Goal: Task Accomplishment & Management: Manage account settings

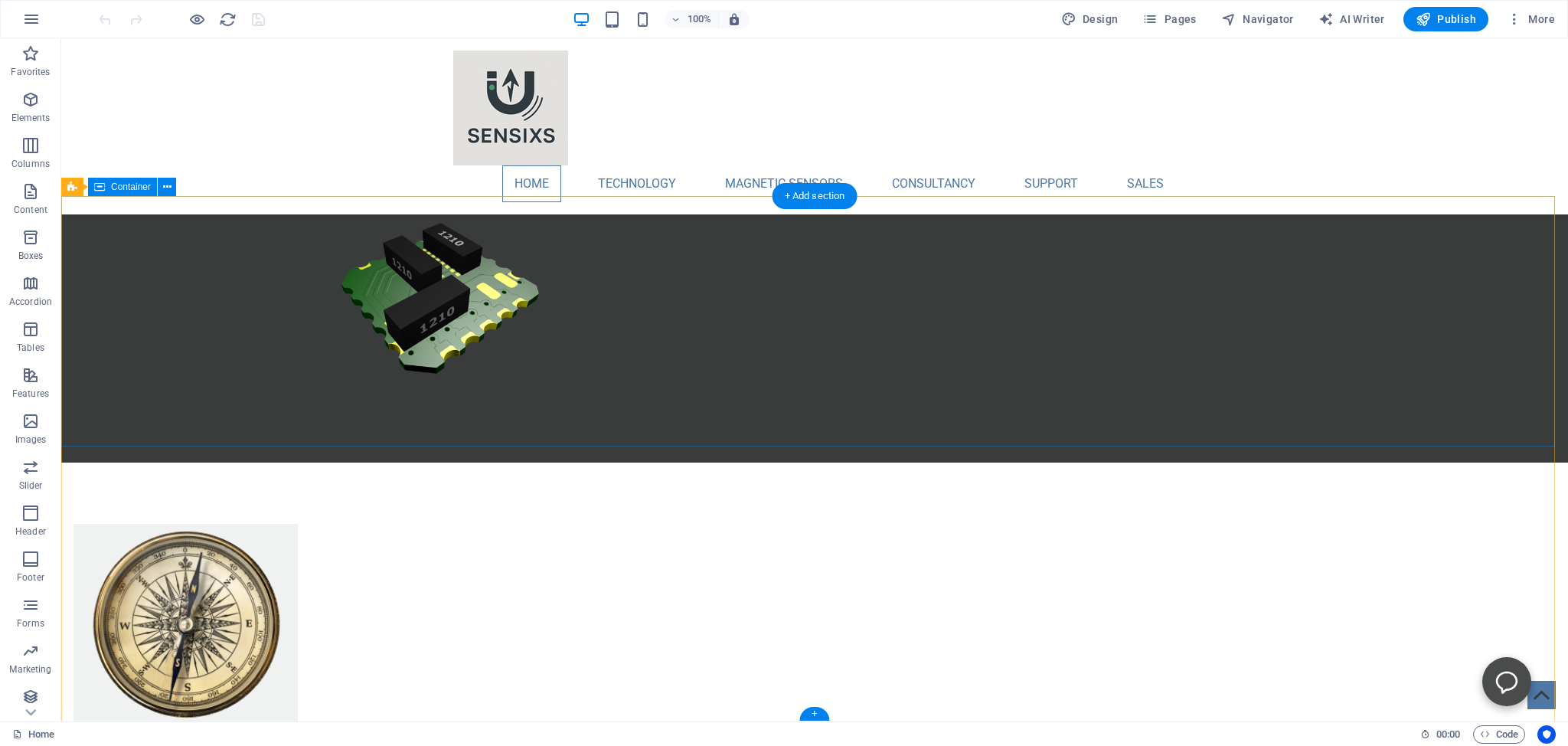
scroll to position [1332, 0]
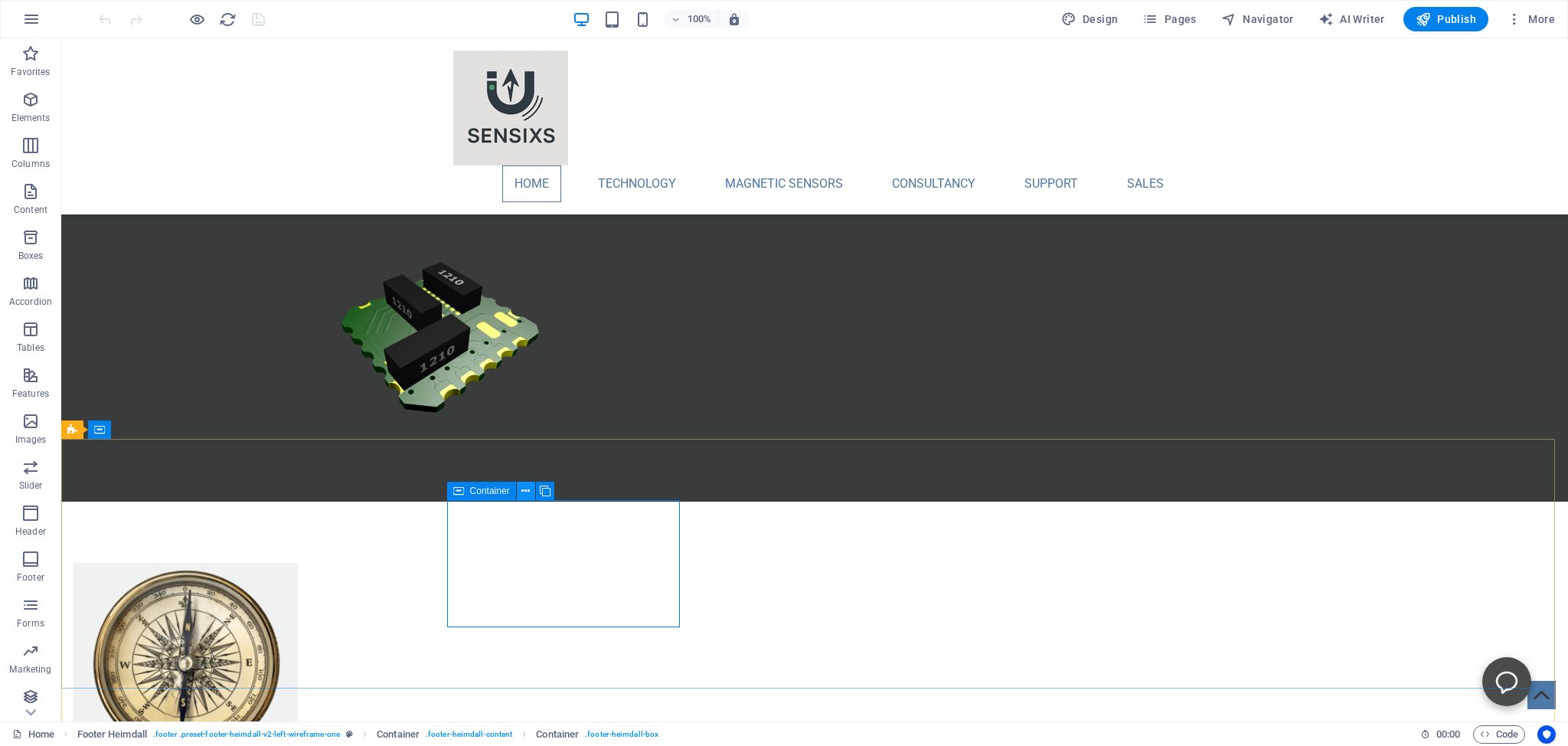
click at [522, 491] on icon at bounding box center [526, 490] width 9 height 16
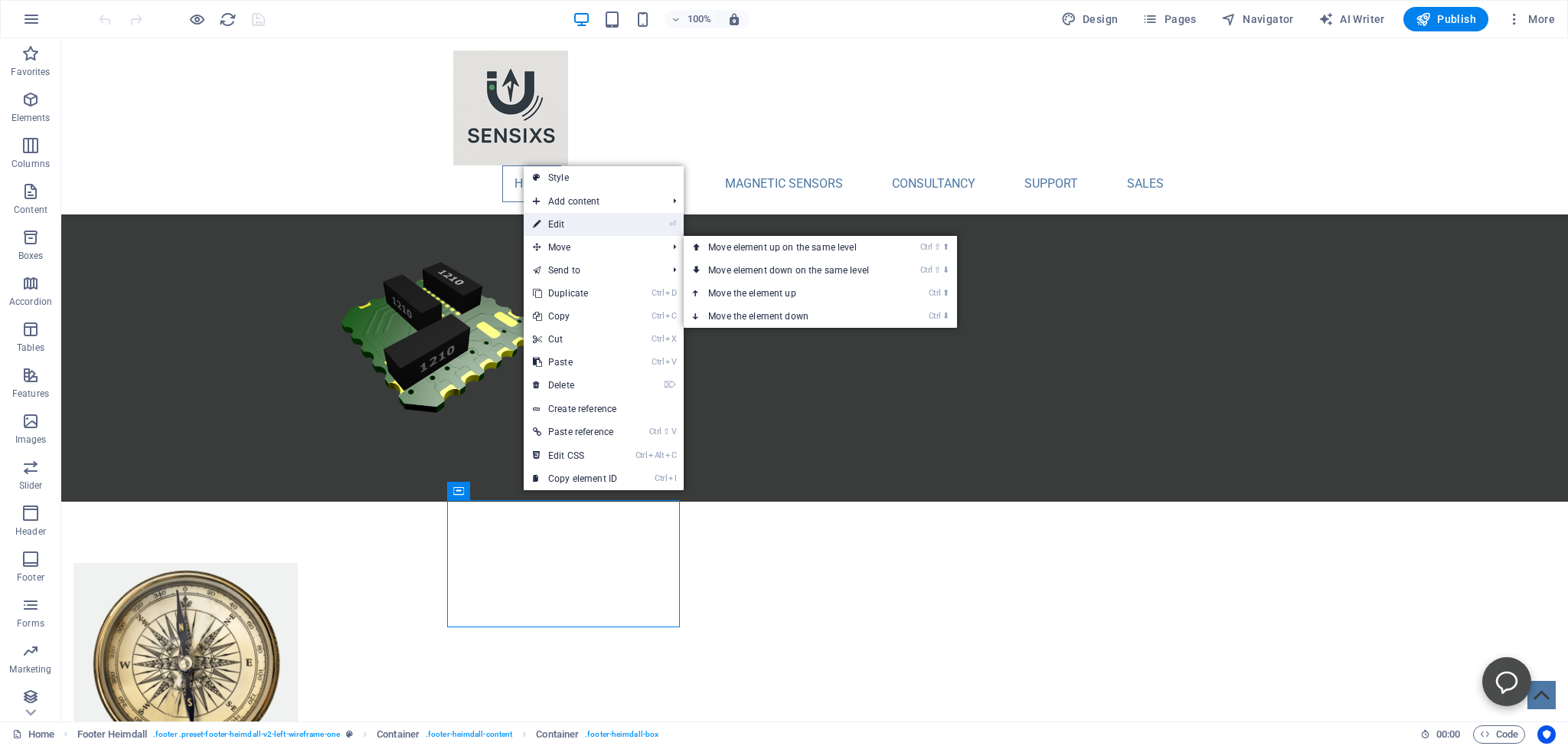
click at [553, 223] on link "⏎ Edit" at bounding box center [575, 223] width 103 height 23
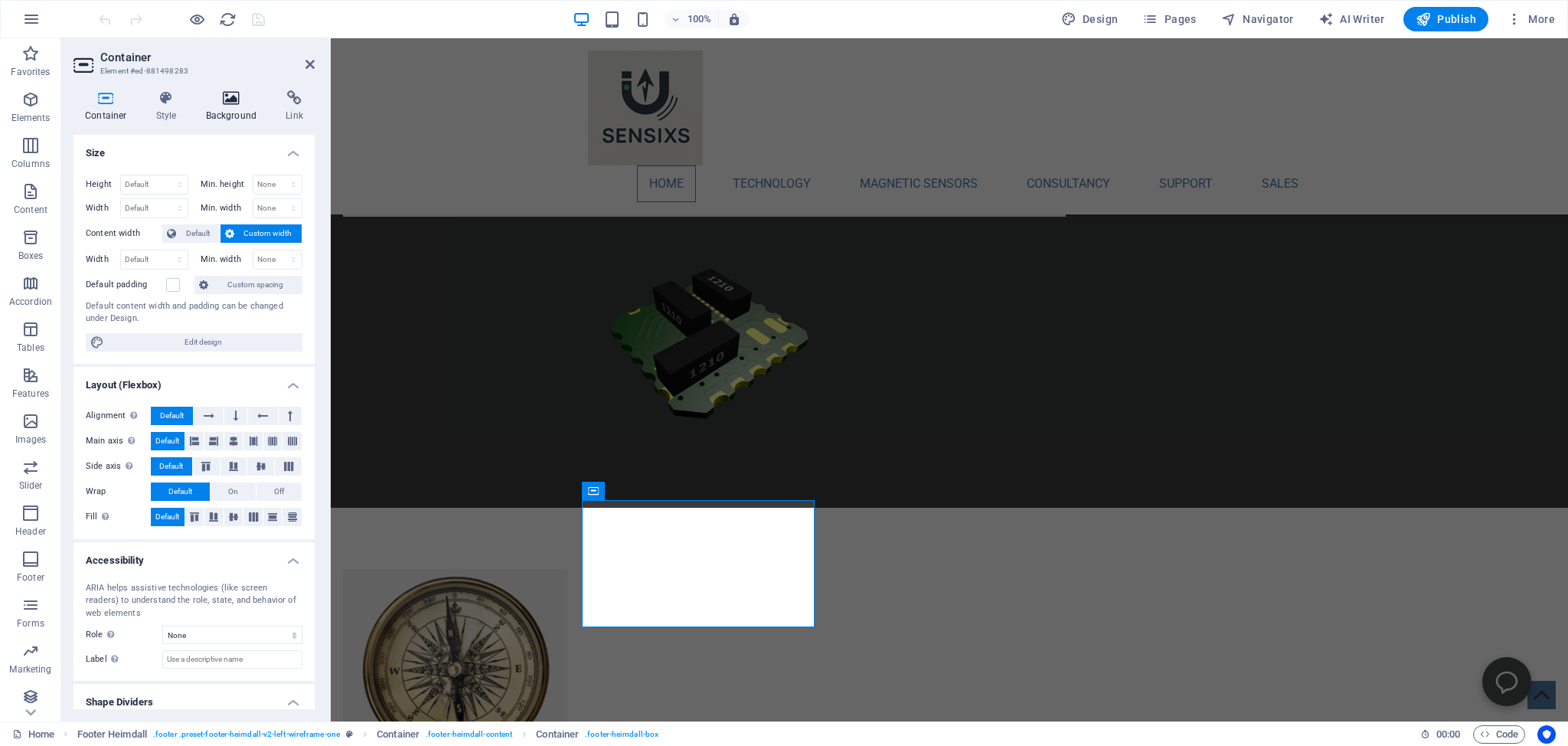
click at [228, 93] on icon at bounding box center [232, 98] width 74 height 16
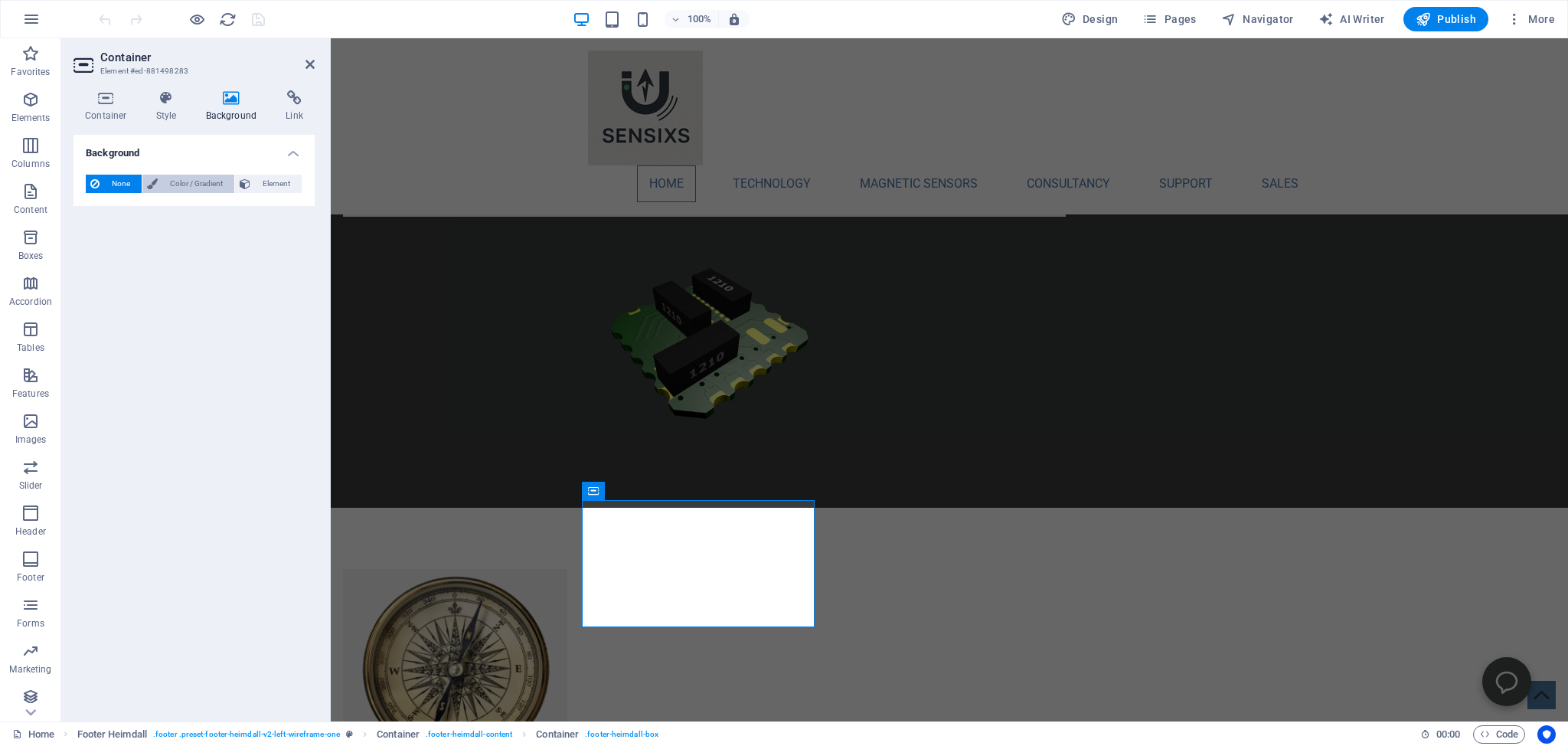
click at [191, 184] on span "Color / Gradient" at bounding box center [196, 183] width 68 height 19
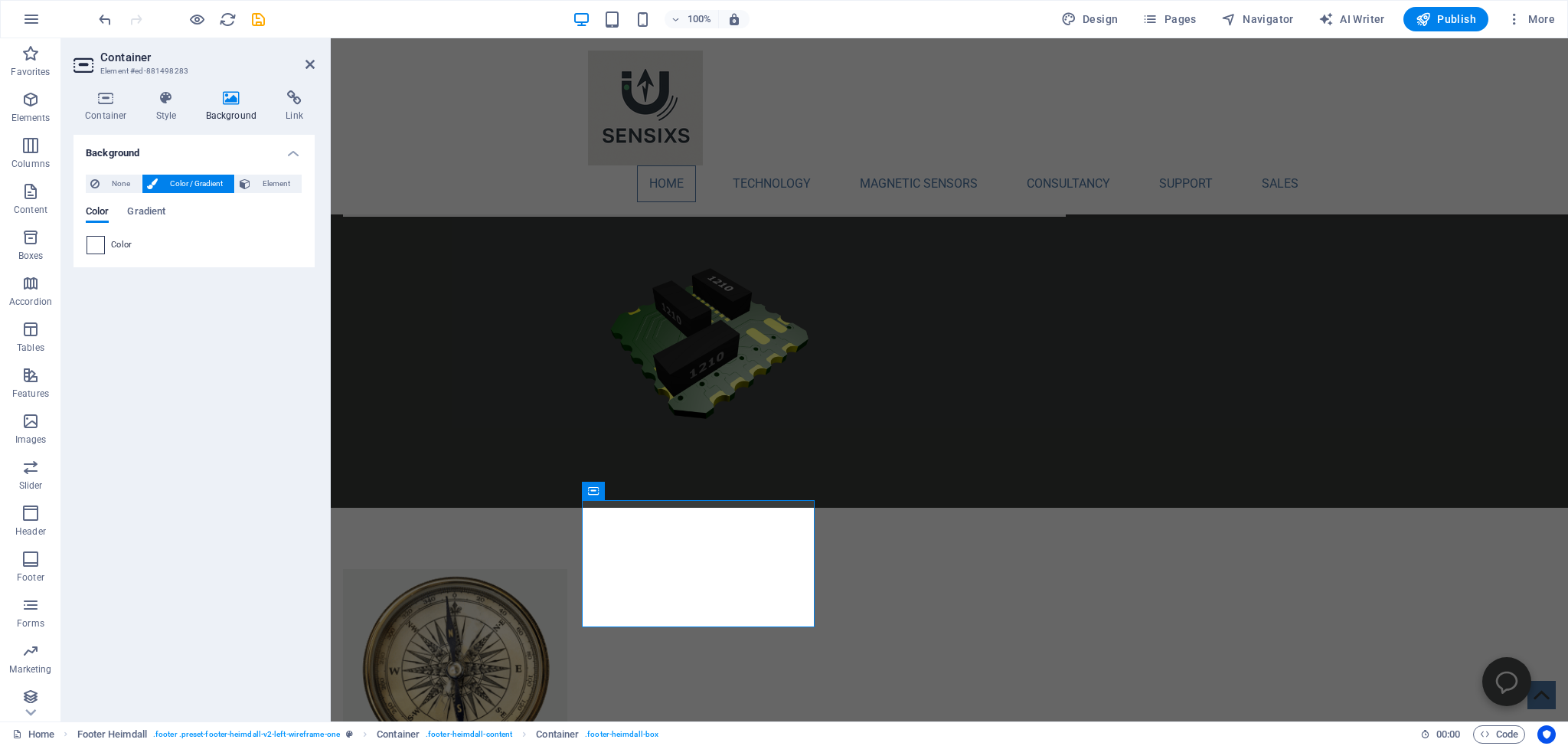
click at [93, 244] on span at bounding box center [95, 245] width 17 height 17
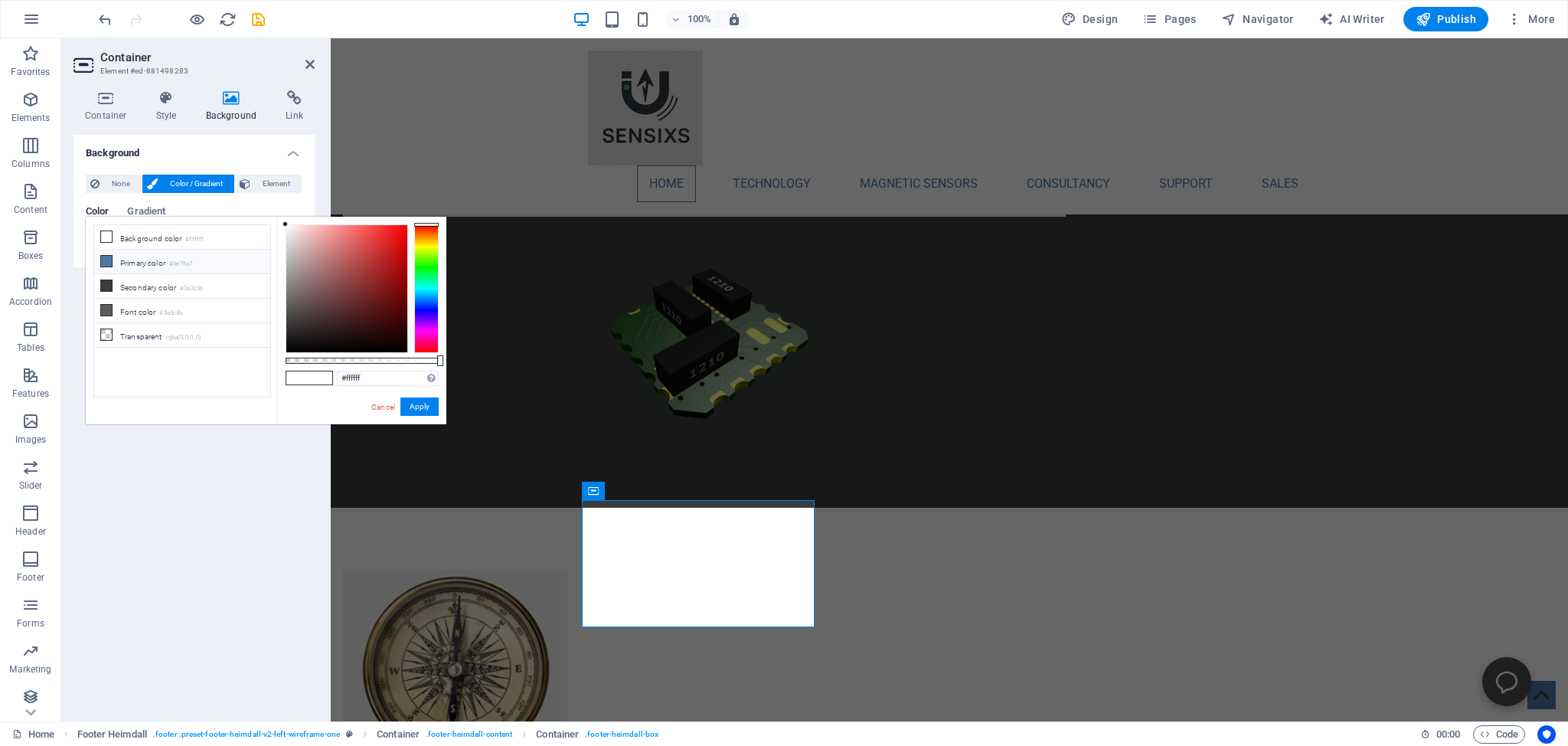
click at [105, 258] on icon at bounding box center [106, 260] width 11 height 11
type input "#4e79a7"
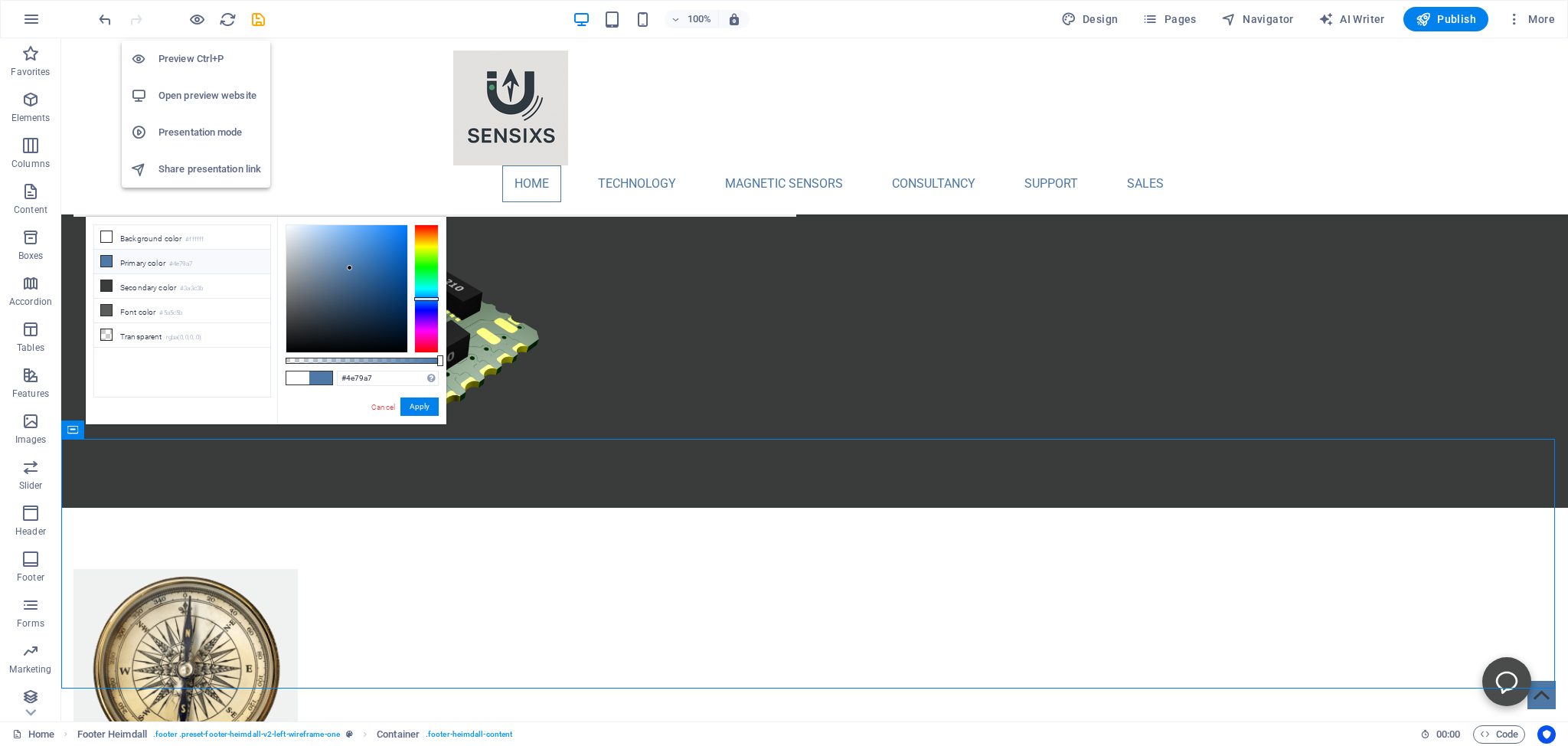
click at [170, 96] on h6 "Open preview website" at bounding box center [210, 95] width 103 height 19
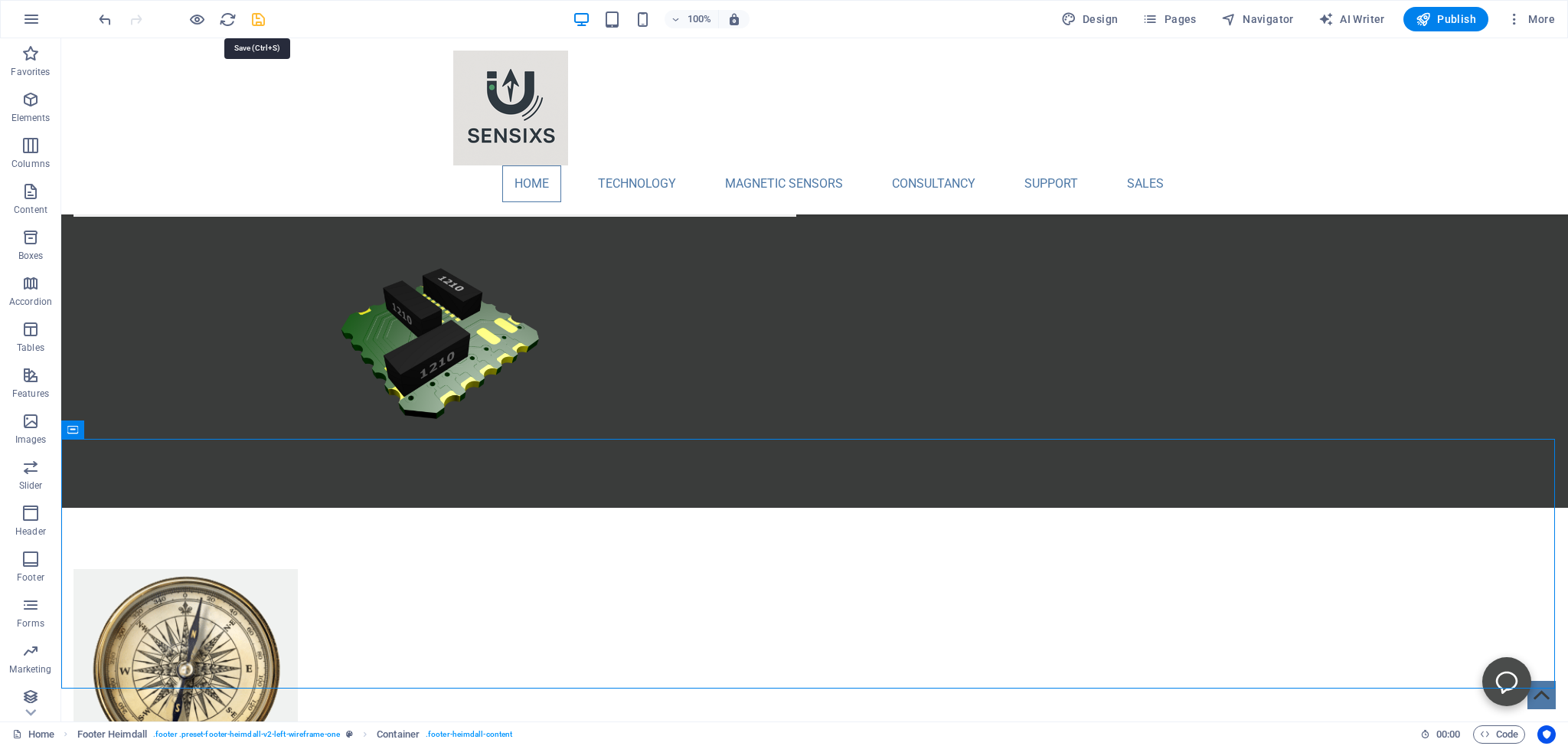
click at [257, 21] on icon "save" at bounding box center [259, 20] width 18 height 18
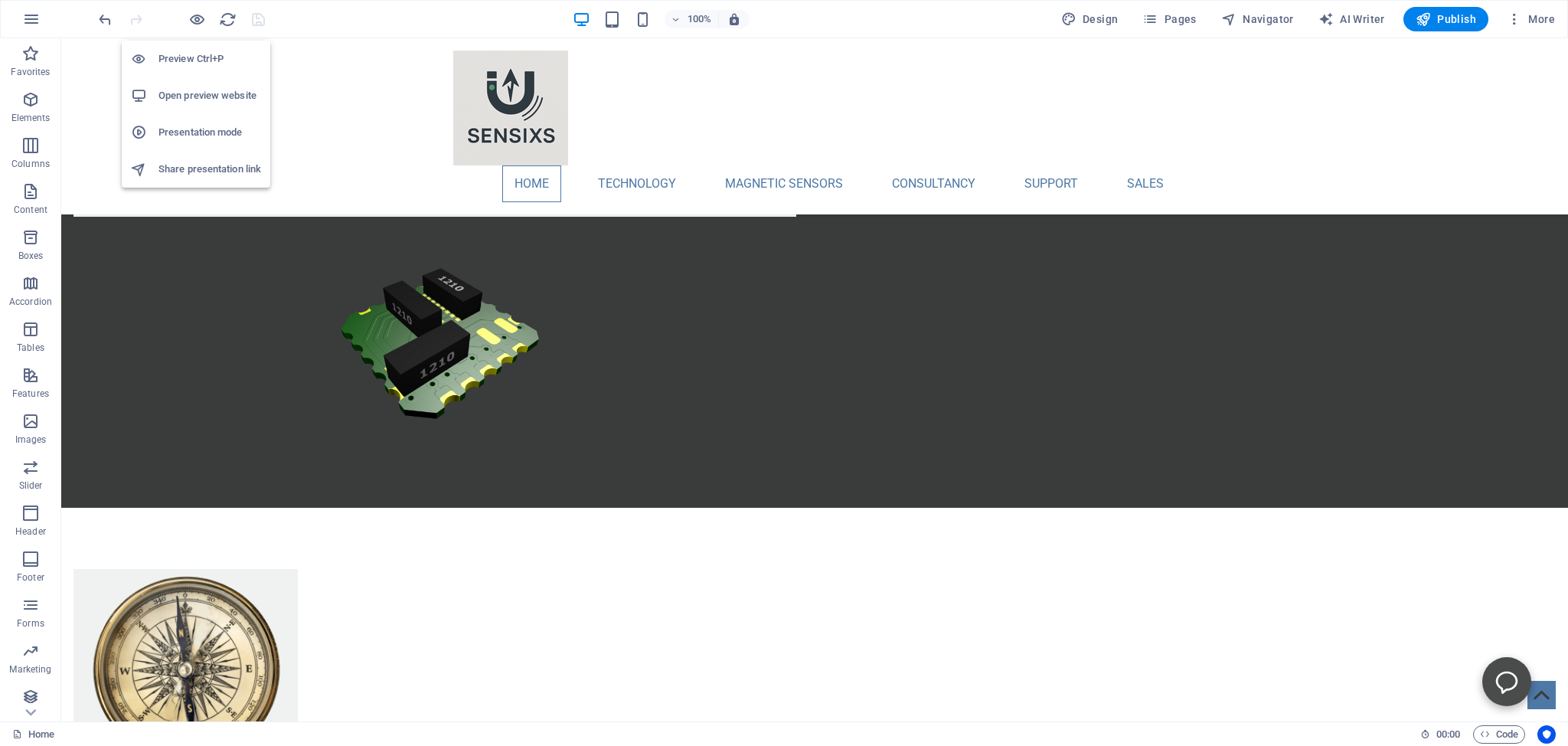
click at [181, 97] on h6 "Open preview website" at bounding box center [210, 95] width 103 height 19
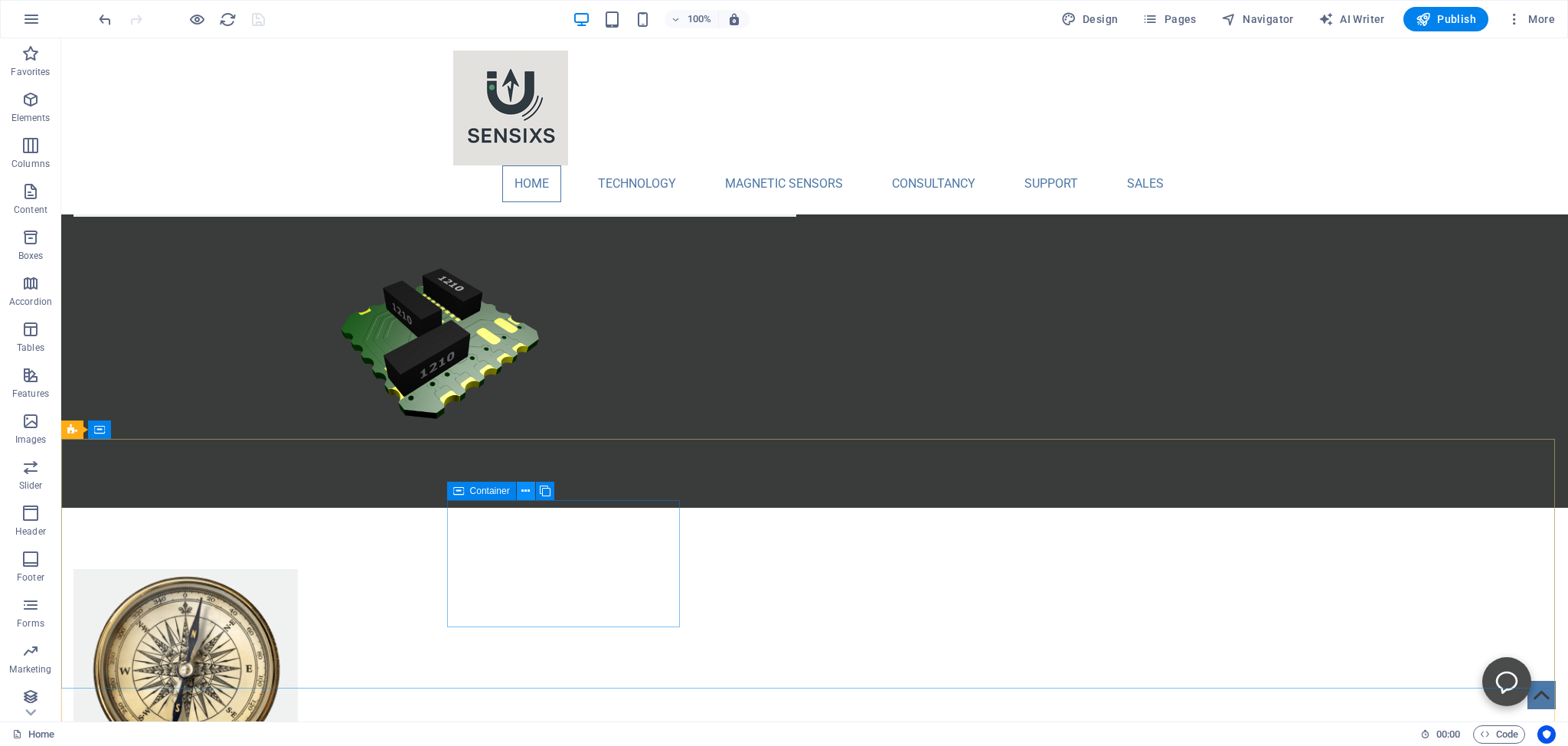
click at [522, 490] on icon at bounding box center [526, 490] width 9 height 16
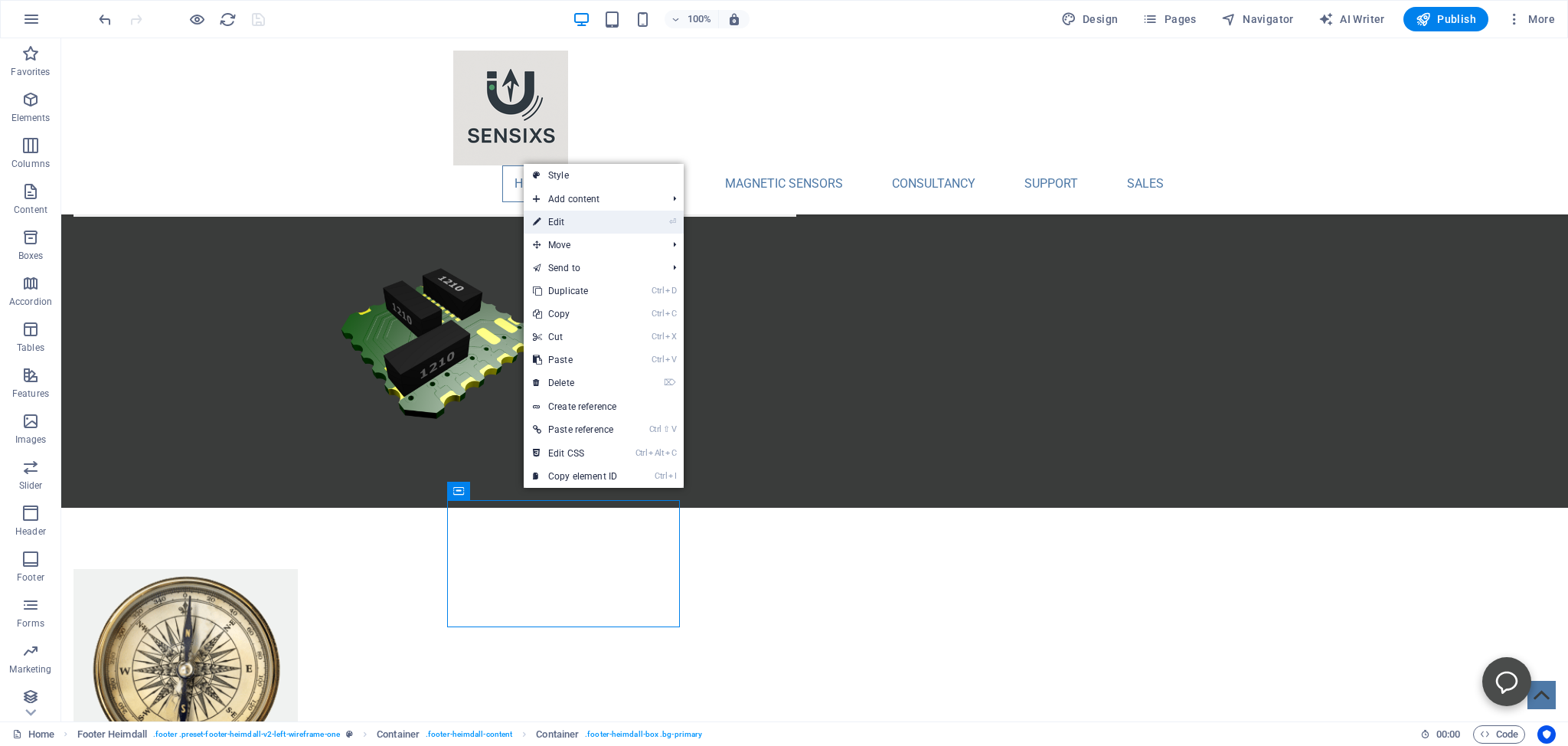
click at [539, 223] on icon at bounding box center [537, 221] width 8 height 23
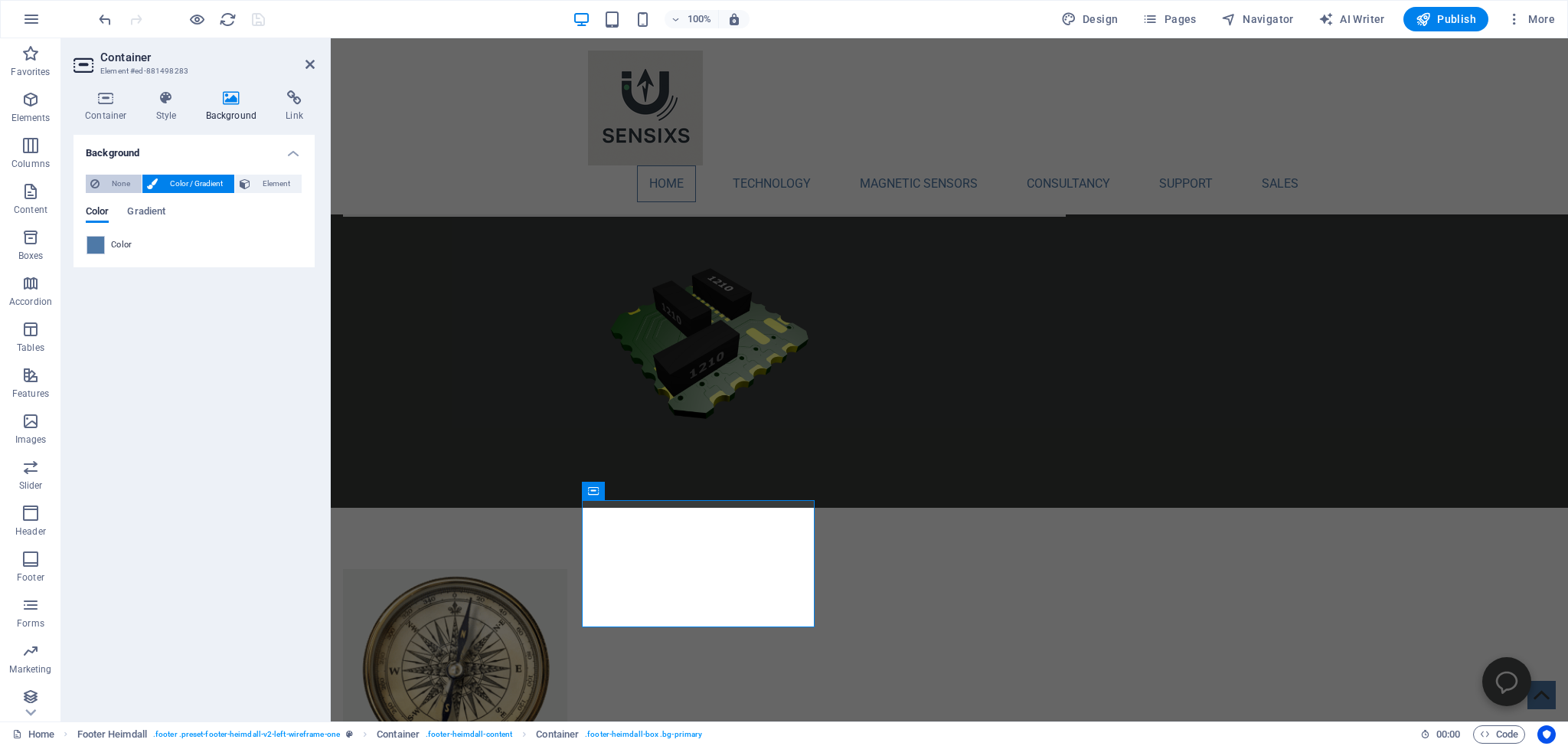
click at [111, 181] on span "None" at bounding box center [120, 183] width 33 height 19
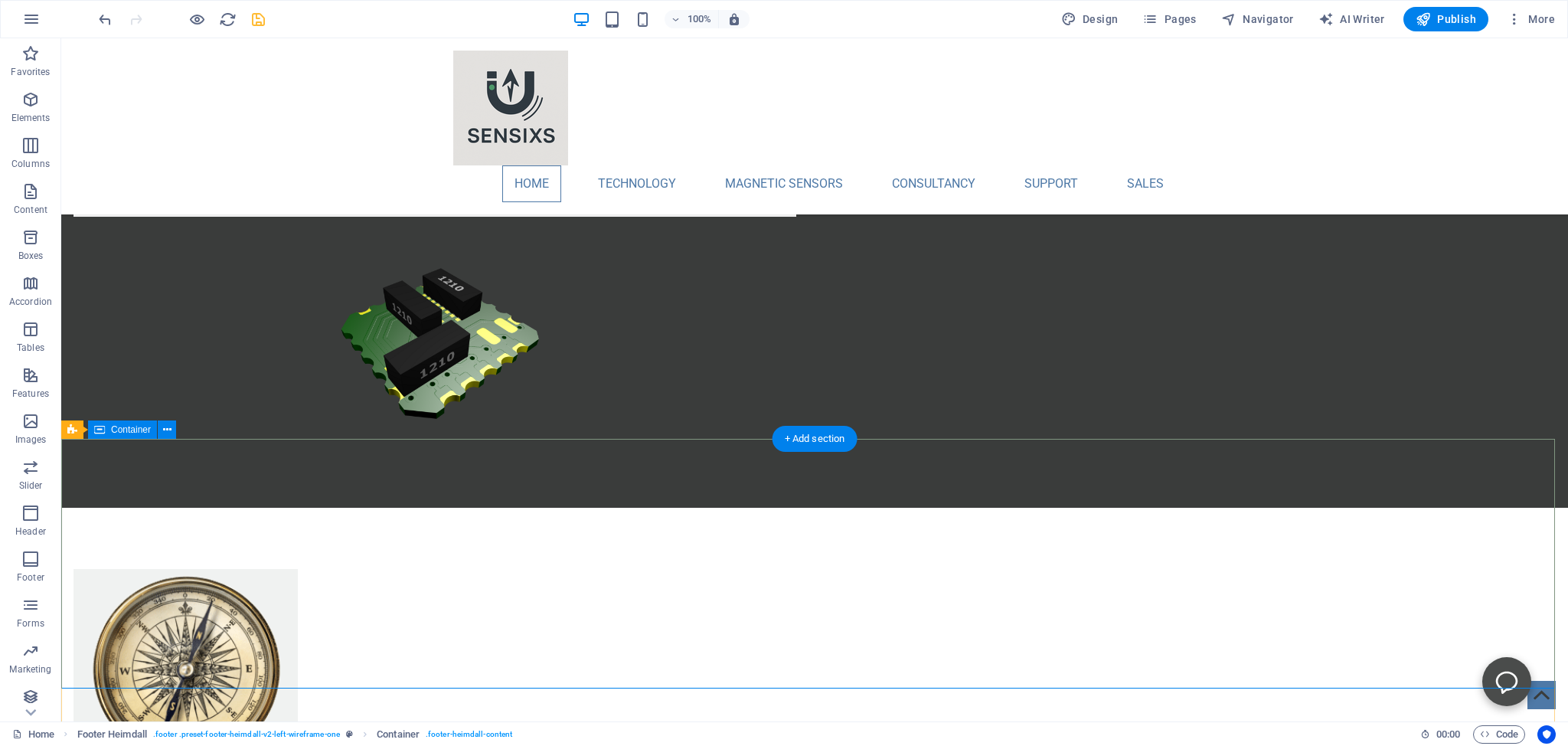
click at [171, 427] on button at bounding box center [166, 429] width 19 height 19
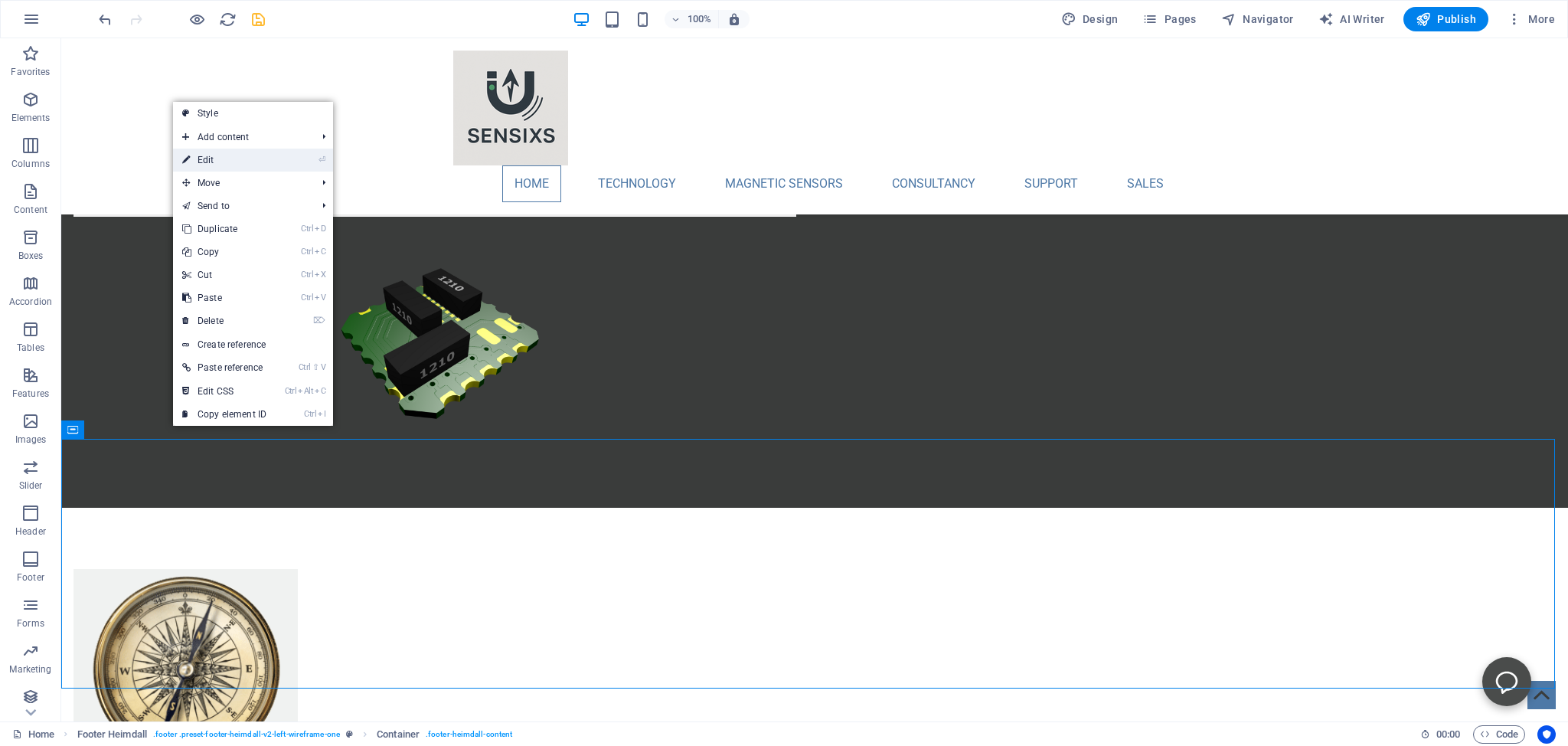
click at [207, 157] on link "⏎ Edit" at bounding box center [224, 160] width 103 height 23
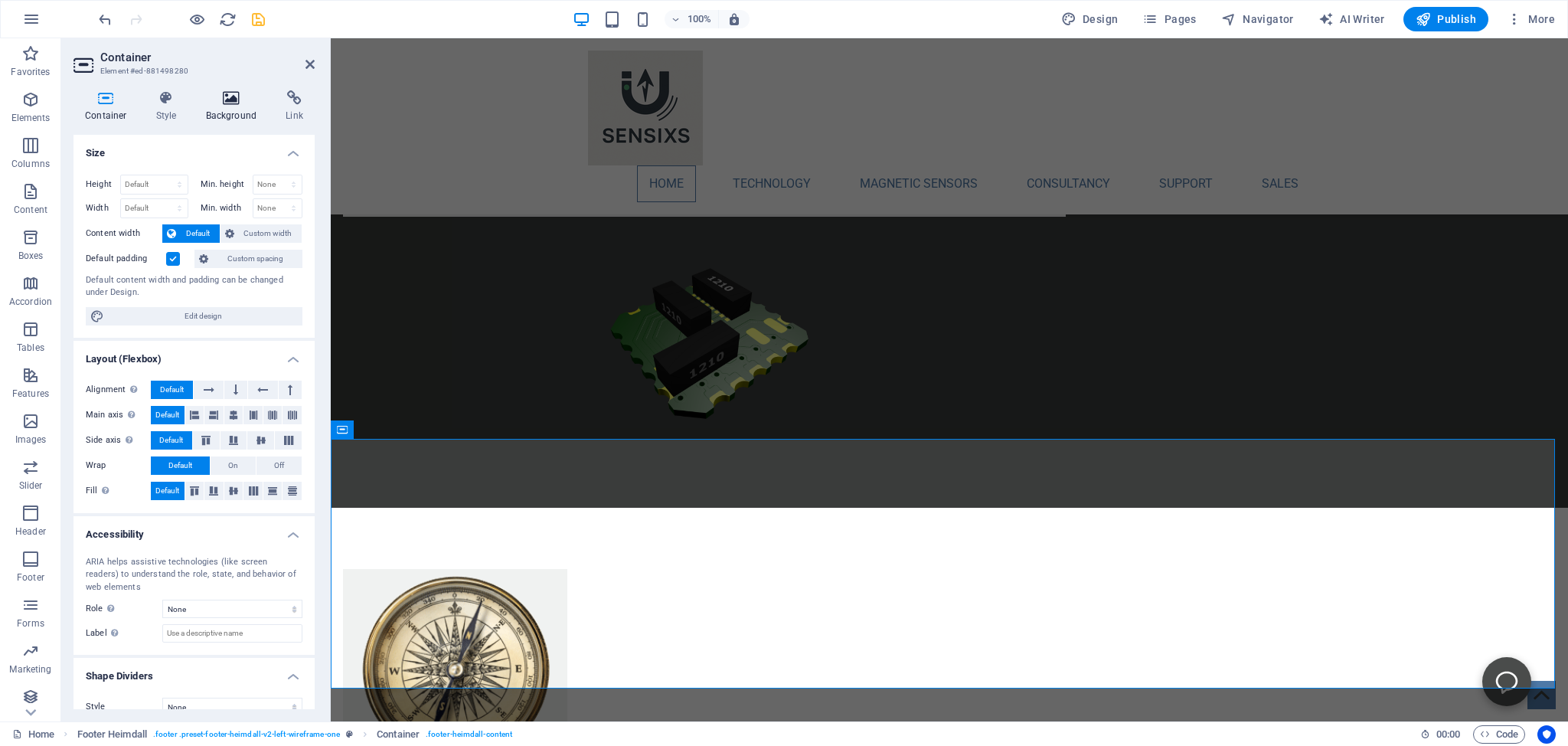
click at [237, 99] on icon at bounding box center [232, 98] width 74 height 16
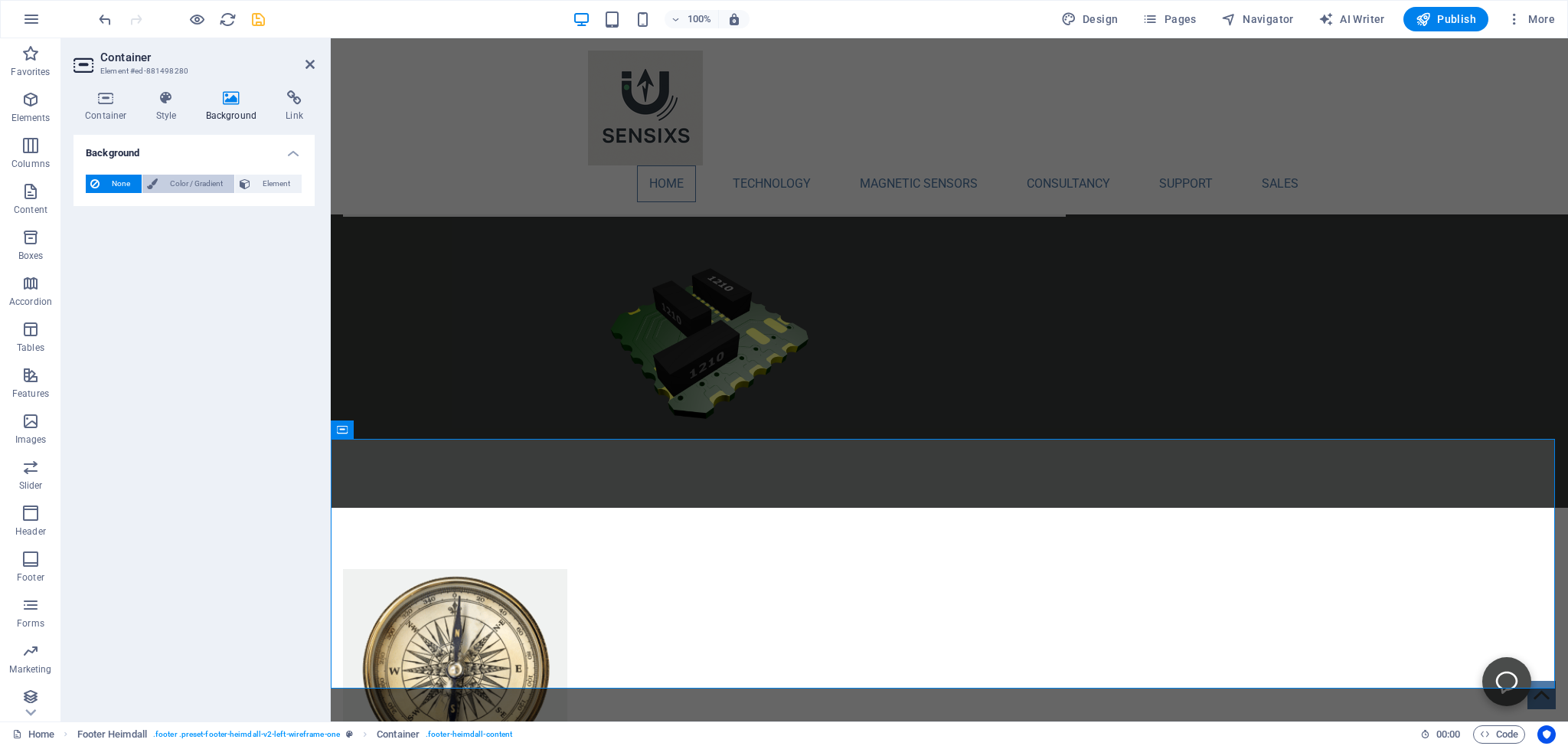
click at [184, 182] on span "Color / Gradient" at bounding box center [196, 183] width 68 height 19
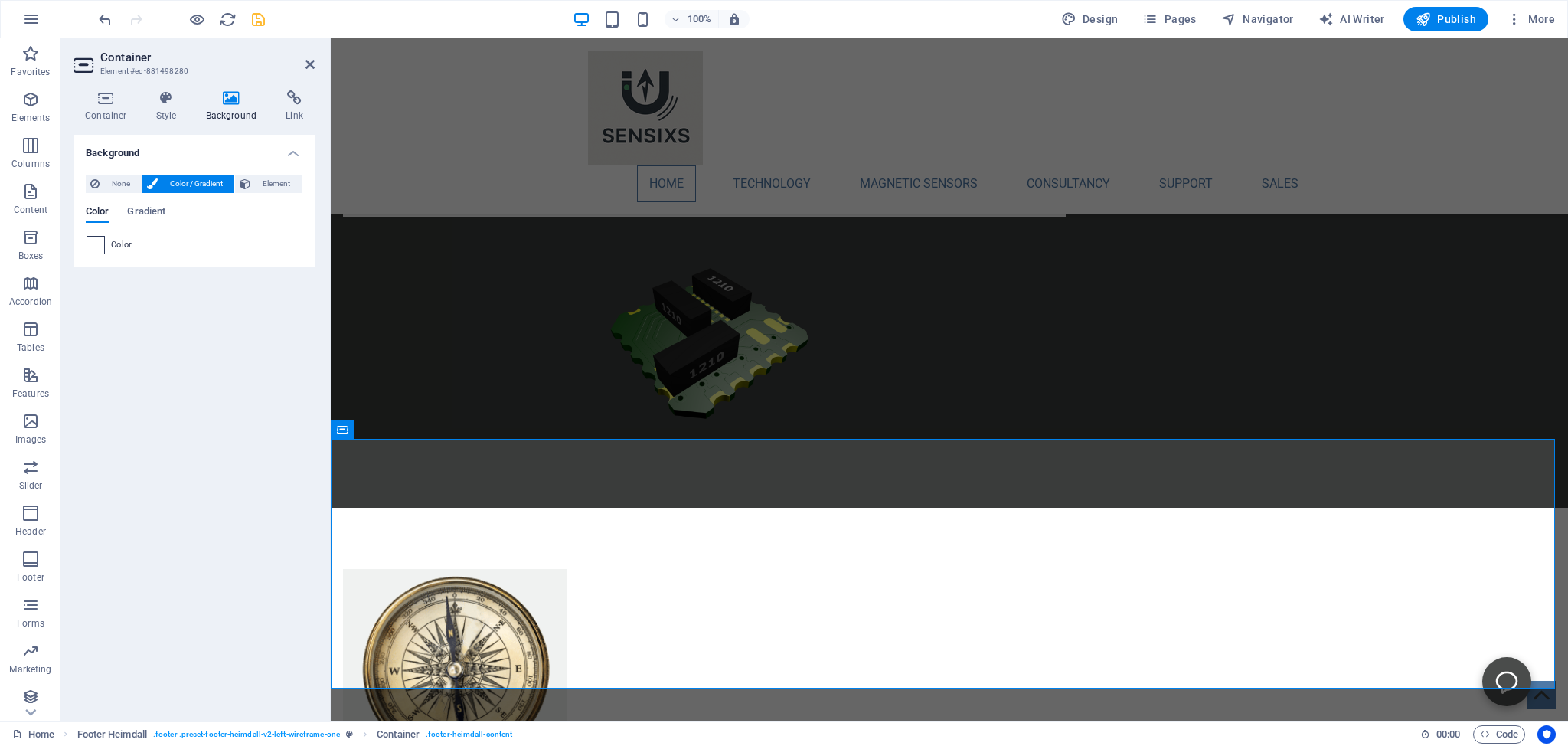
click at [97, 239] on span at bounding box center [95, 245] width 17 height 17
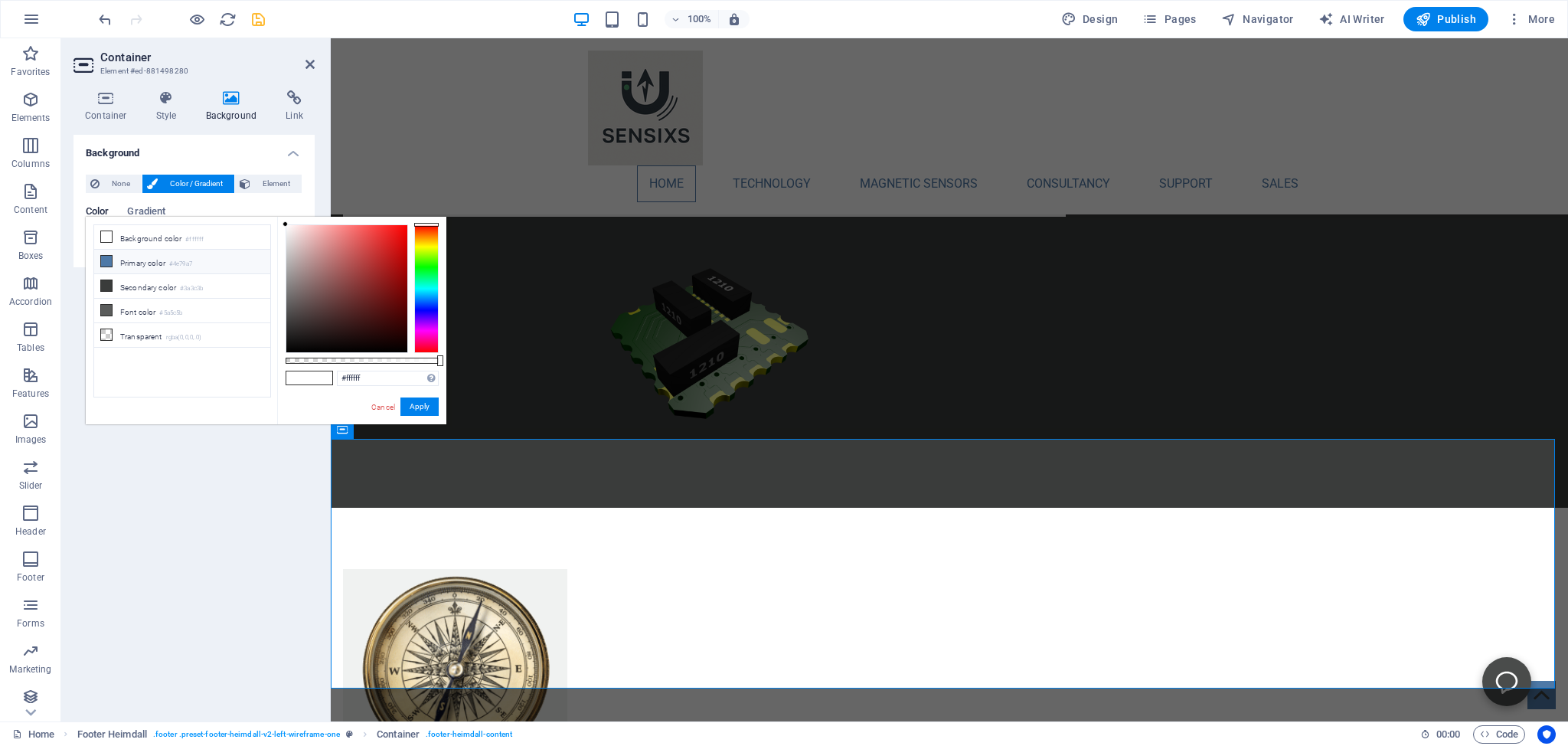
click at [104, 258] on icon at bounding box center [106, 260] width 11 height 11
type input "#4e79a7"
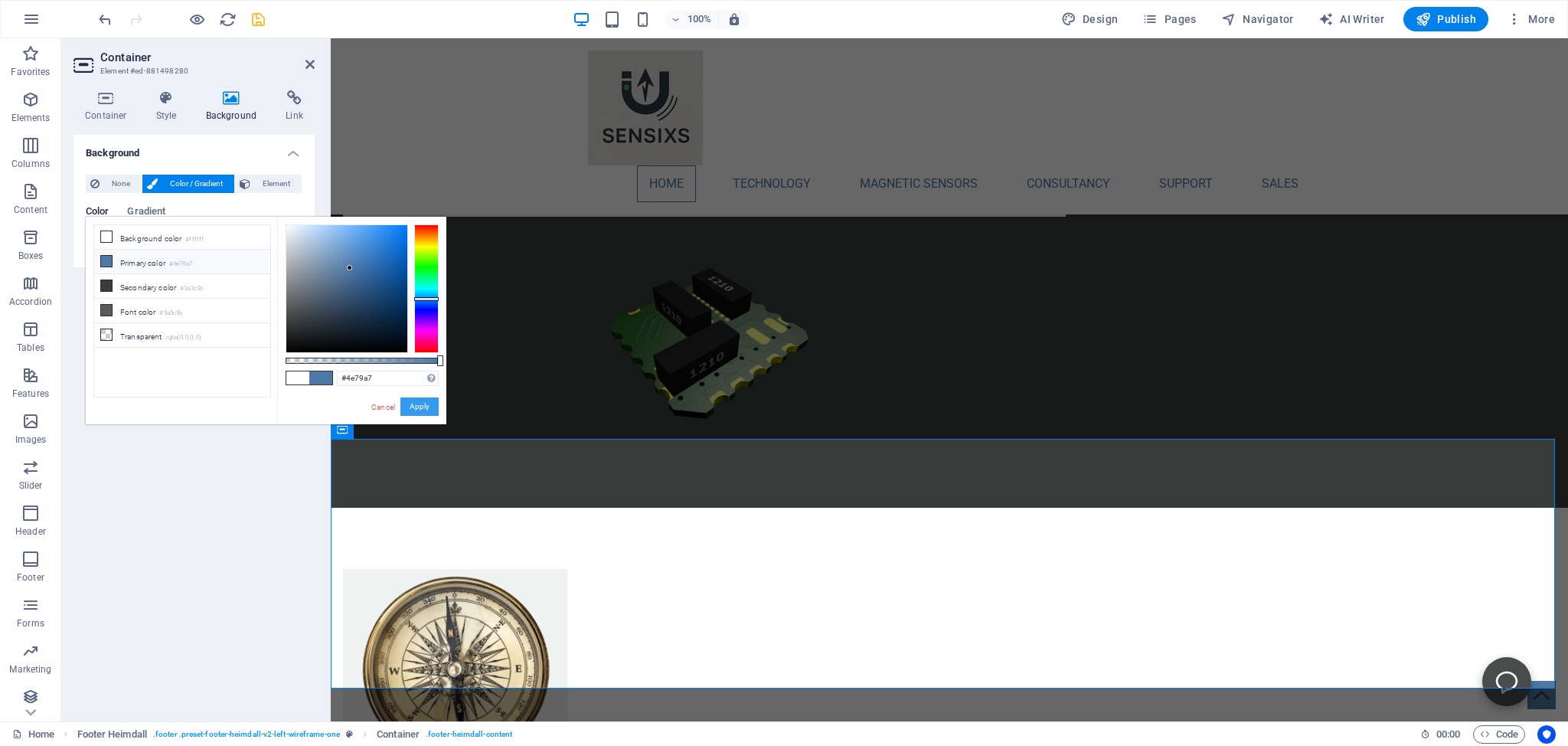
click at [424, 405] on button "Apply" at bounding box center [419, 406] width 38 height 19
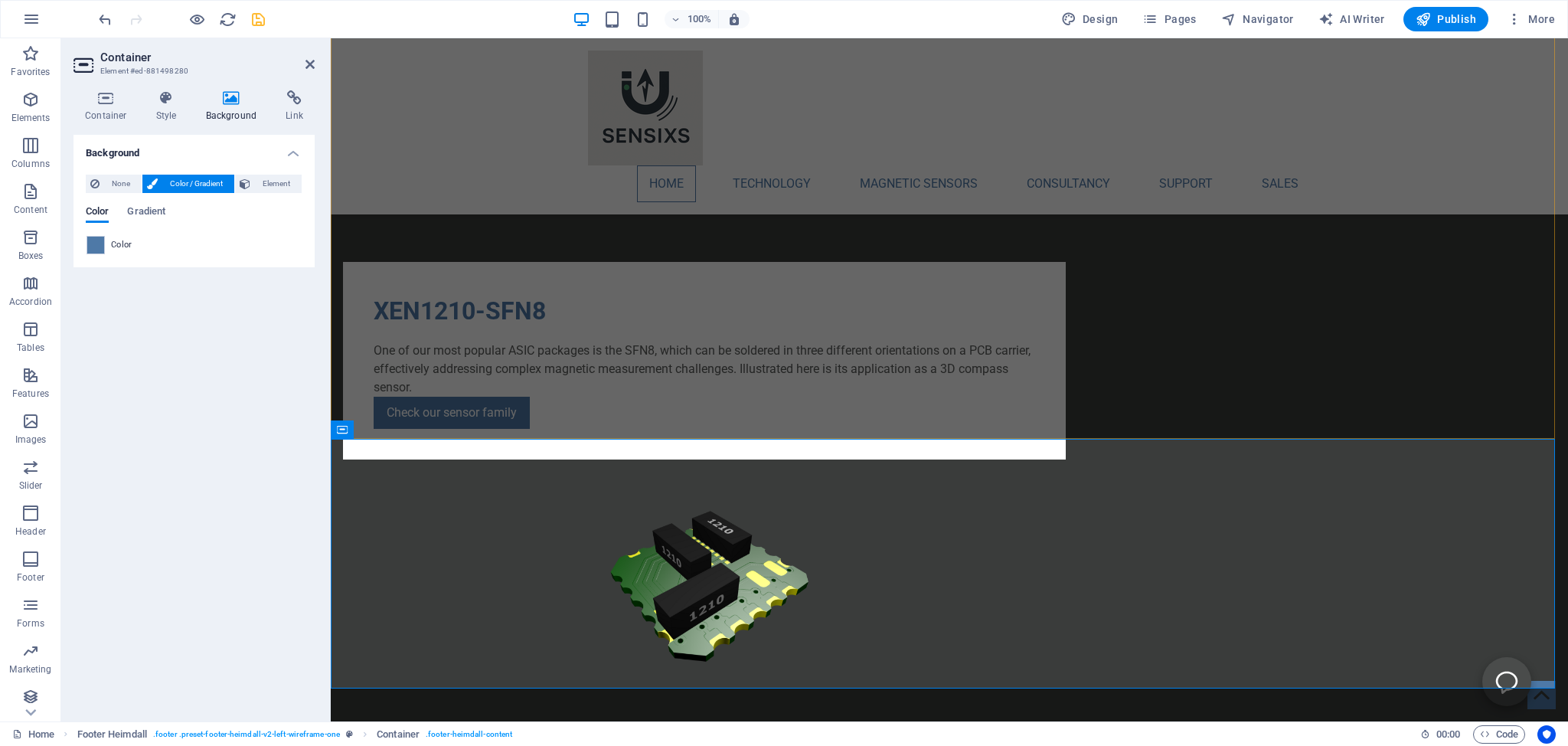
scroll to position [1414, 0]
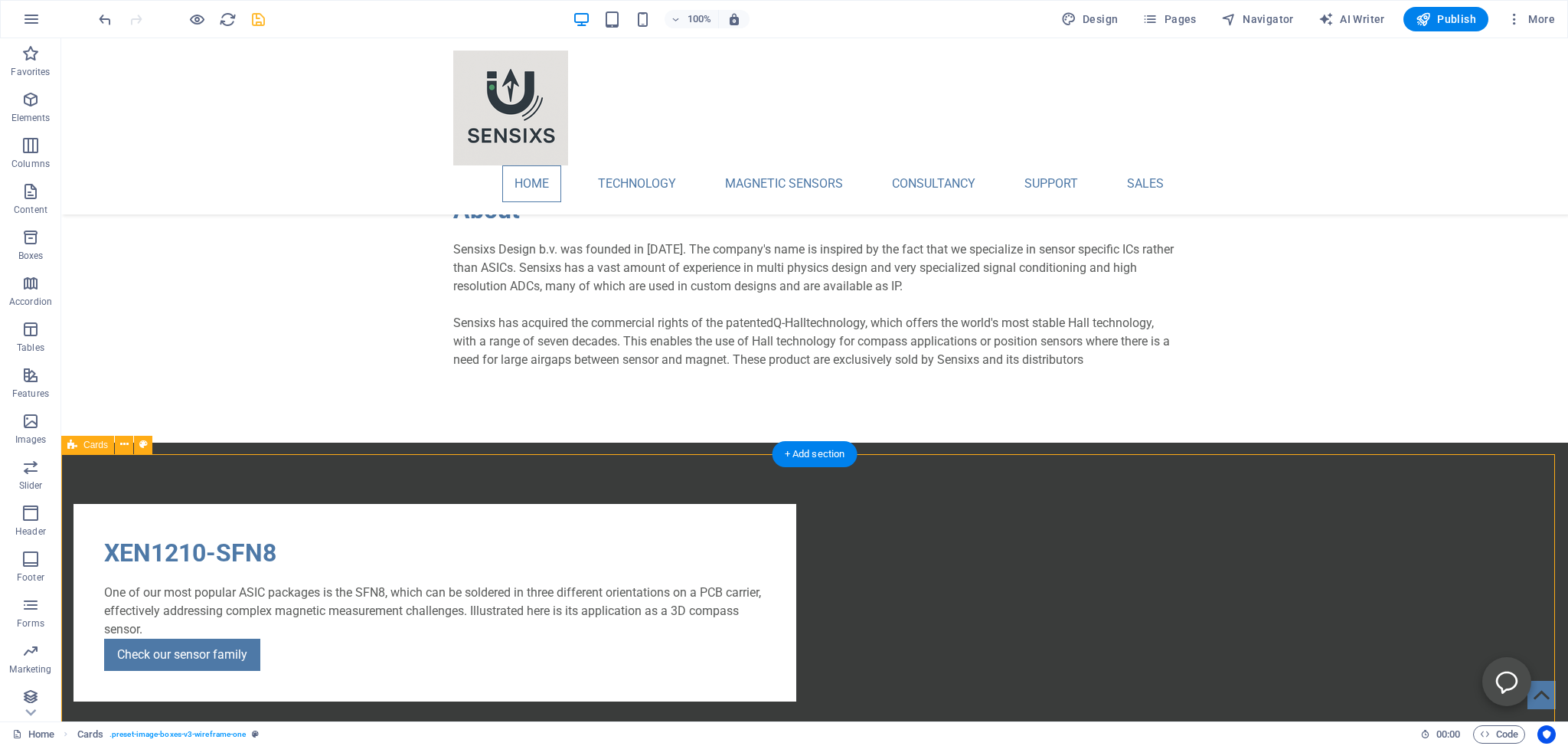
scroll to position [606, 0]
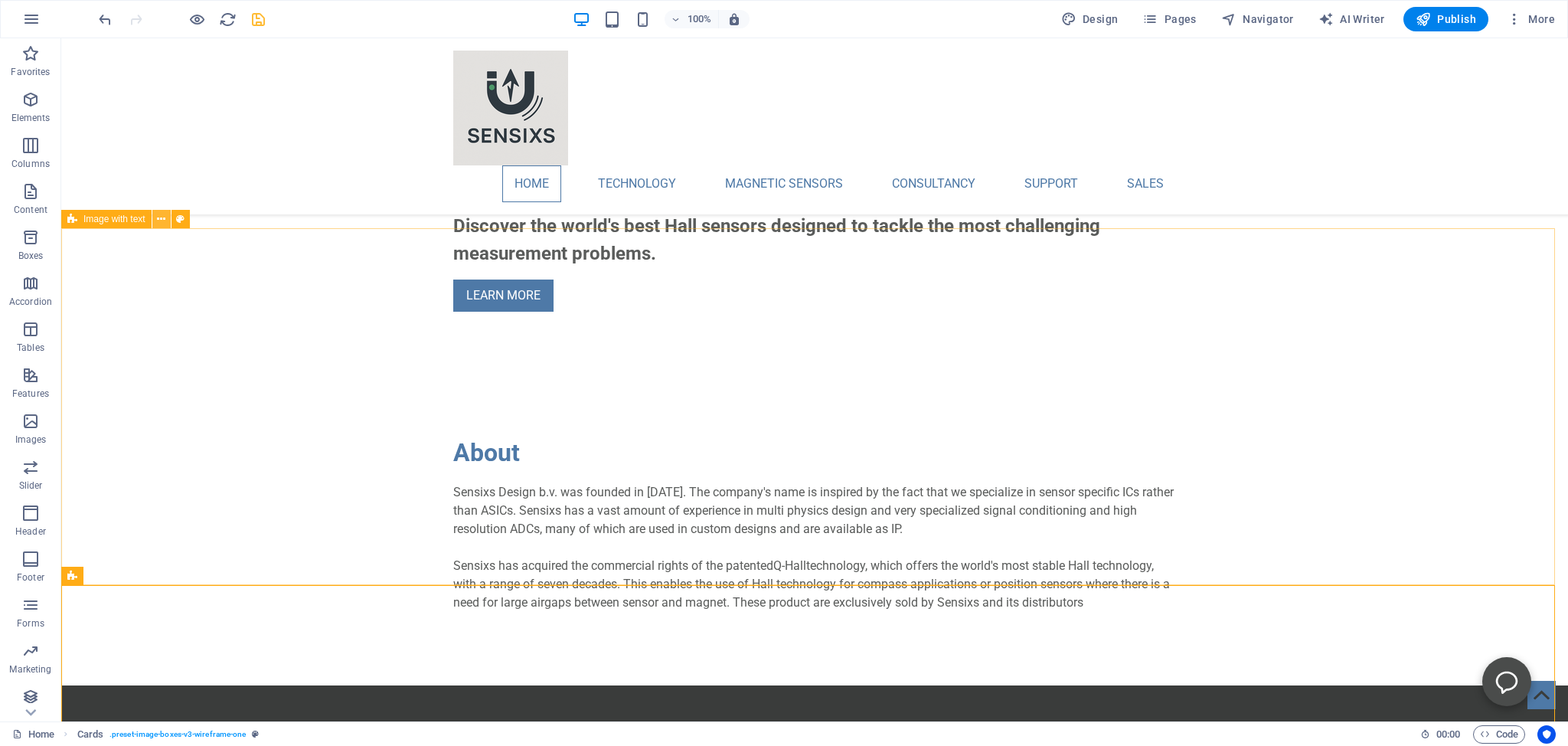
click at [159, 216] on icon at bounding box center [161, 219] width 9 height 16
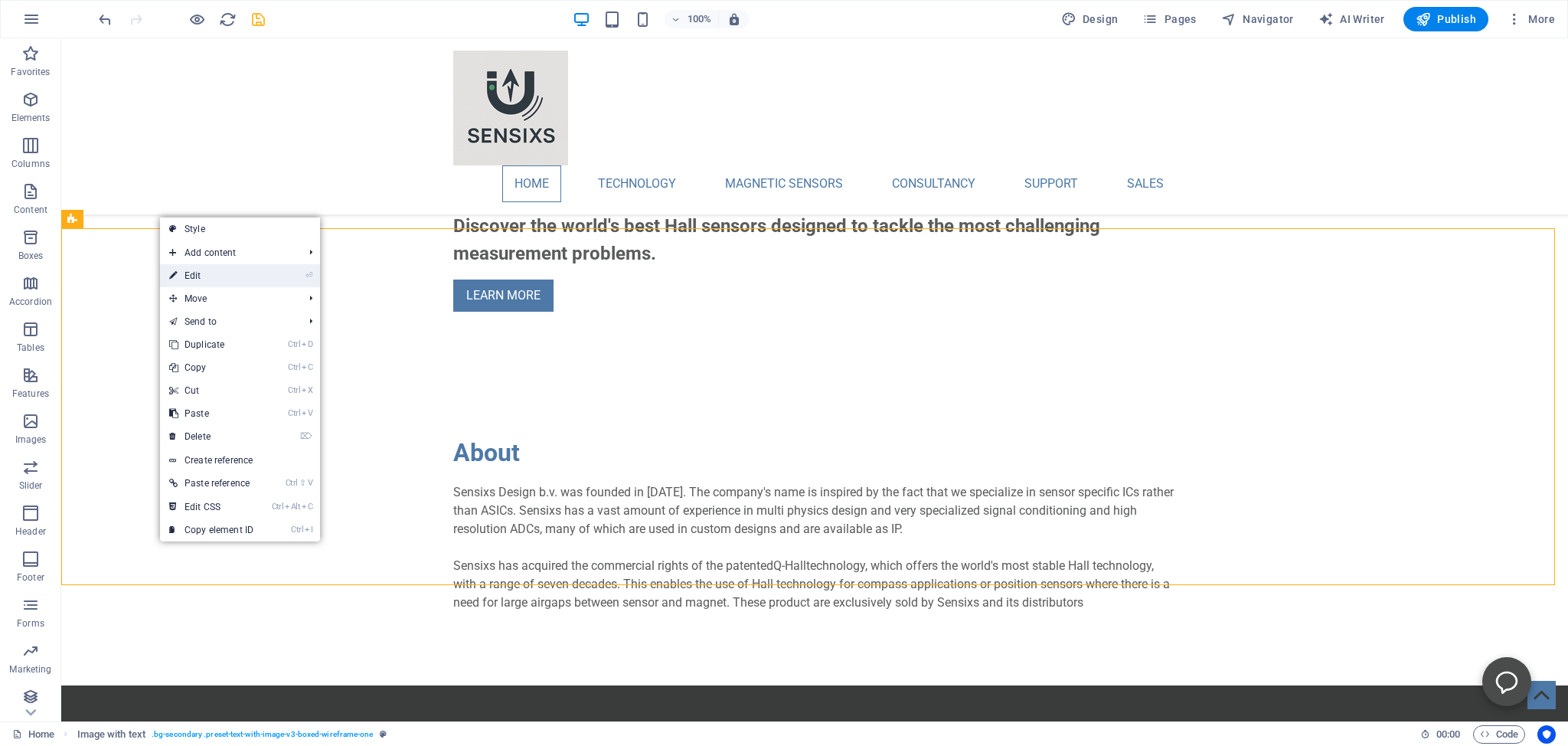
click at [195, 273] on link "⏎ Edit" at bounding box center [211, 275] width 103 height 23
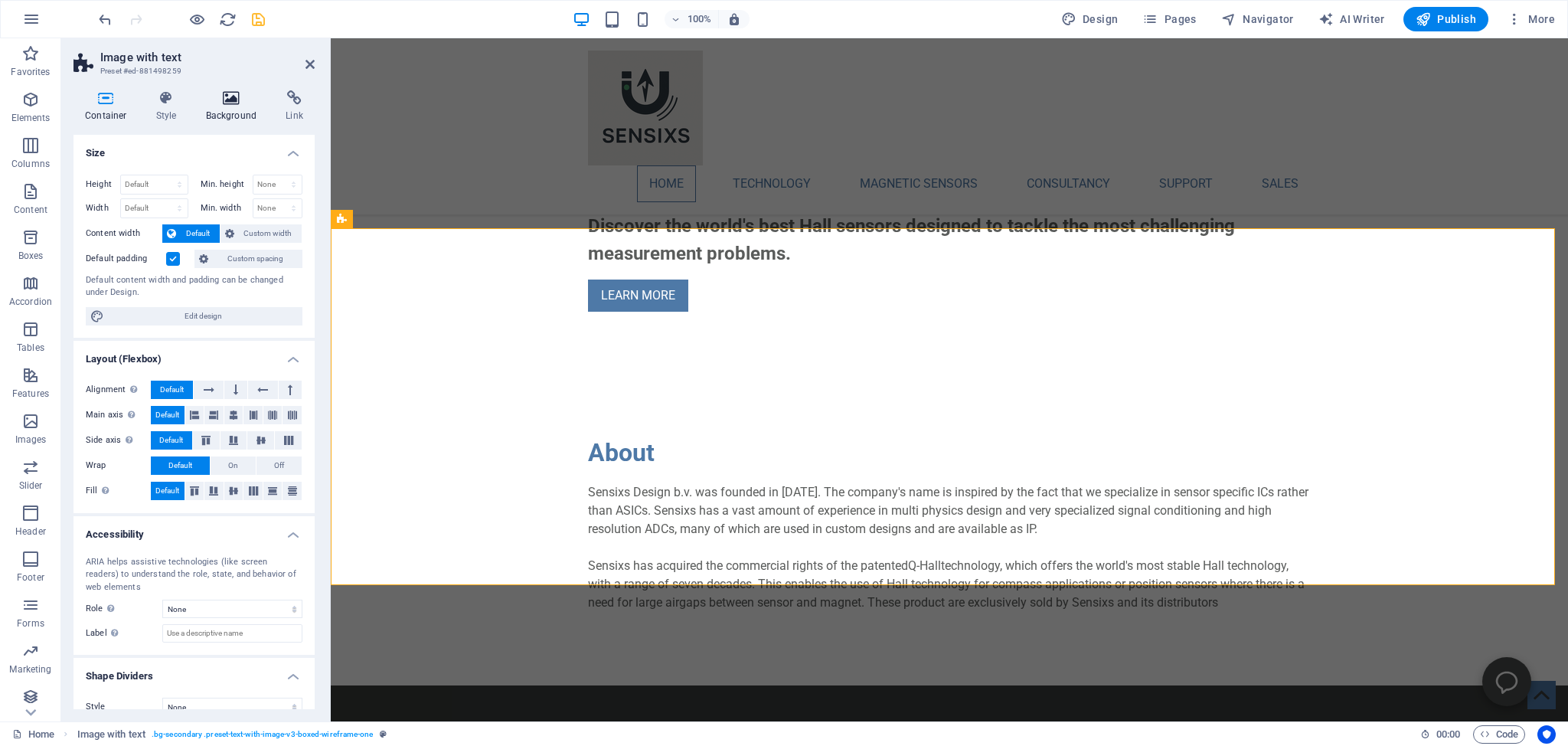
click at [237, 94] on icon at bounding box center [232, 98] width 74 height 16
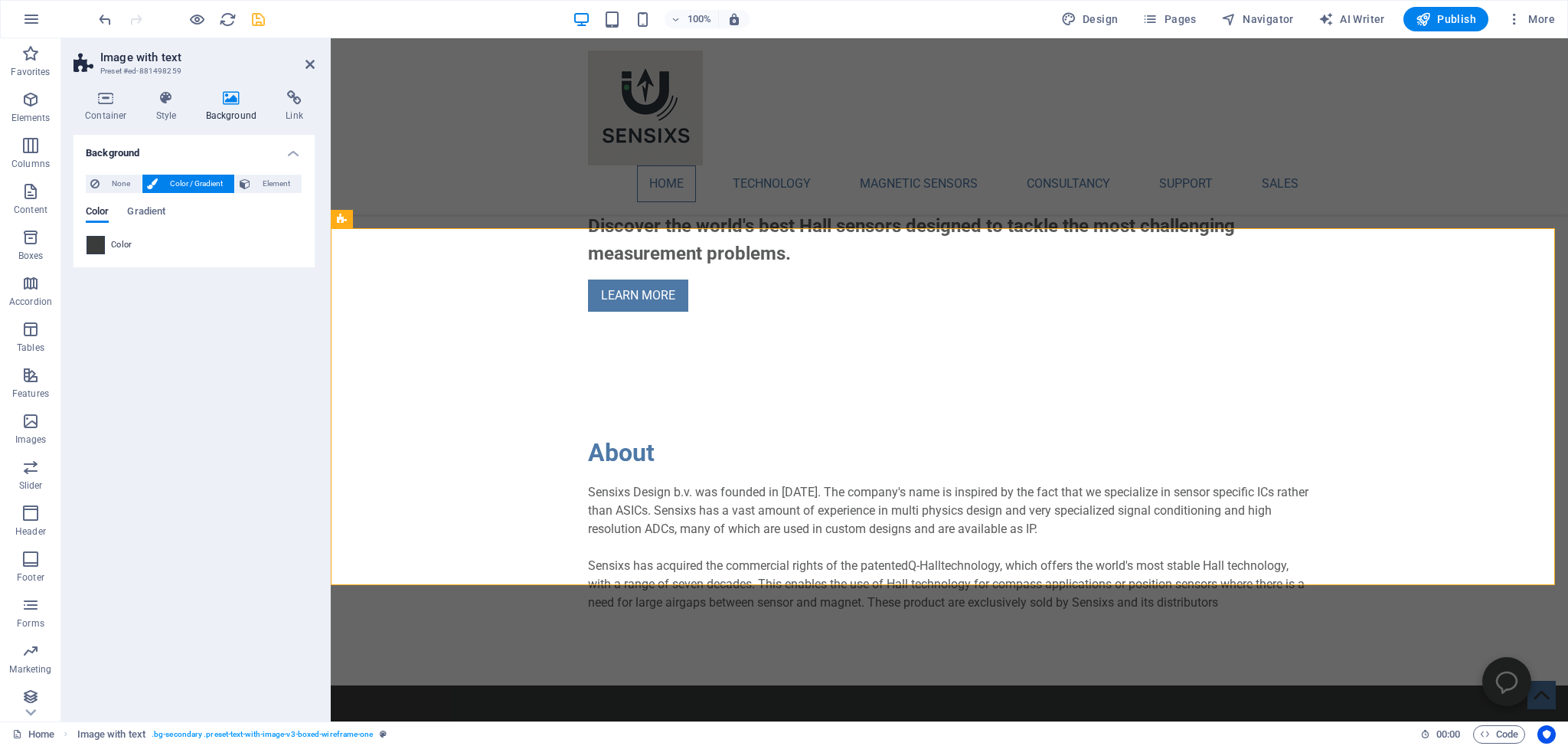
click at [100, 247] on span at bounding box center [95, 245] width 17 height 17
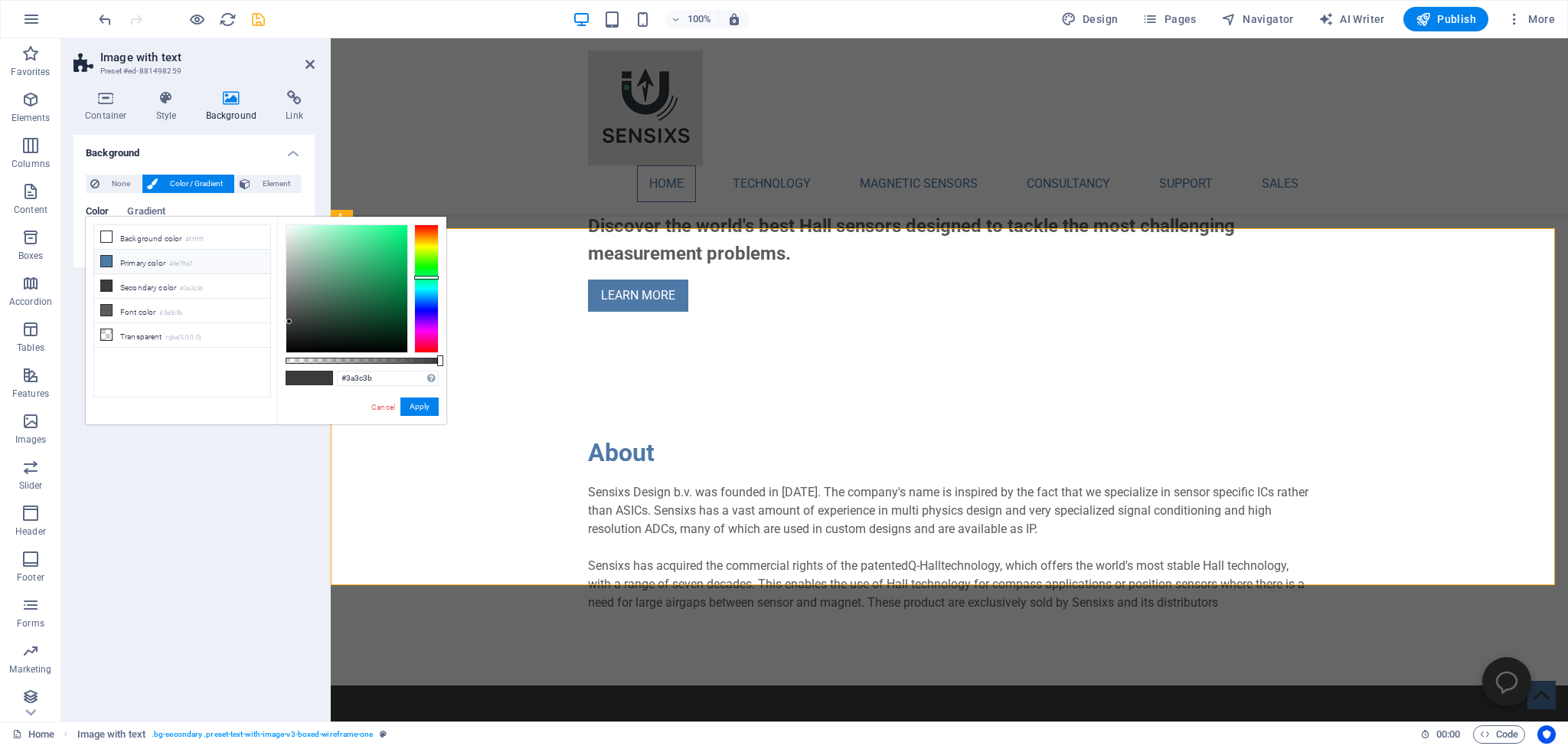
click at [107, 257] on icon at bounding box center [106, 260] width 11 height 11
type input "#4e79a7"
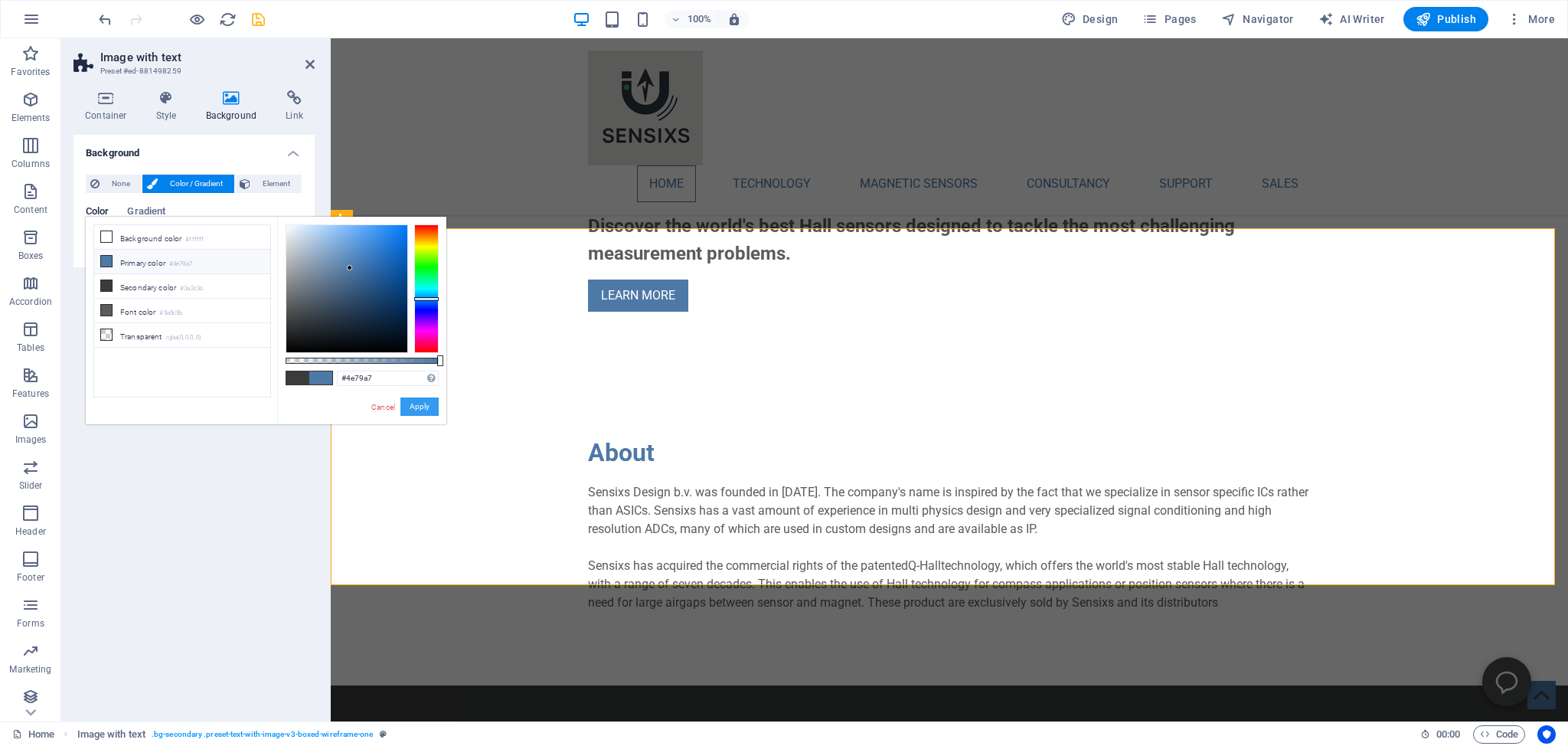
click at [421, 402] on button "Apply" at bounding box center [419, 406] width 38 height 19
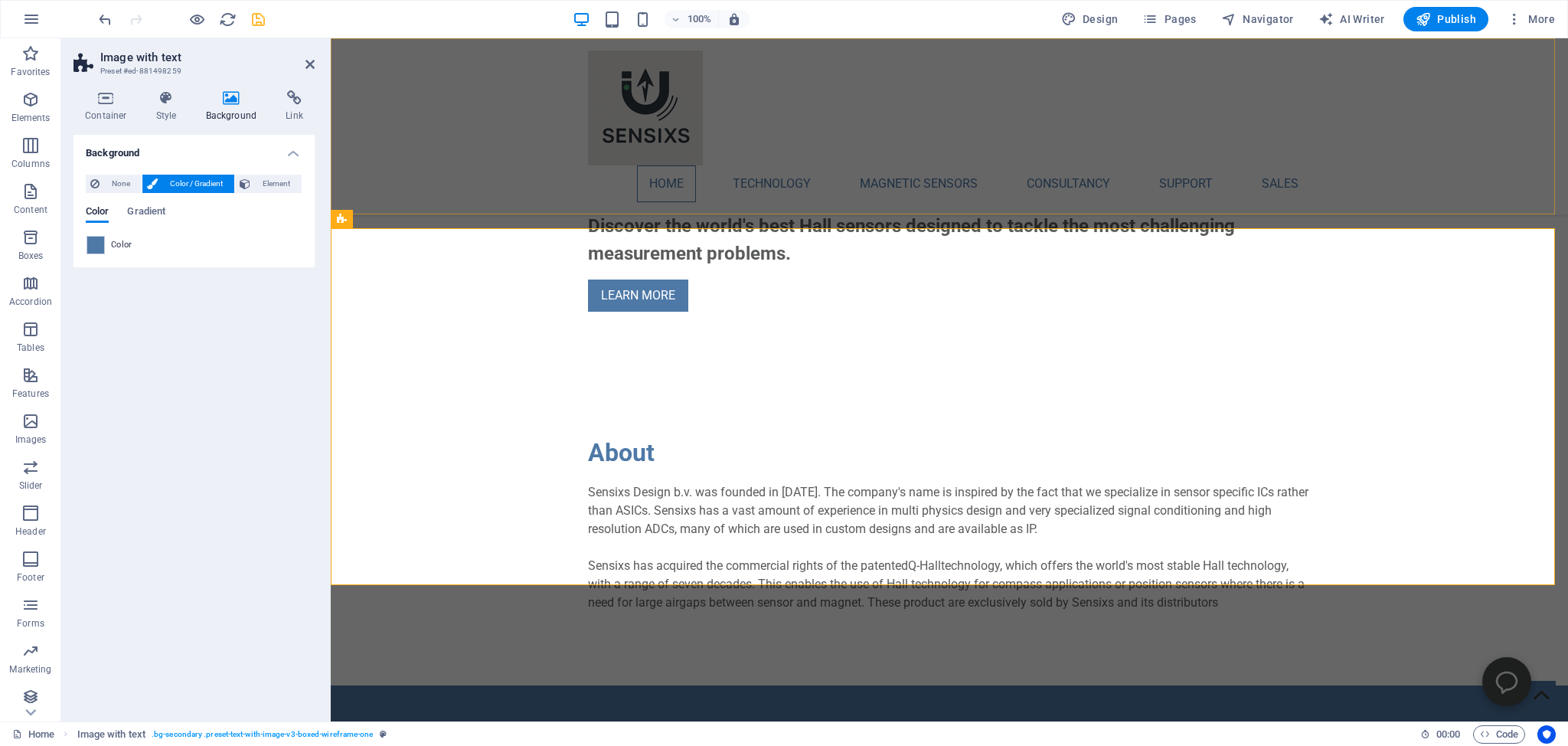
click at [454, 113] on div "Home Technology Compass Comparison Position Comparison Magnetic sensors Compass…" at bounding box center [950, 126] width 1238 height 176
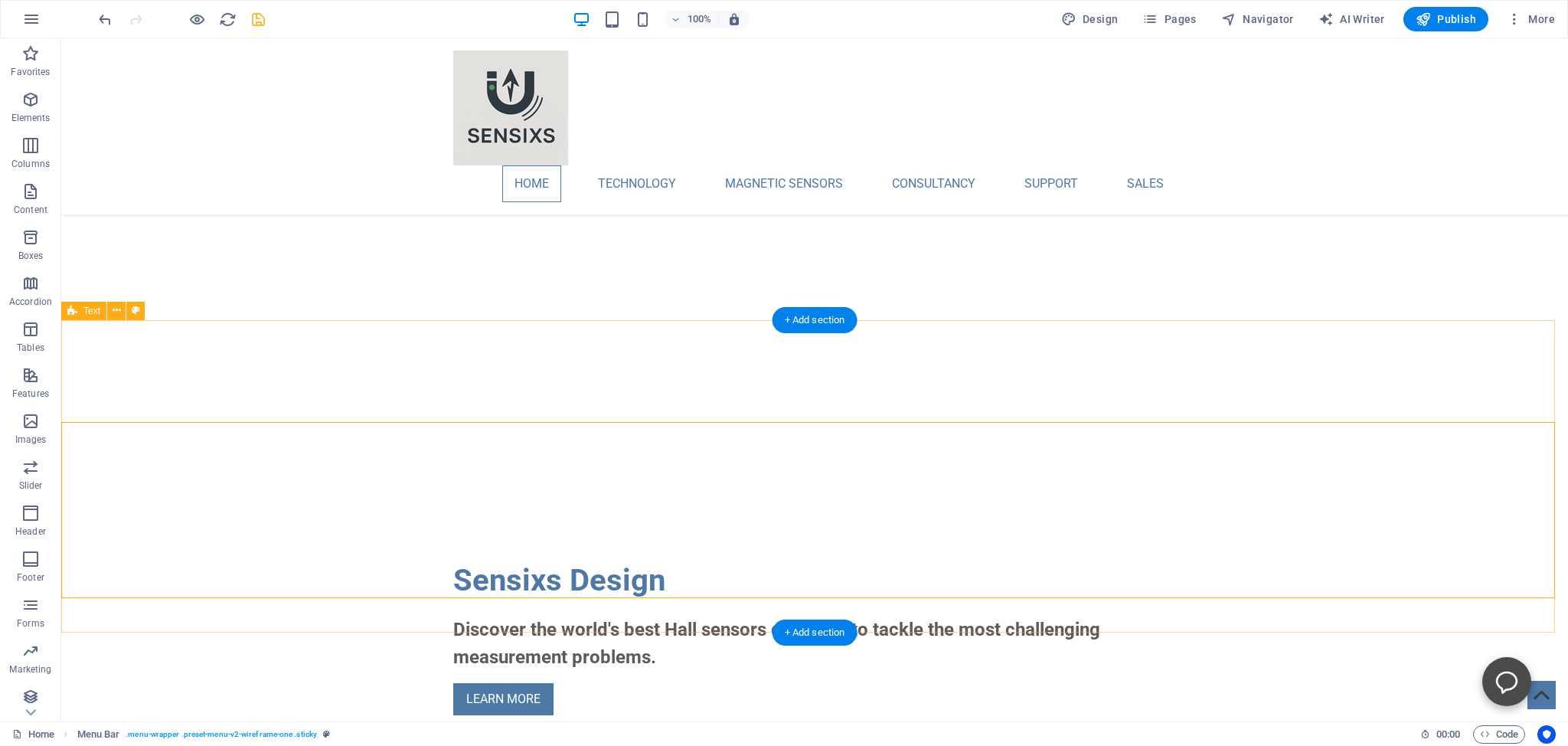
scroll to position [0, 0]
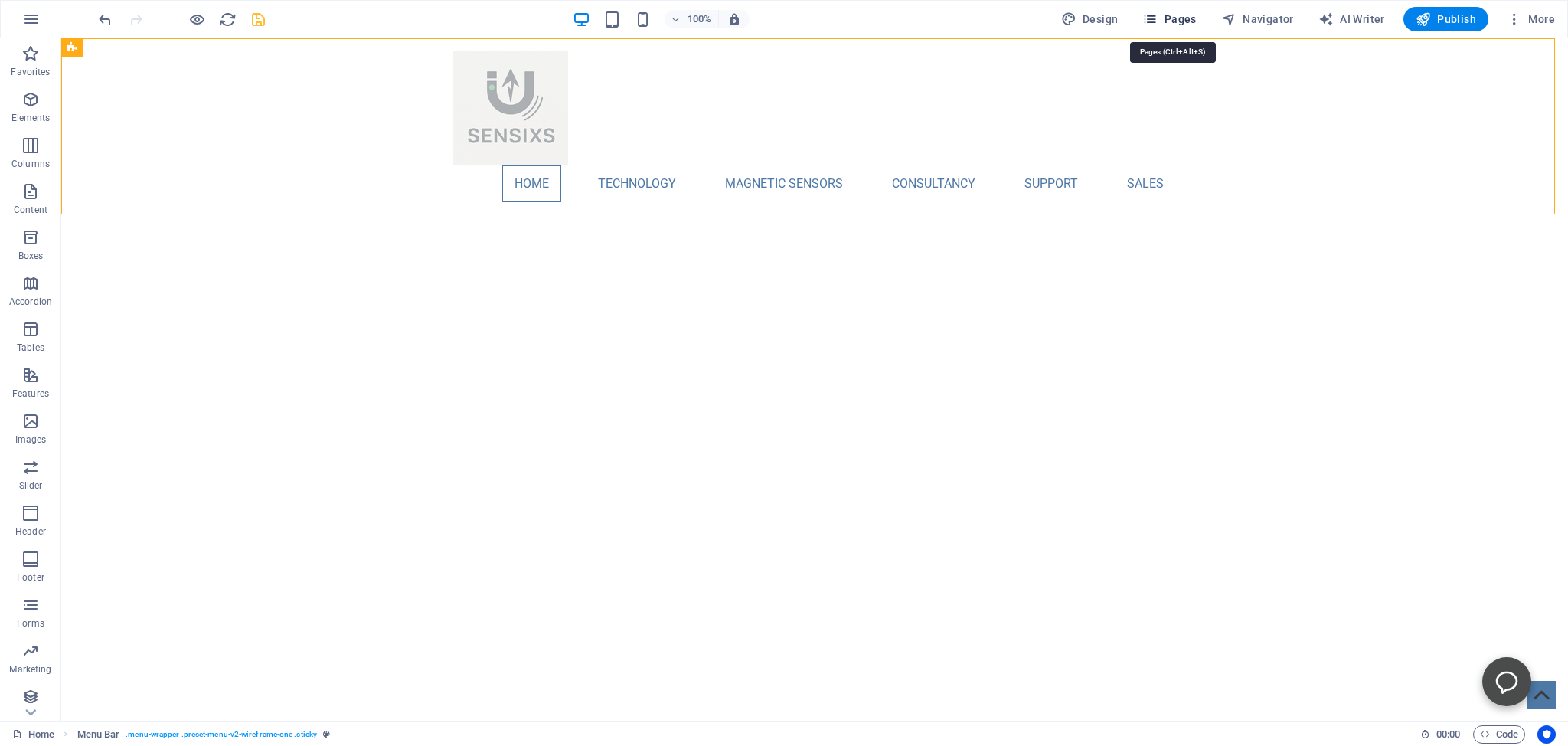
click at [1166, 17] on span "Pages" at bounding box center [1169, 20] width 54 height 16
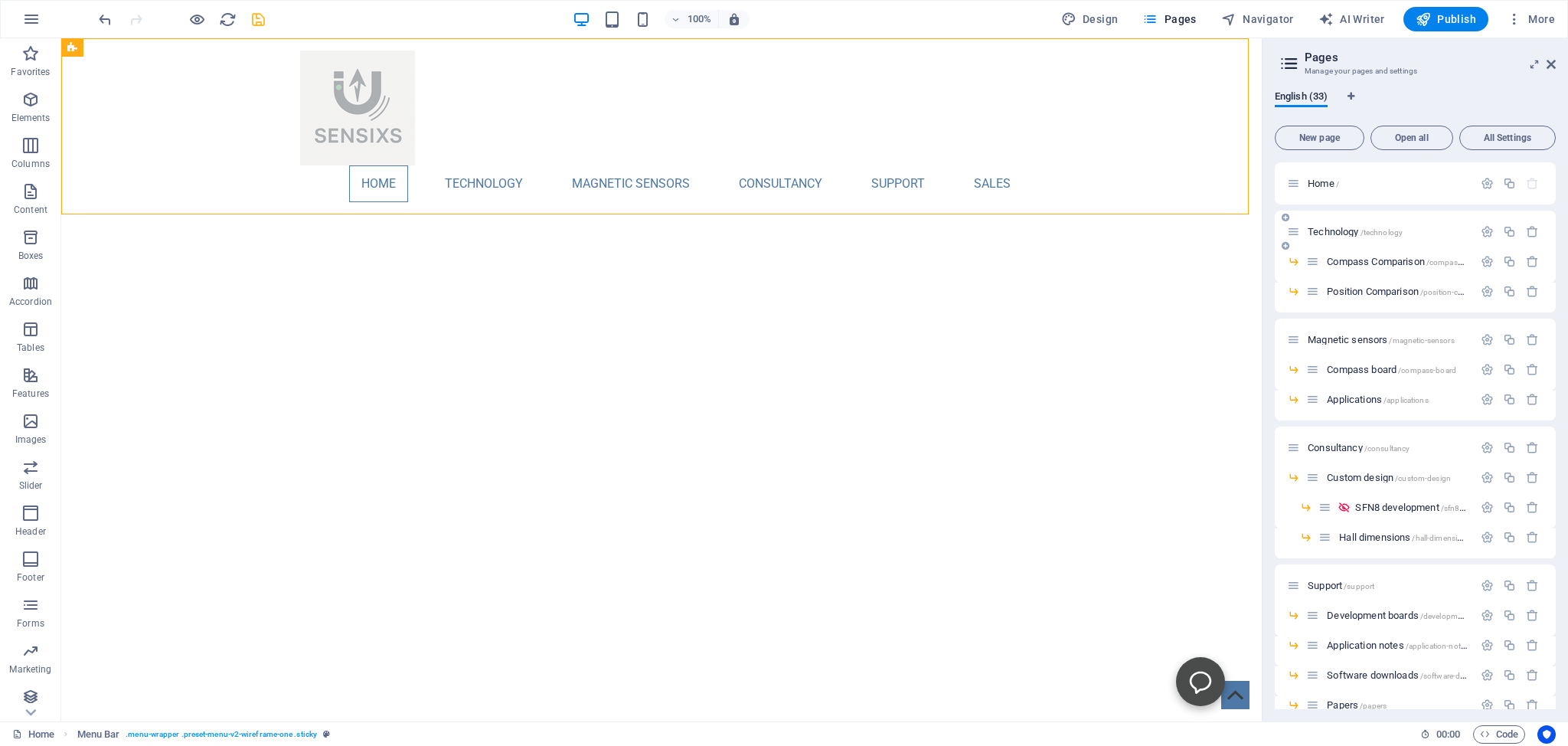
click at [1325, 230] on span "Technology /technology" at bounding box center [1355, 232] width 95 height 12
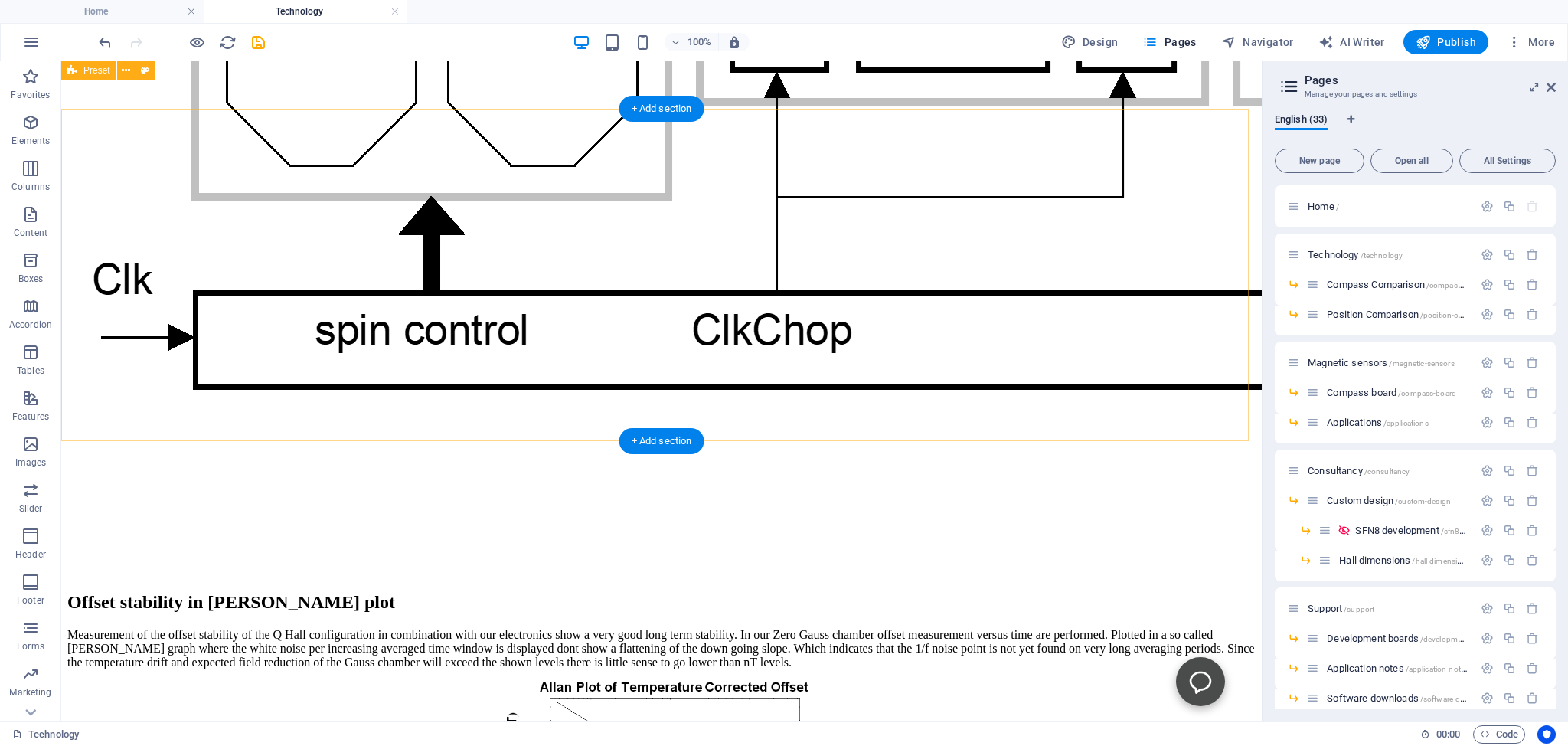
scroll to position [1940, 0]
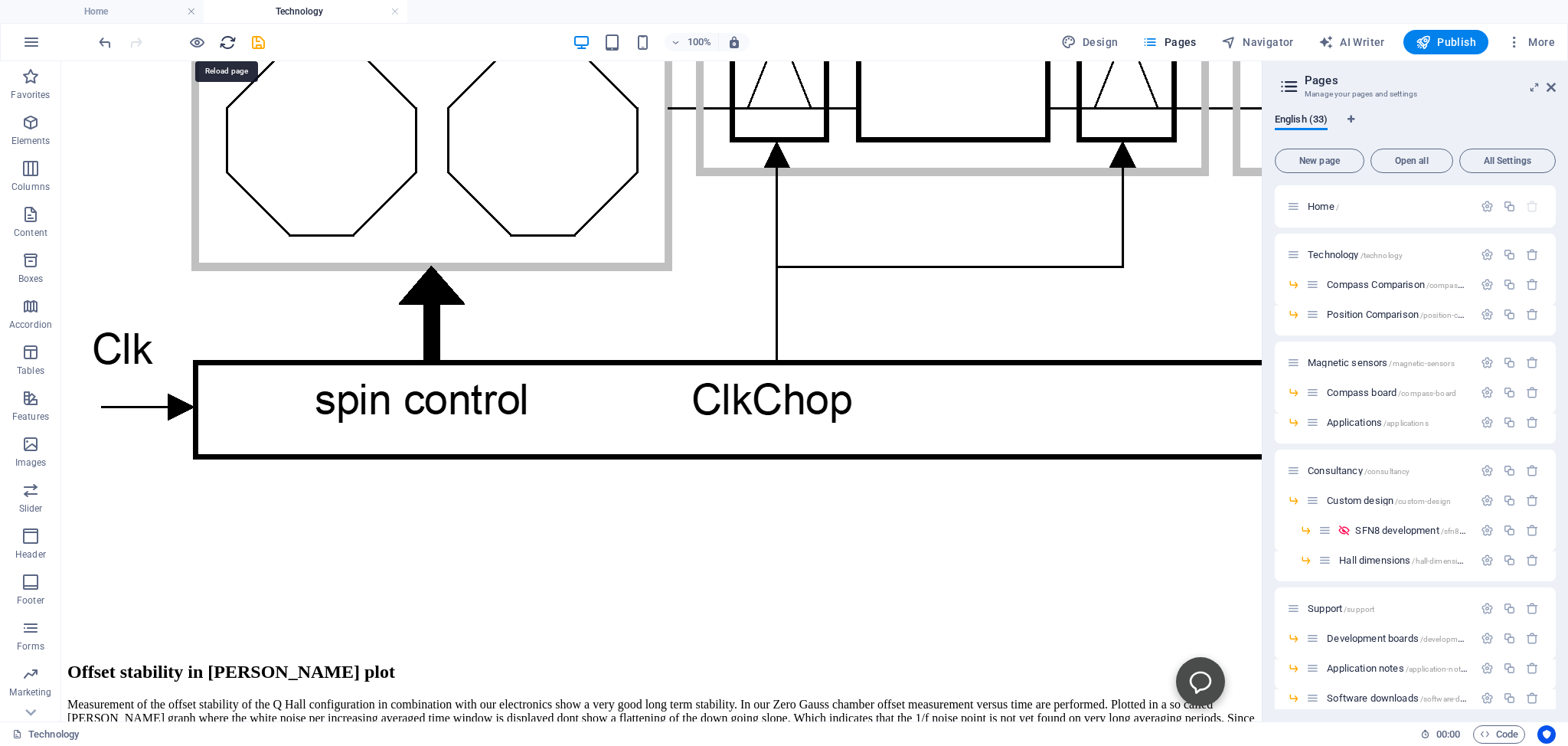
click at [226, 41] on icon "reload" at bounding box center [228, 42] width 18 height 18
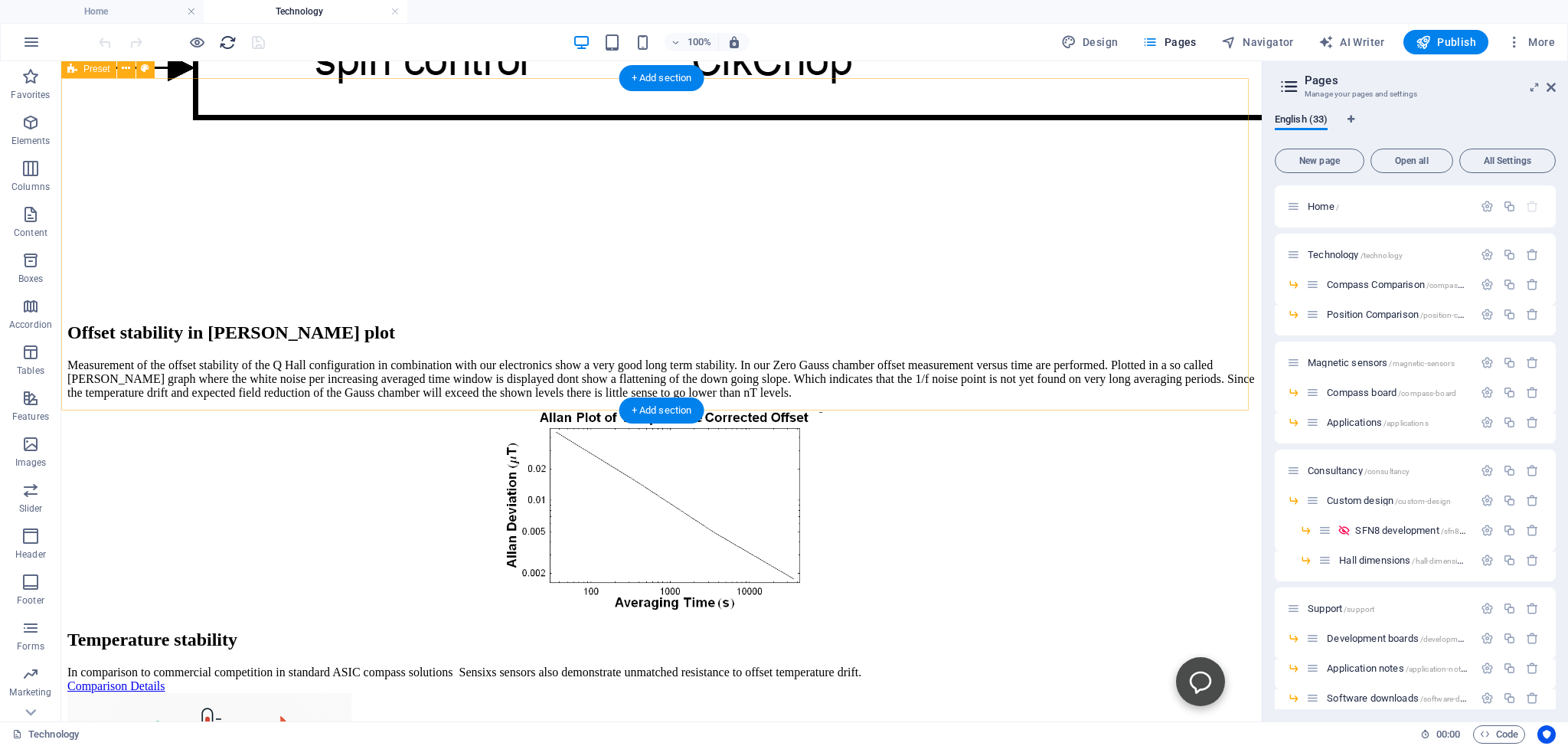
scroll to position [2425, 0]
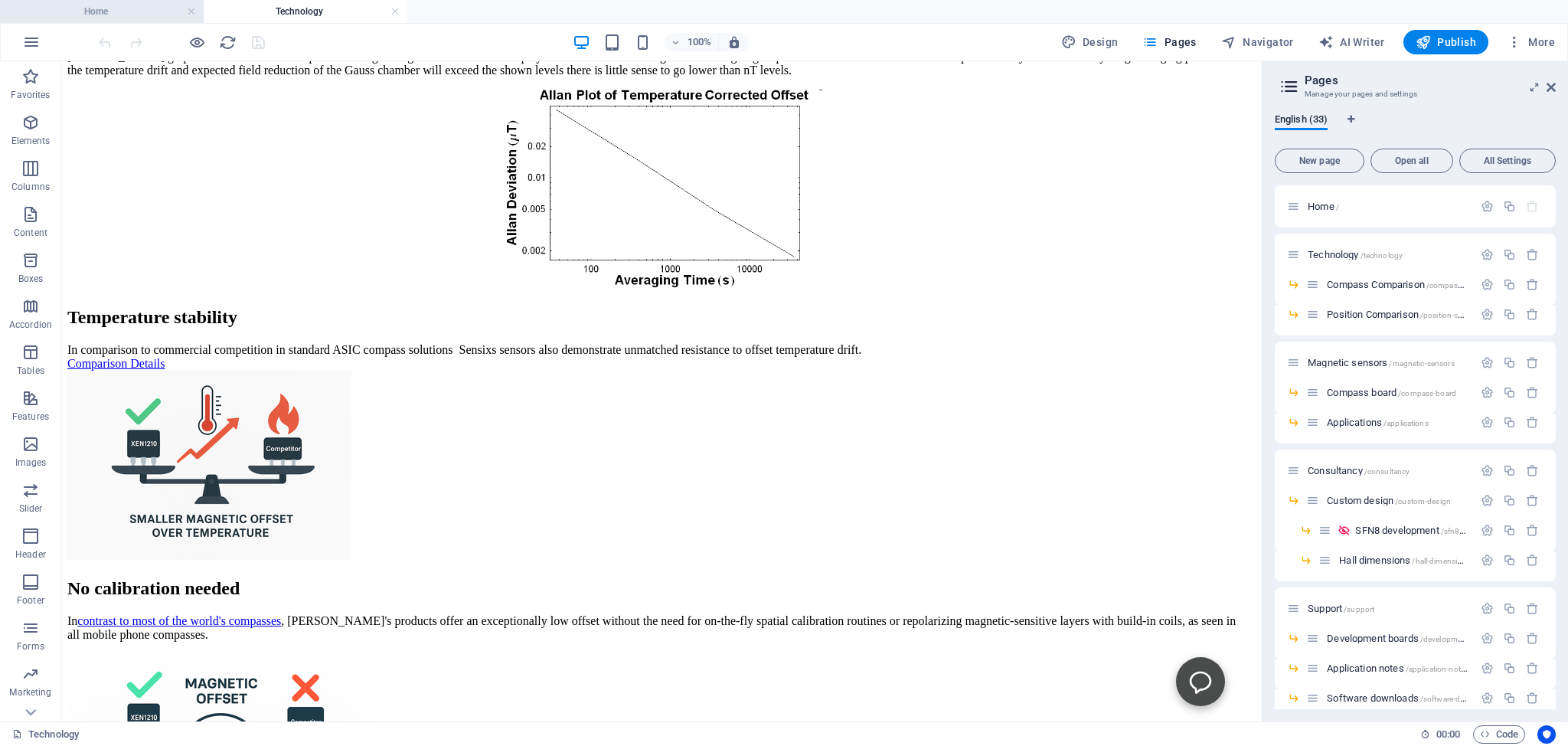
click at [84, 11] on h4 "Home" at bounding box center [102, 11] width 204 height 17
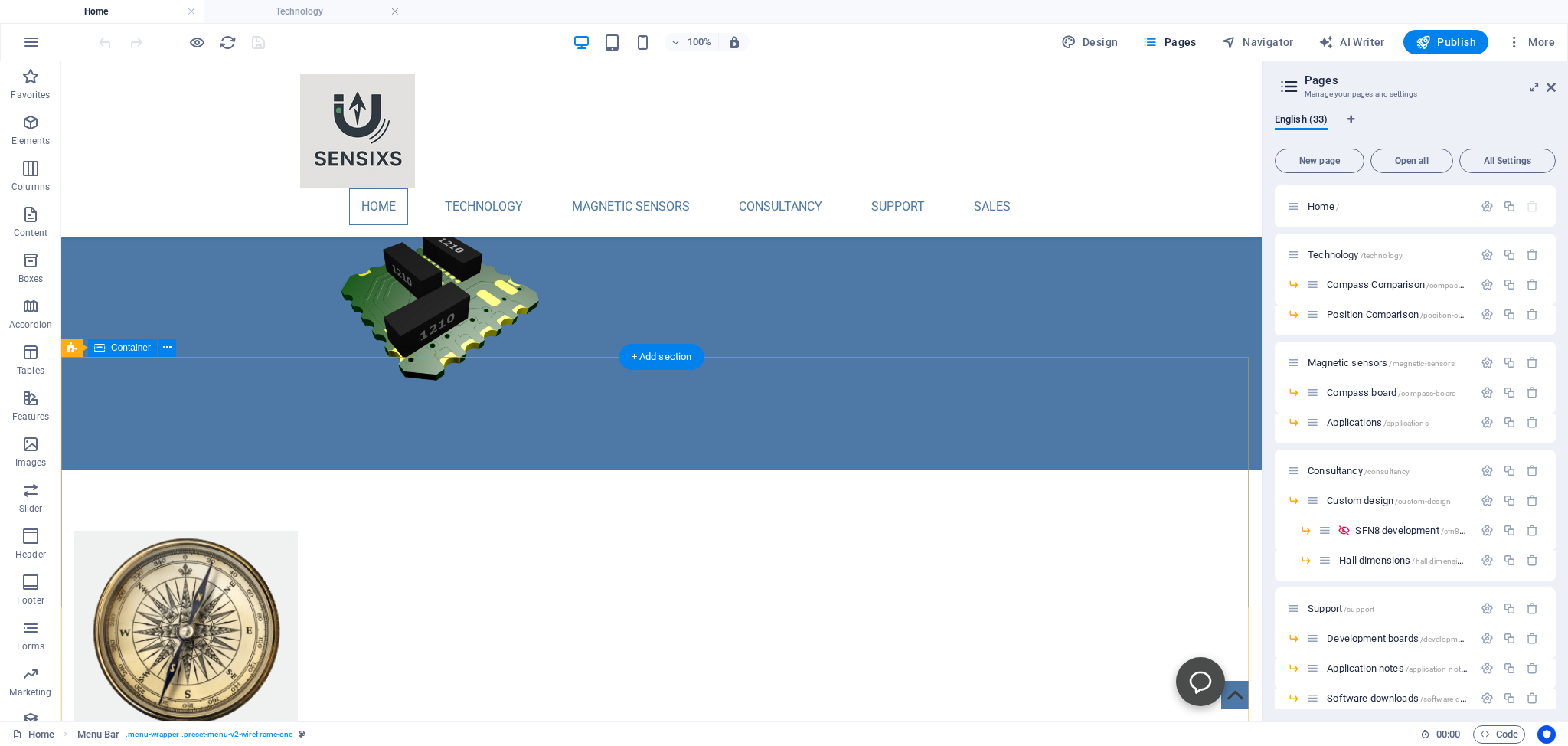
scroll to position [1438, 0]
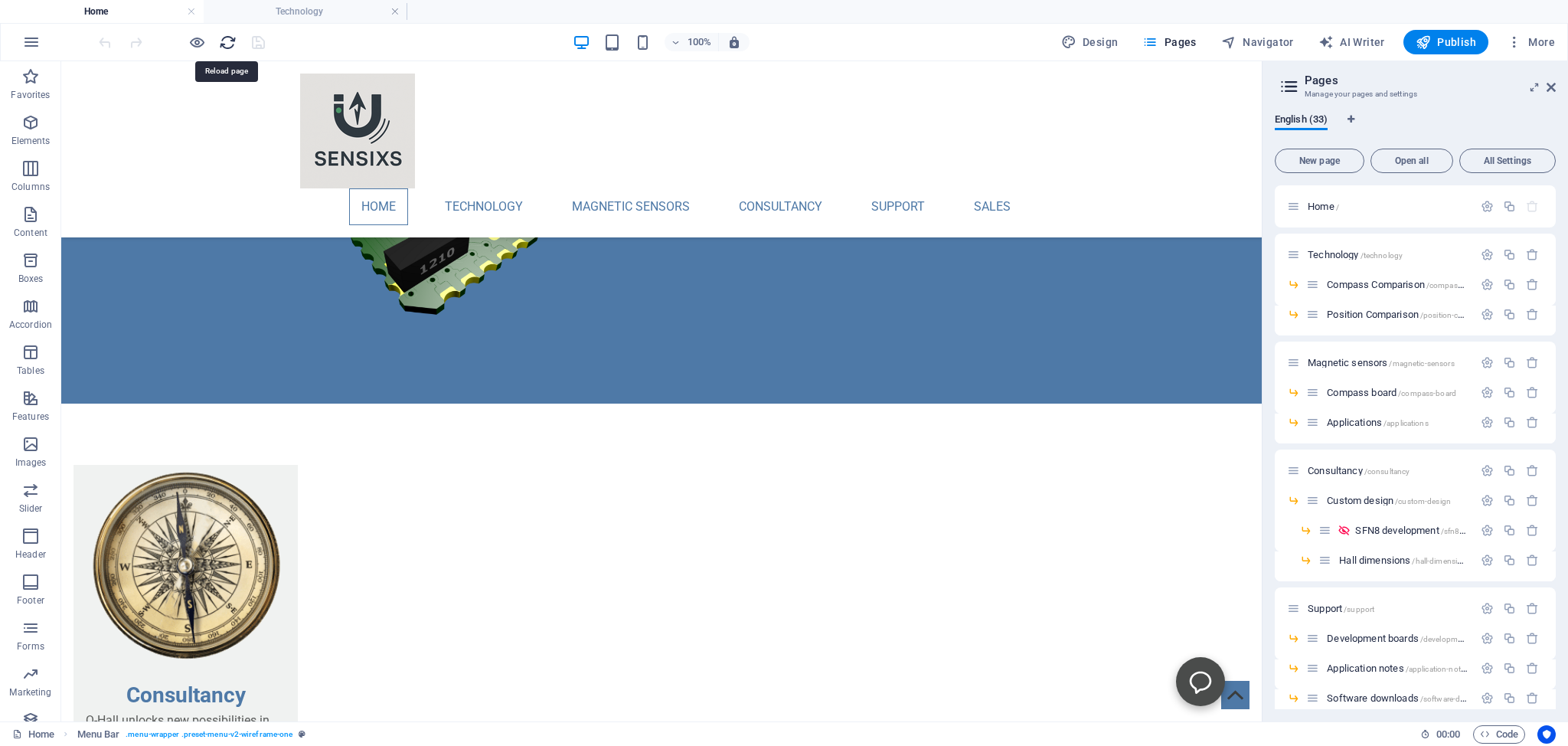
click at [226, 40] on icon "reload" at bounding box center [228, 42] width 18 height 18
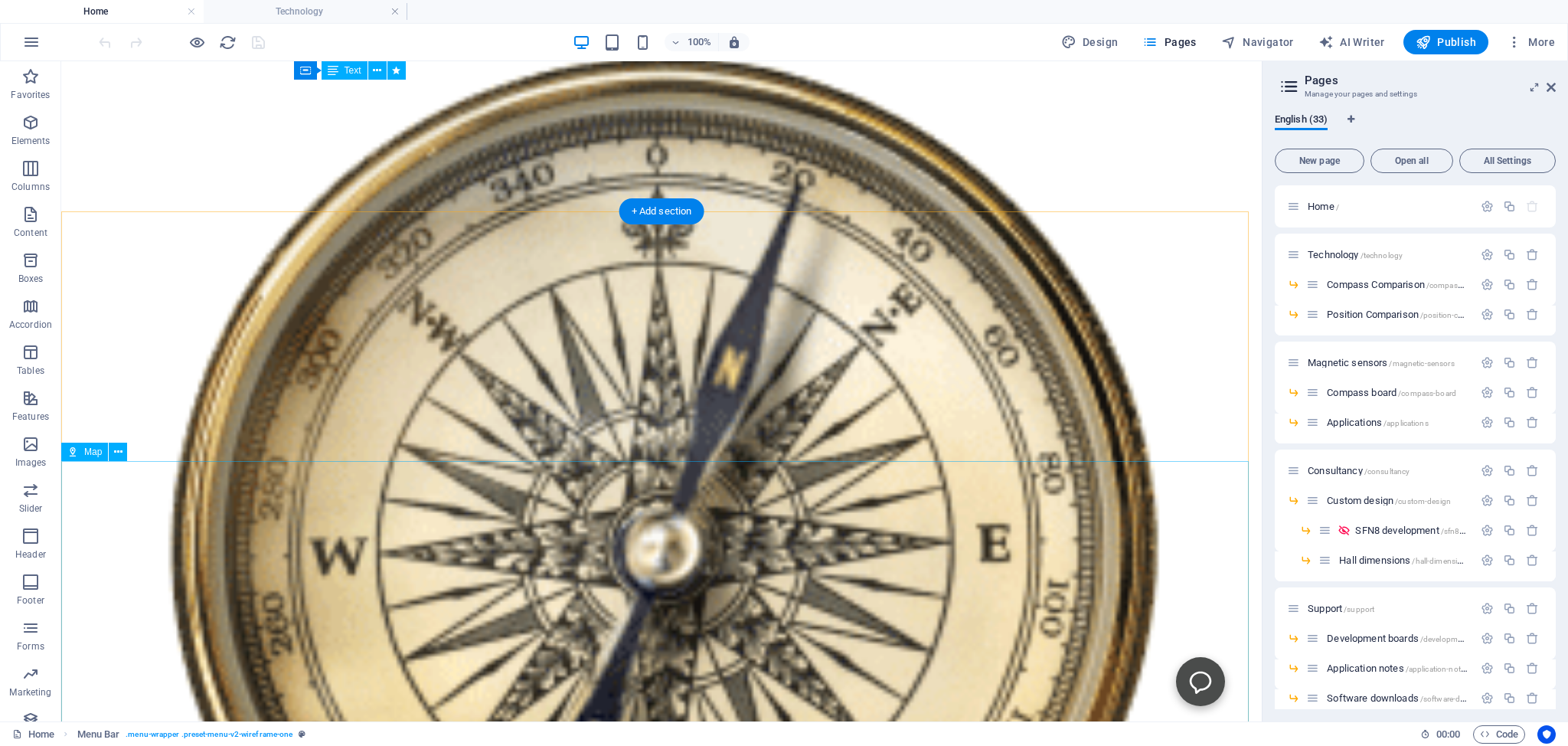
scroll to position [1357, 0]
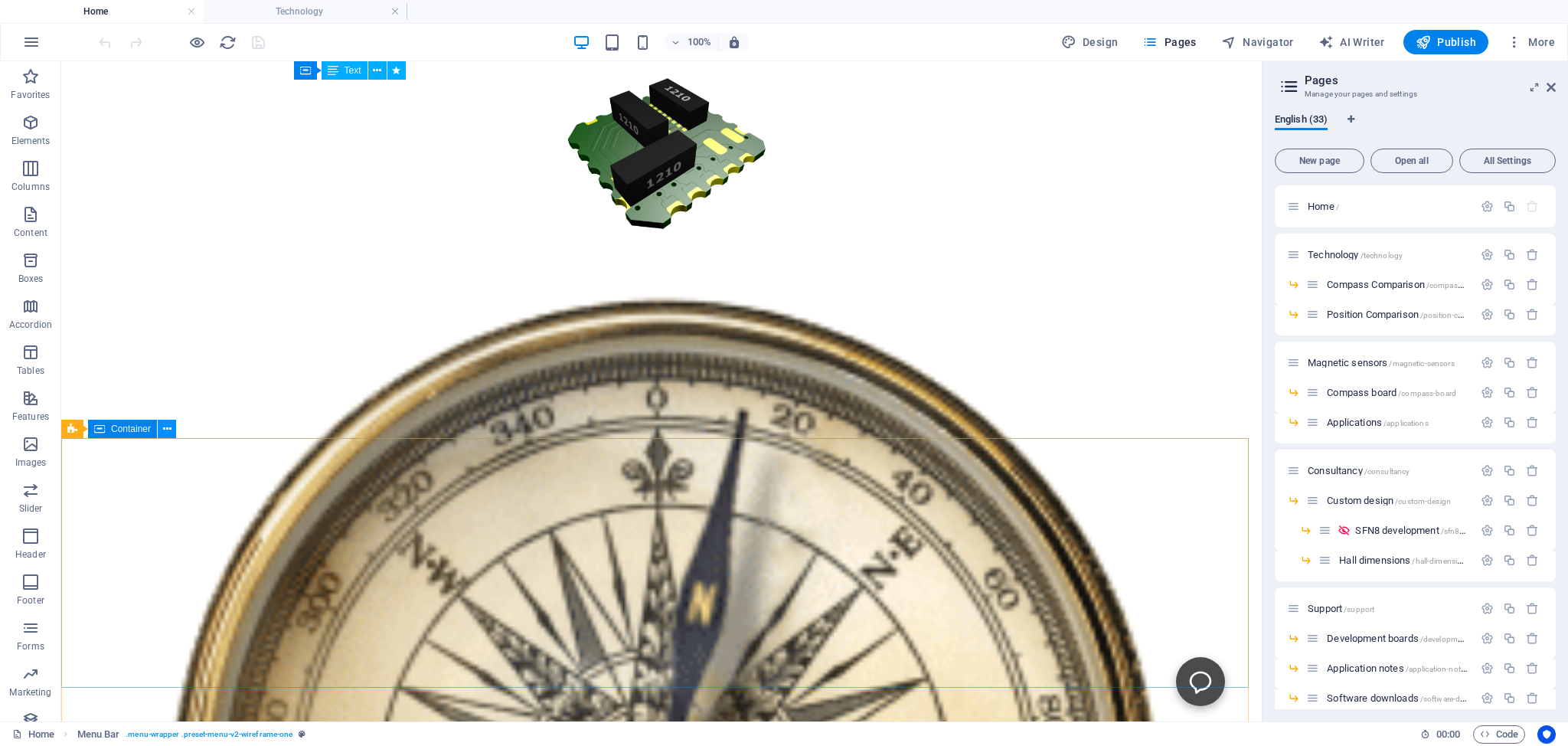
click at [166, 430] on icon at bounding box center [167, 429] width 9 height 16
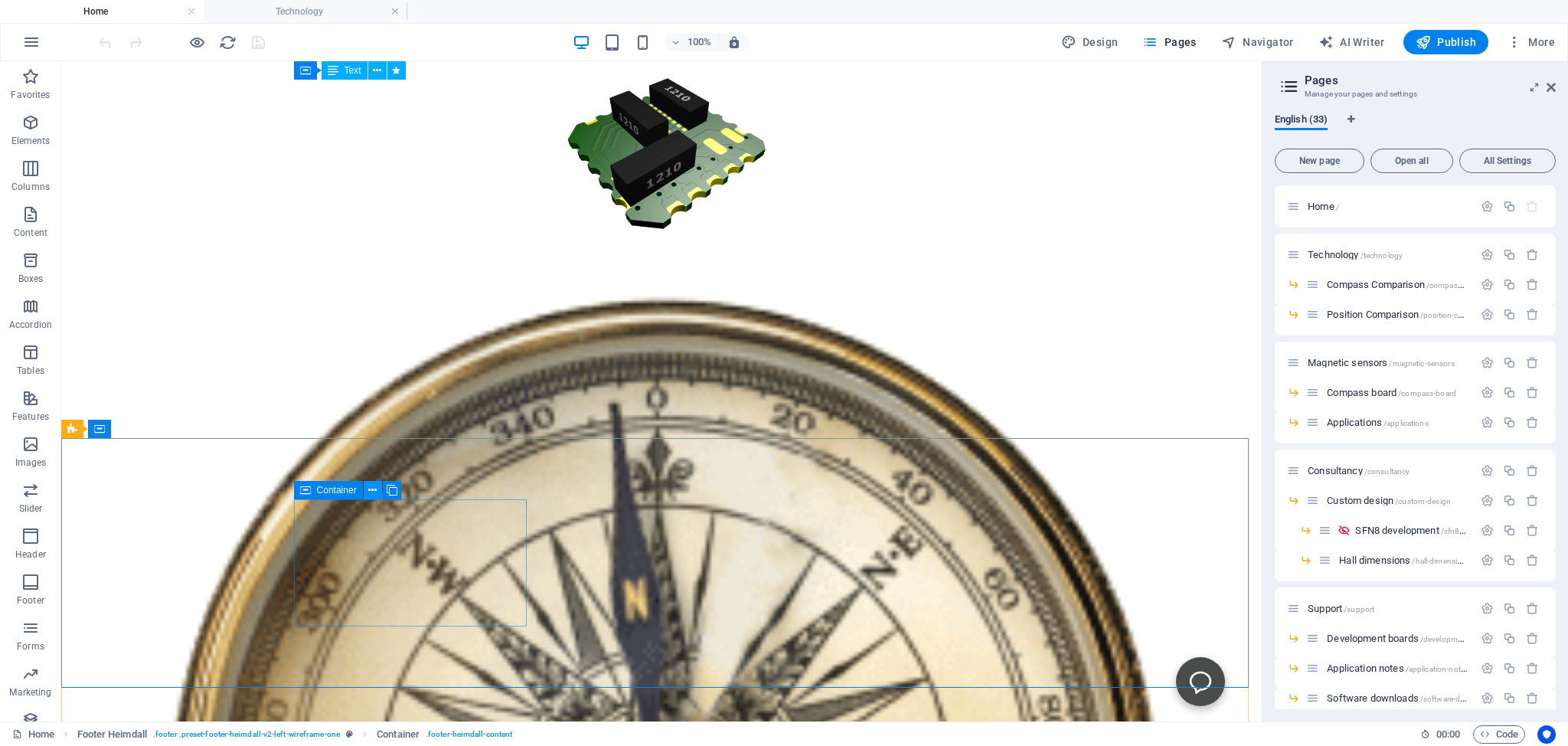
click at [369, 490] on icon at bounding box center [372, 490] width 9 height 16
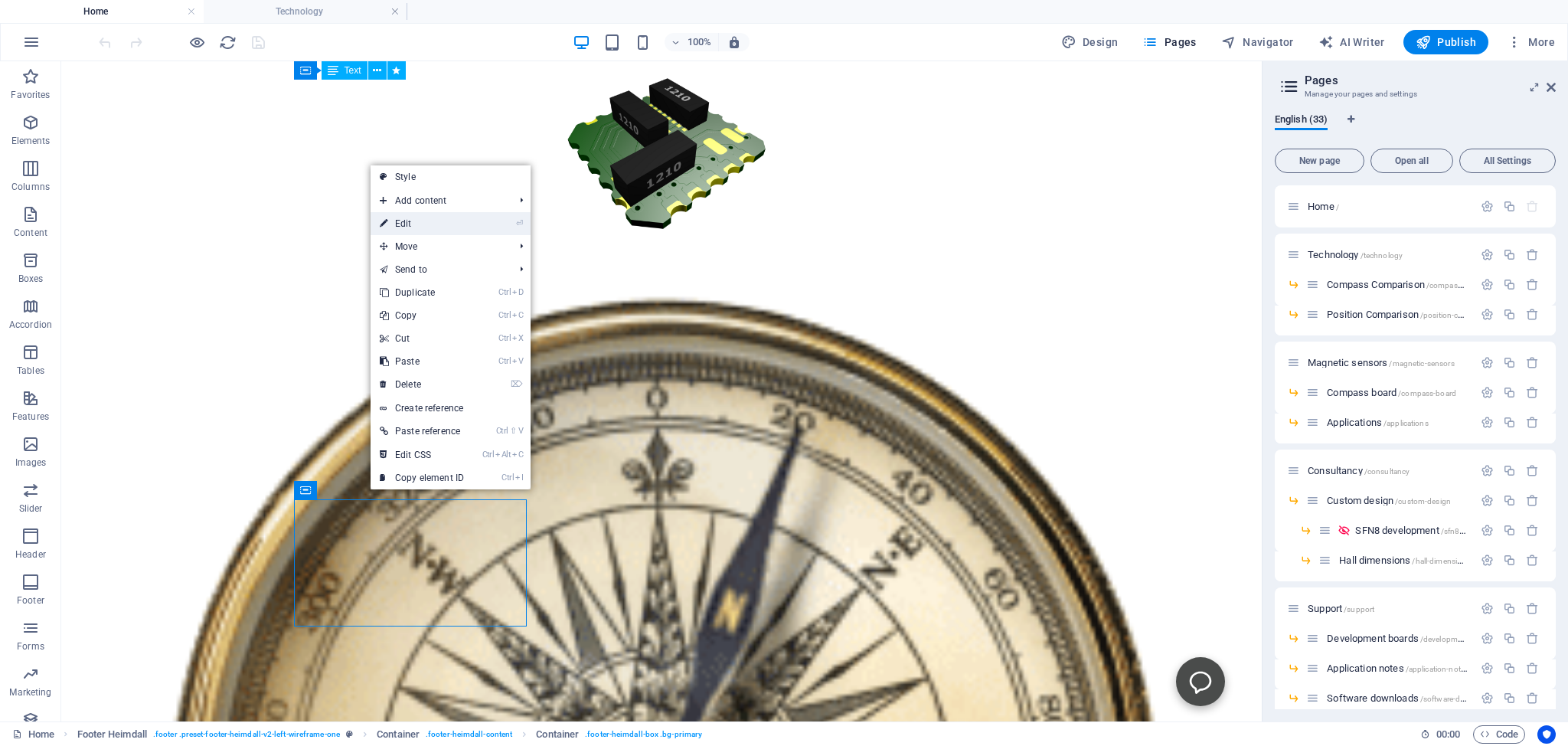
click at [405, 226] on link "⏎ Edit" at bounding box center [421, 223] width 103 height 23
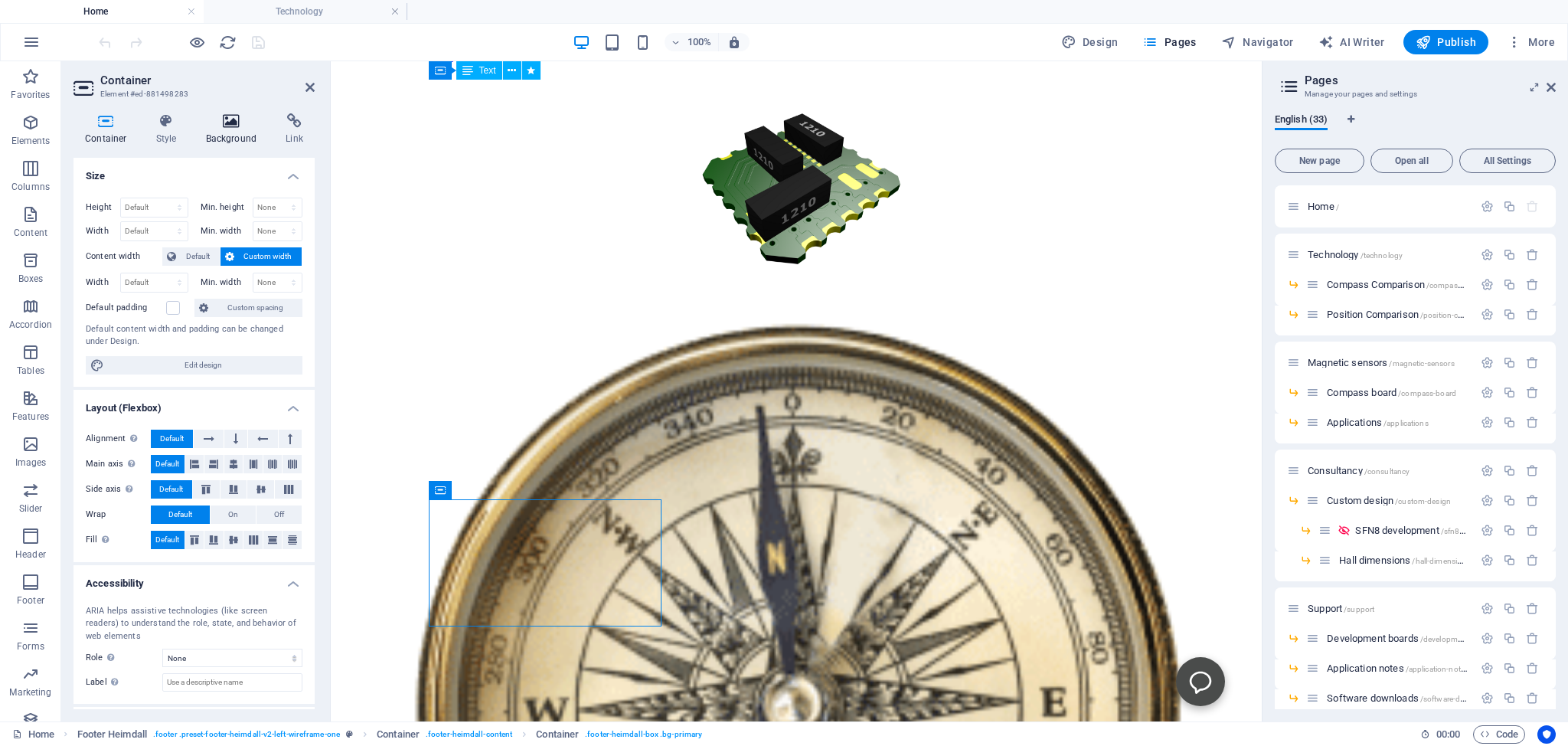
click at [234, 118] on icon at bounding box center [232, 121] width 74 height 16
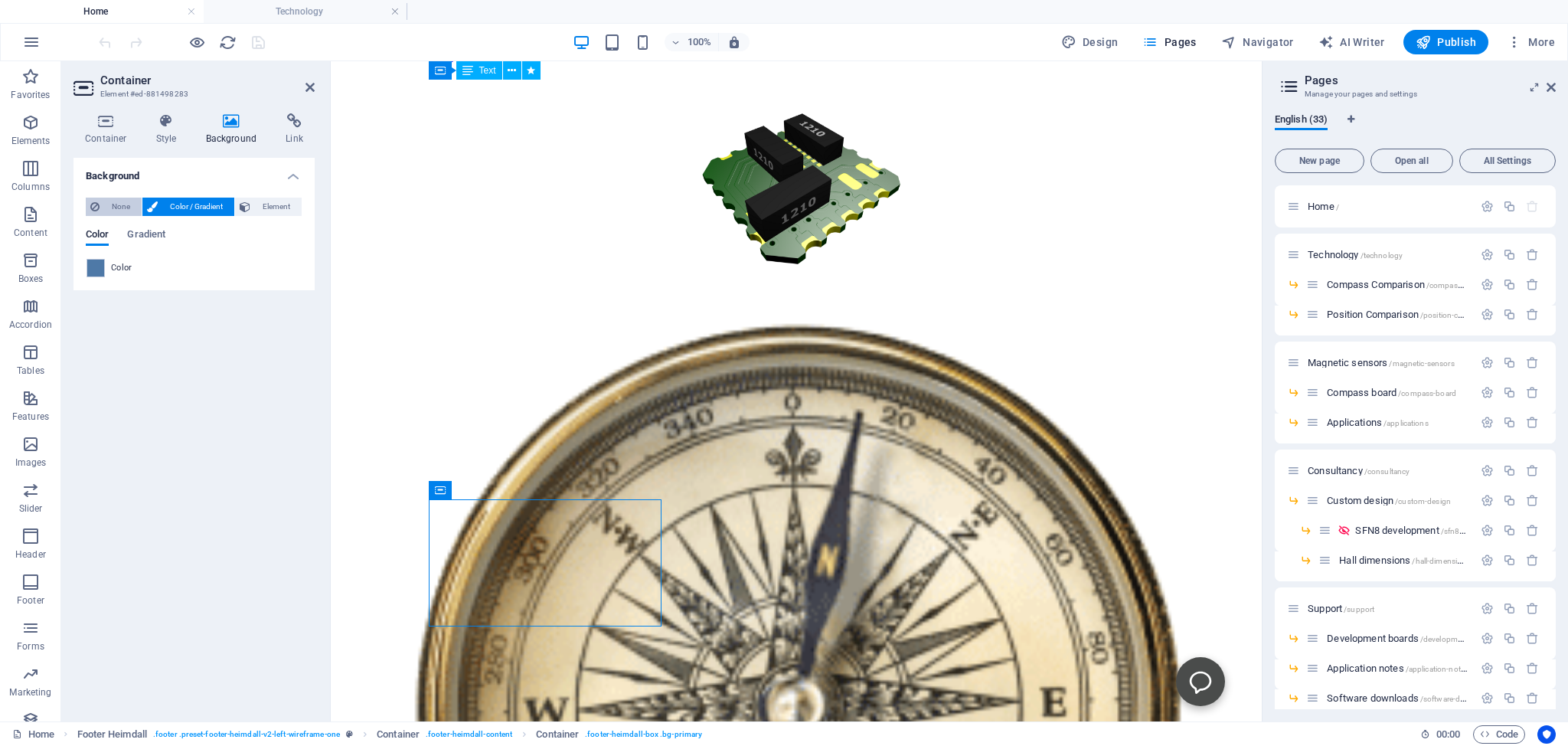
click at [112, 206] on span "None" at bounding box center [120, 207] width 33 height 19
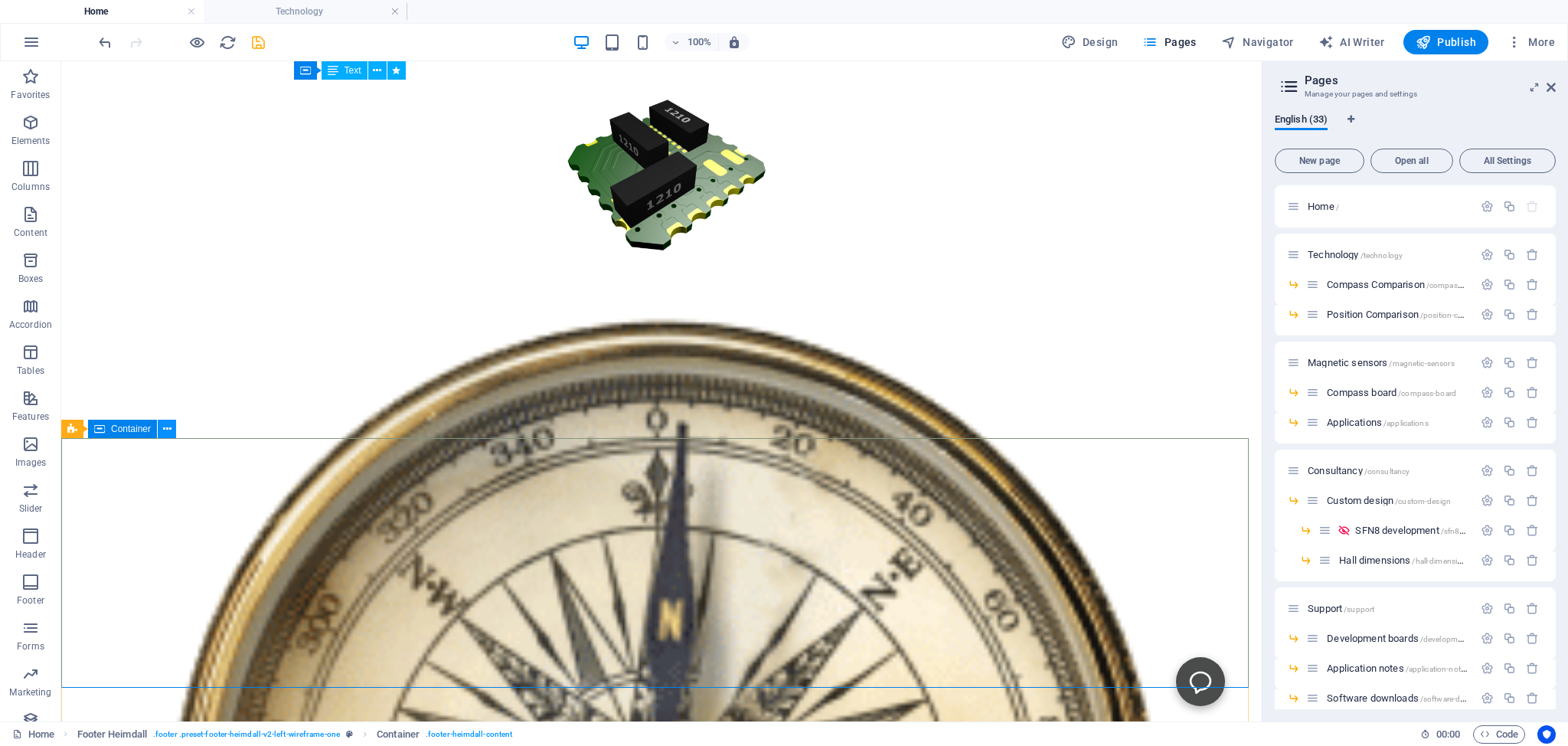
click at [172, 426] on button at bounding box center [166, 429] width 19 height 19
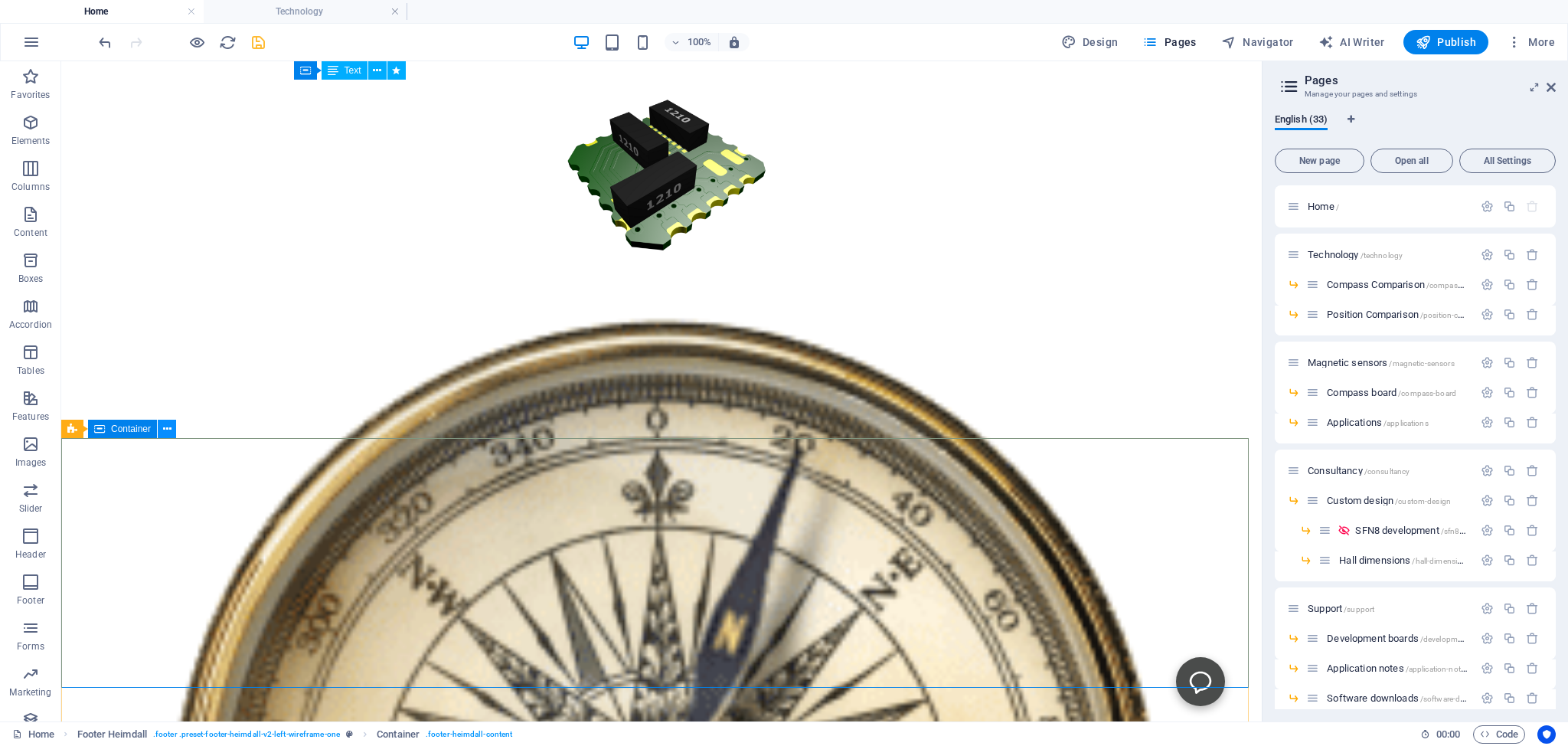
click at [164, 432] on icon at bounding box center [167, 429] width 9 height 16
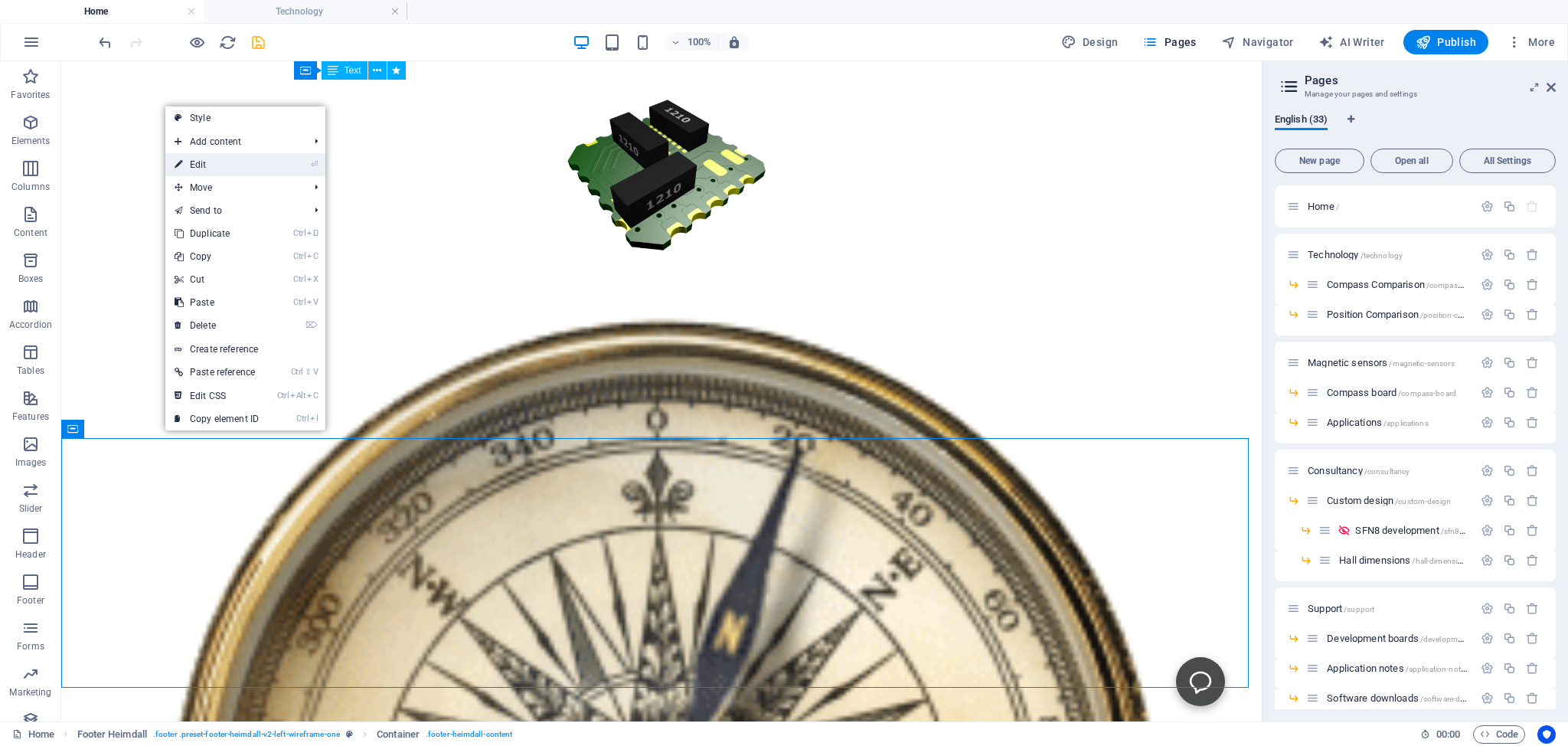
click at [206, 163] on link "⏎ Edit" at bounding box center [216, 163] width 103 height 23
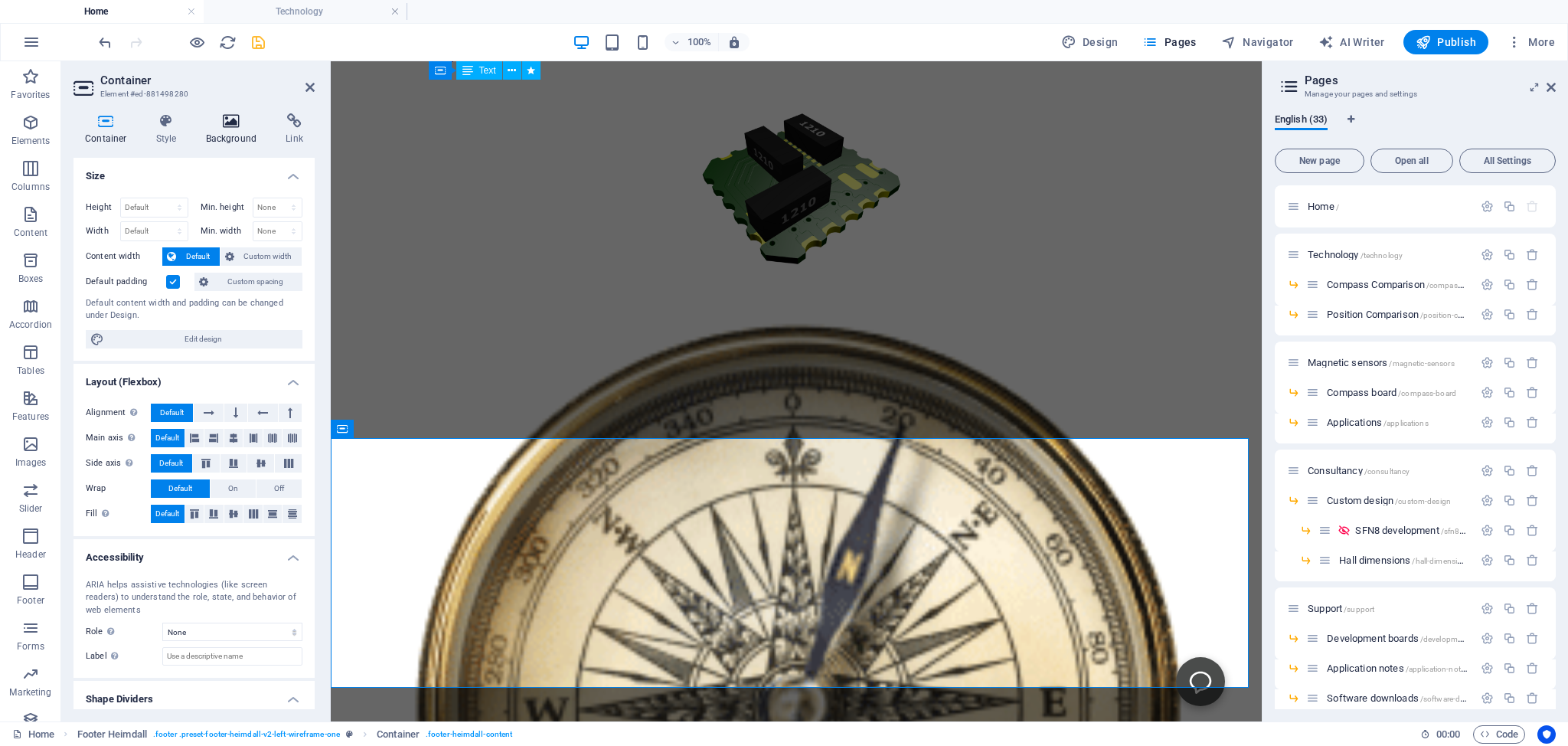
click at [229, 121] on icon at bounding box center [232, 121] width 74 height 16
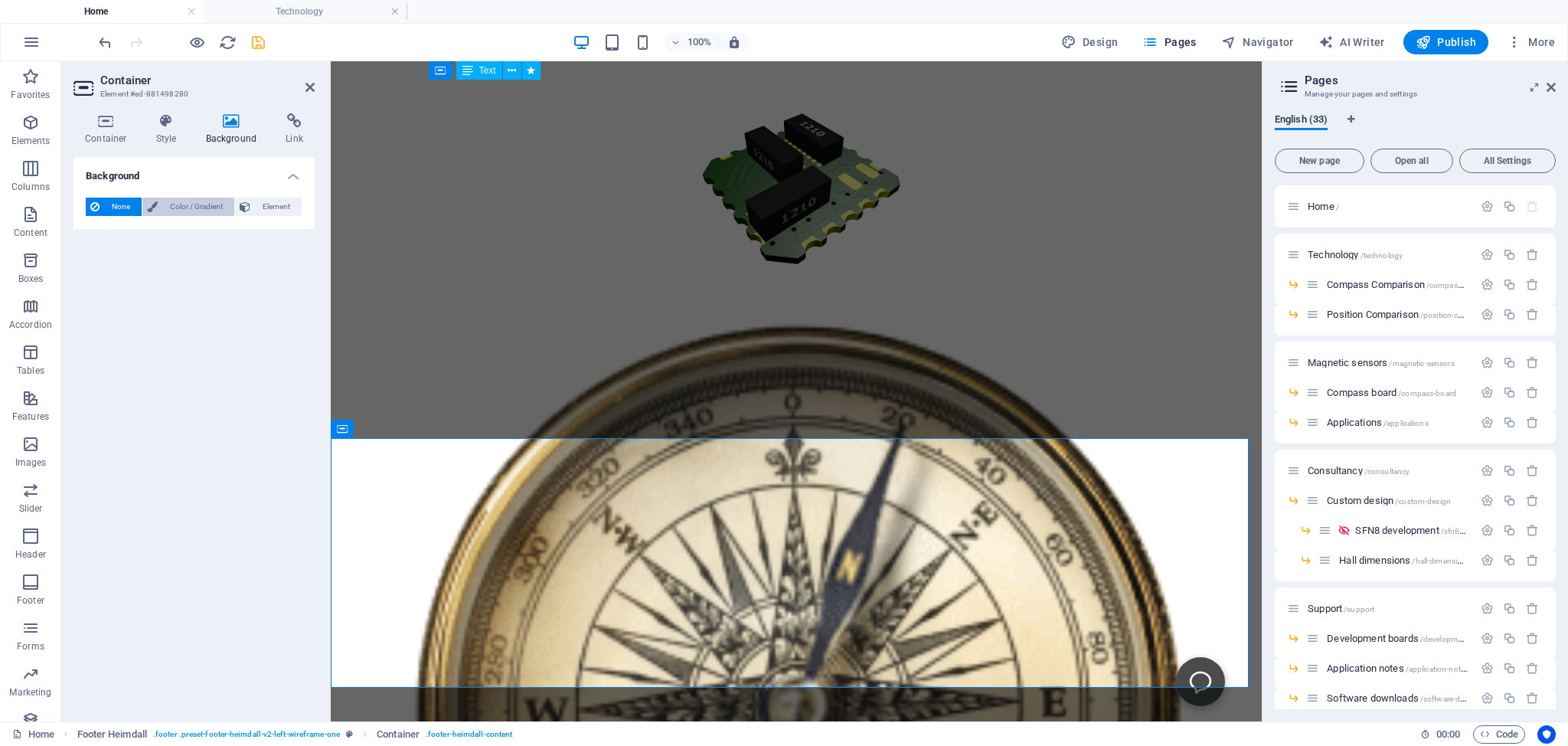
click at [184, 205] on span "Color / Gradient" at bounding box center [196, 207] width 68 height 19
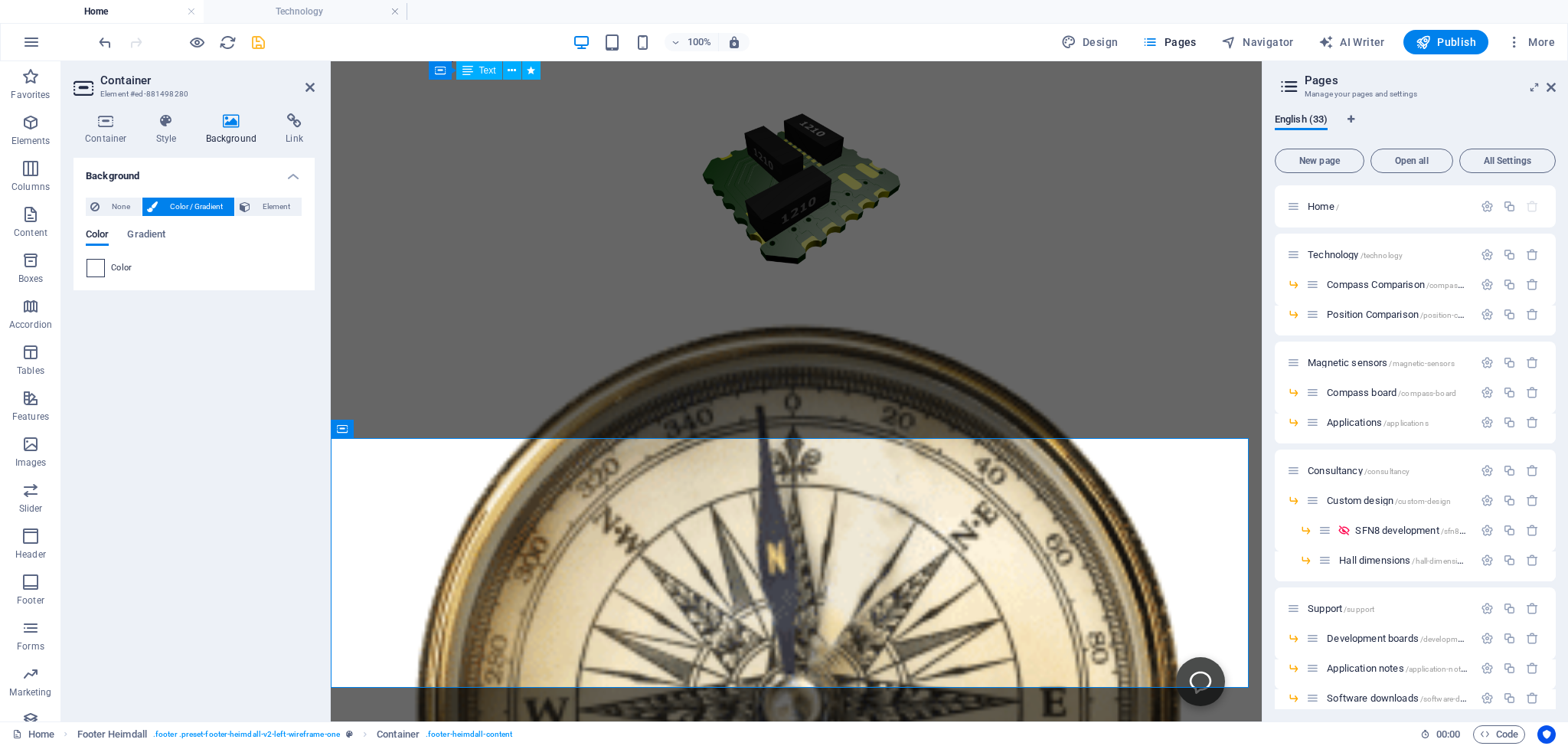
click at [95, 268] on span at bounding box center [95, 267] width 17 height 17
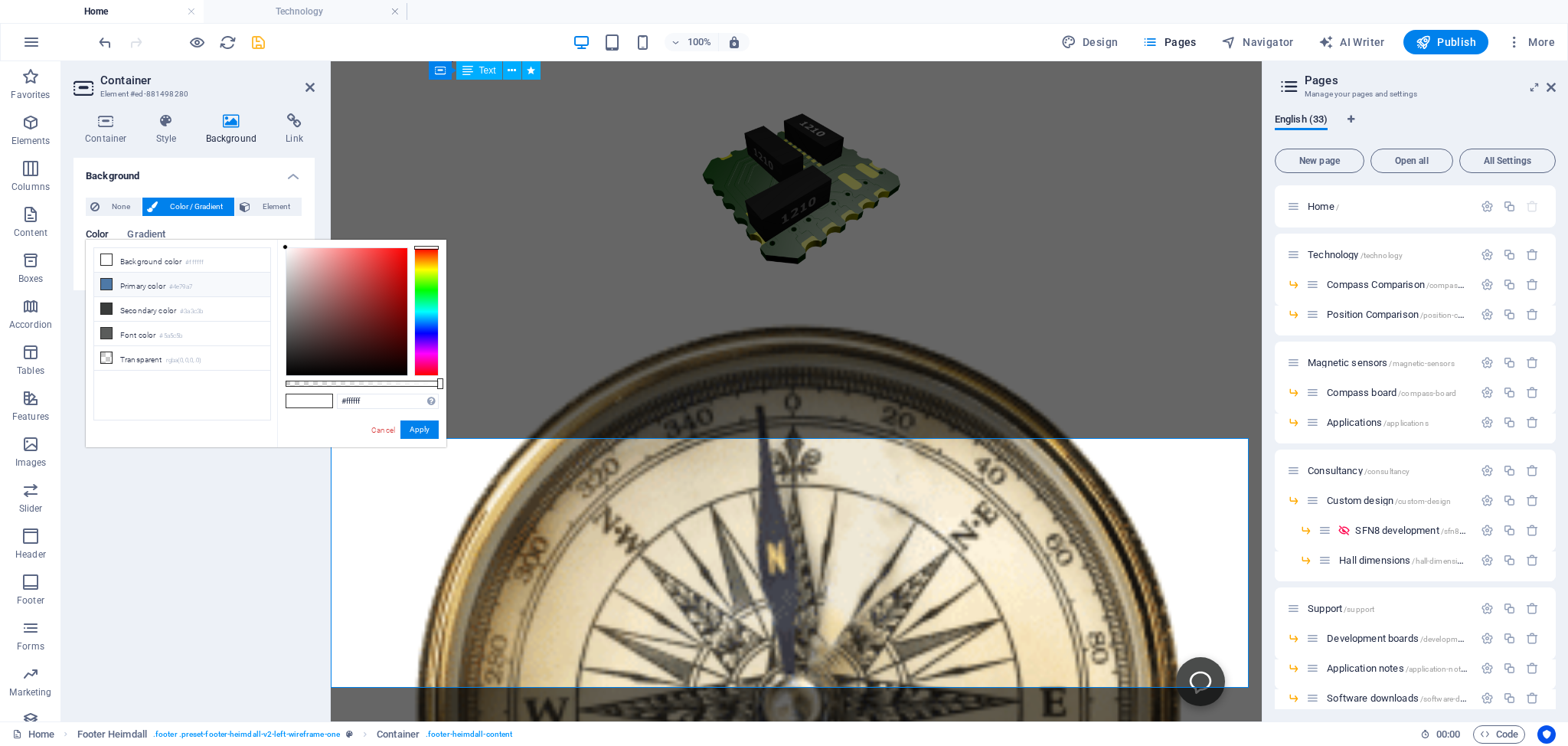
click at [106, 281] on icon at bounding box center [106, 284] width 11 height 11
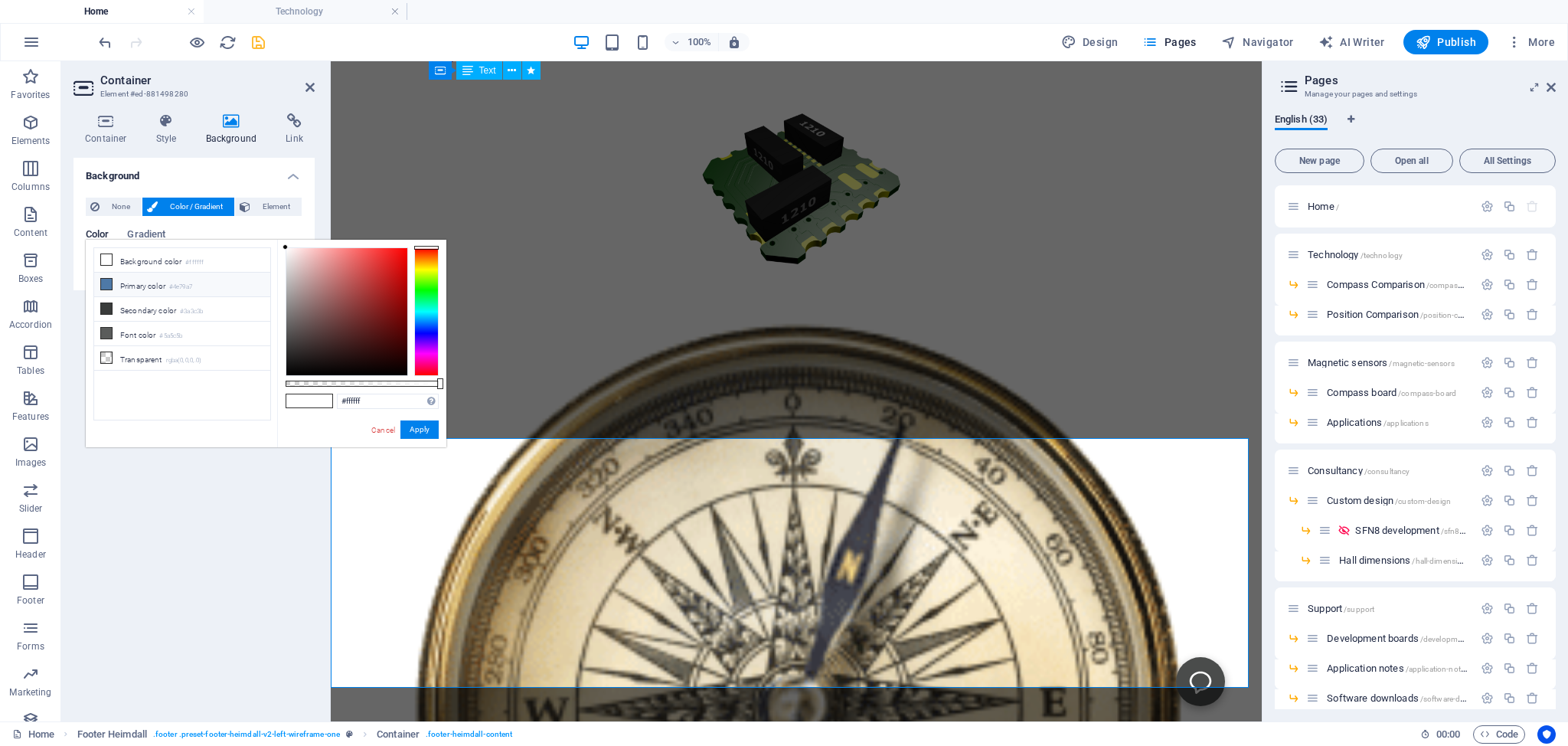
type input "#4e79a7"
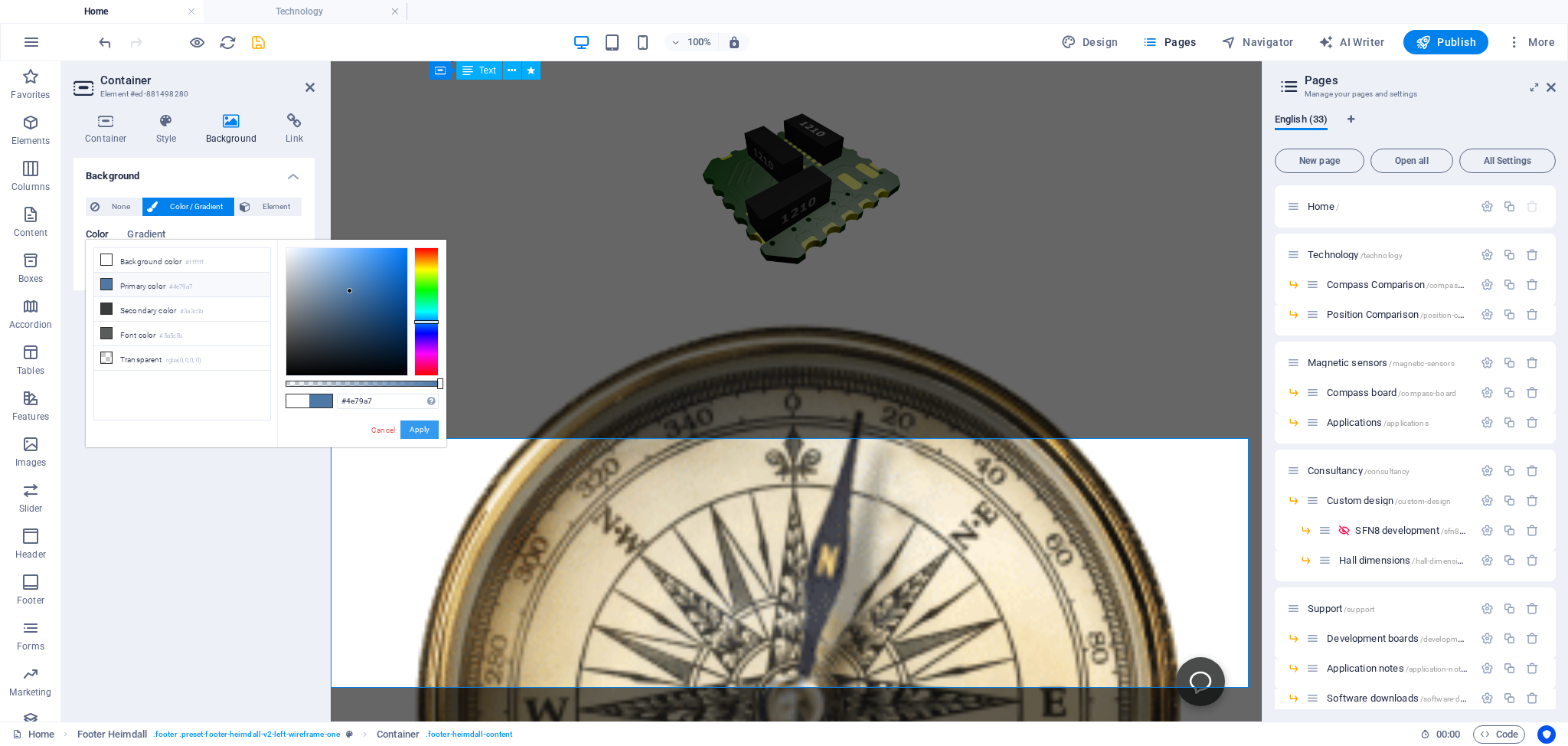
click at [421, 422] on button "Apply" at bounding box center [419, 429] width 38 height 19
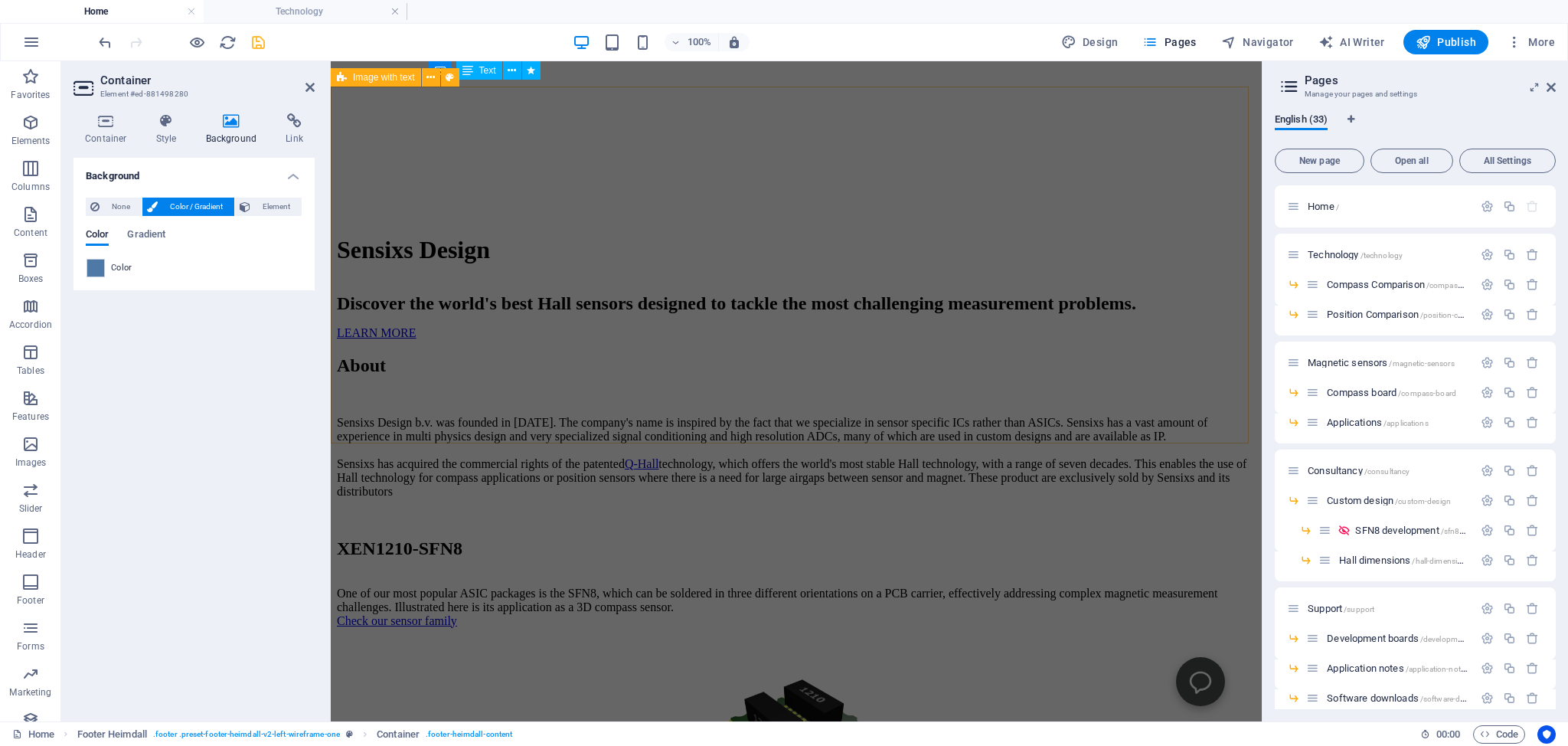
scroll to position [468, 0]
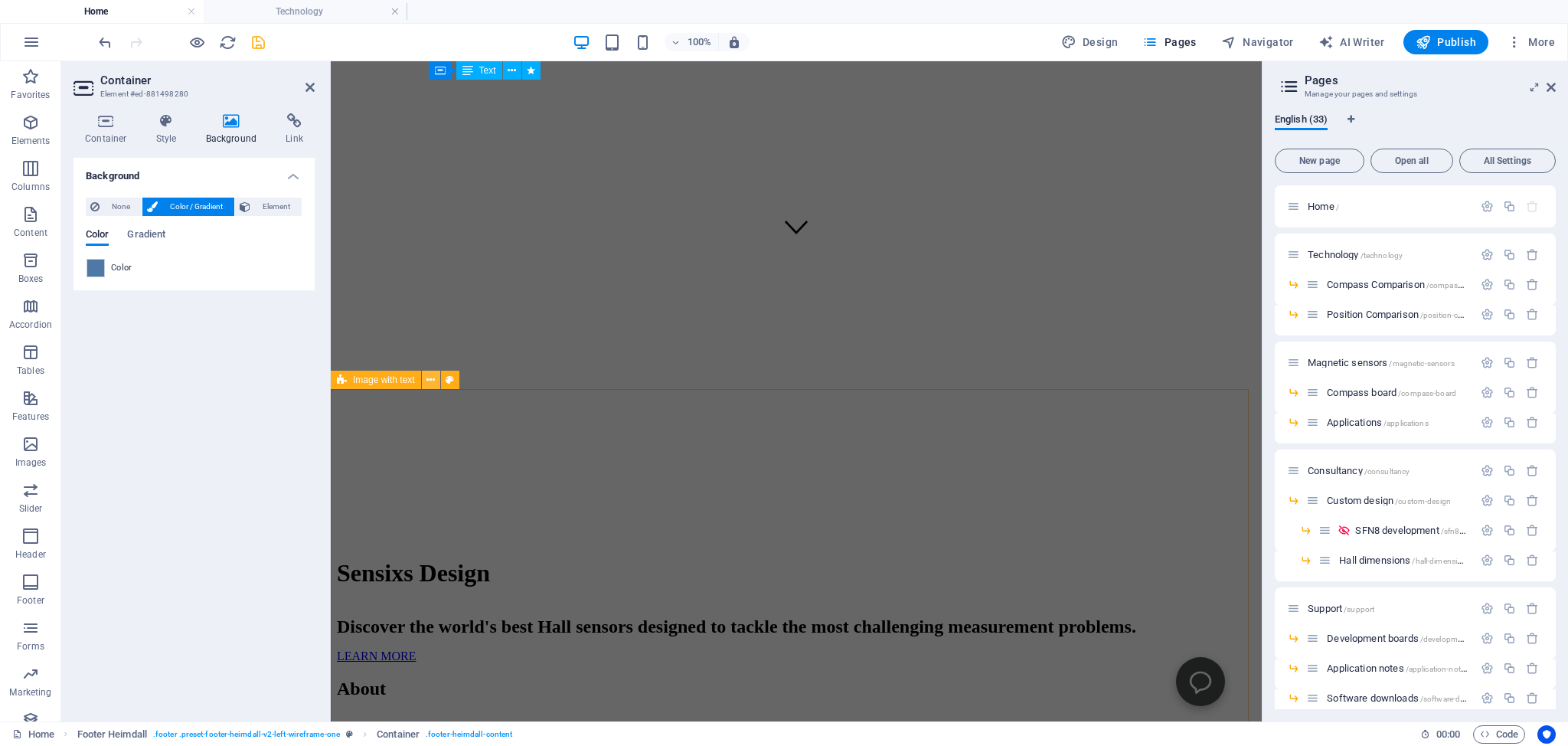
click at [434, 381] on icon at bounding box center [431, 380] width 9 height 16
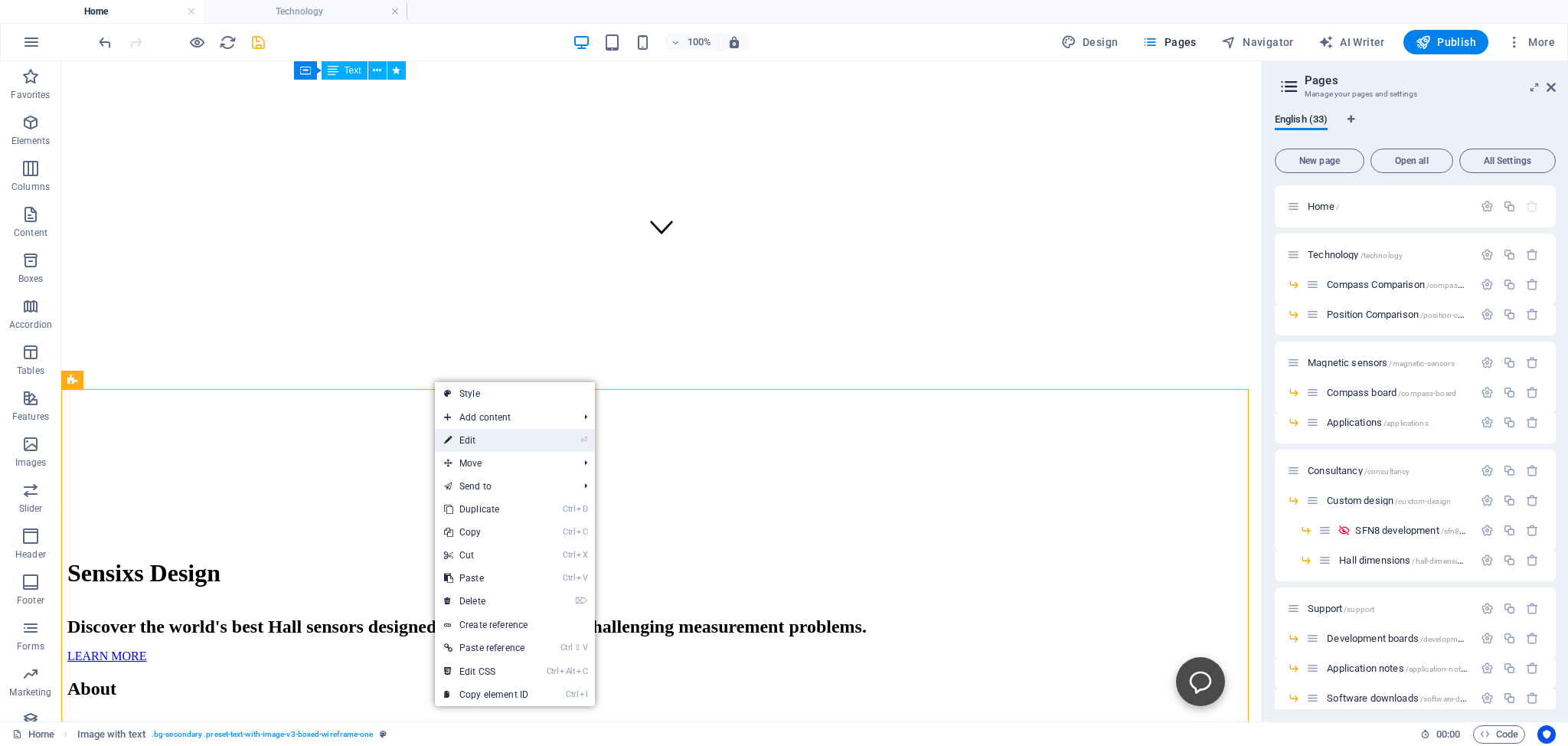
click at [455, 439] on link "⏎ Edit" at bounding box center [486, 440] width 103 height 23
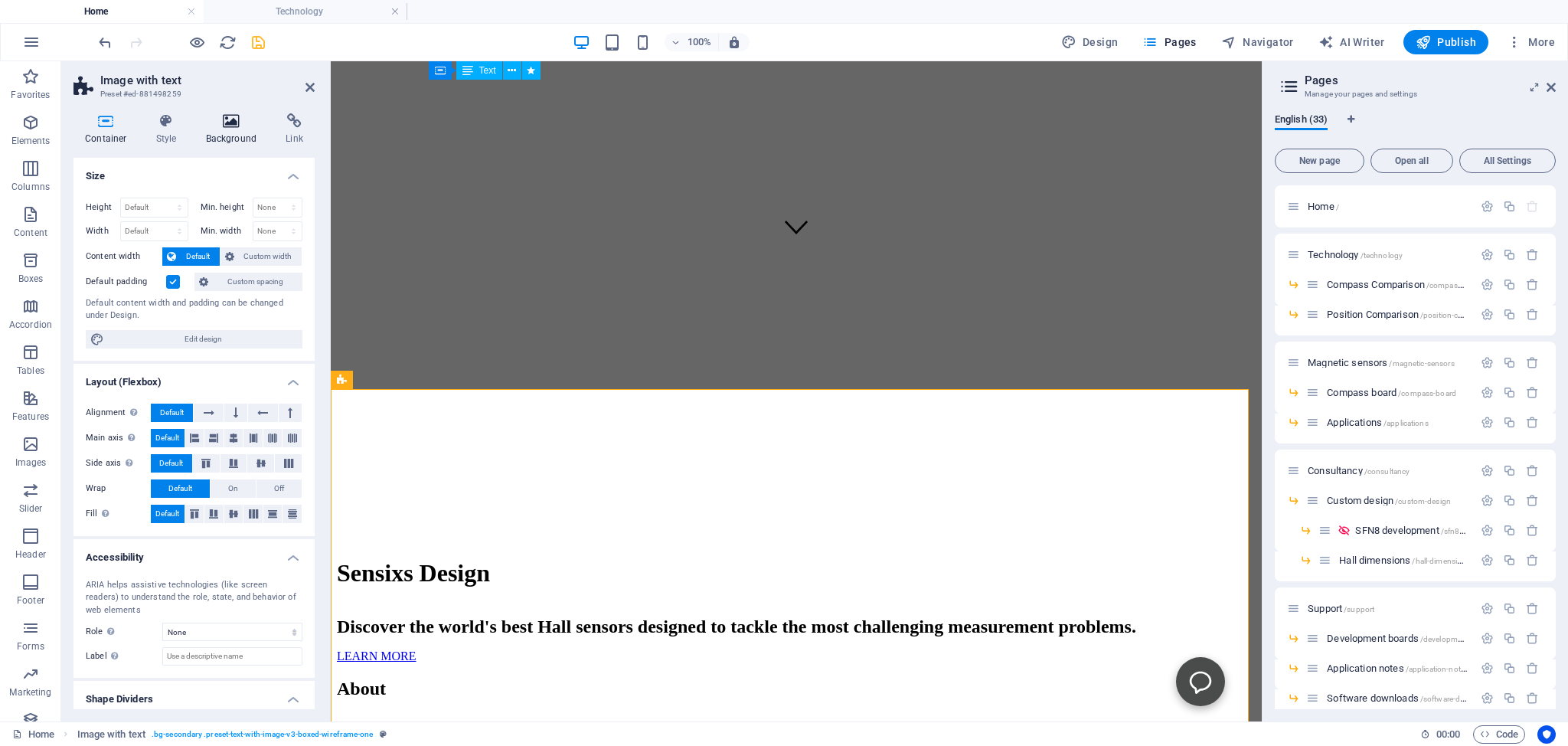
click at [228, 119] on icon at bounding box center [232, 121] width 74 height 16
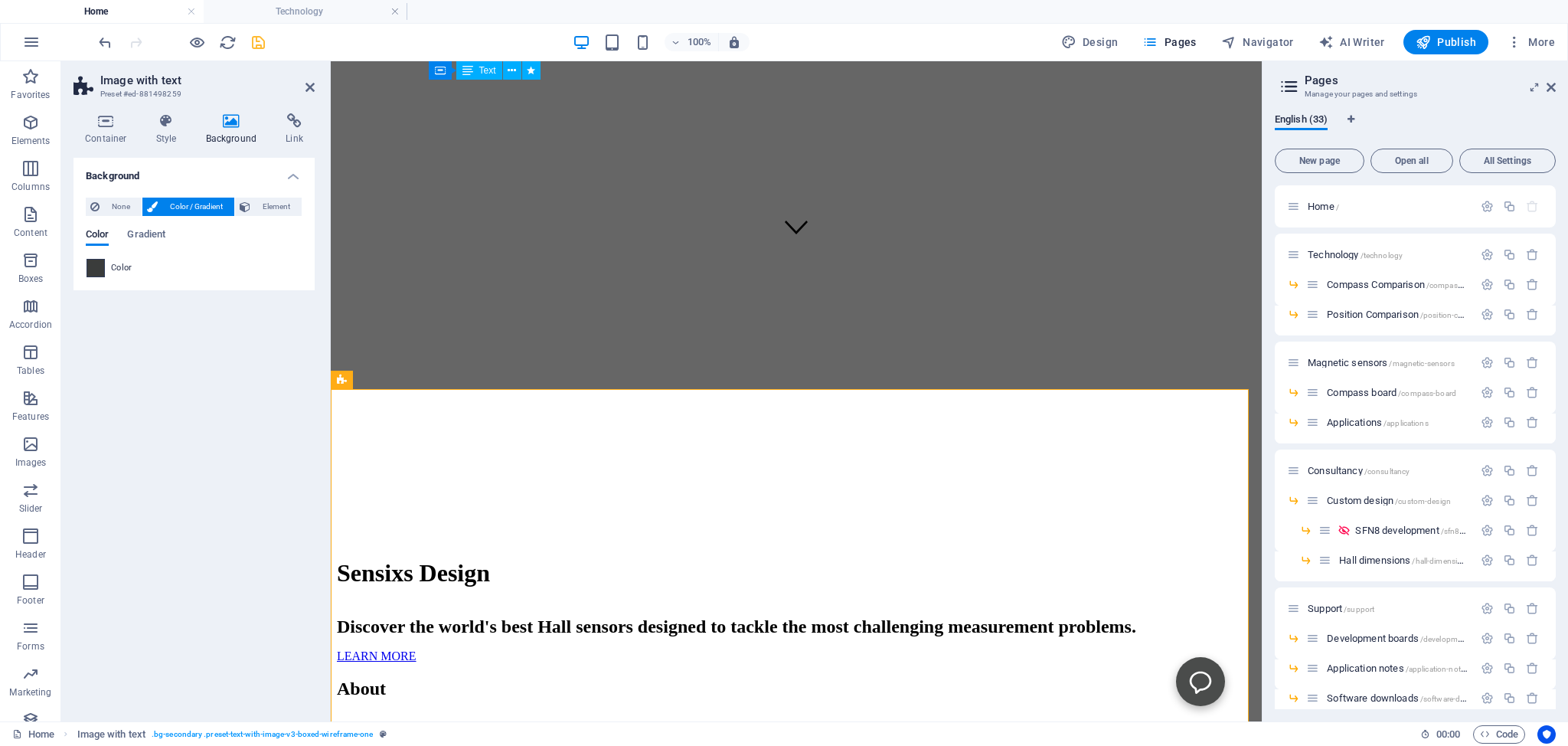
click at [94, 267] on span at bounding box center [95, 267] width 17 height 17
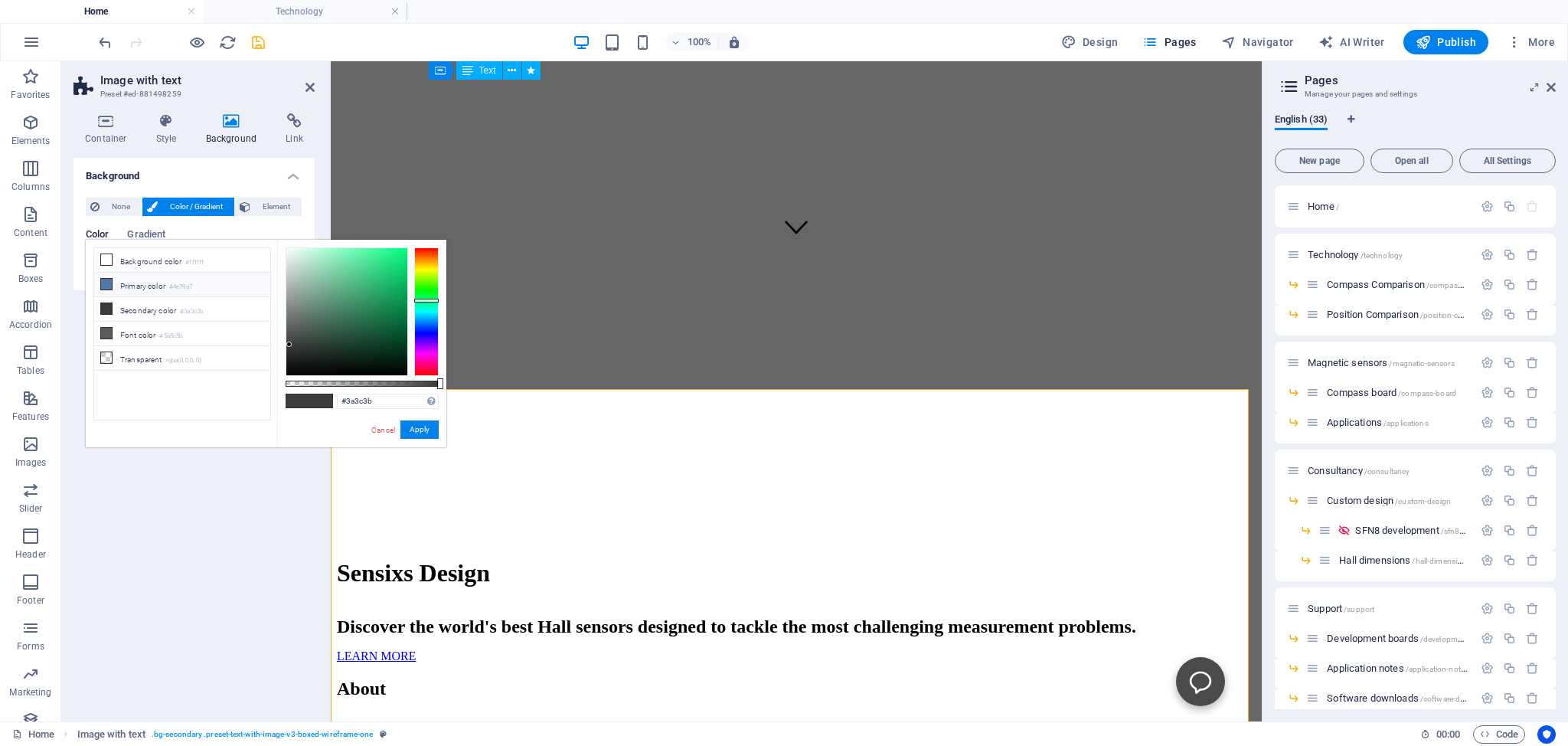
click at [106, 280] on icon at bounding box center [106, 284] width 11 height 11
type input "#4e79a7"
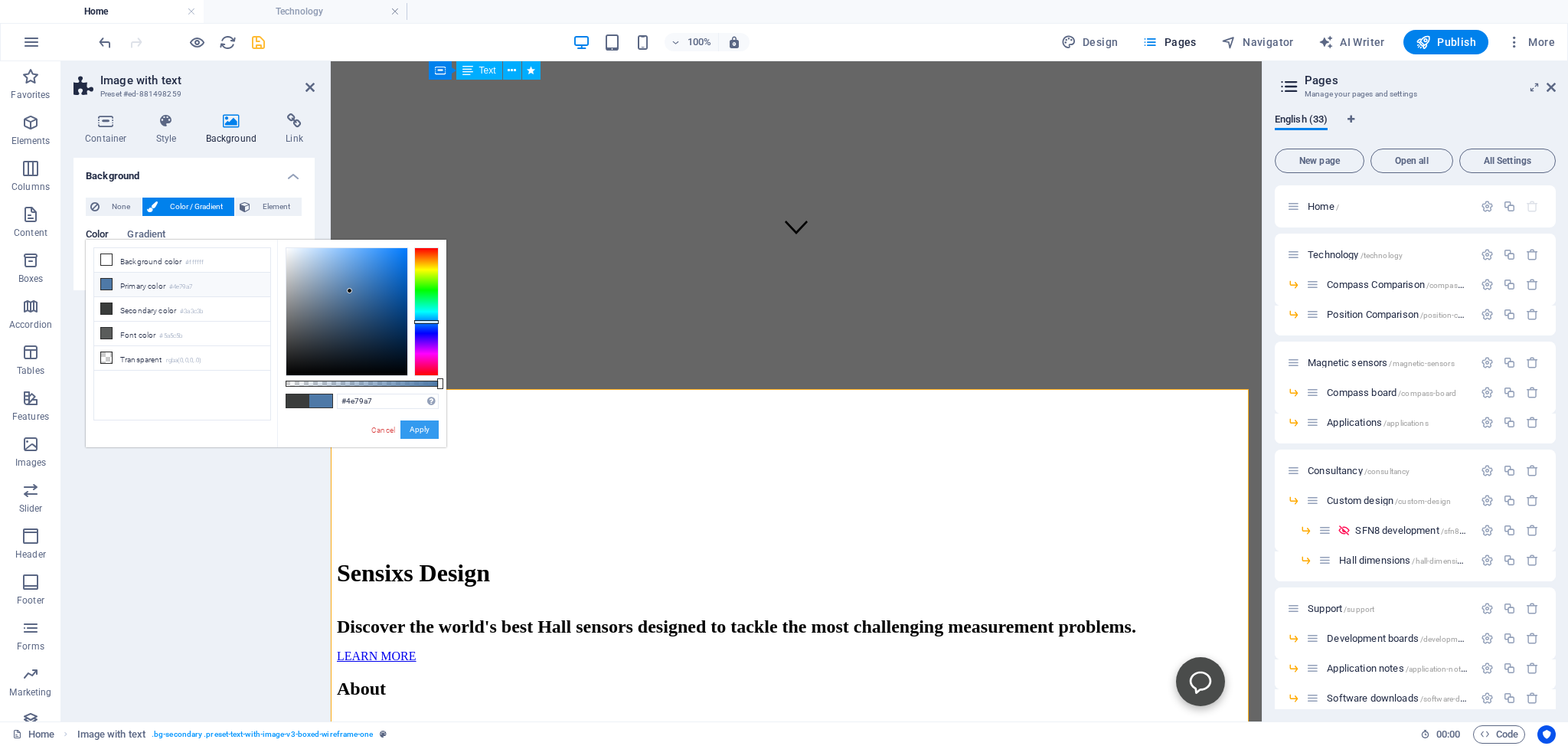
click at [415, 430] on button "Apply" at bounding box center [419, 429] width 38 height 19
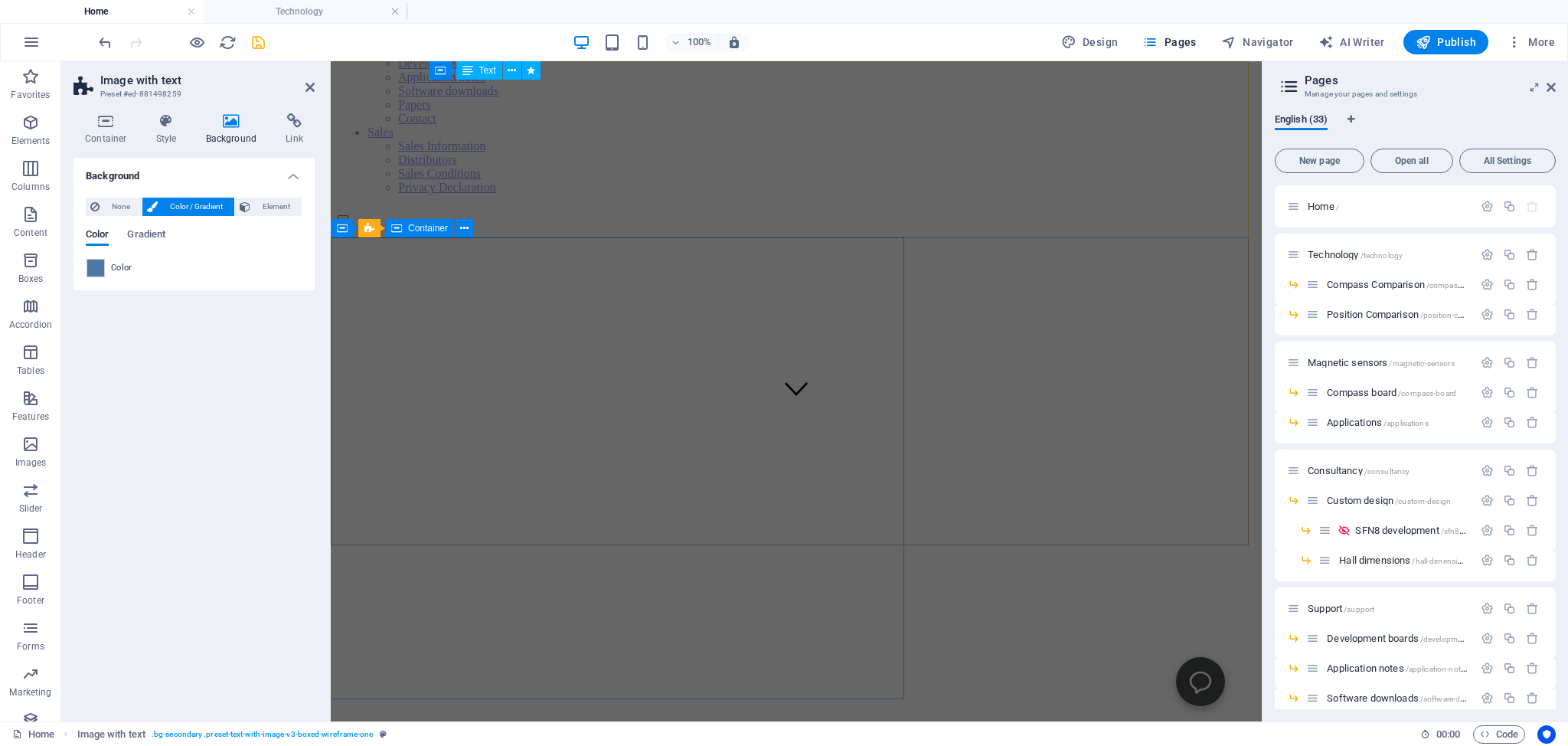
scroll to position [0, 0]
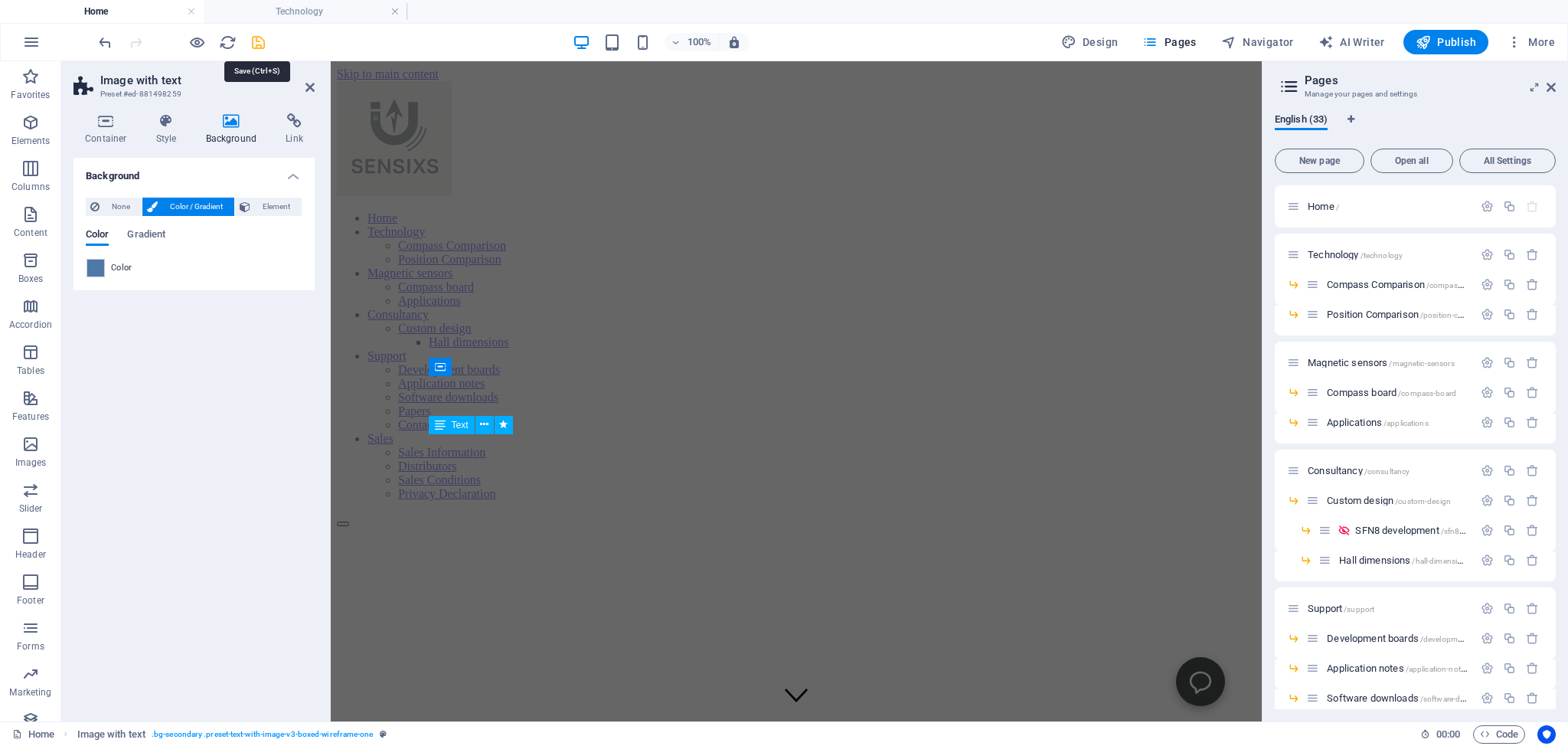
click at [259, 35] on icon "save" at bounding box center [259, 42] width 18 height 18
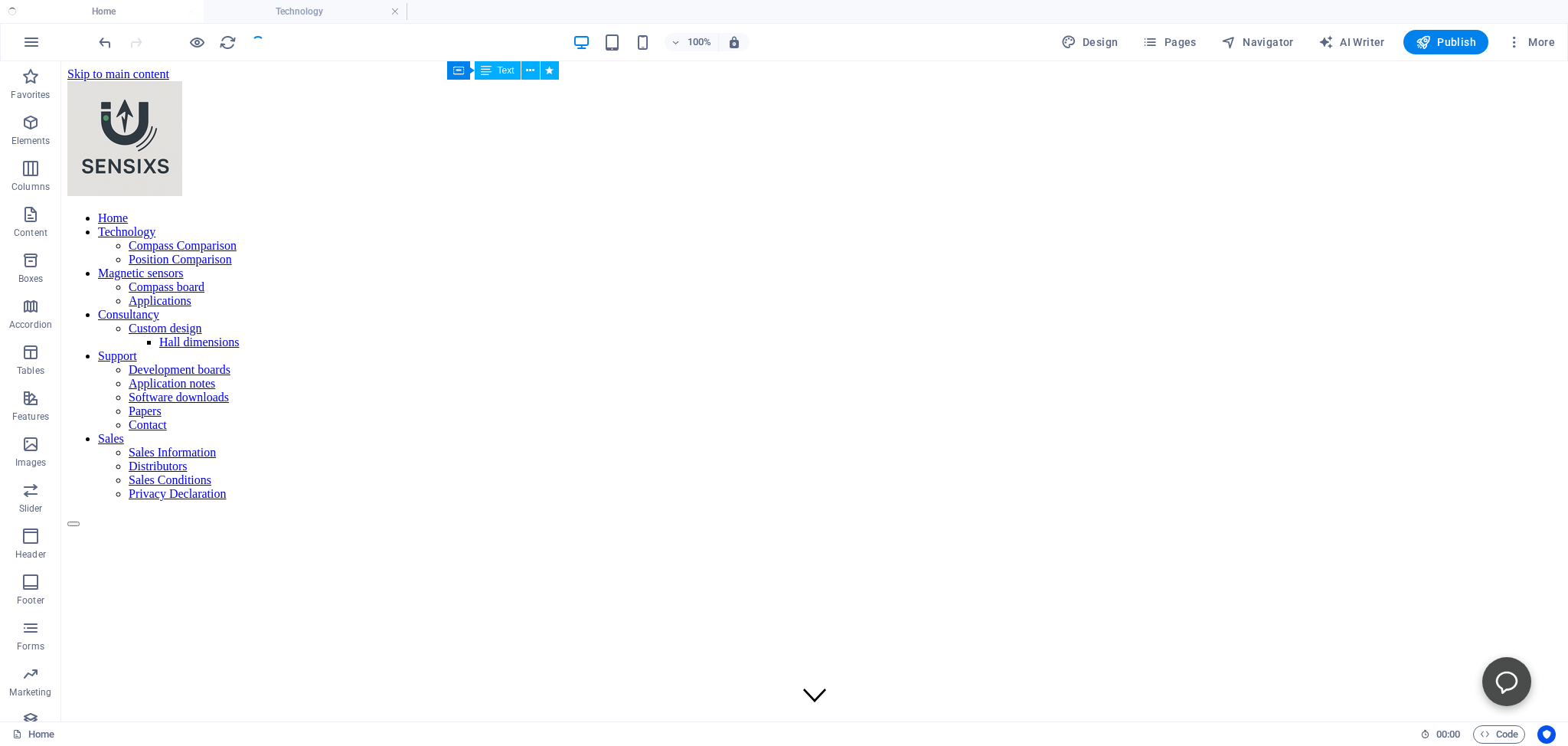
scroll to position [799, 0]
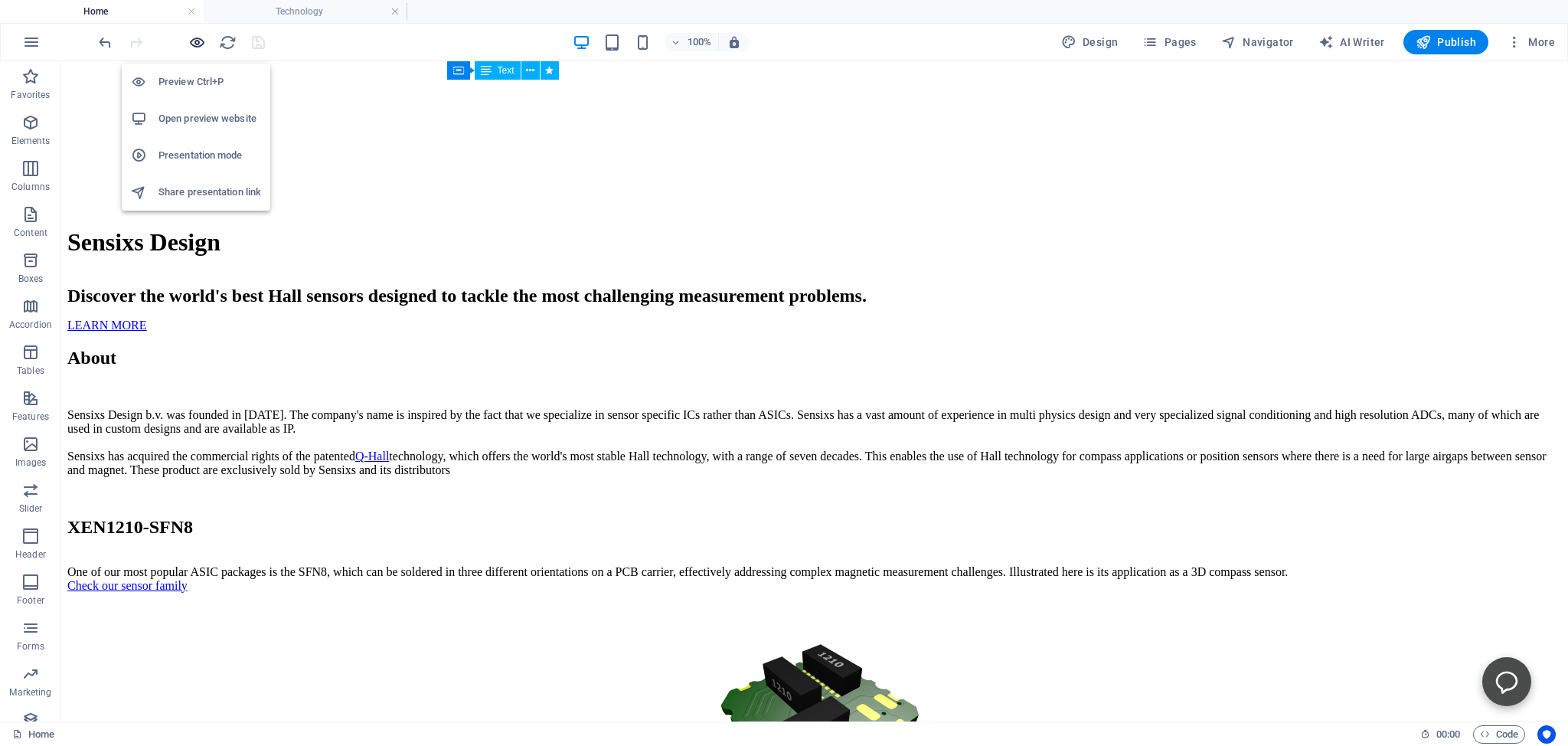
click at [197, 40] on icon "button" at bounding box center [197, 42] width 18 height 18
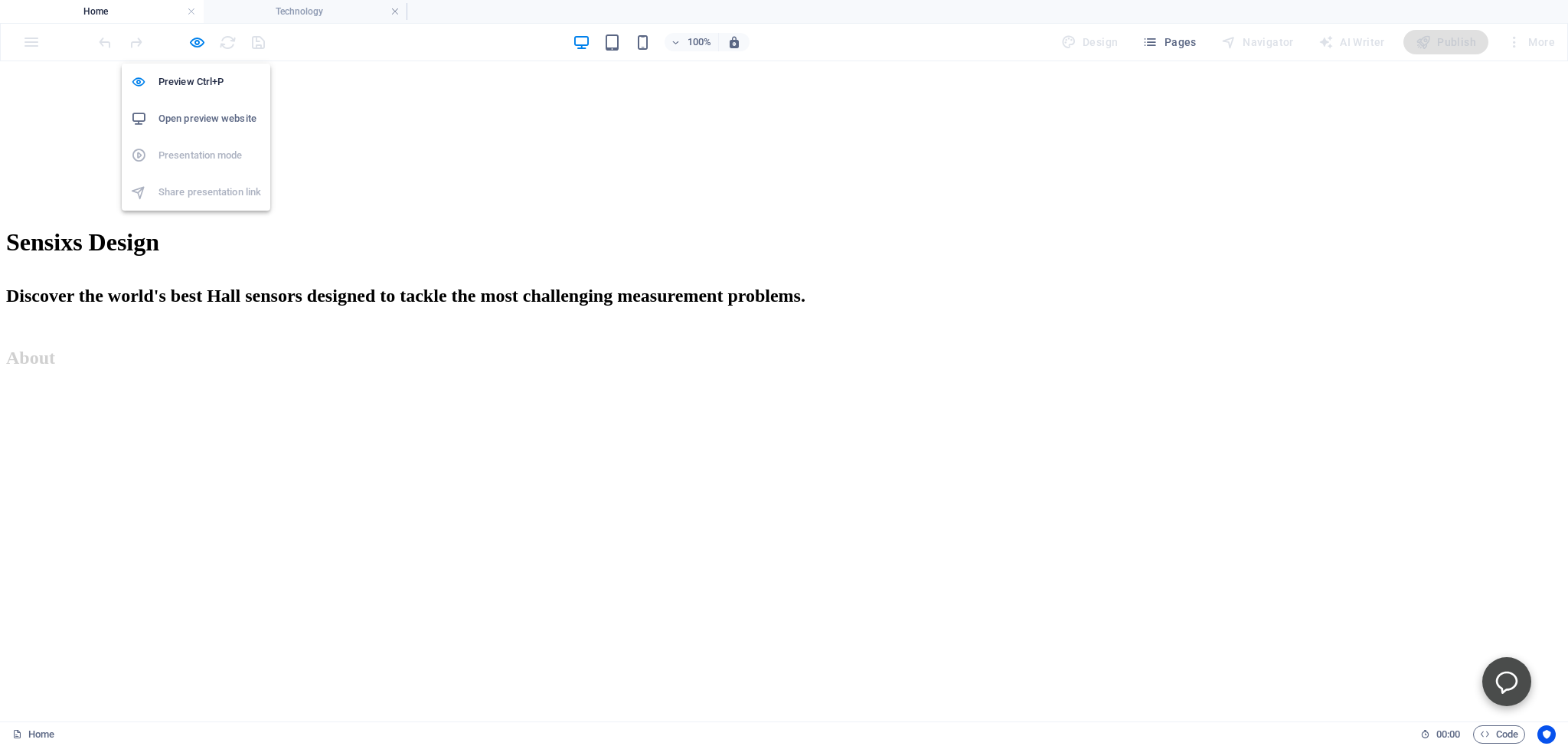
click at [193, 117] on h6 "Open preview website" at bounding box center [210, 118] width 103 height 19
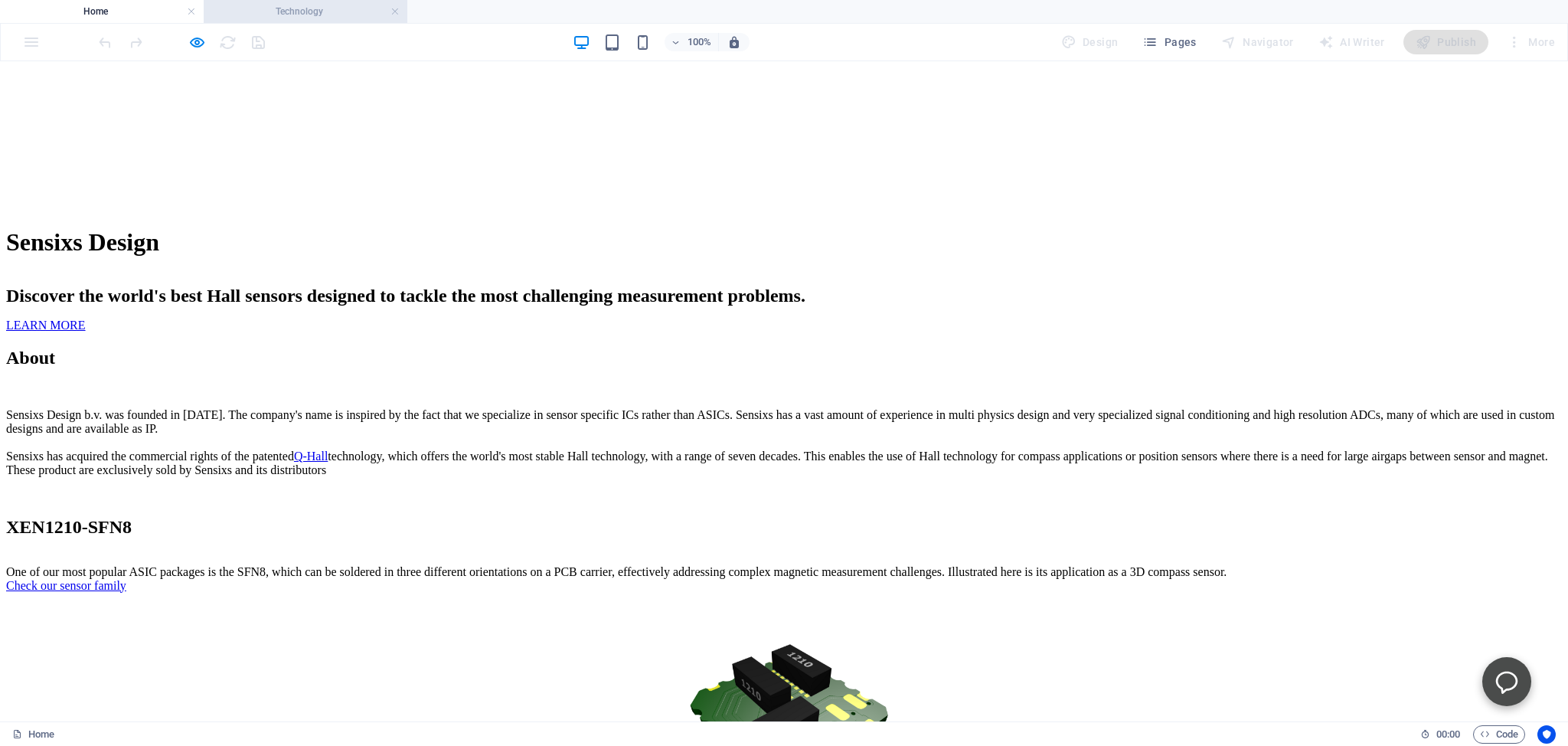
click at [337, 13] on h4 "Technology" at bounding box center [306, 11] width 204 height 17
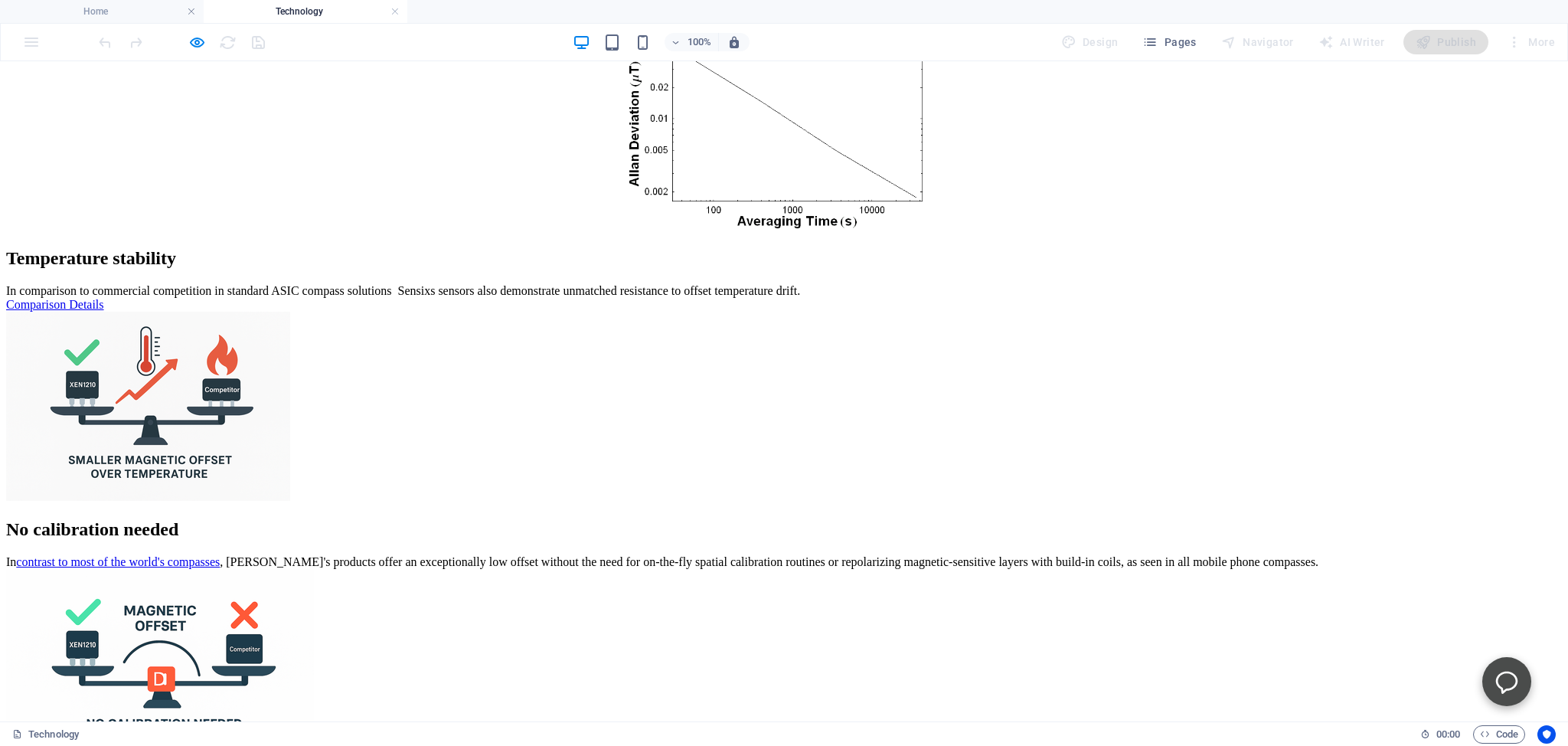
scroll to position [2397, 0]
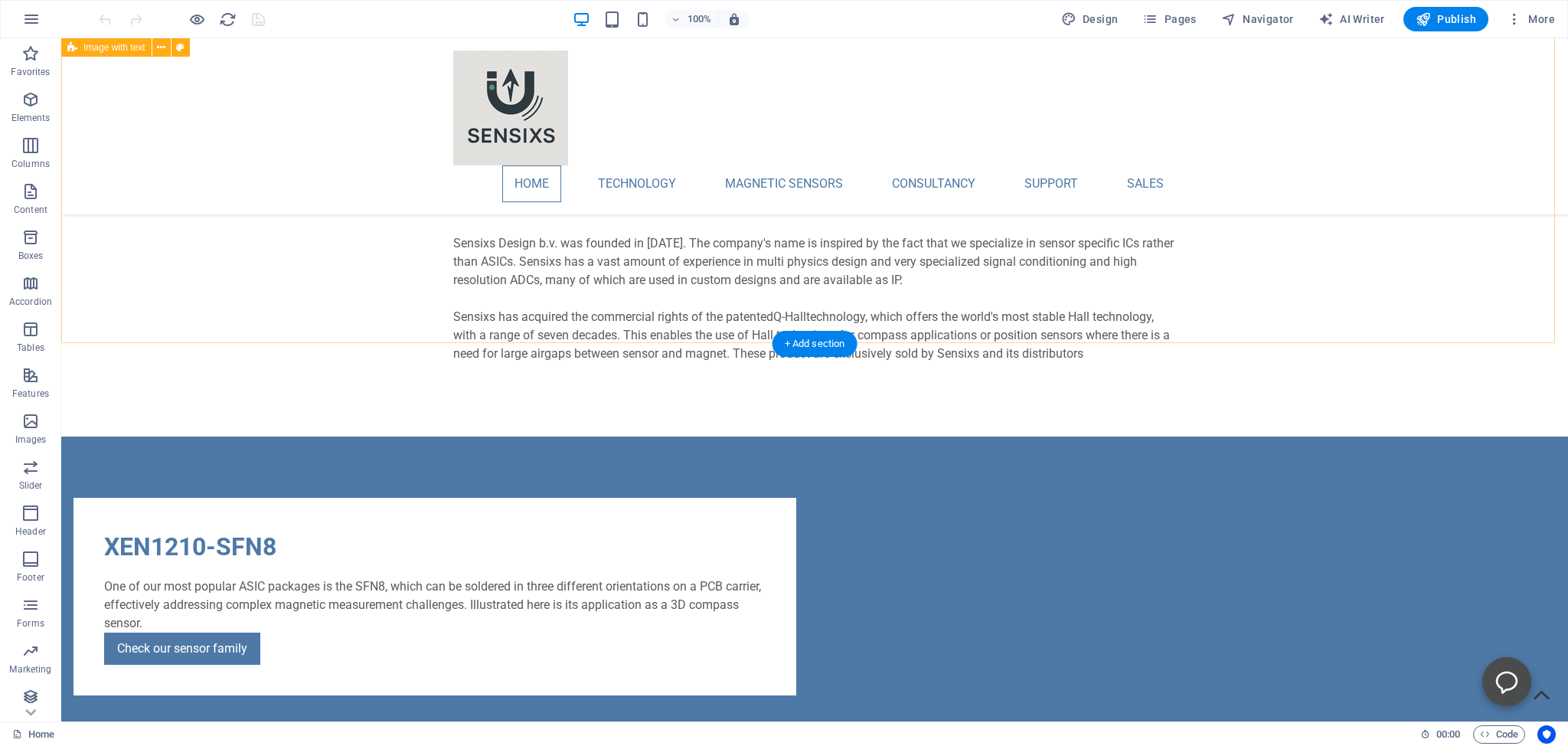
scroll to position [606, 0]
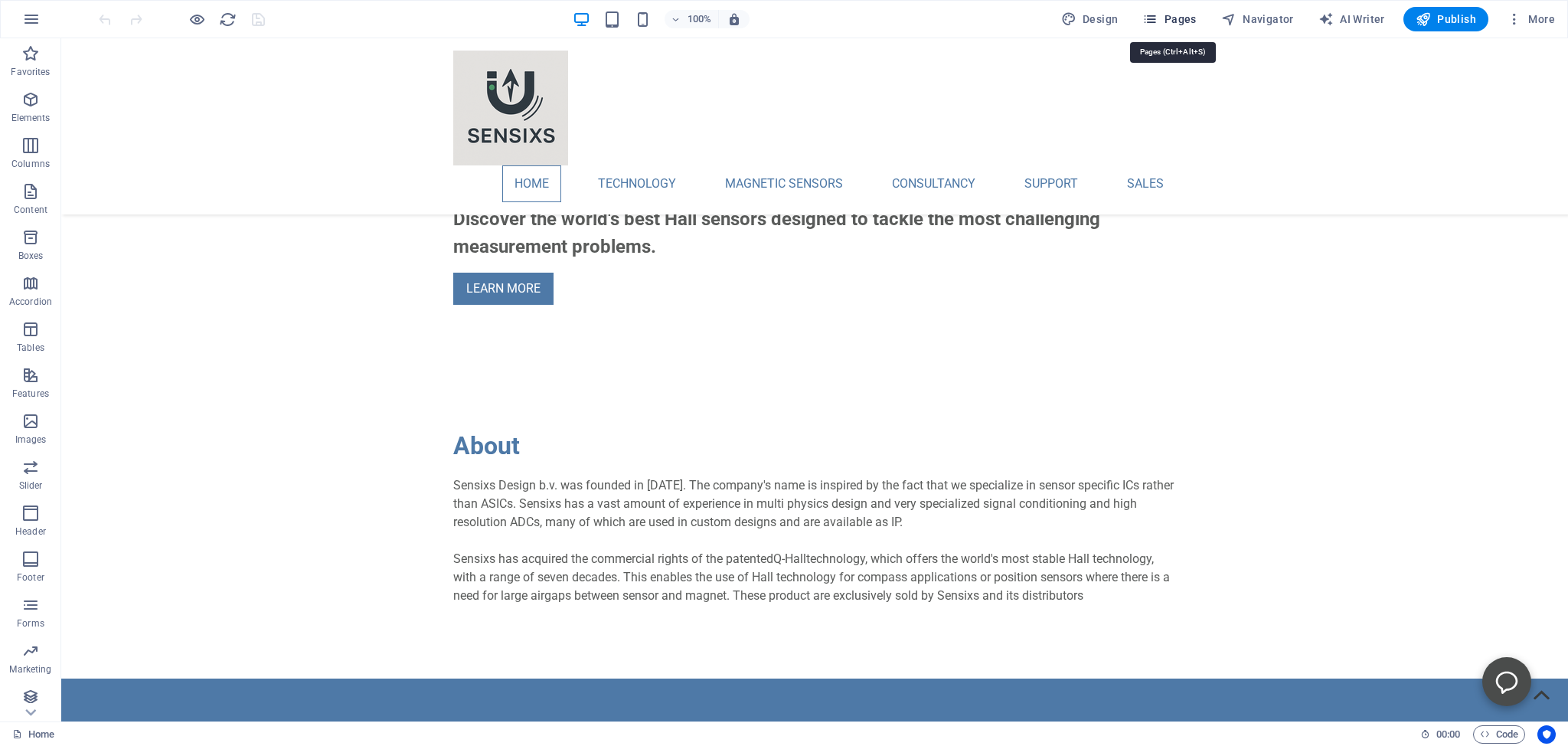
click at [1158, 16] on icon "button" at bounding box center [1151, 20] width 16 height 16
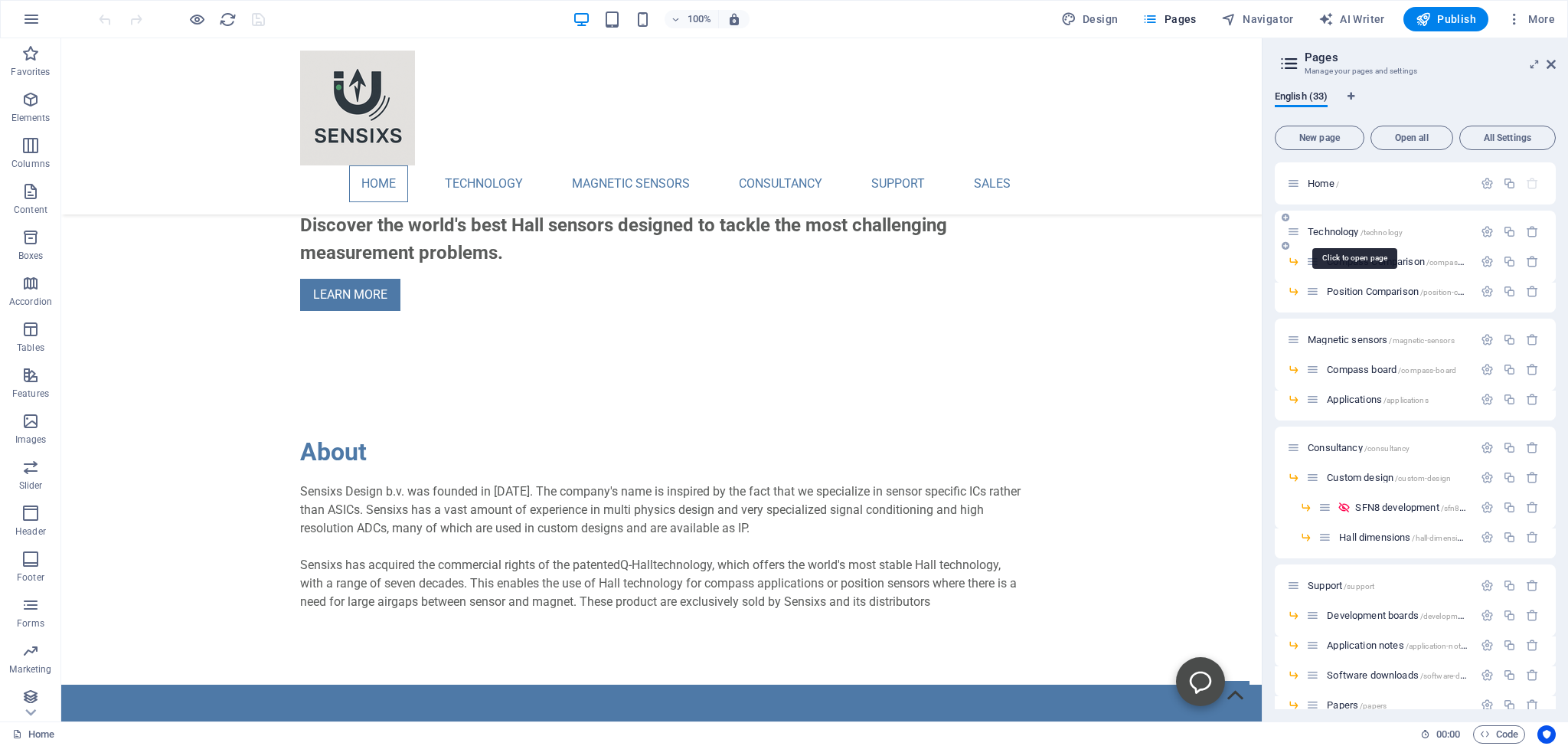
click at [1340, 229] on span "Technology /technology" at bounding box center [1355, 232] width 95 height 12
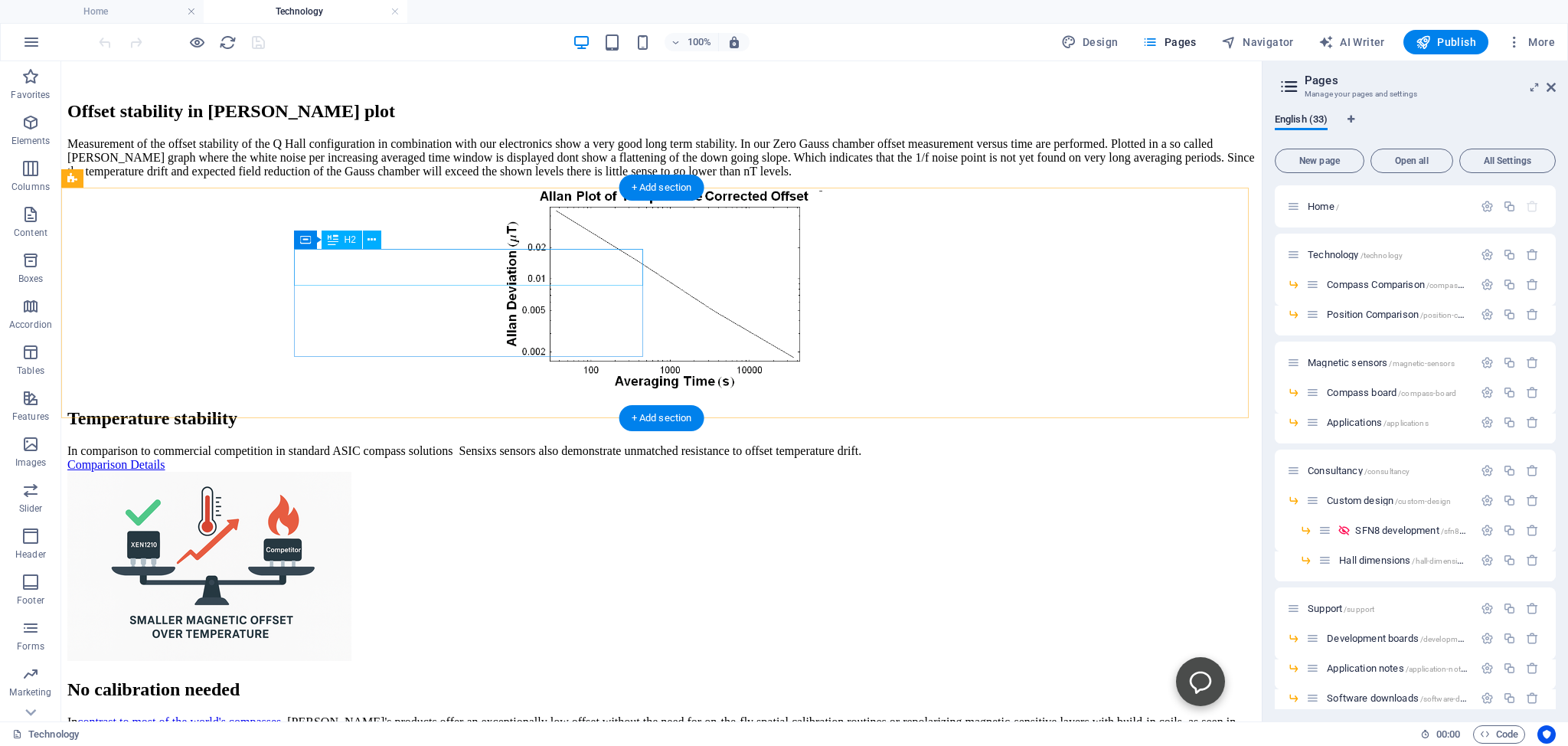
scroll to position [2344, 0]
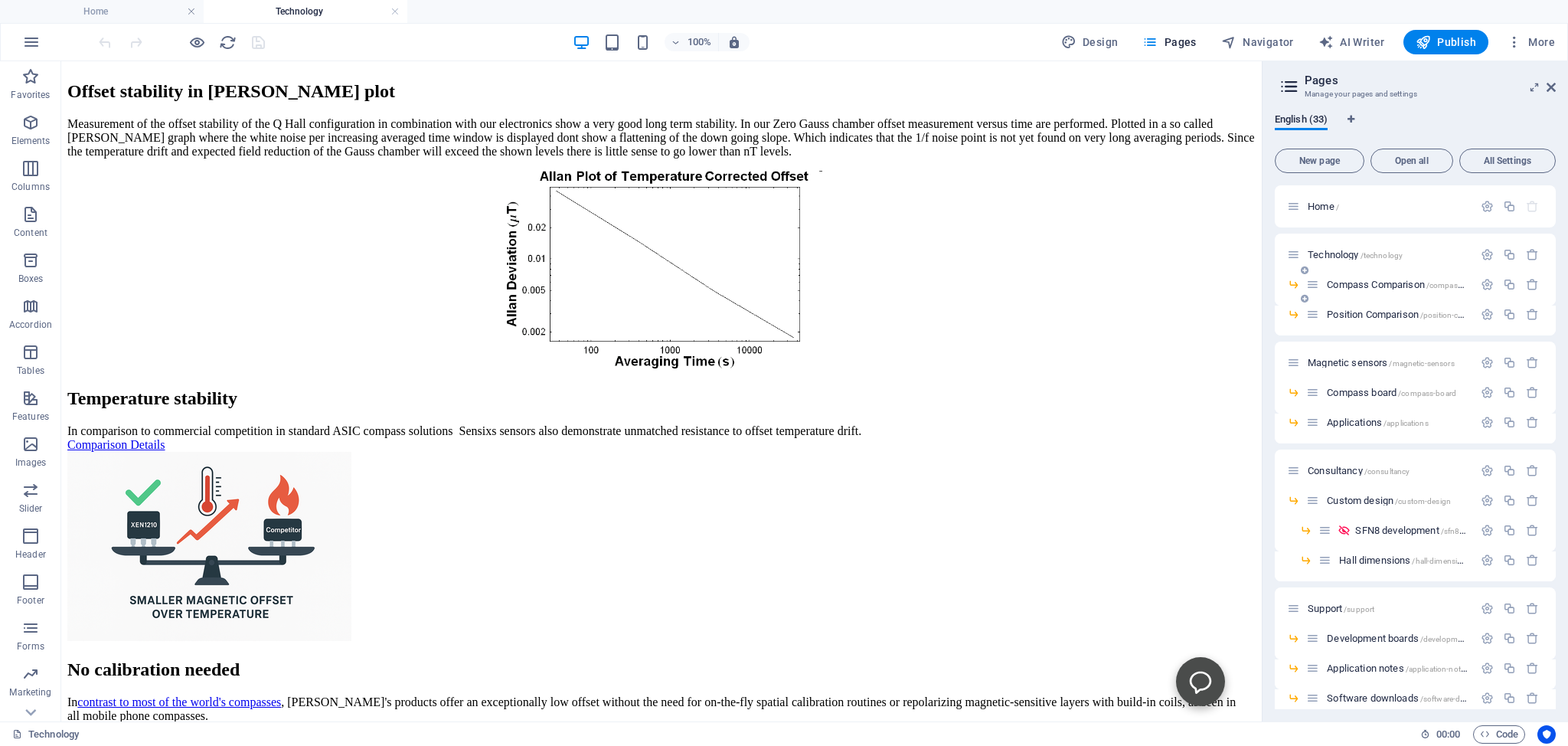
click at [1357, 282] on span "Compass Comparison /compass-comparison" at bounding box center [1416, 285] width 178 height 12
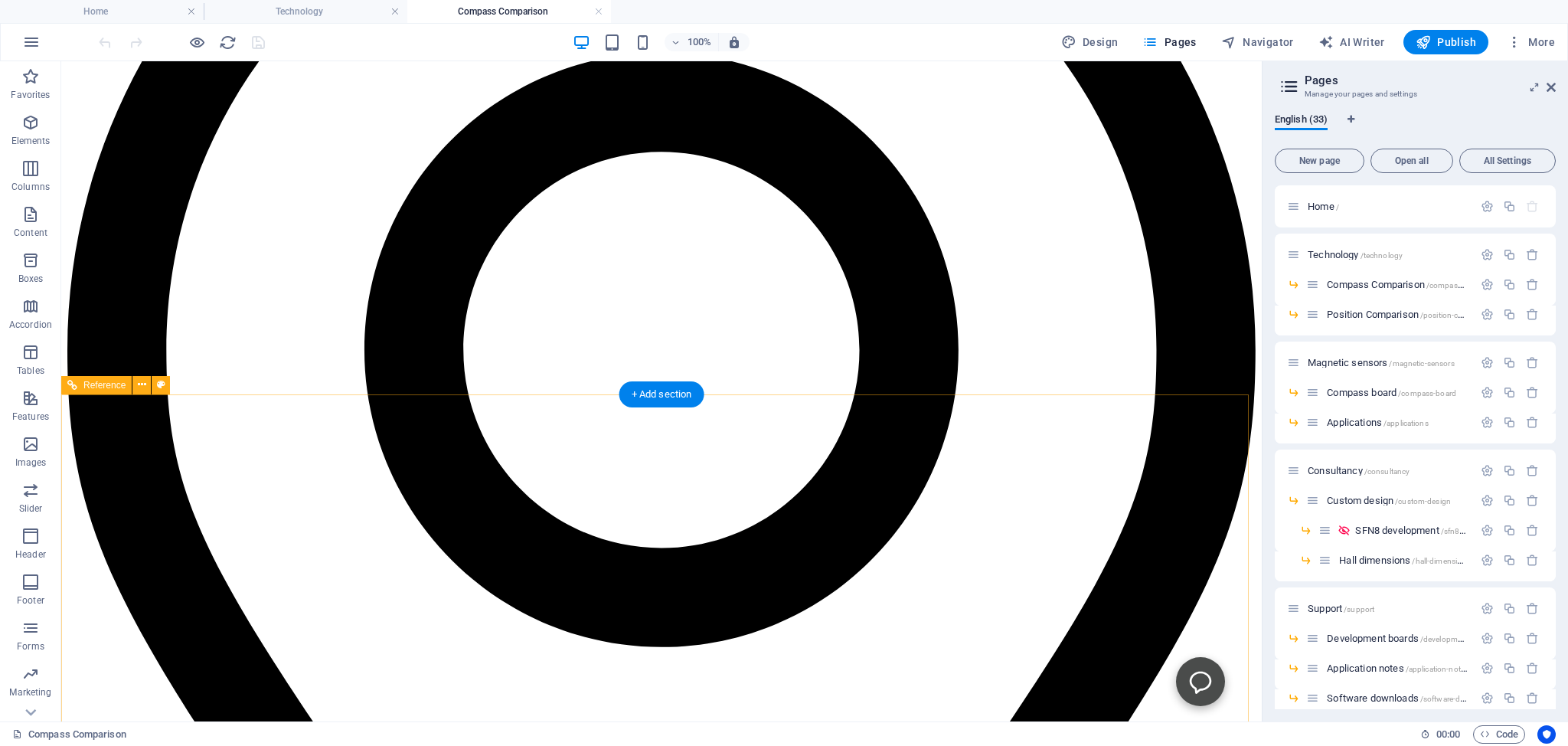
scroll to position [1698, 0]
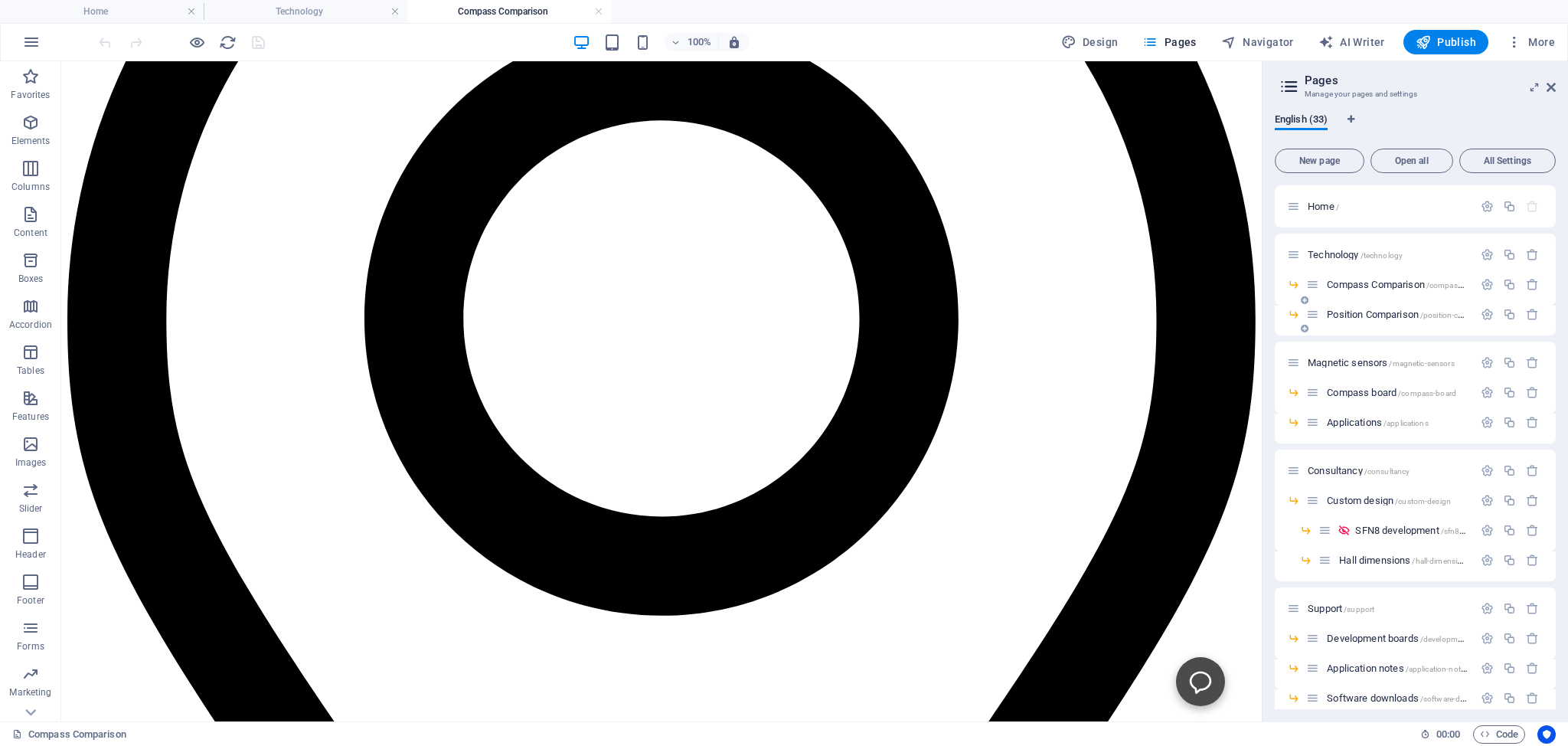
click at [1352, 313] on span "Position Comparison /position-comparison" at bounding box center [1411, 314] width 168 height 12
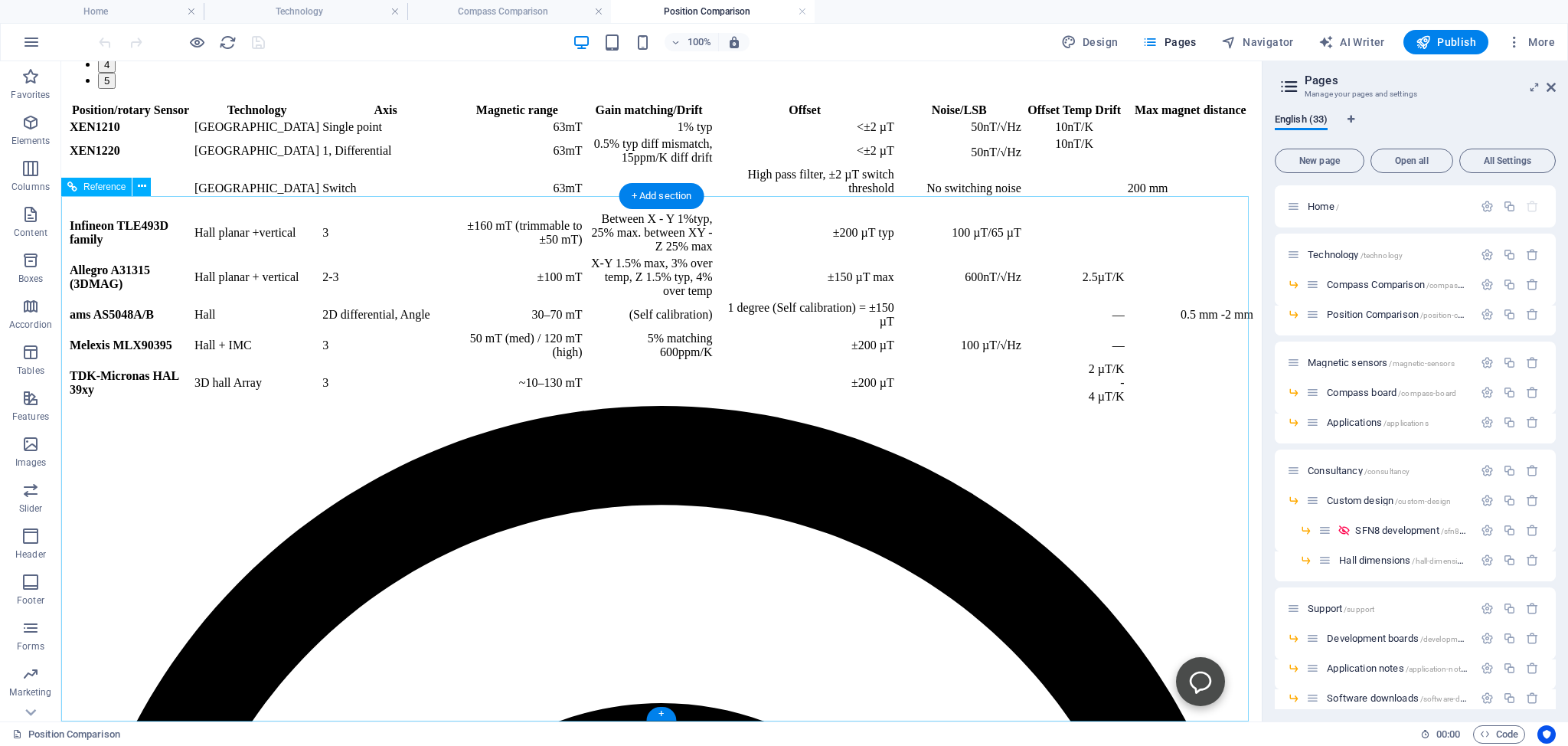
scroll to position [1197, 0]
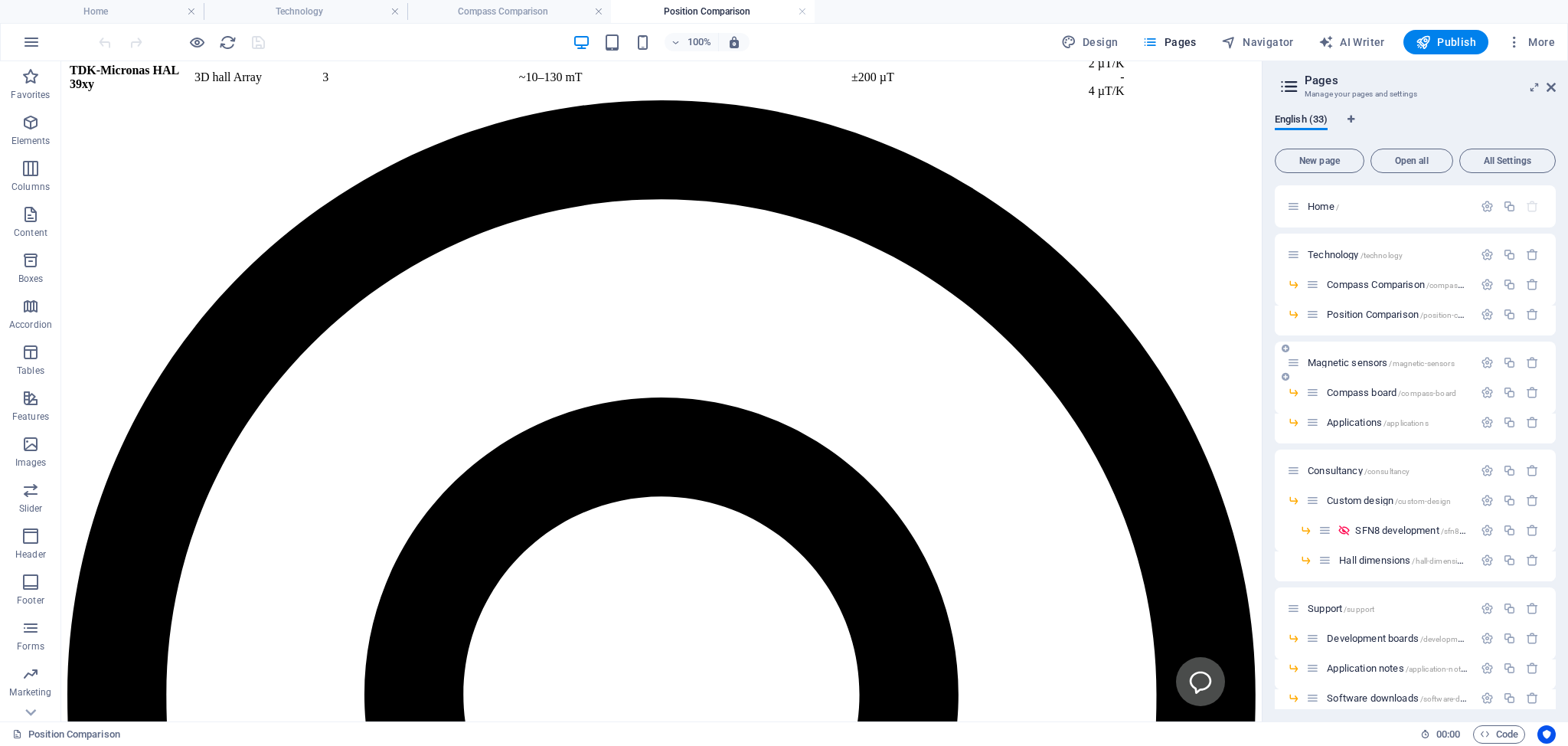
click at [1344, 362] on span "Magnetic sensors /magnetic-sensors" at bounding box center [1382, 362] width 147 height 12
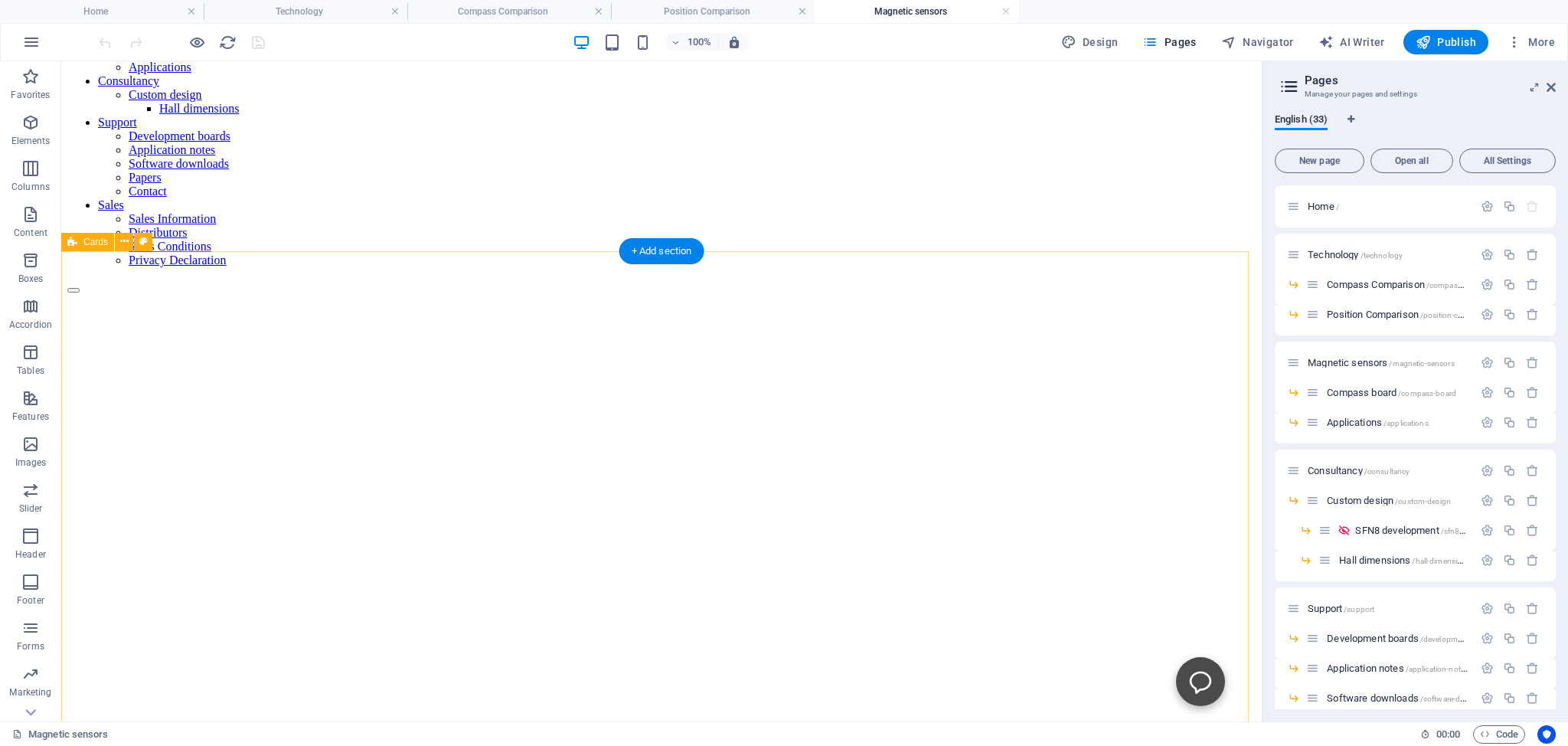
scroll to position [162, 0]
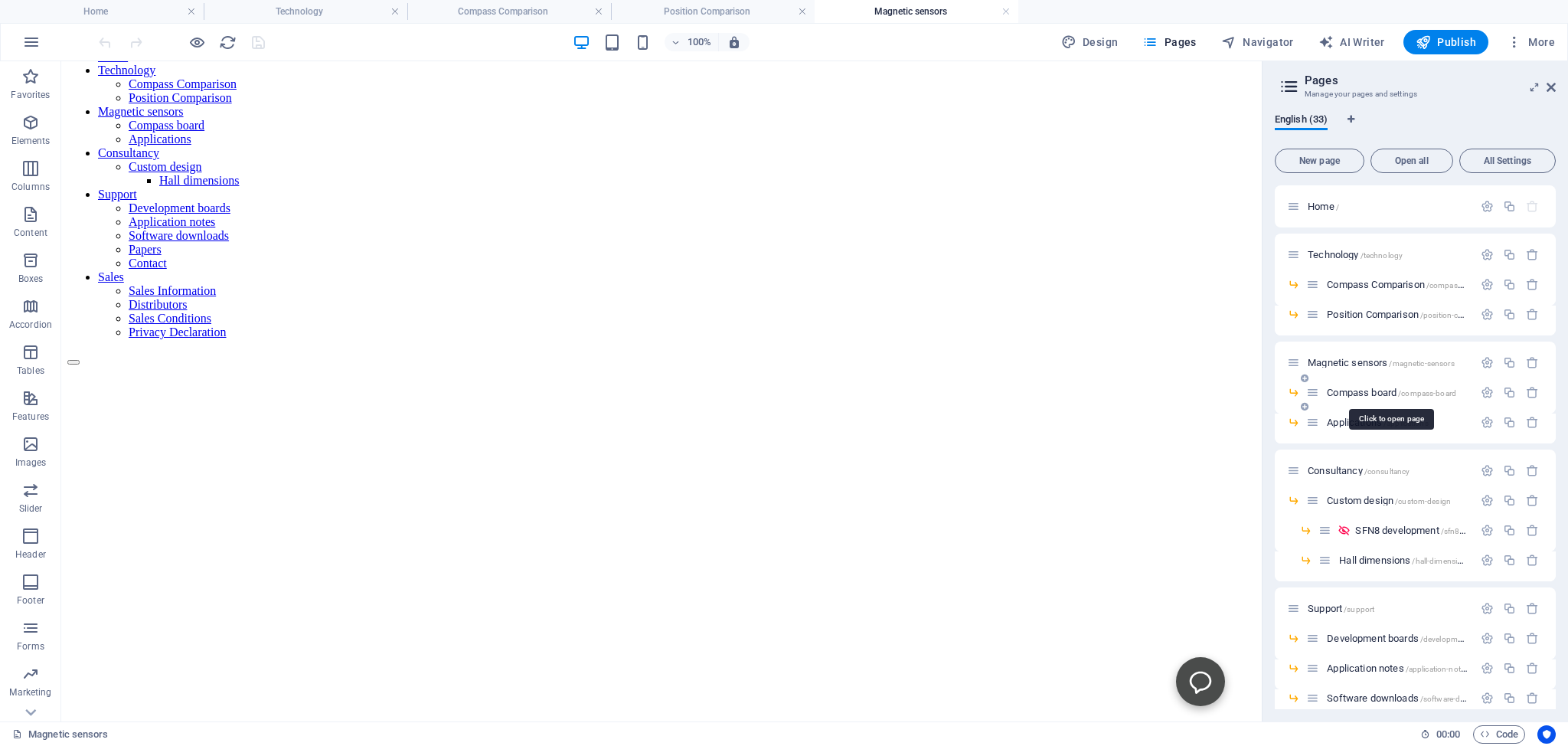
click at [1353, 388] on span "Compass board /compass-board" at bounding box center [1392, 393] width 129 height 12
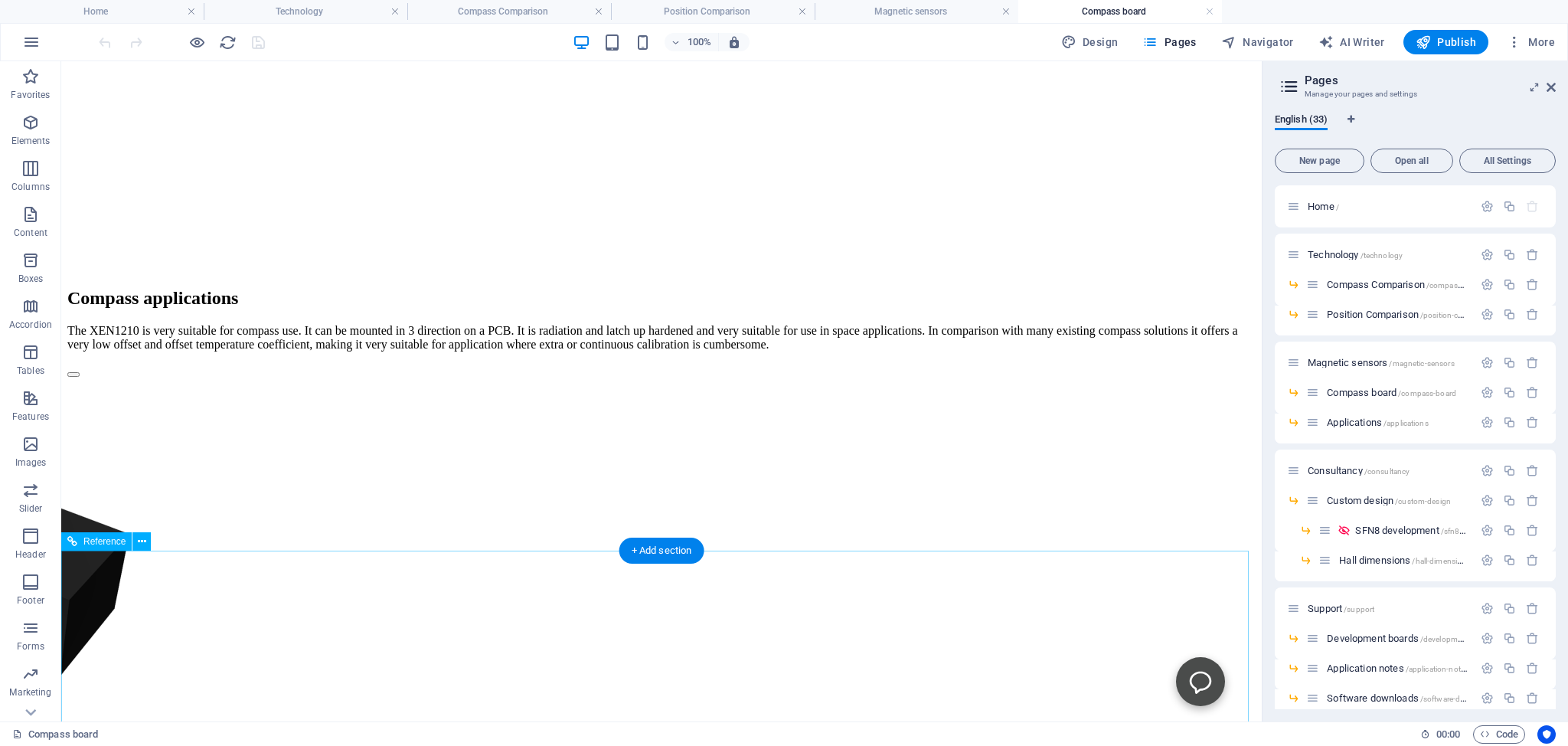
scroll to position [727, 0]
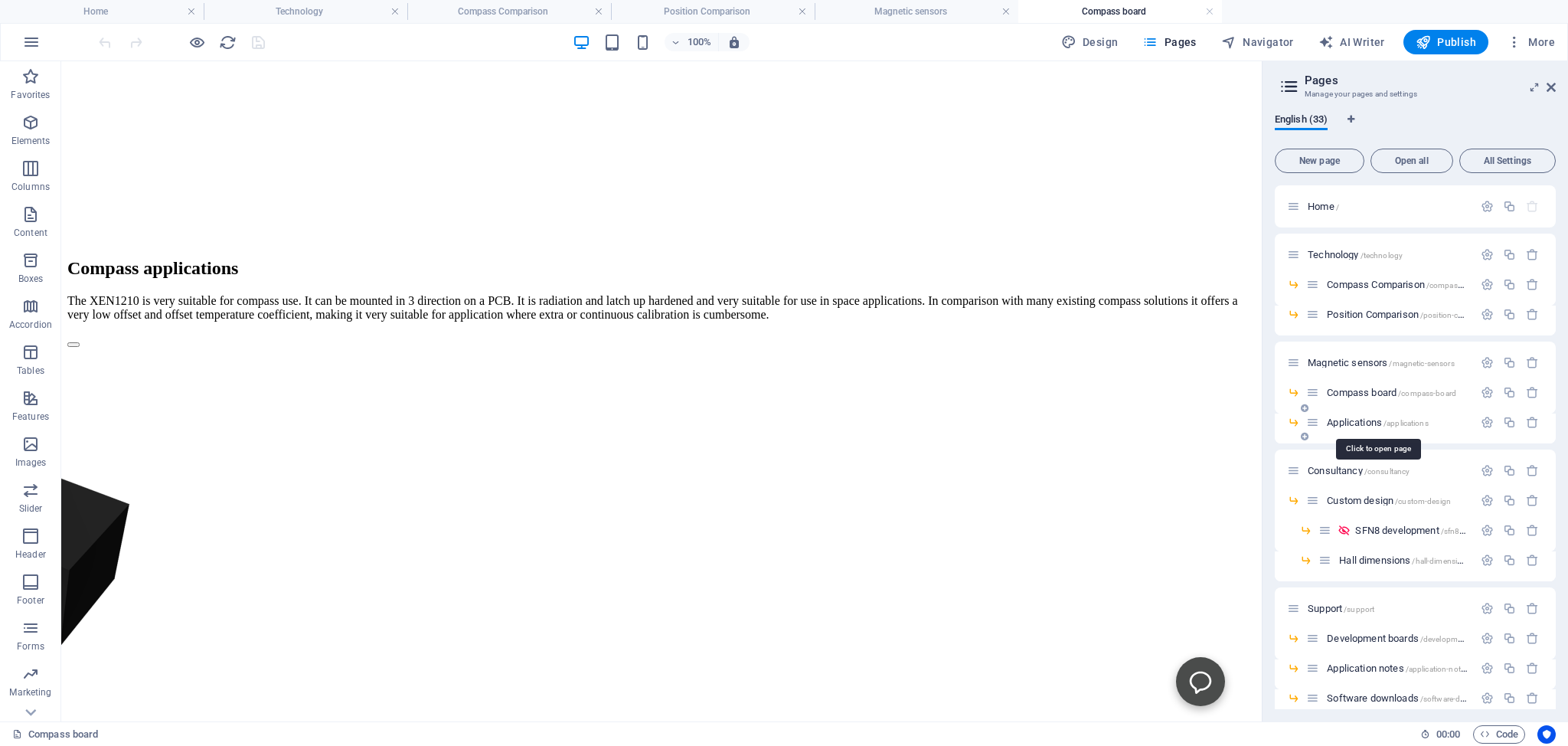
click at [1354, 421] on span "Applications /applications" at bounding box center [1377, 422] width 101 height 12
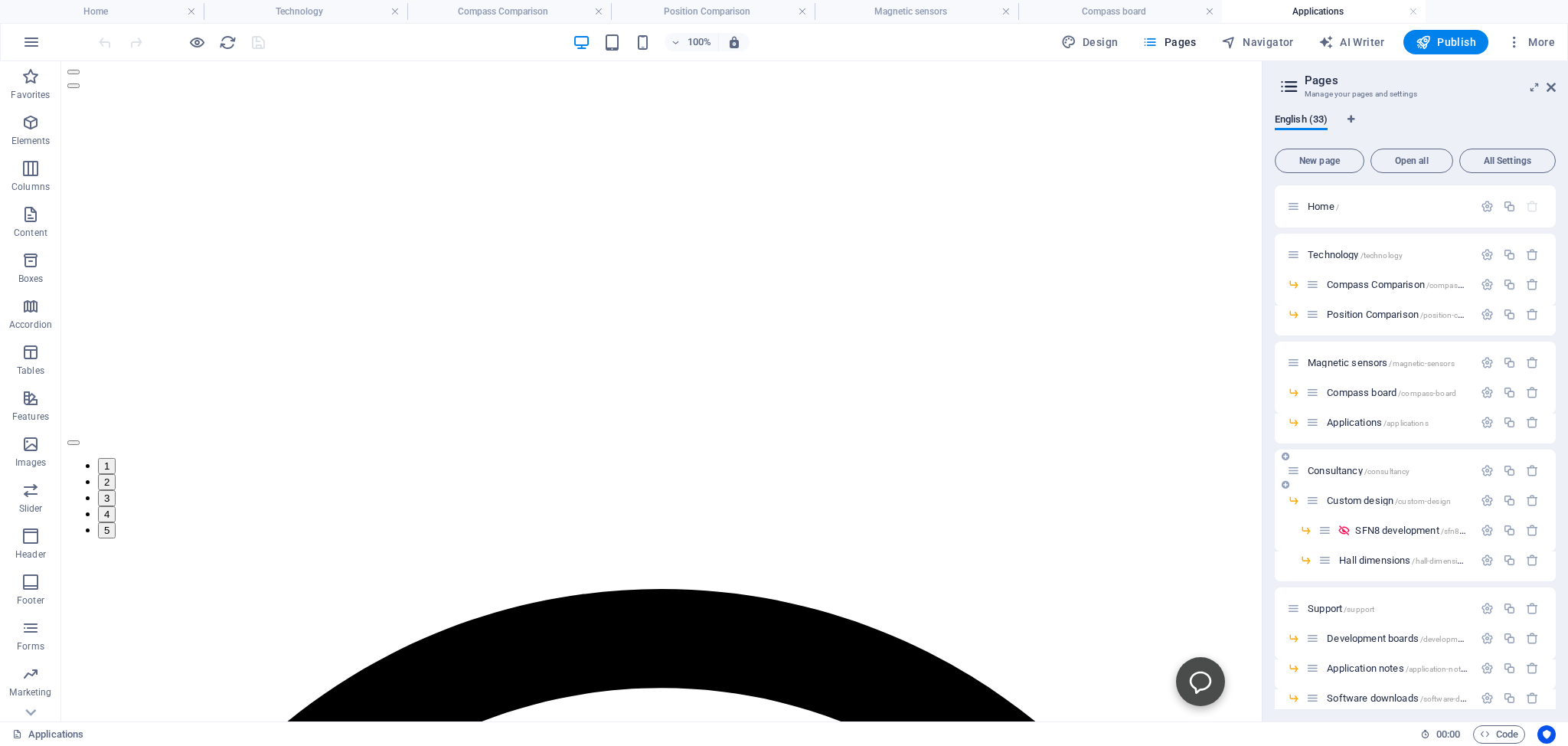
scroll to position [459, 0]
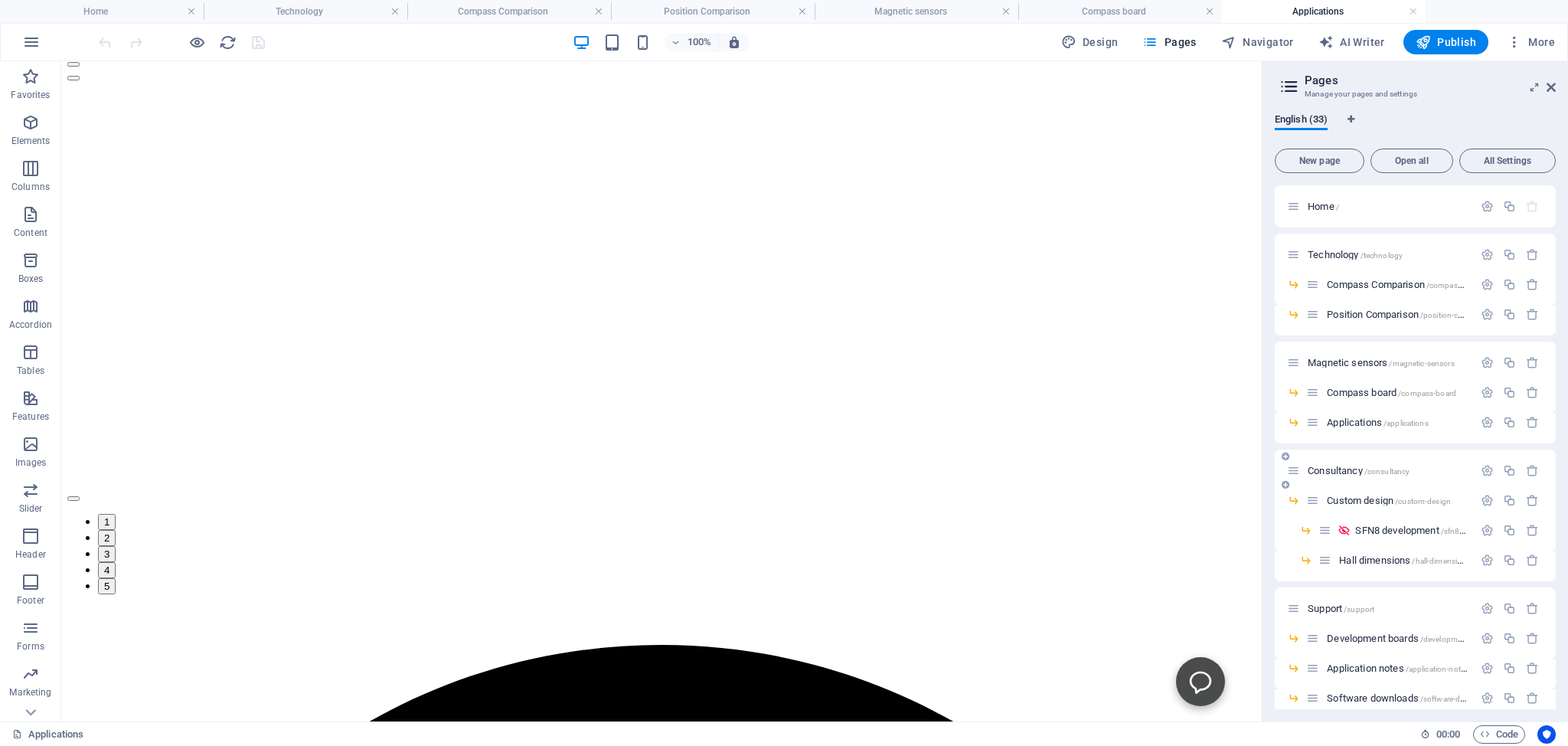
click at [1339, 470] on span "Consultancy /consultancy" at bounding box center [1359, 471] width 102 height 12
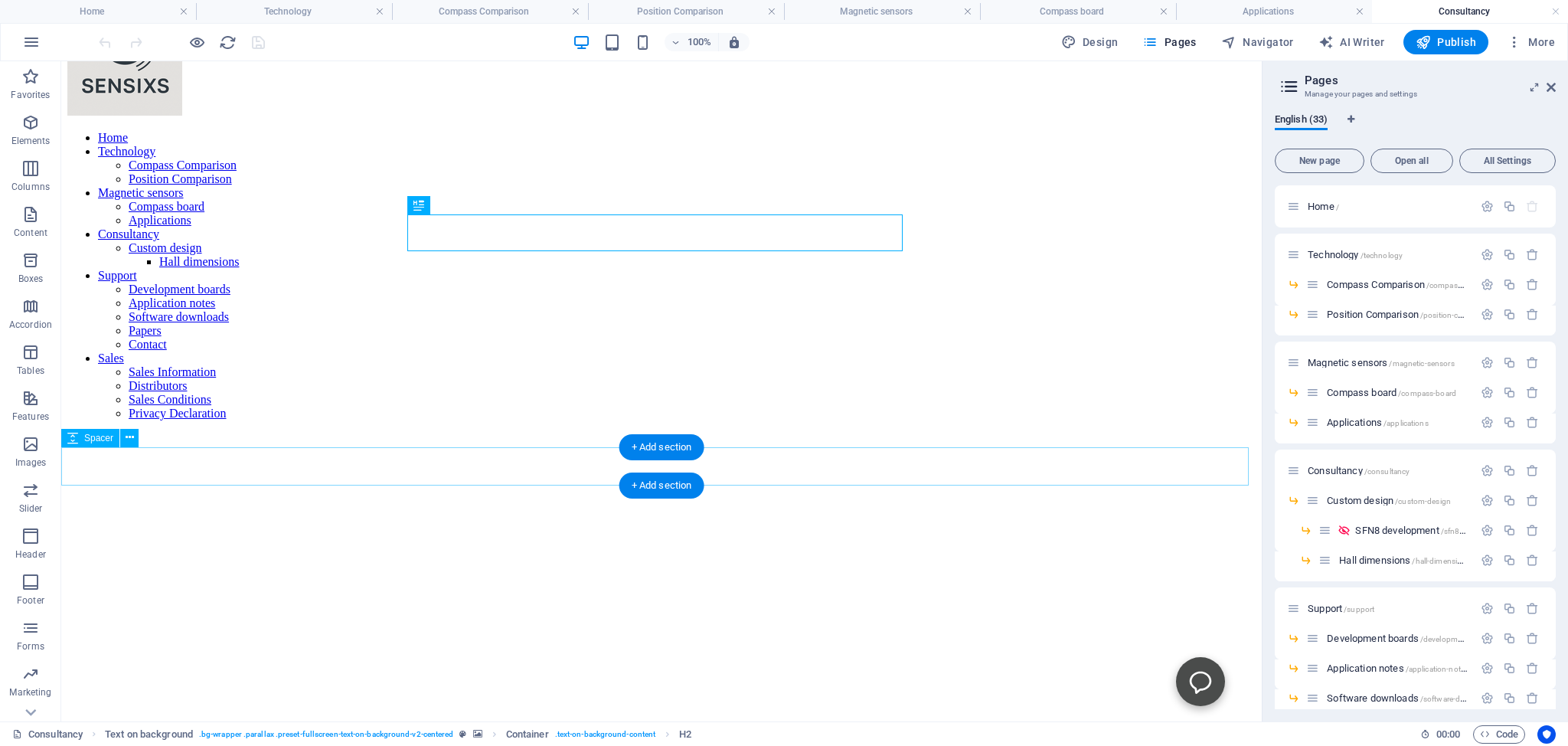
scroll to position [0, 0]
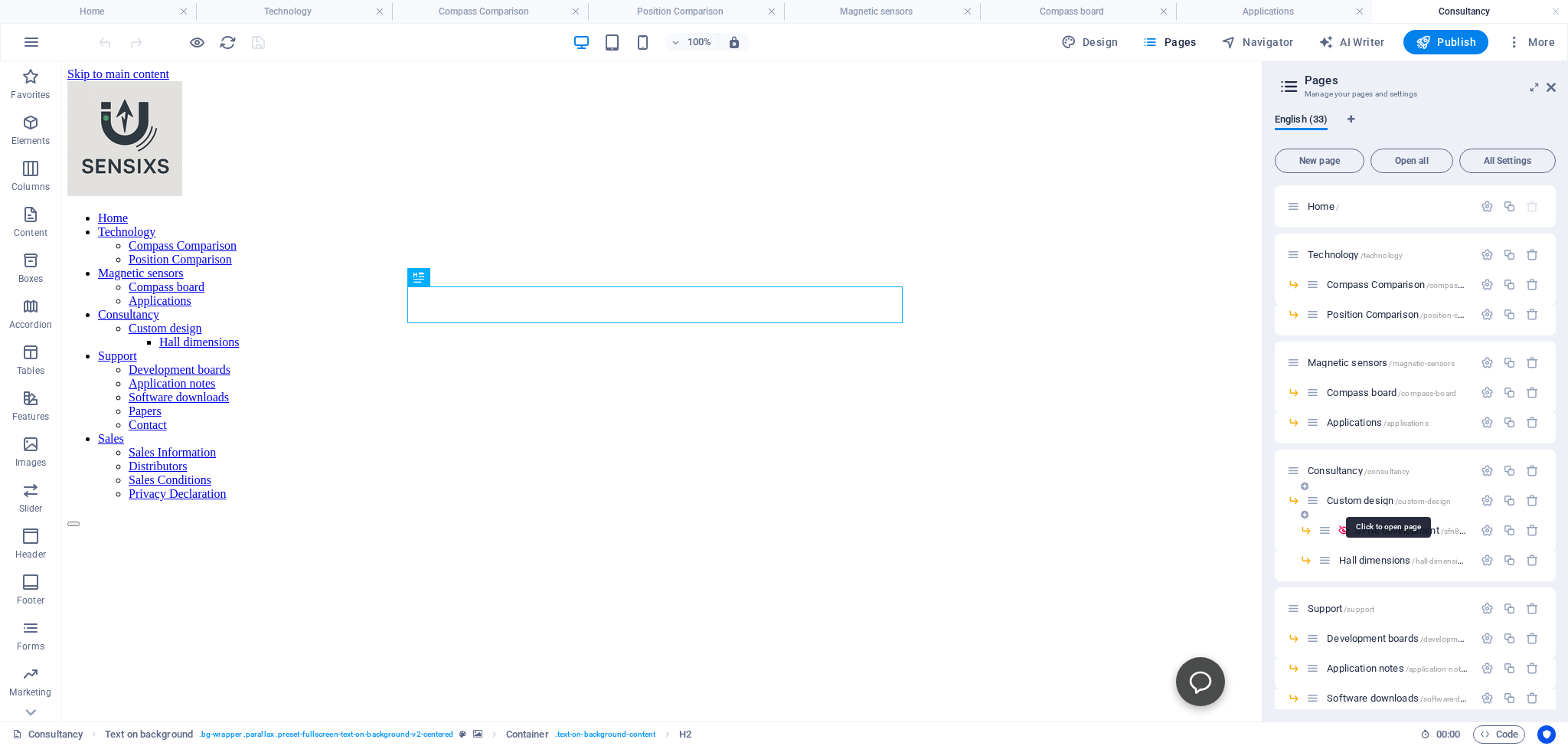
click at [1353, 498] on span "Custom design /custom-design" at bounding box center [1389, 500] width 124 height 12
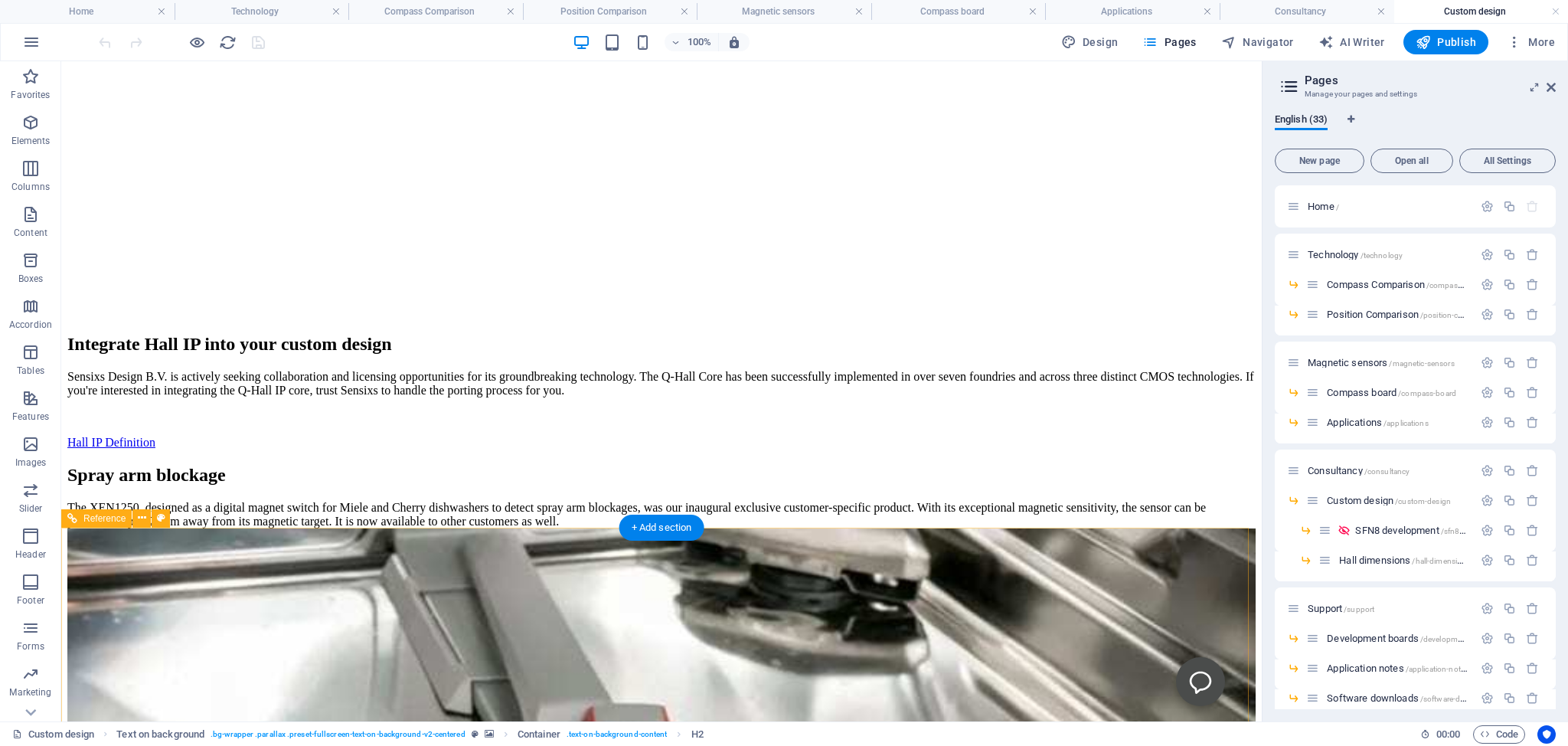
scroll to position [727, 0]
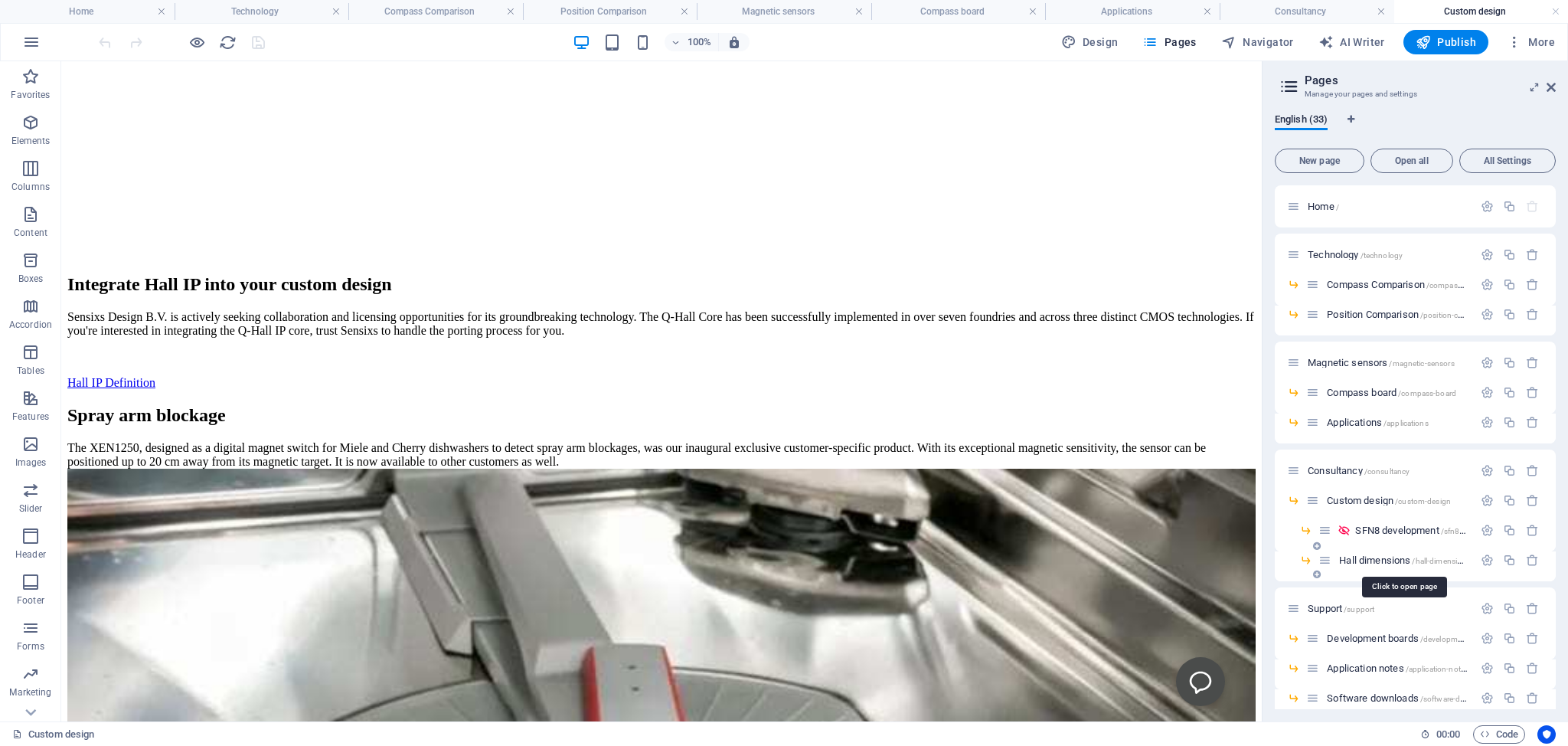
click at [1357, 557] on span "Hall dimensions /hall-dimensions" at bounding box center [1405, 560] width 131 height 12
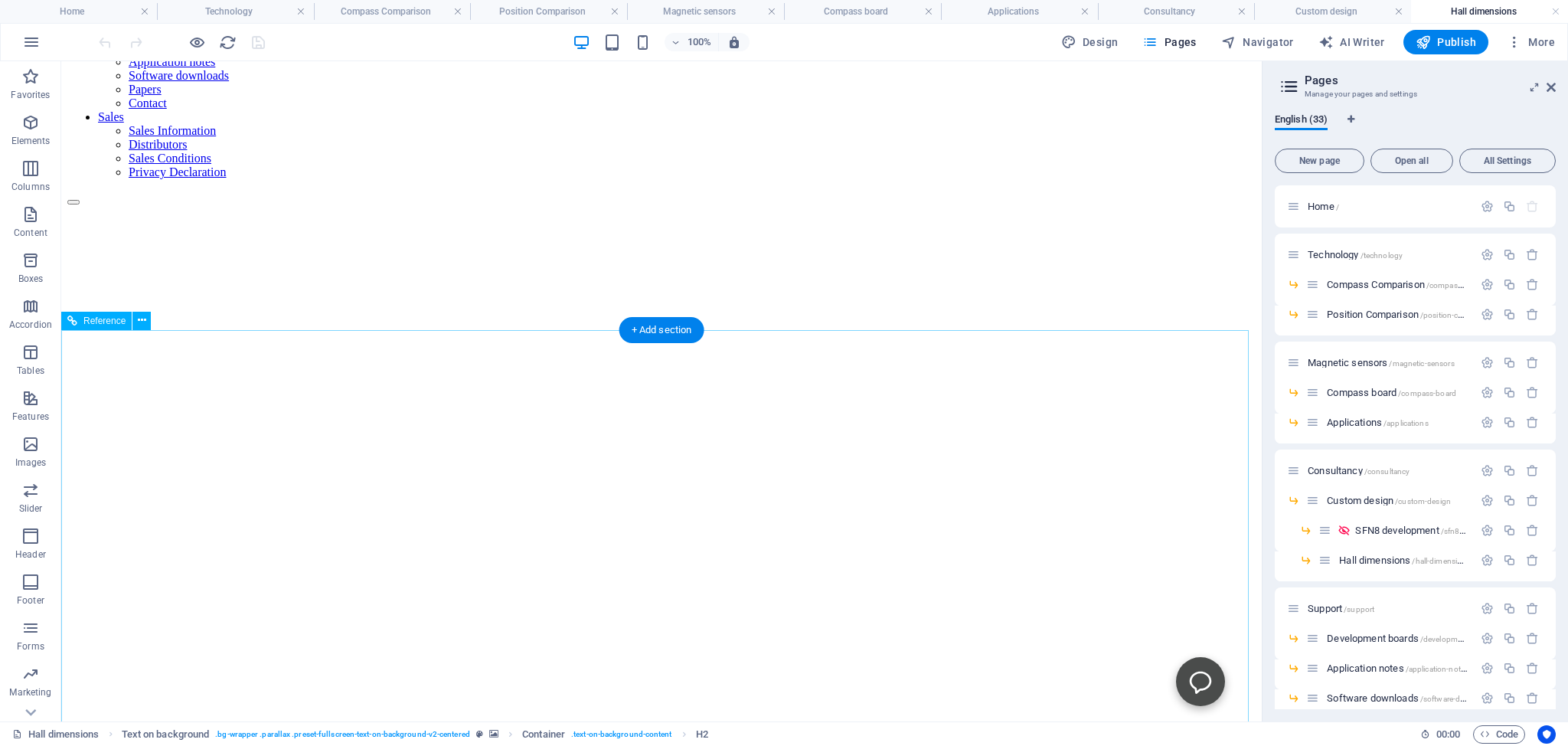
scroll to position [323, 0]
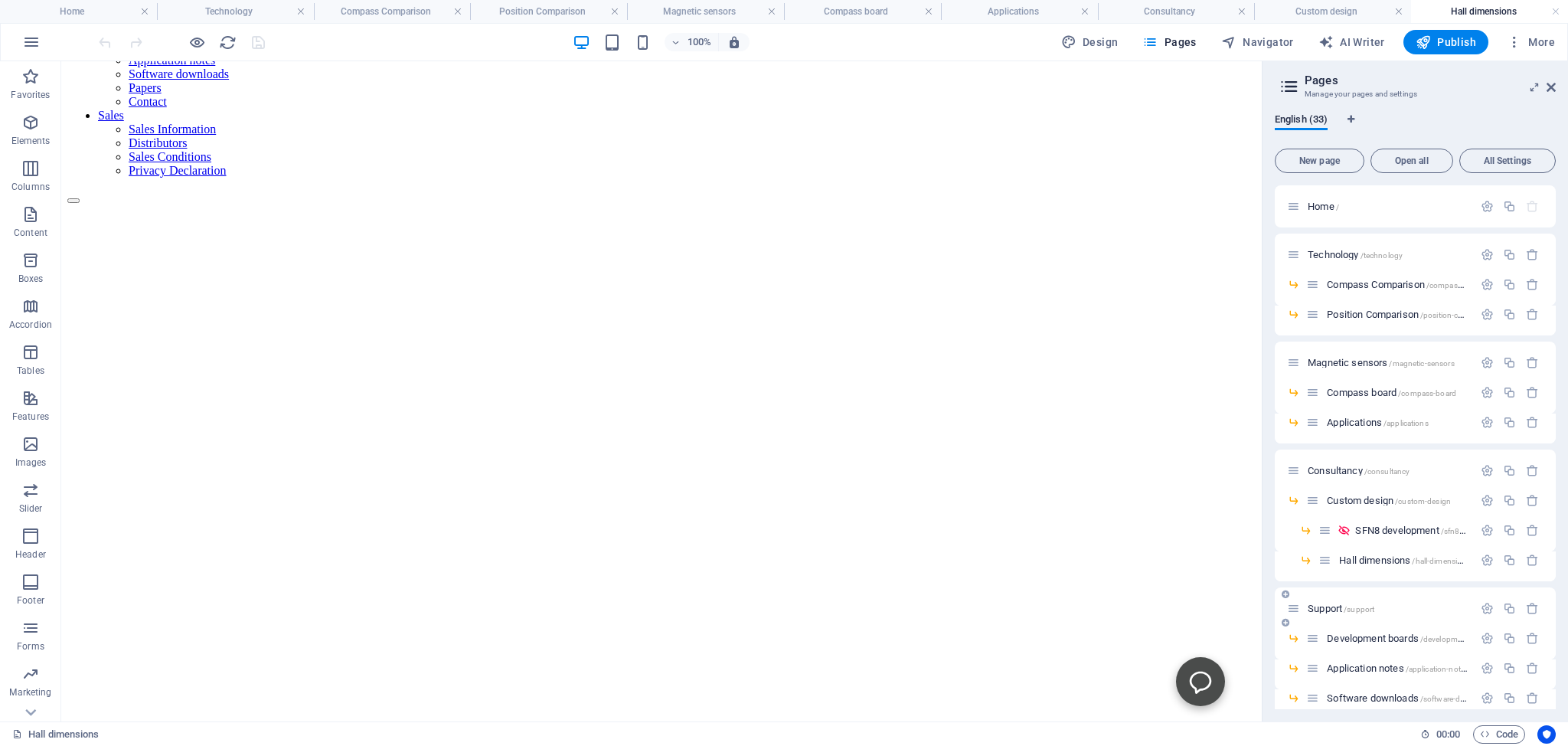
click at [1322, 608] on span "Support /support" at bounding box center [1342, 608] width 67 height 12
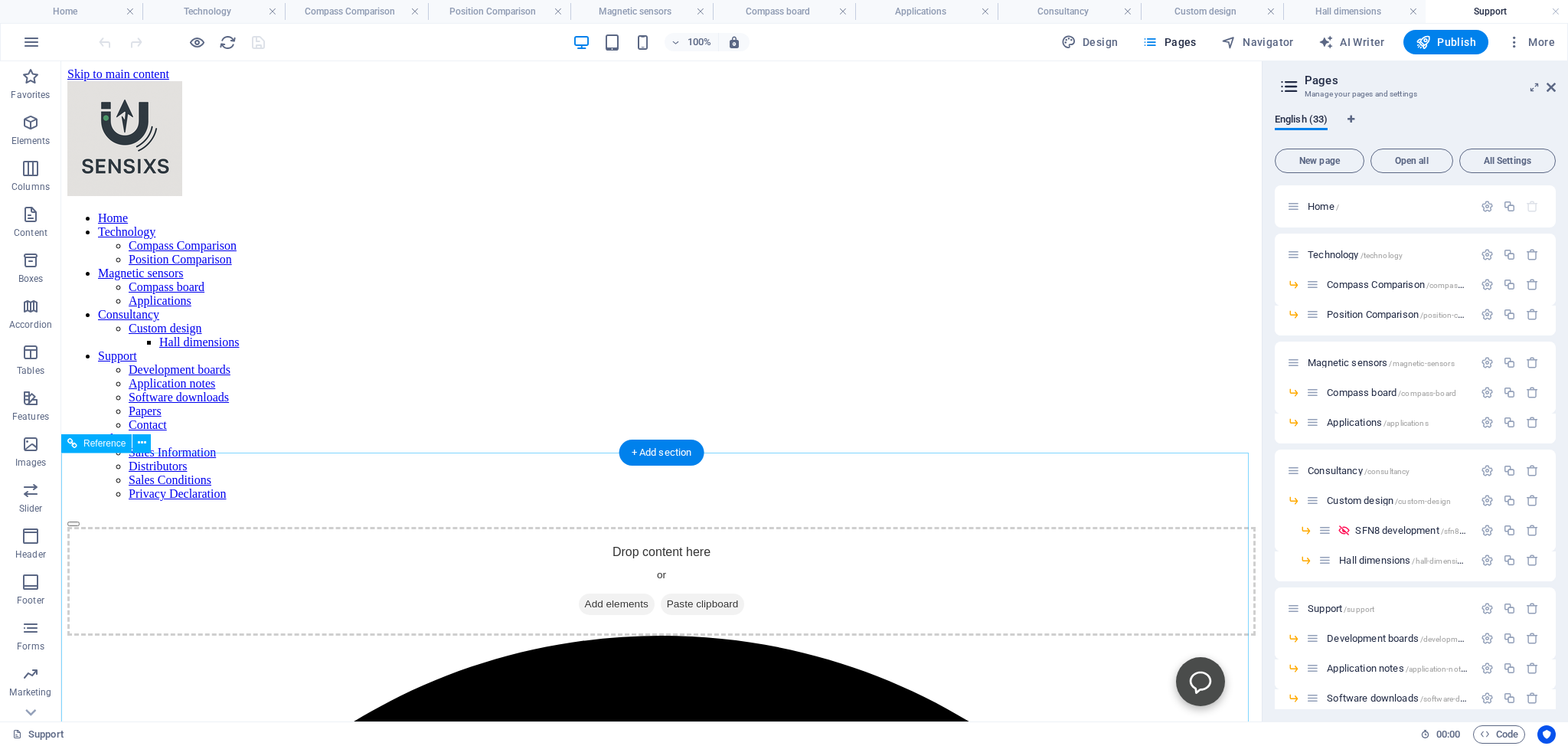
scroll to position [0, 0]
click at [1366, 638] on span "Development boards /development-boards" at bounding box center [1411, 638] width 168 height 12
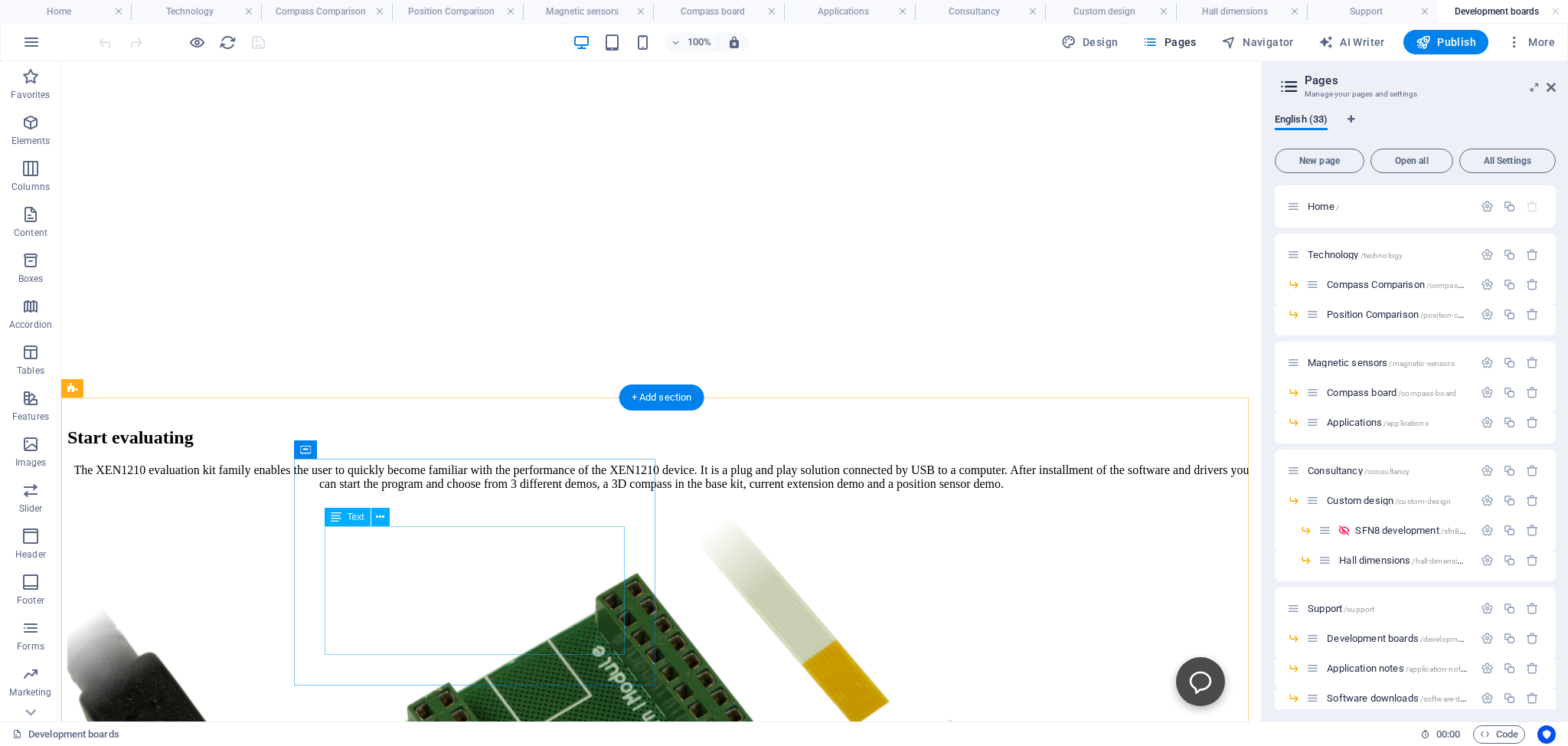
scroll to position [485, 0]
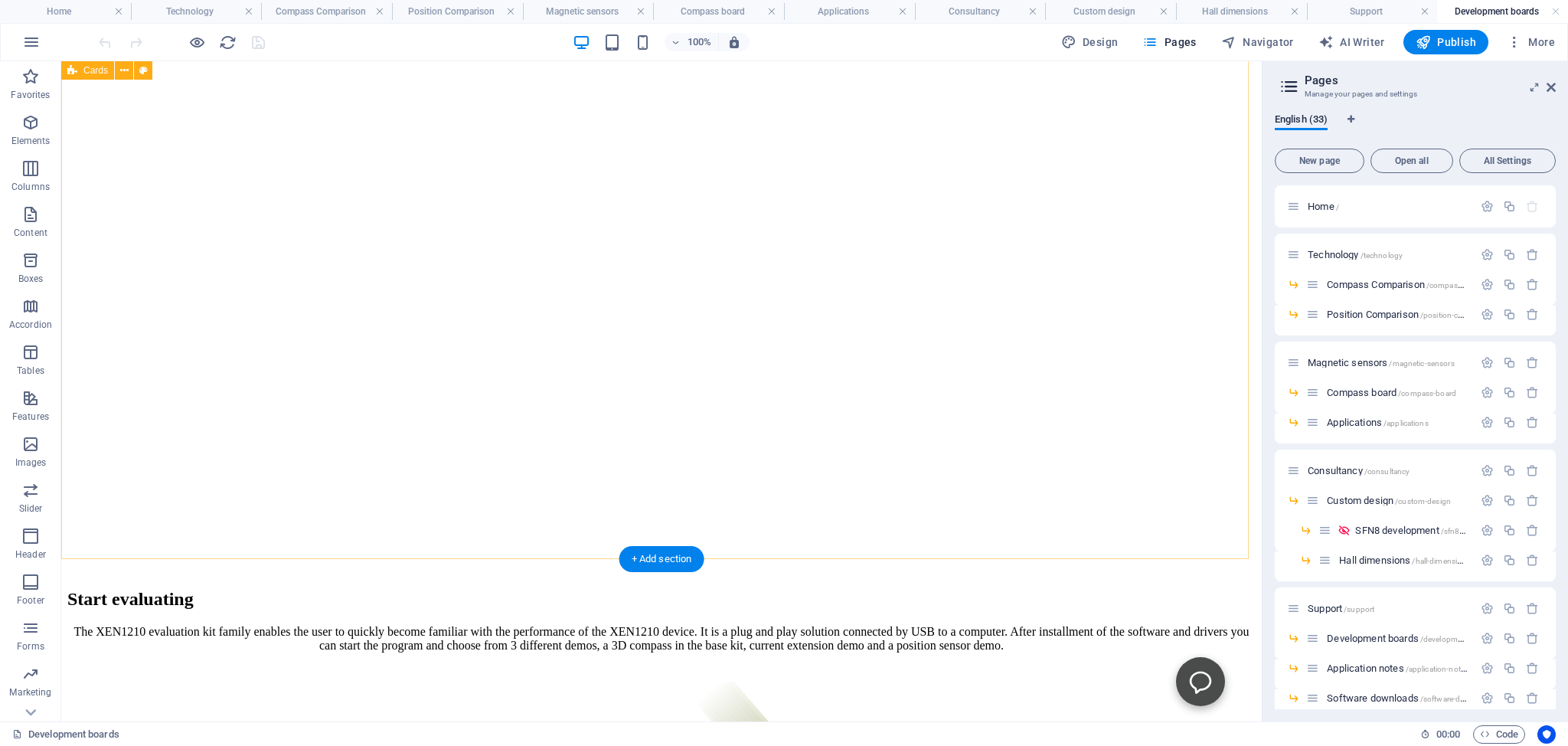
drag, startPoint x: 437, startPoint y: 673, endPoint x: 374, endPoint y: 544, distance: 143.6
click at [371, 611] on icon at bounding box center [372, 611] width 9 height 16
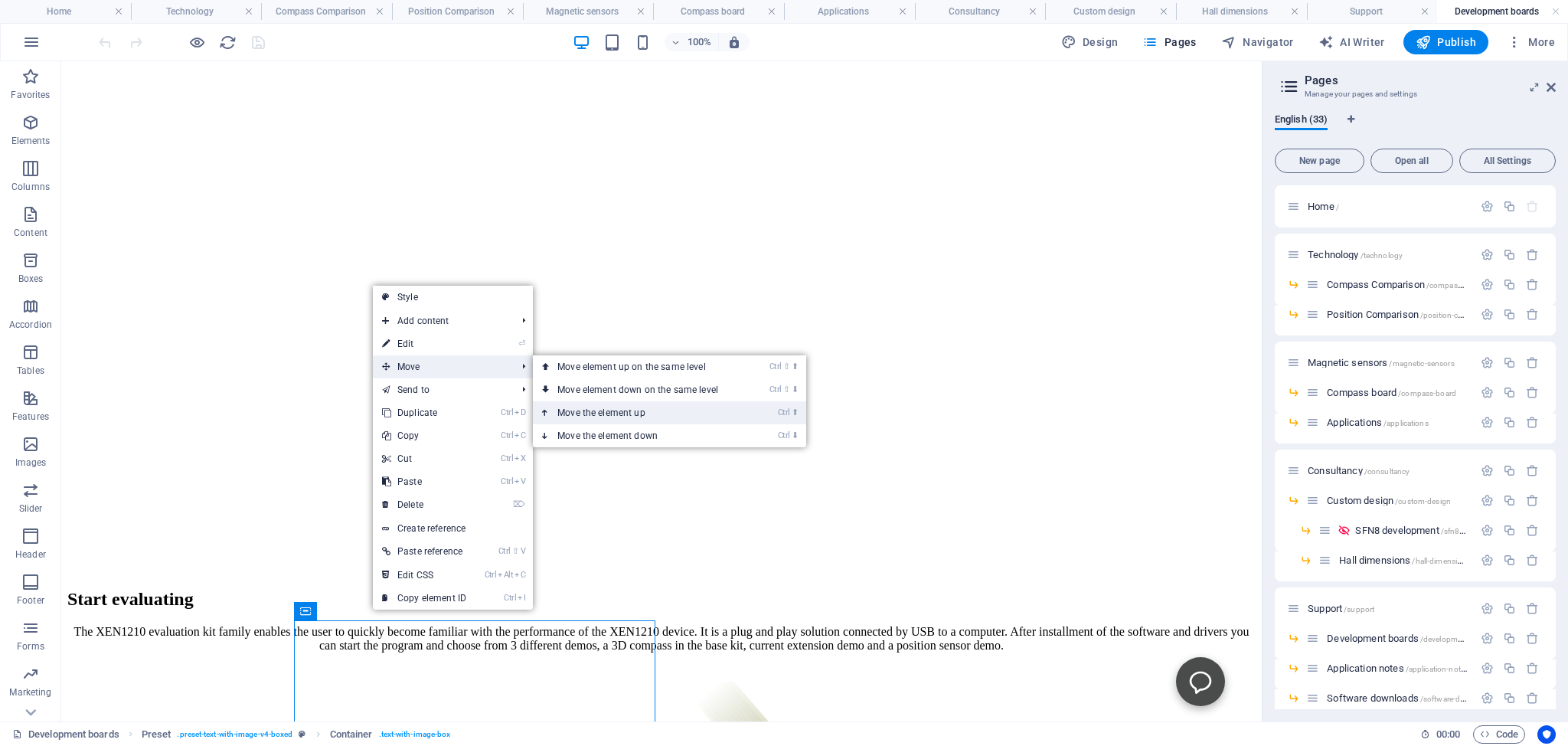
click at [572, 411] on link "Ctrl ⬆ Move the element up" at bounding box center [641, 412] width 216 height 23
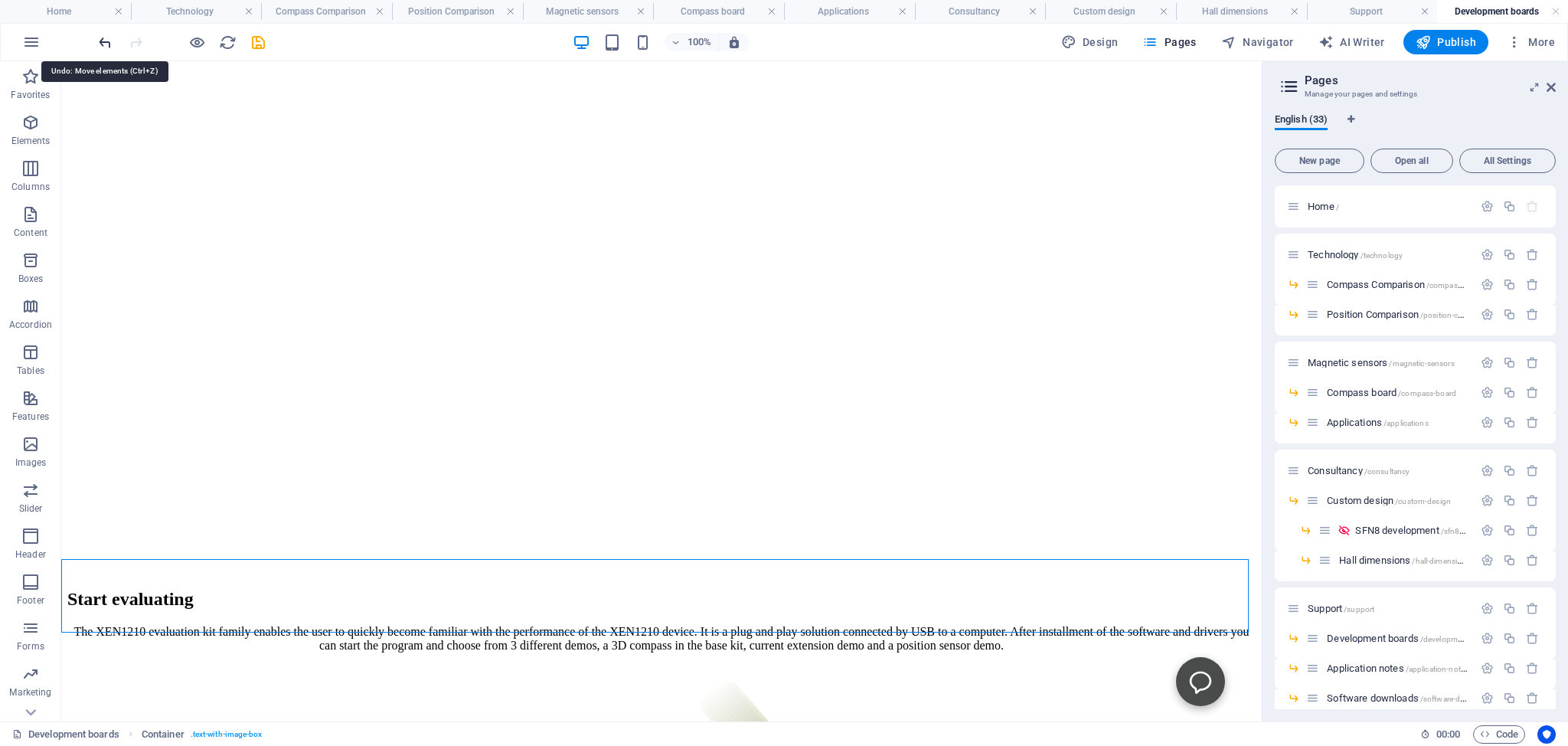
click at [109, 42] on icon "undo" at bounding box center [106, 42] width 18 height 18
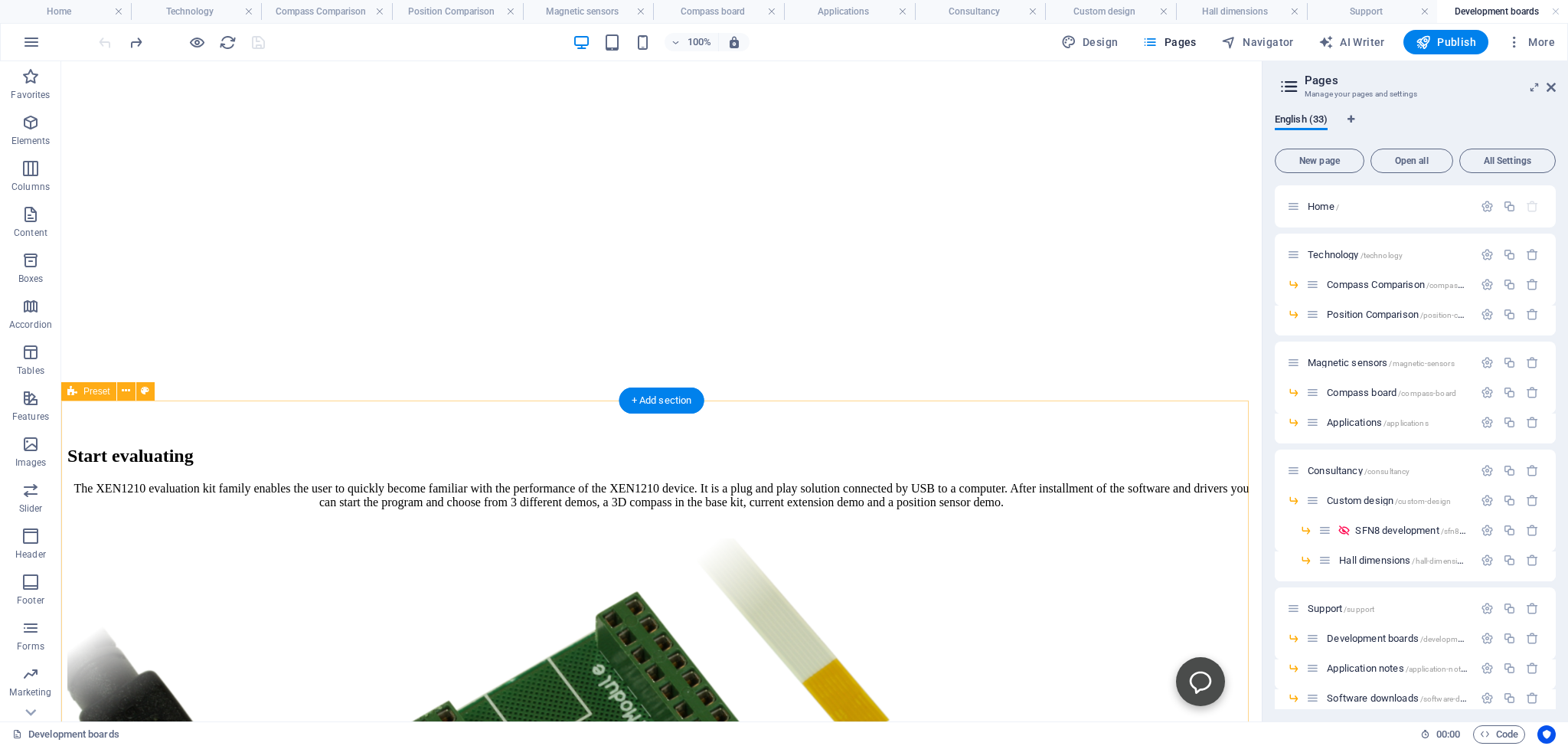
scroll to position [646, 0]
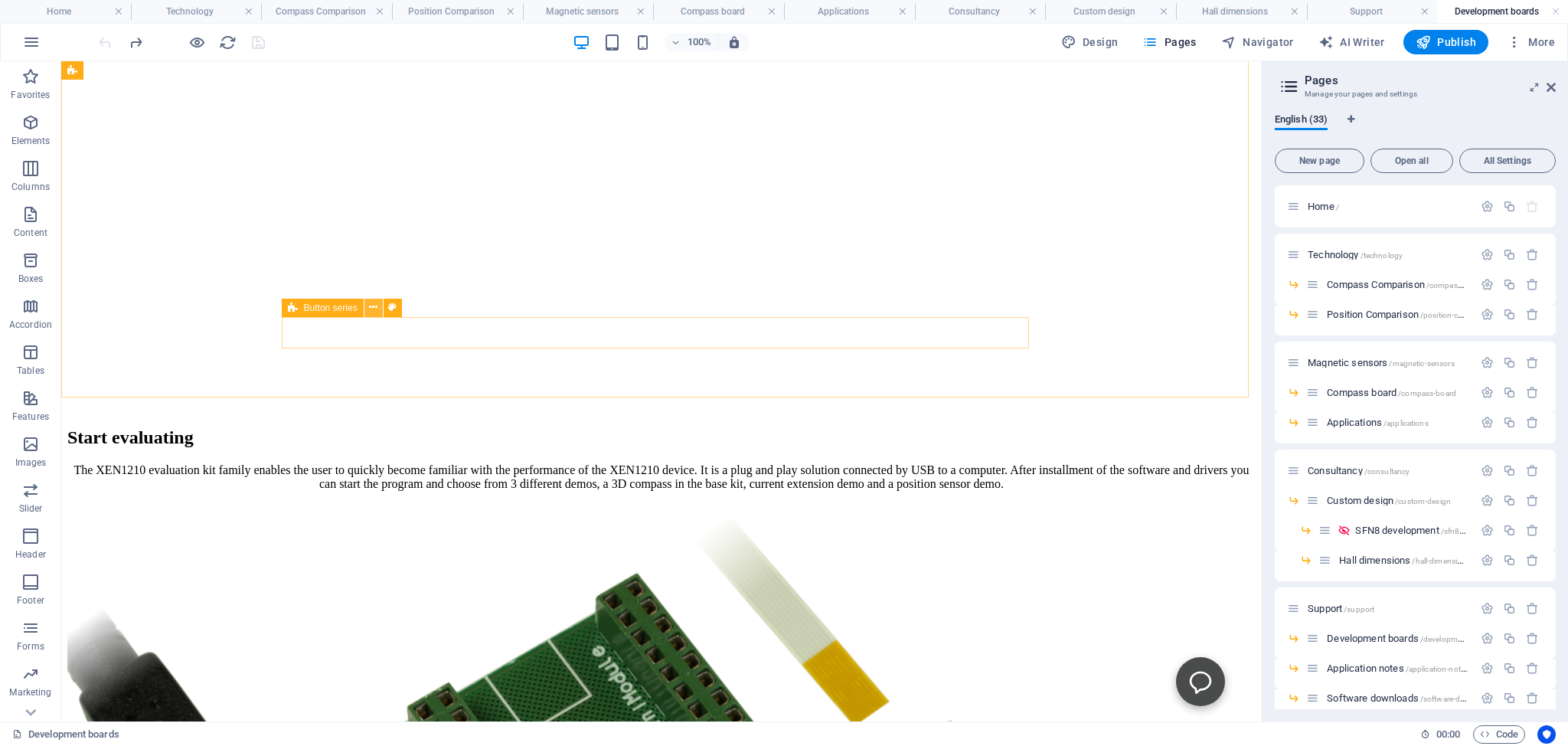
click at [372, 308] on icon at bounding box center [373, 307] width 9 height 16
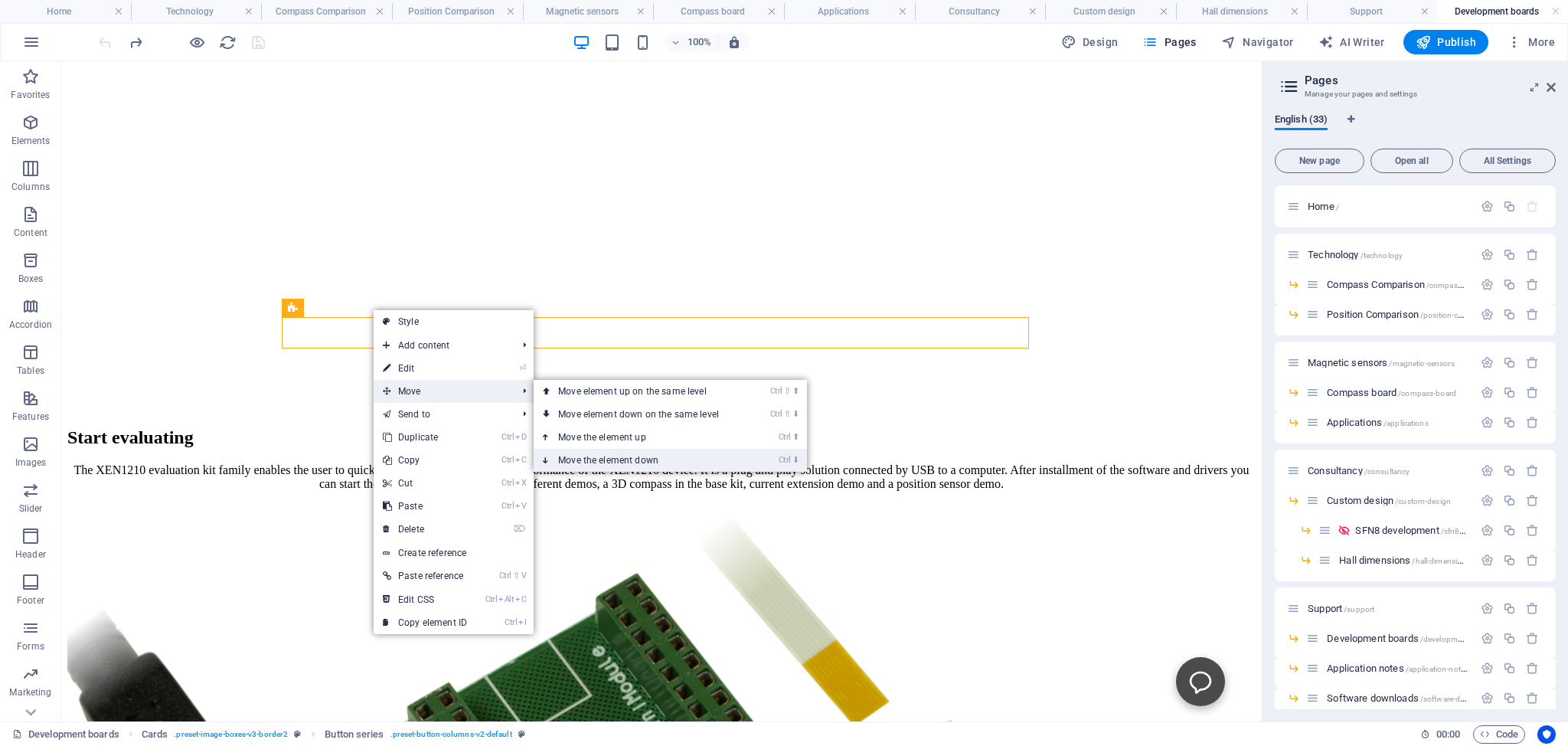
click at [589, 458] on link "Ctrl ⬇ Move the element down" at bounding box center [641, 459] width 216 height 23
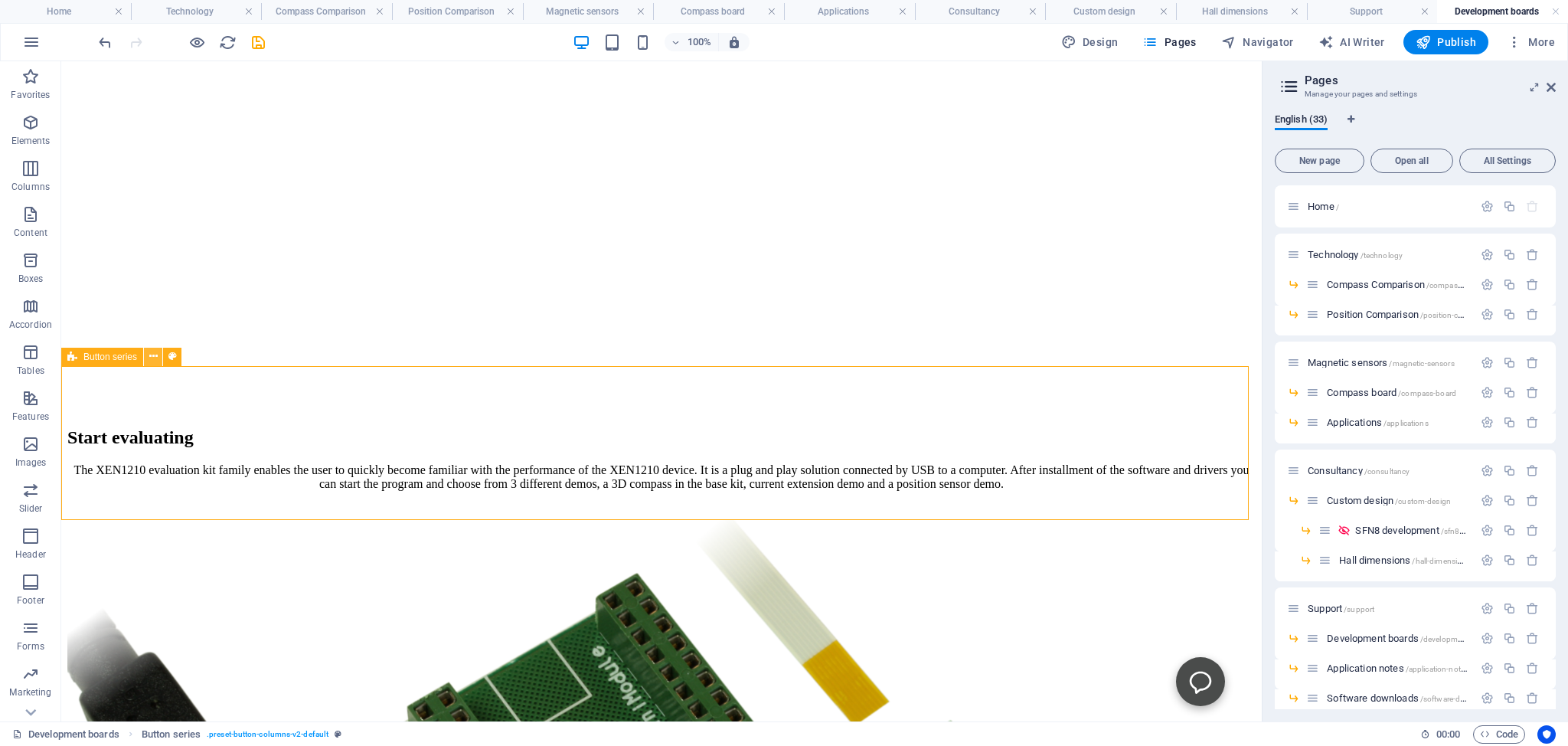
click at [155, 355] on icon at bounding box center [153, 356] width 9 height 16
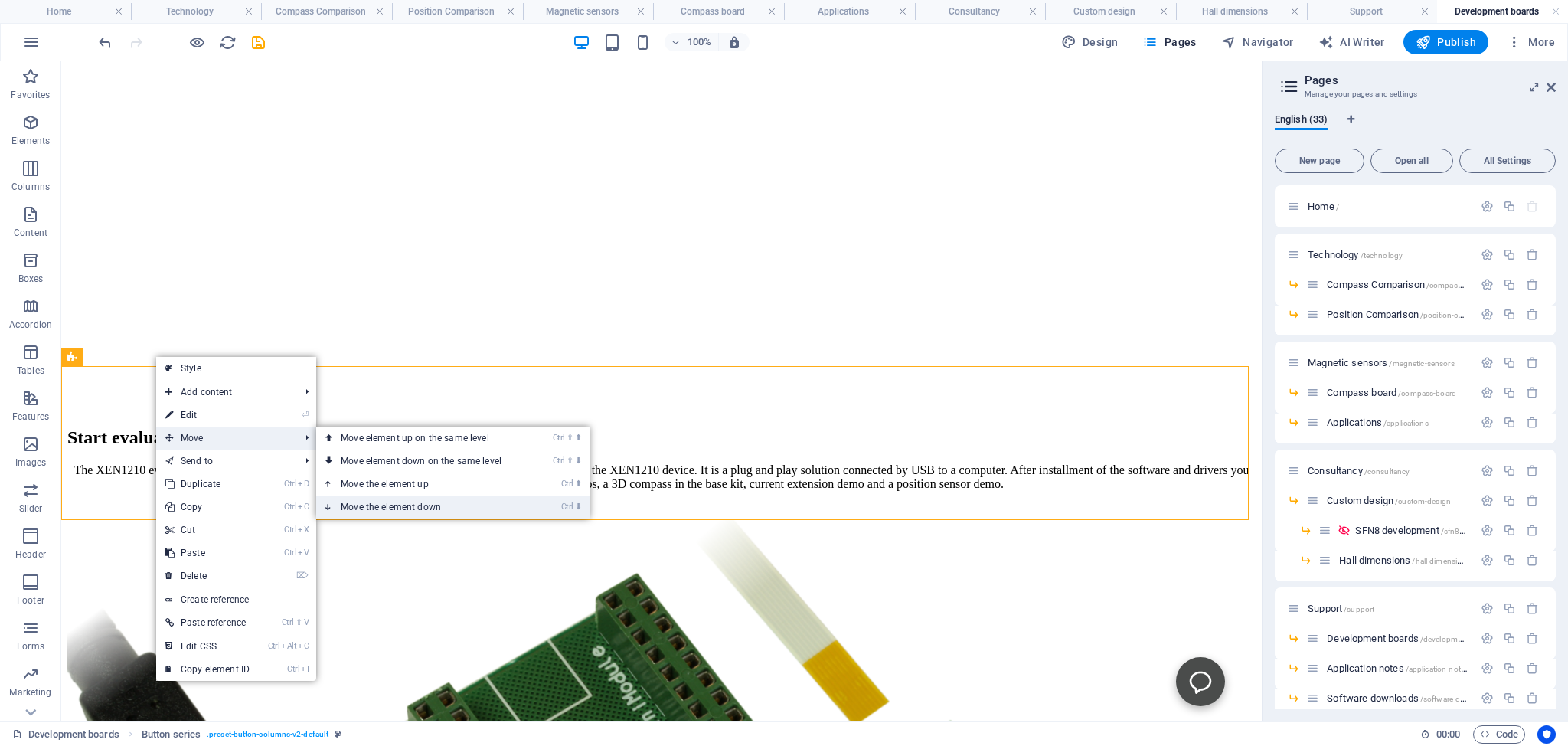
click at [400, 507] on link "Ctrl ⬇ Move the element down" at bounding box center [424, 506] width 216 height 23
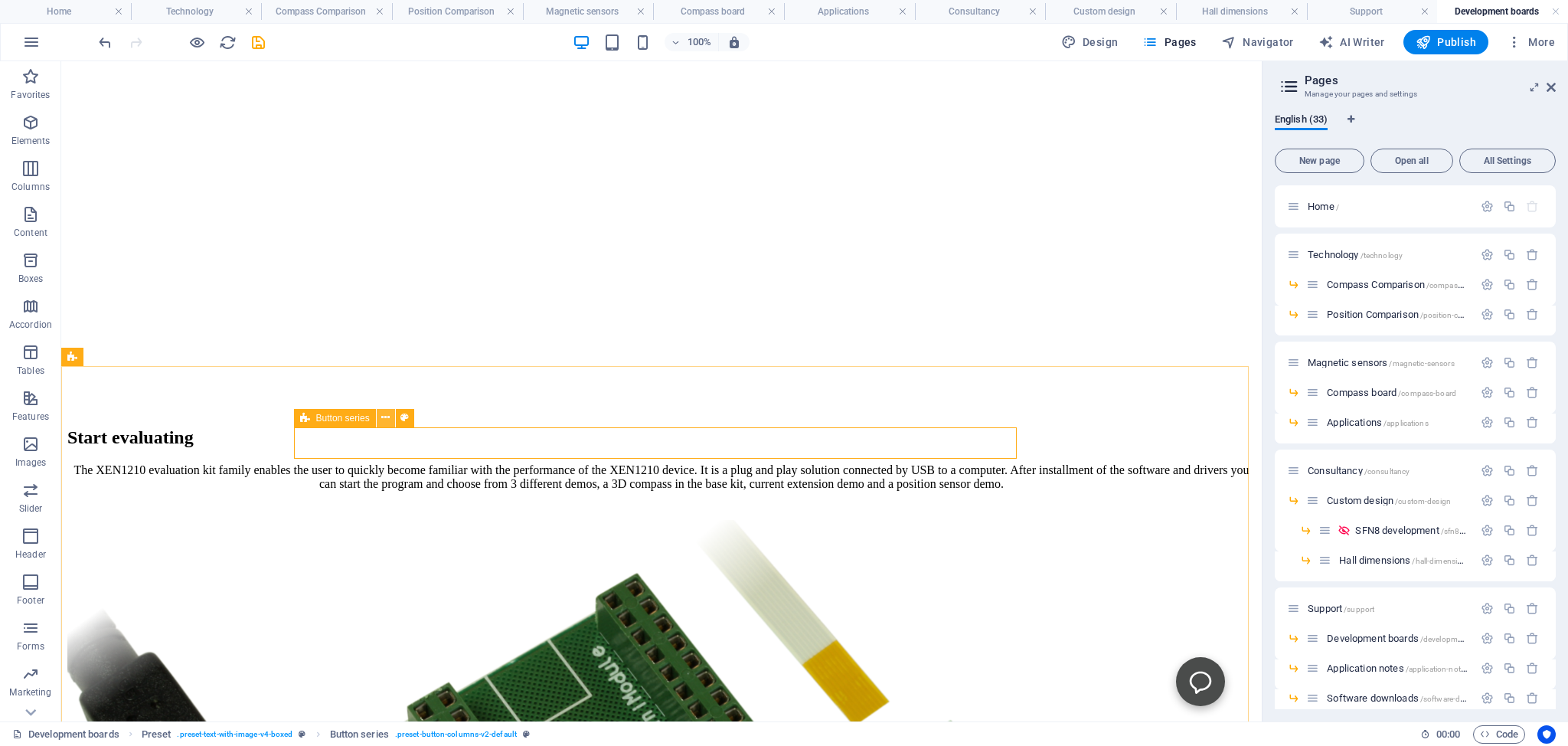
click at [386, 418] on icon at bounding box center [385, 417] width 9 height 16
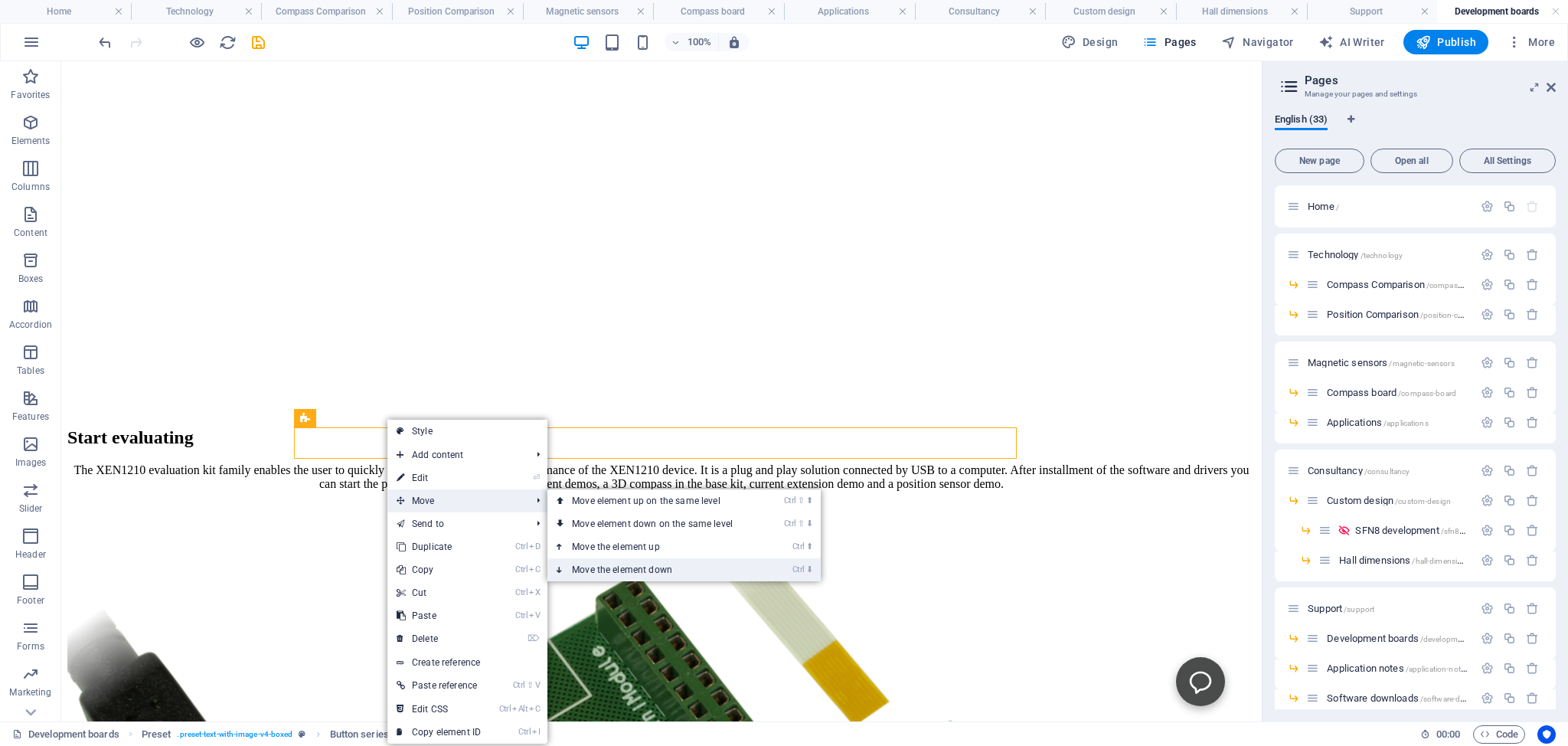
click at [617, 567] on link "Ctrl ⬇ Move the element down" at bounding box center [655, 569] width 216 height 23
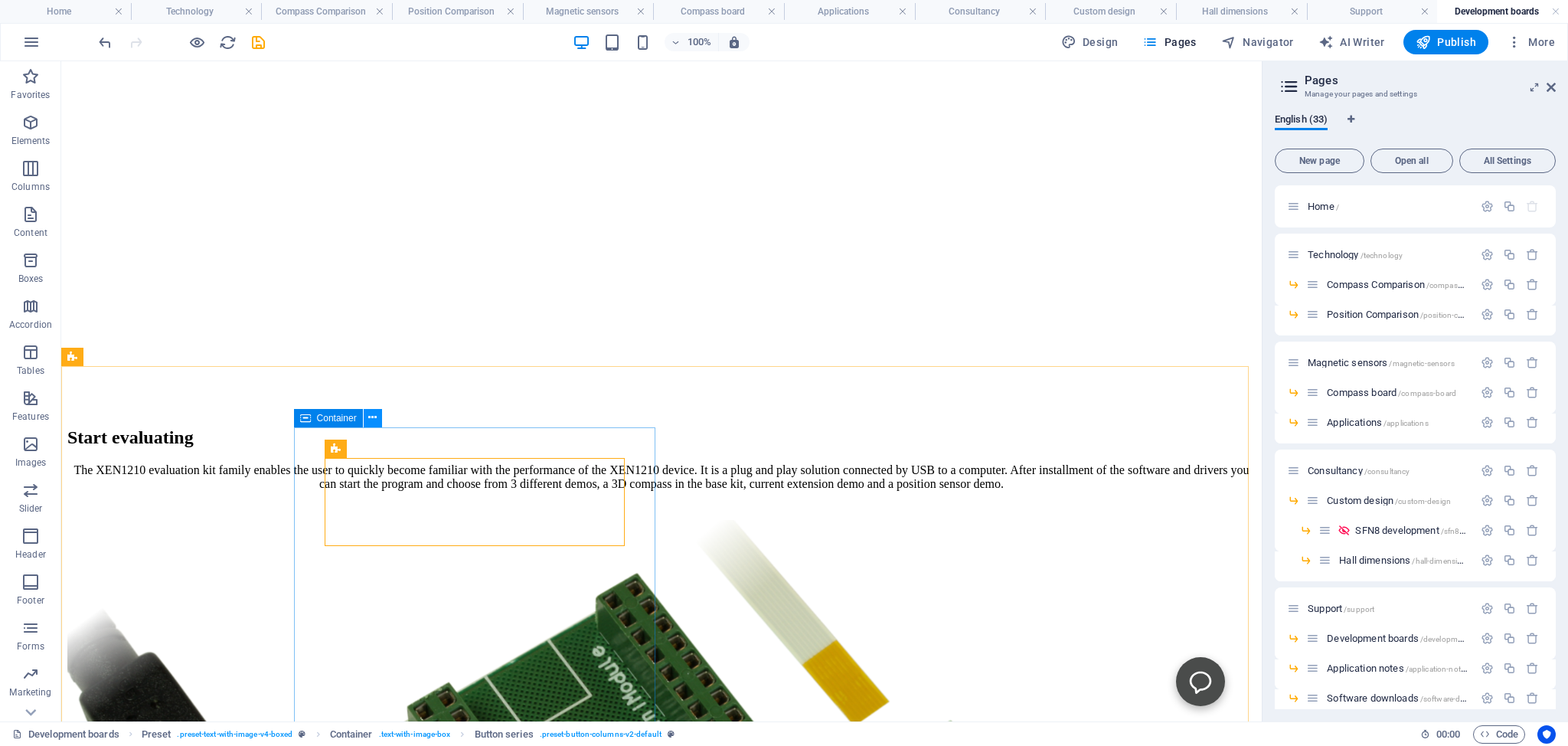
click at [370, 417] on icon at bounding box center [372, 417] width 9 height 16
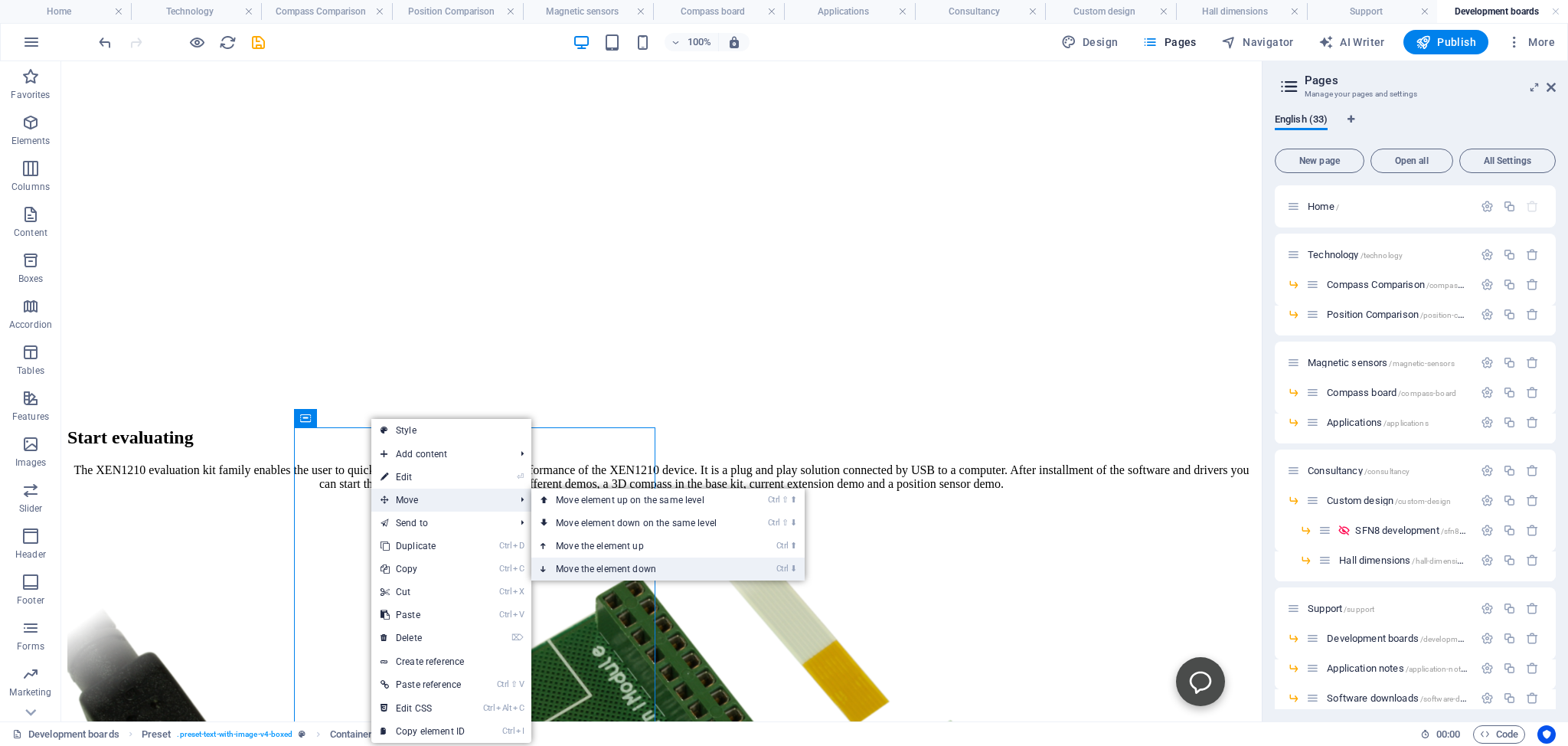
click at [591, 564] on link "Ctrl ⬇ Move the element down" at bounding box center [640, 568] width 216 height 23
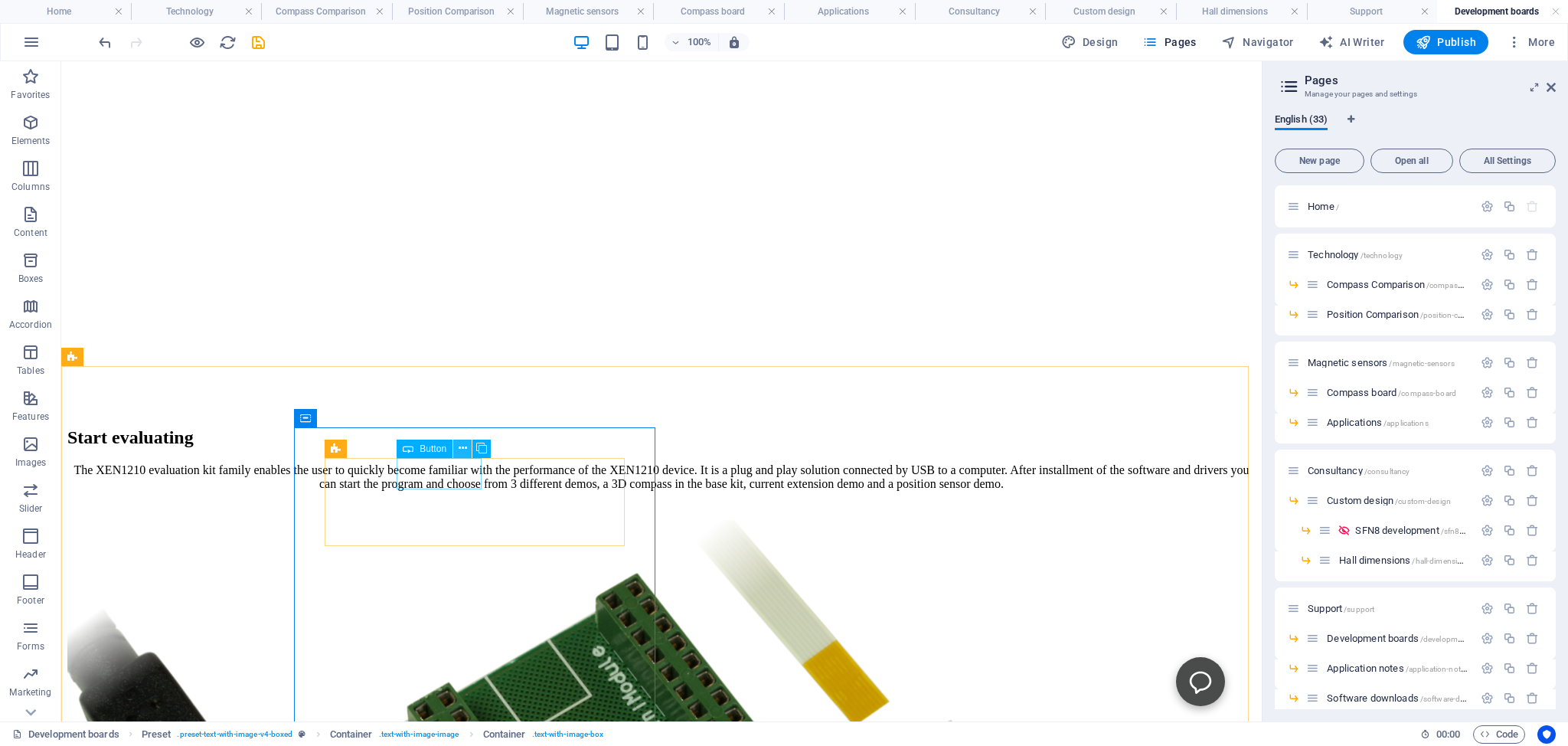
click at [460, 445] on icon at bounding box center [462, 448] width 9 height 16
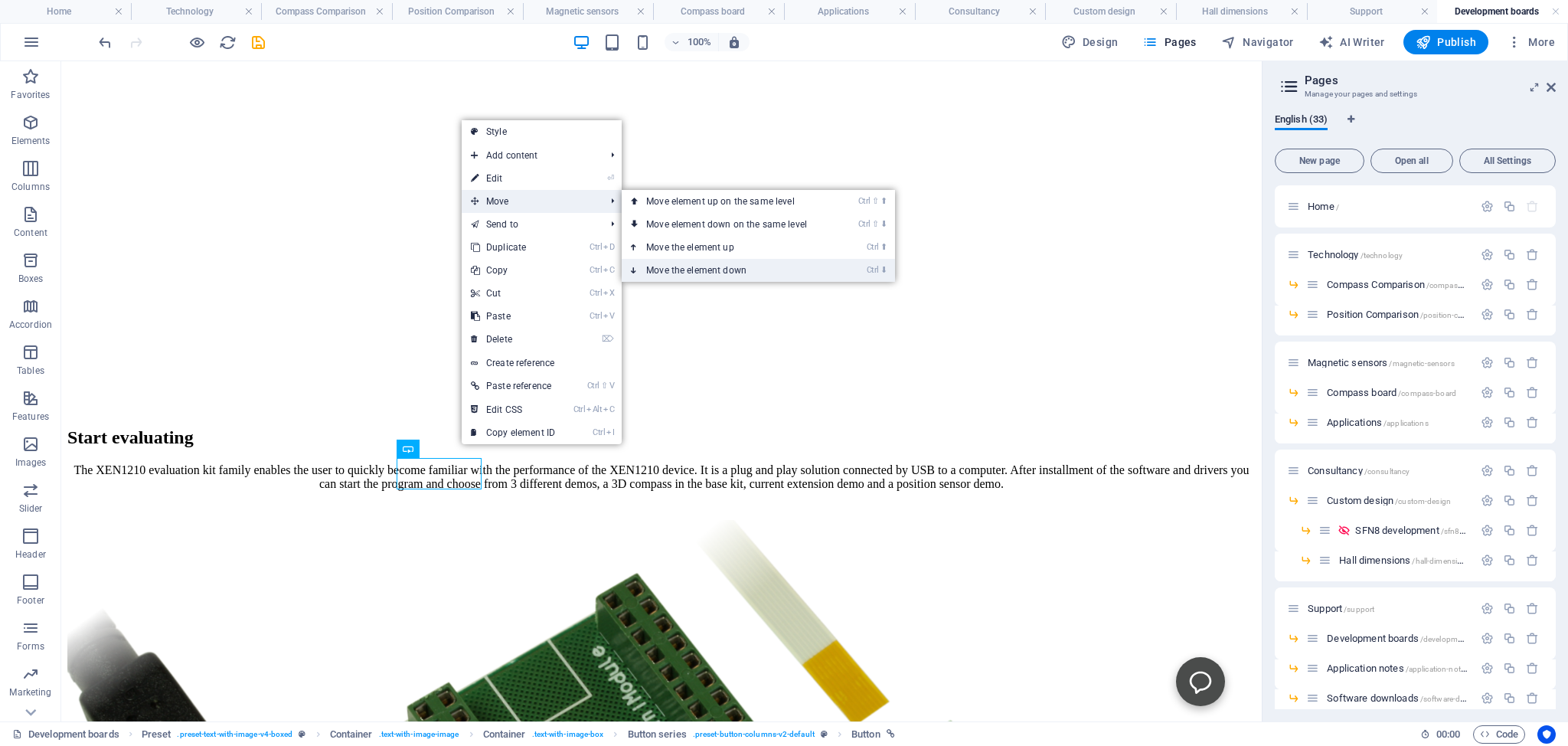
click at [679, 266] on link "Ctrl ⬇ Move the element down" at bounding box center [730, 269] width 216 height 23
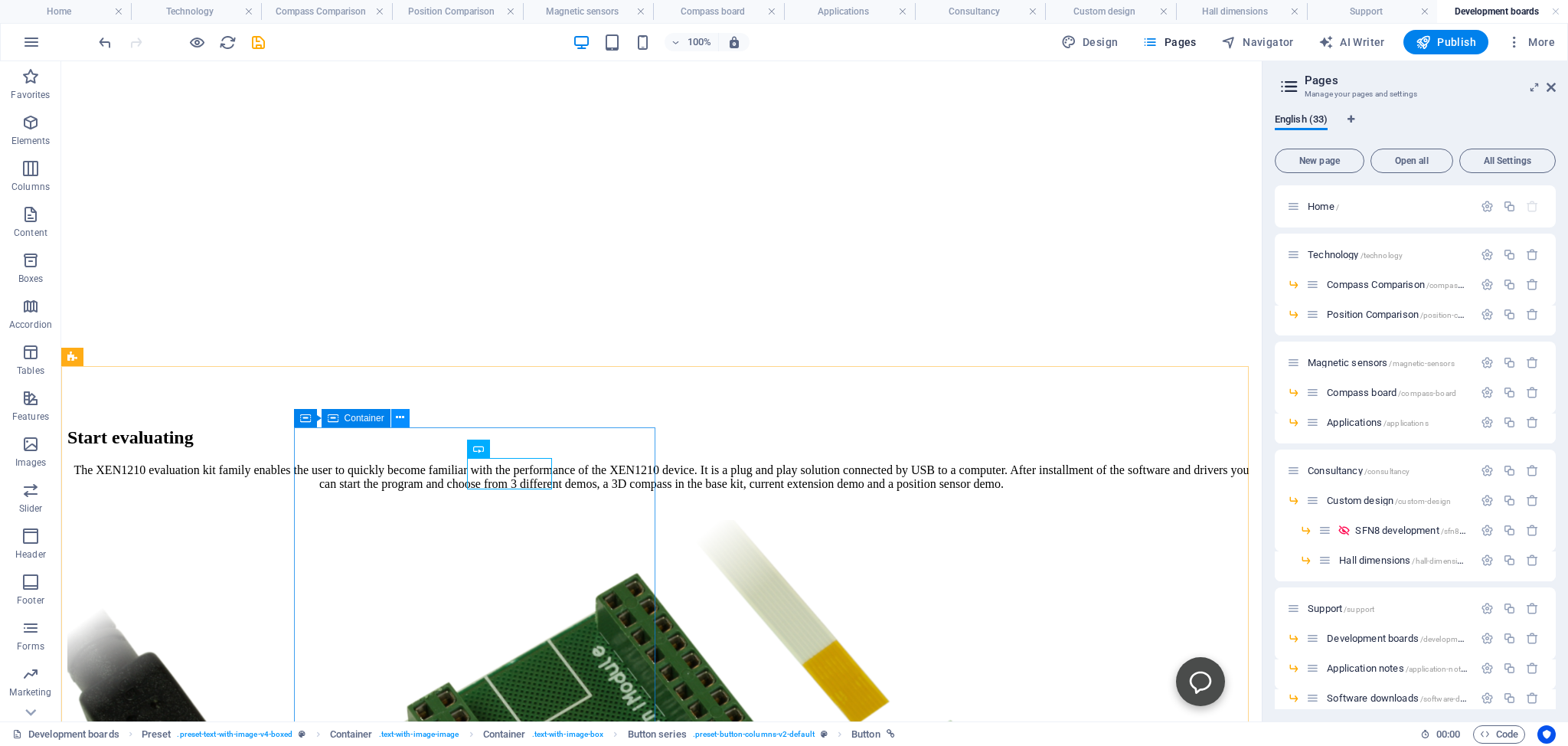
click at [400, 417] on icon at bounding box center [400, 417] width 9 height 16
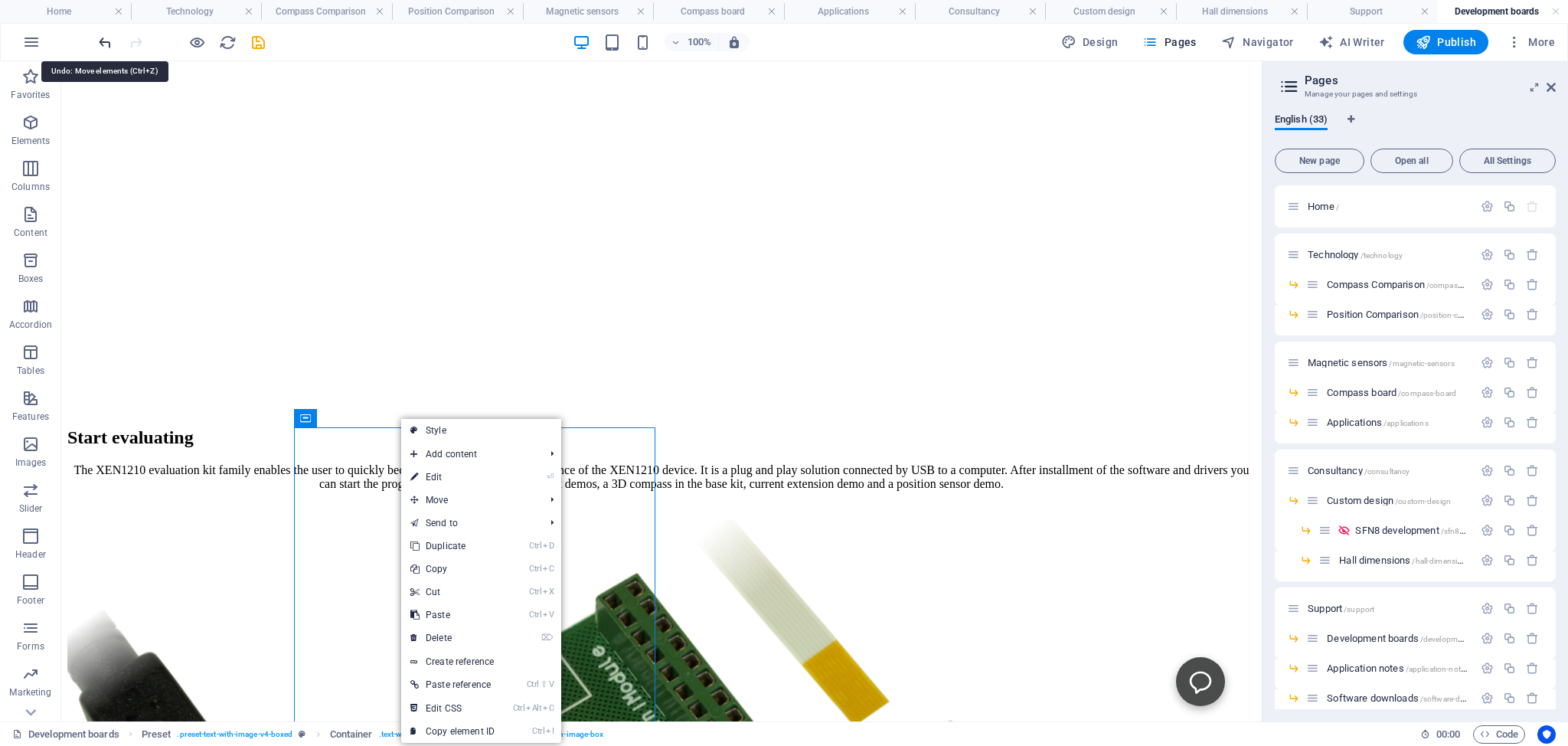
click at [105, 44] on icon "undo" at bounding box center [106, 42] width 18 height 18
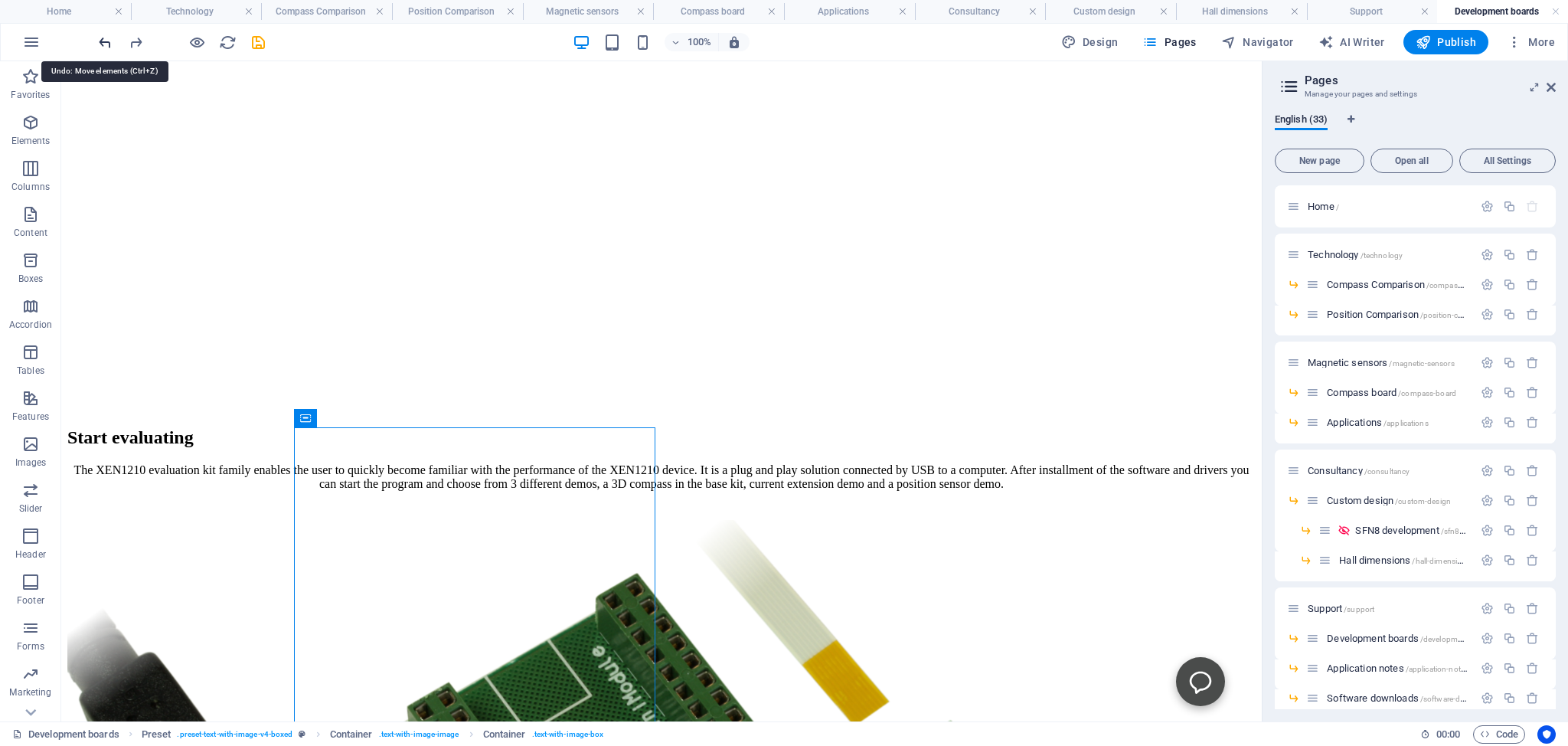
click at [105, 44] on icon "undo" at bounding box center [106, 42] width 18 height 18
click at [108, 44] on icon "undo" at bounding box center [106, 42] width 18 height 18
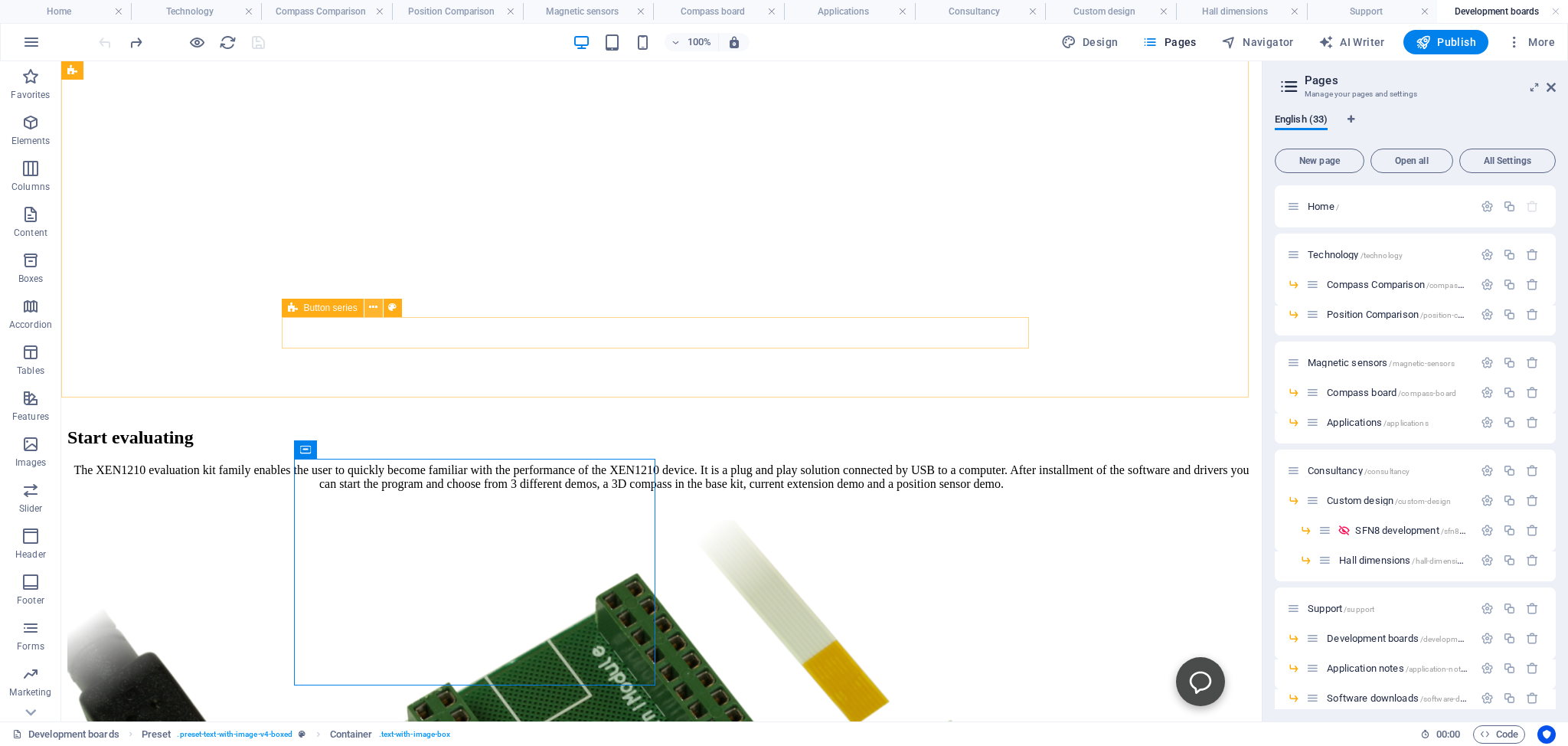
click at [371, 307] on icon at bounding box center [373, 307] width 9 height 16
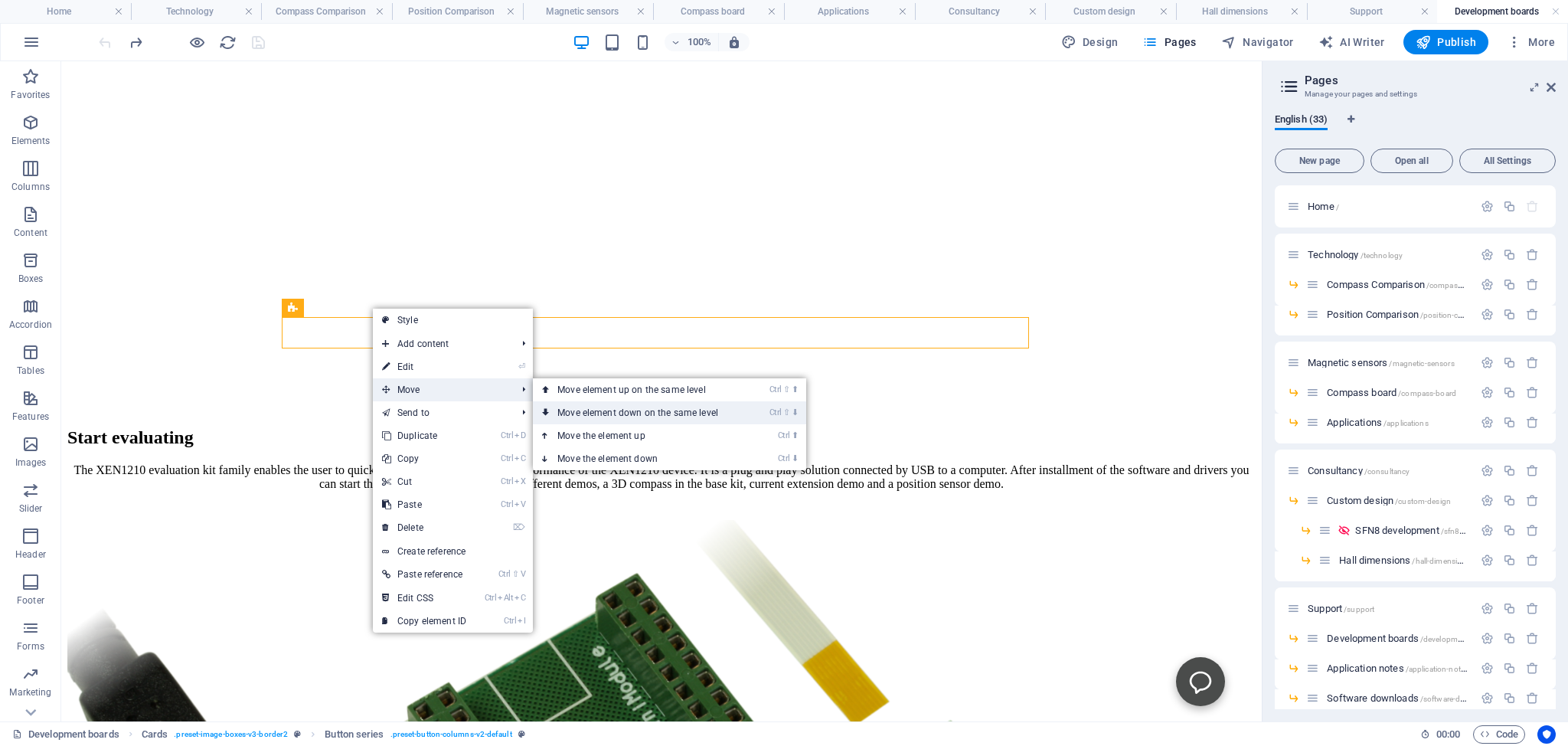
click at [618, 413] on link "Ctrl ⇧ ⬇ Move element down on the same level" at bounding box center [641, 412] width 216 height 23
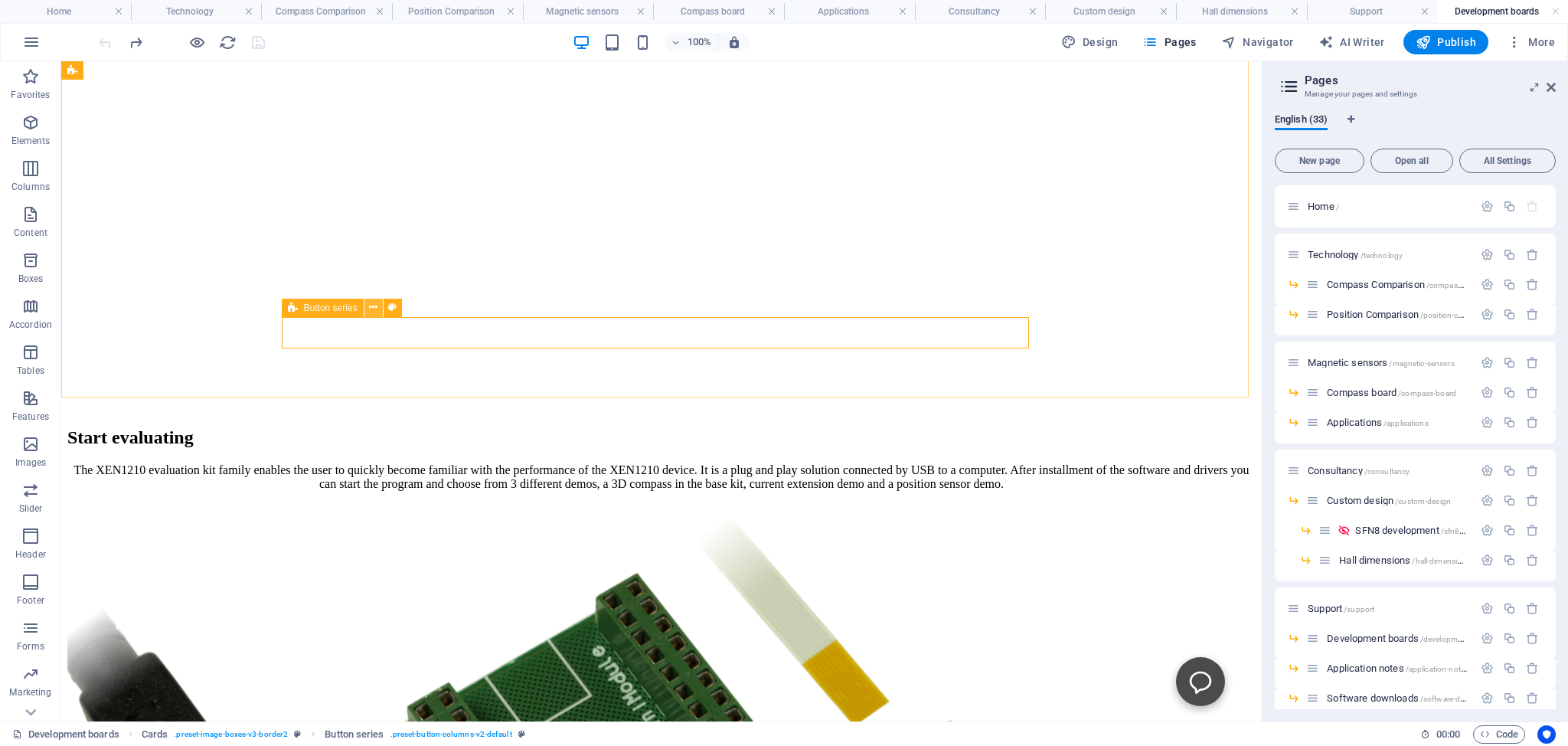
click at [372, 309] on icon at bounding box center [373, 307] width 9 height 16
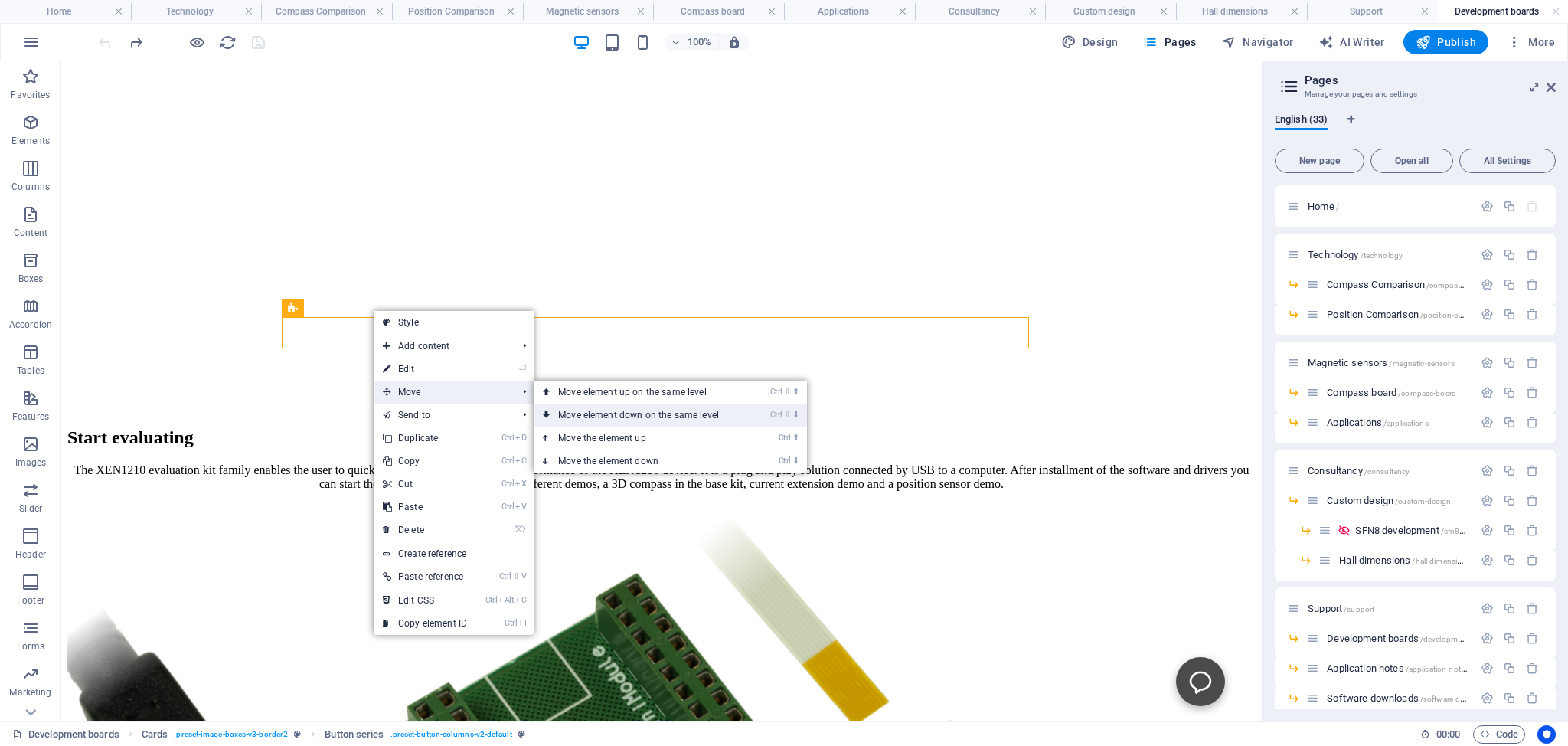
click at [576, 412] on link "Ctrl ⇧ ⬇ Move element down on the same level" at bounding box center [641, 414] width 216 height 23
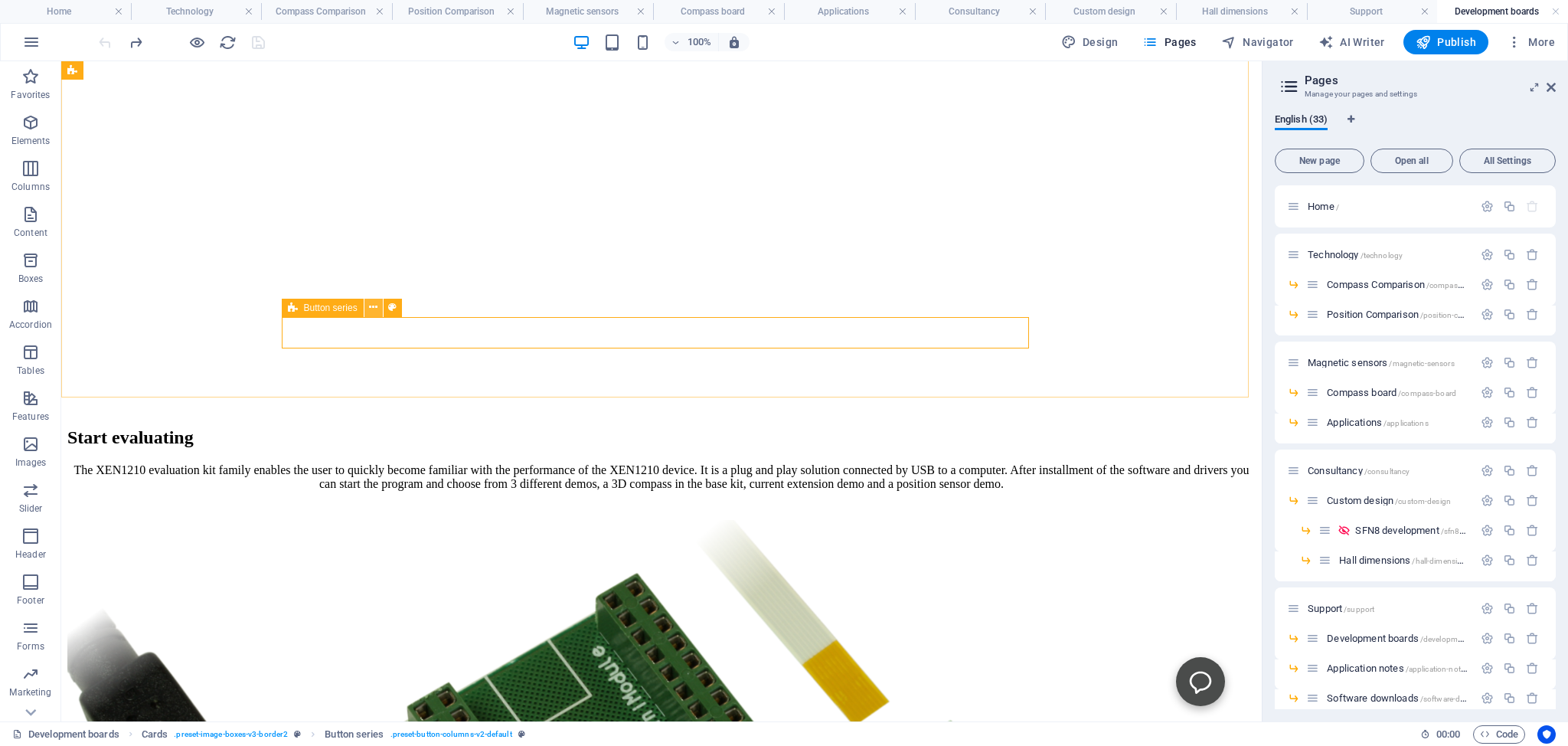
click at [367, 307] on button at bounding box center [373, 307] width 19 height 19
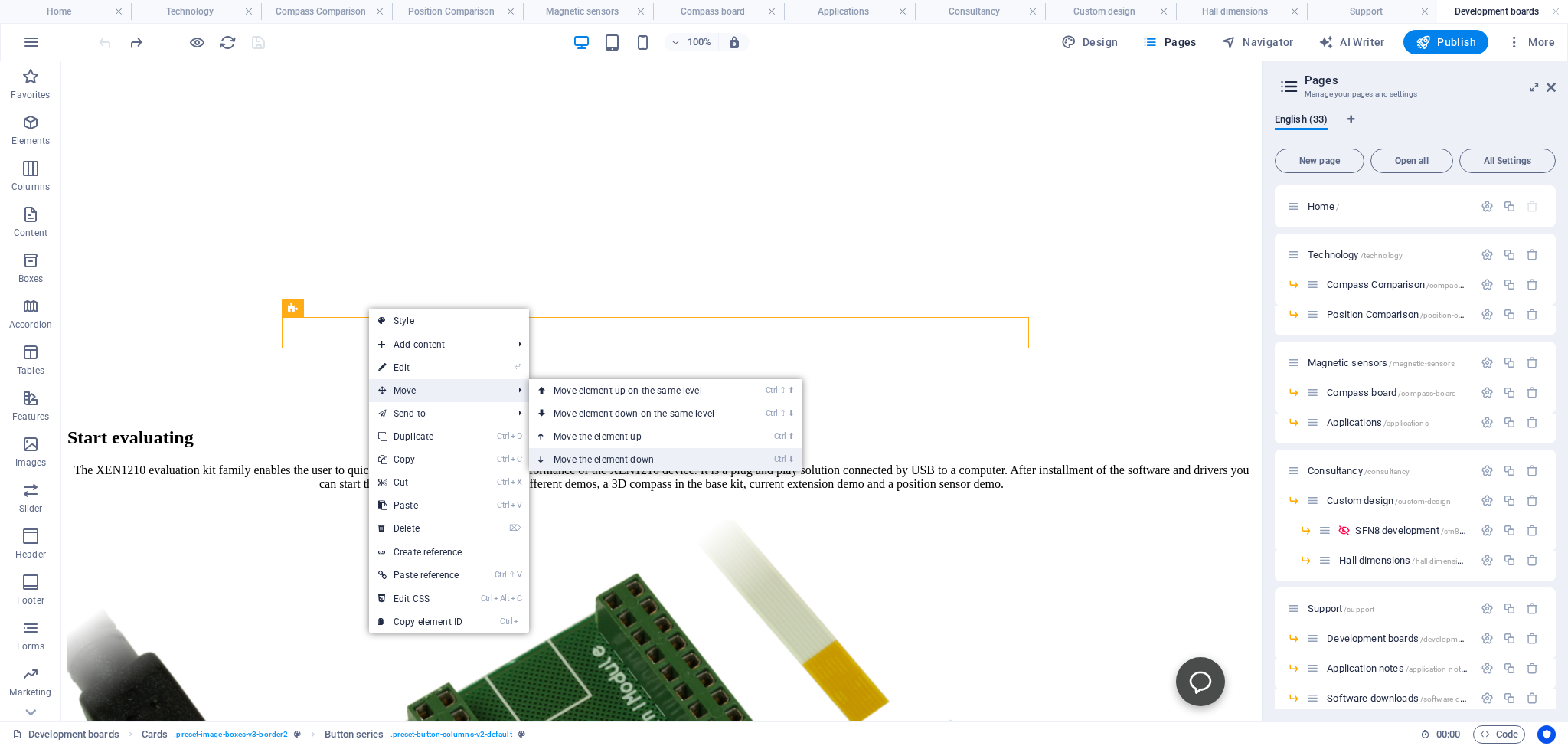
drag, startPoint x: 571, startPoint y: 454, endPoint x: 504, endPoint y: 390, distance: 92.7
click at [571, 454] on link "Ctrl ⬇ Move the element down" at bounding box center [637, 458] width 216 height 23
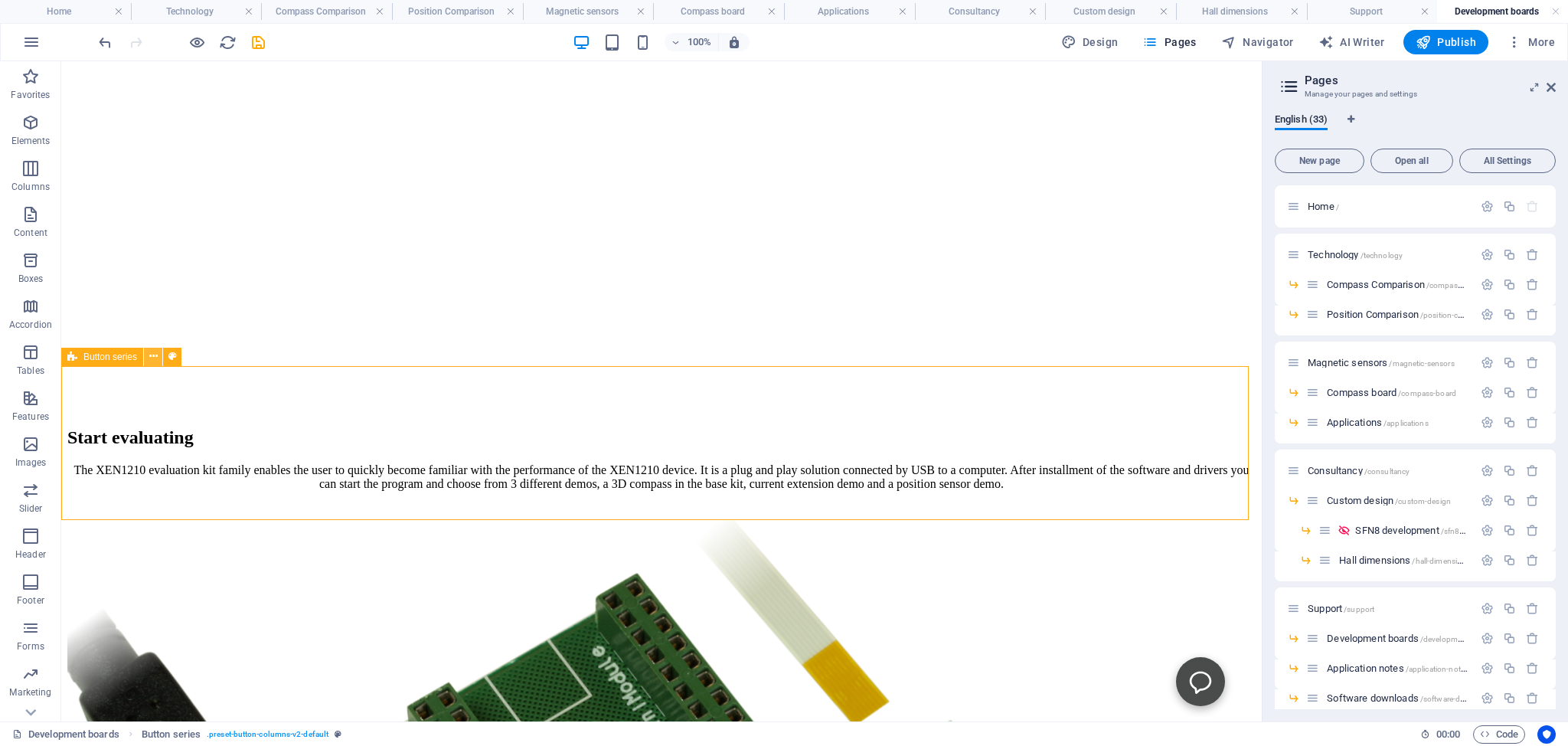
click at [153, 356] on icon at bounding box center [153, 356] width 9 height 16
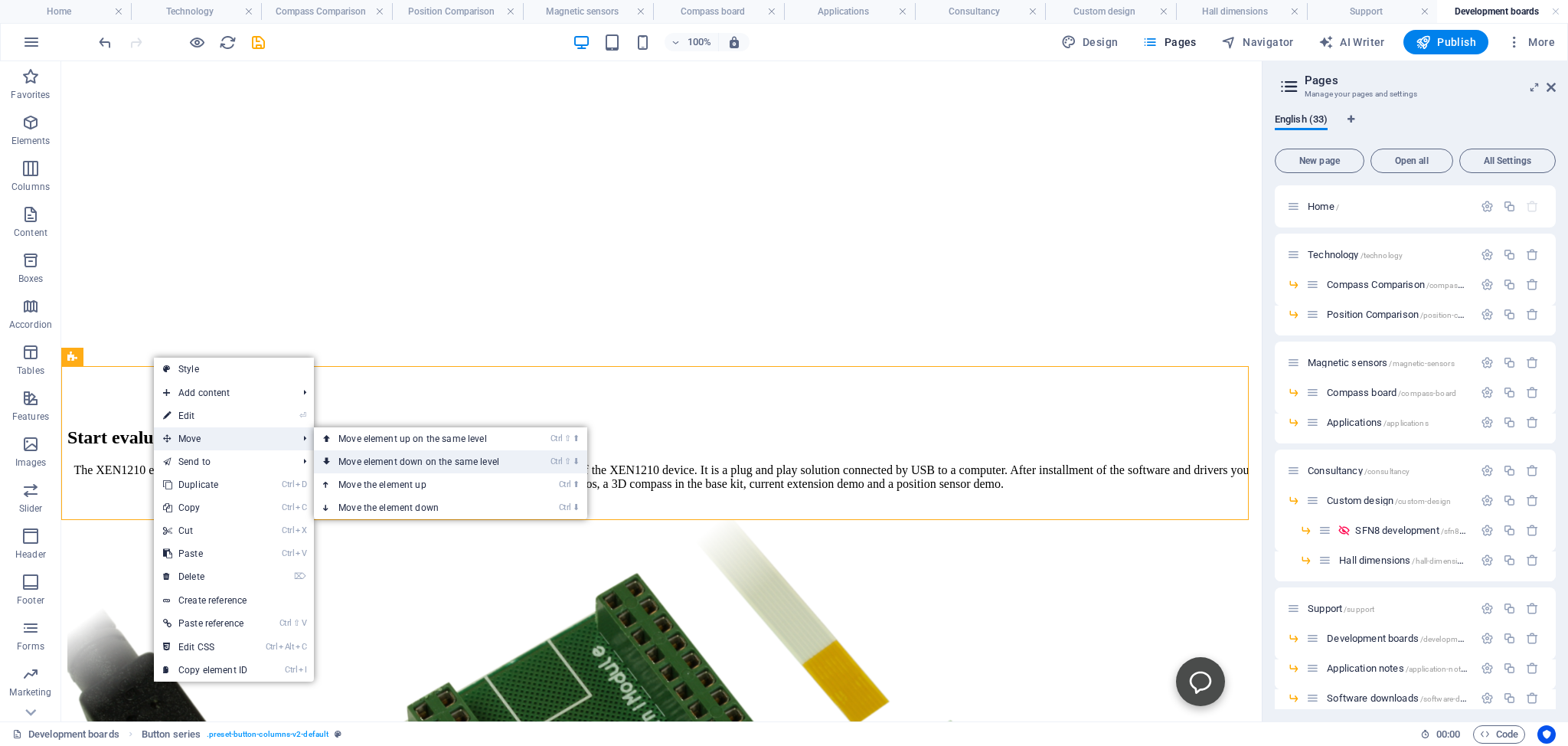
click at [385, 462] on link "Ctrl ⇧ ⬇ Move element down on the same level" at bounding box center [422, 461] width 216 height 23
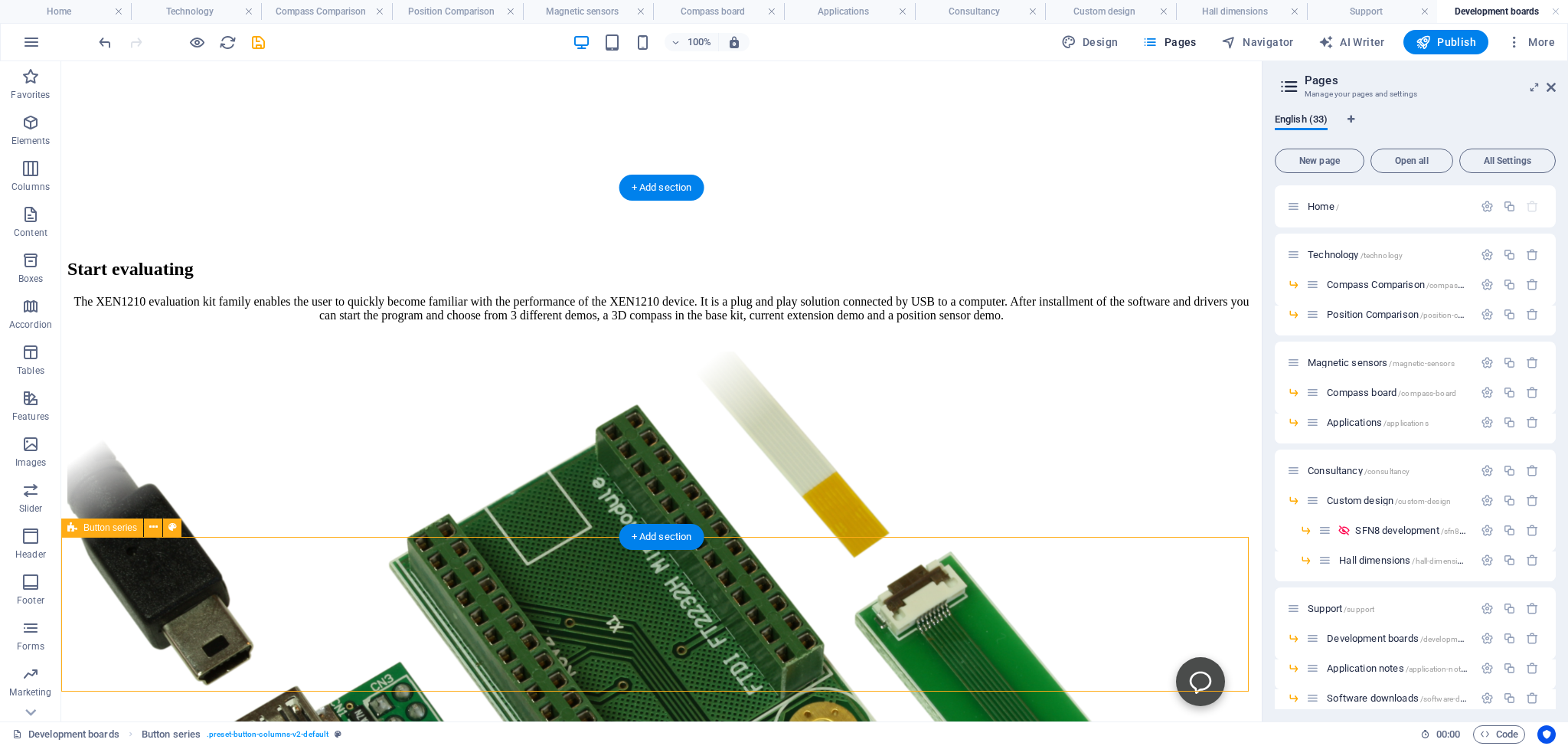
scroll to position [809, 0]
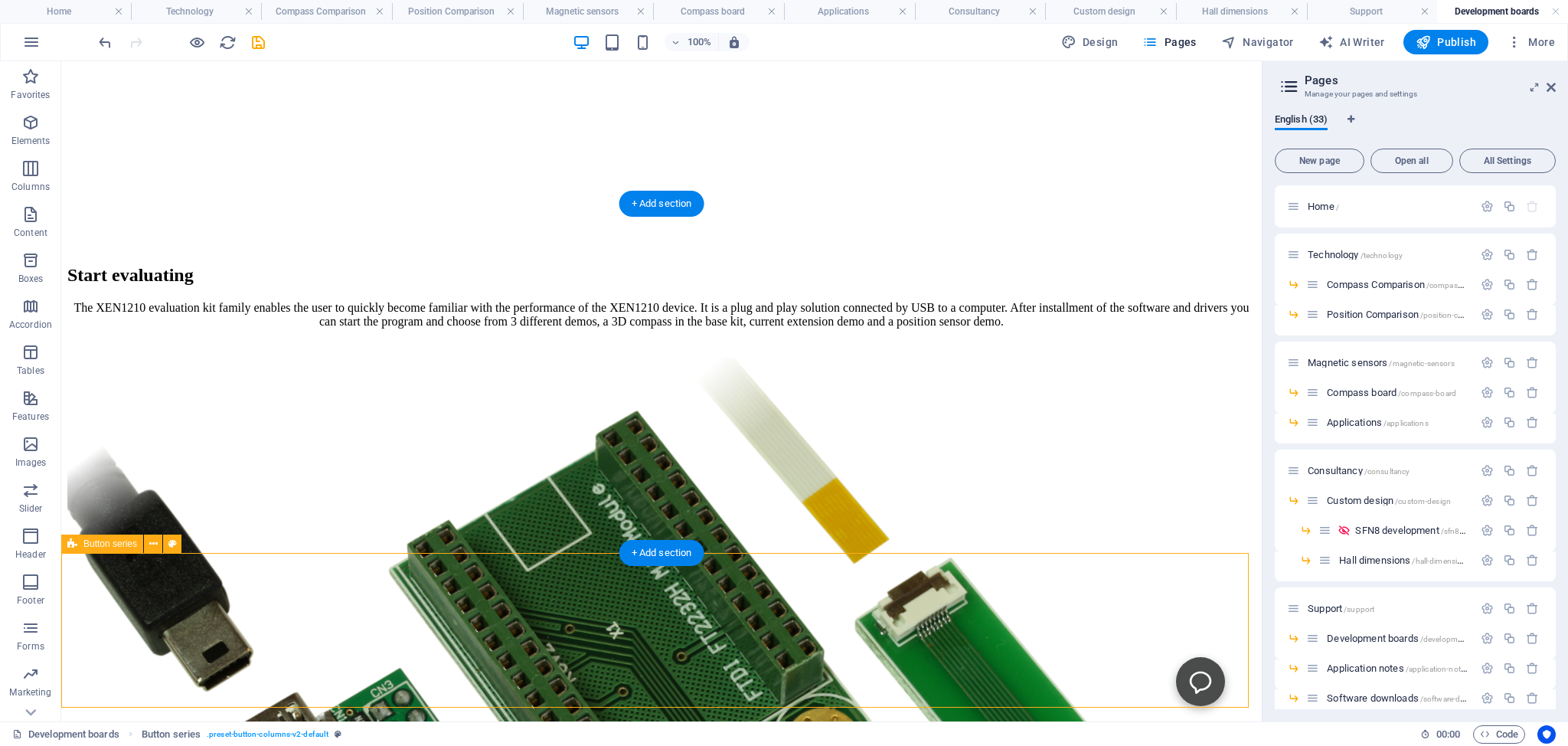
drag, startPoint x: 216, startPoint y: 606, endPoint x: 293, endPoint y: 497, distance: 133.5
click at [152, 544] on icon at bounding box center [153, 543] width 9 height 16
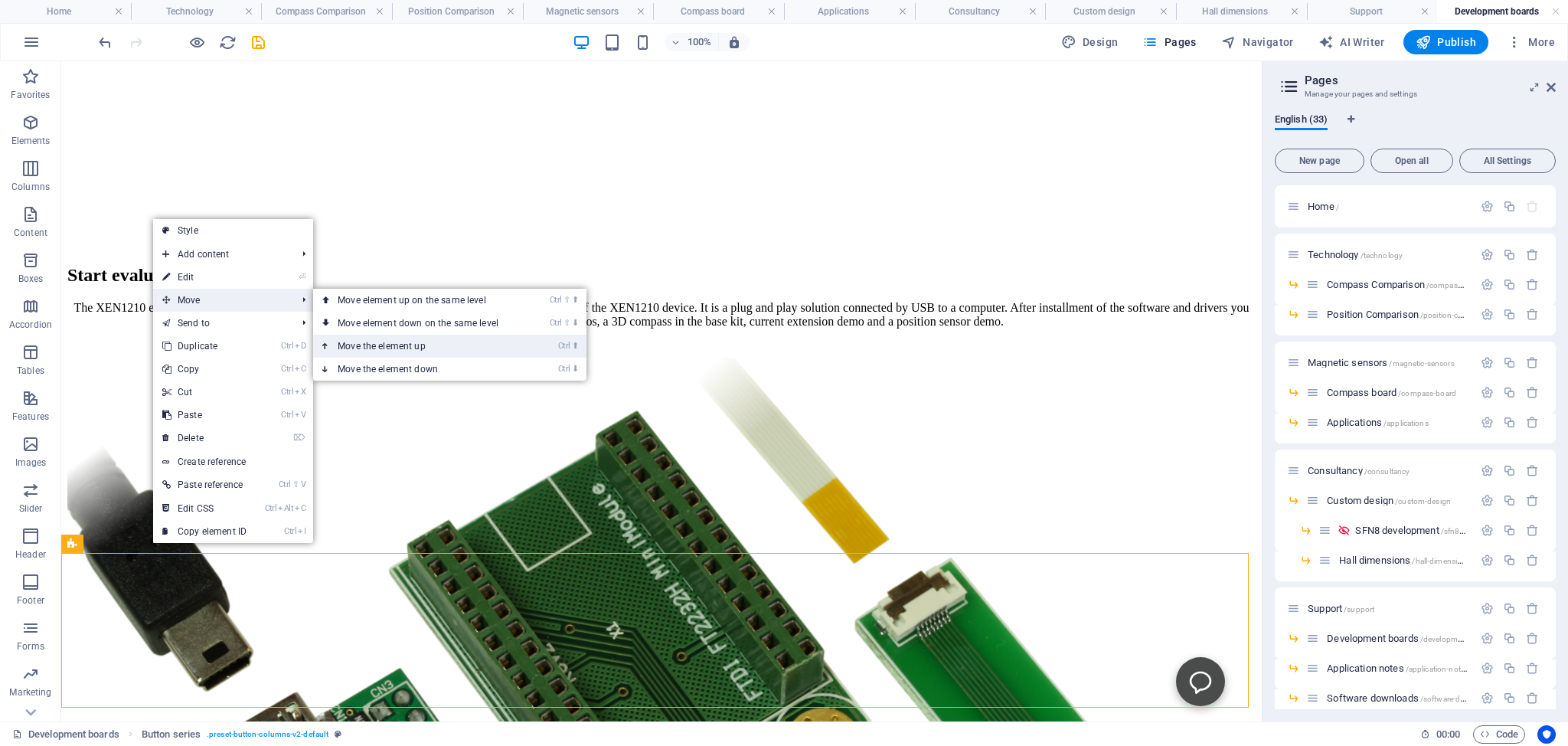
click at [374, 348] on link "Ctrl ⬆ Move the element up" at bounding box center [421, 346] width 216 height 23
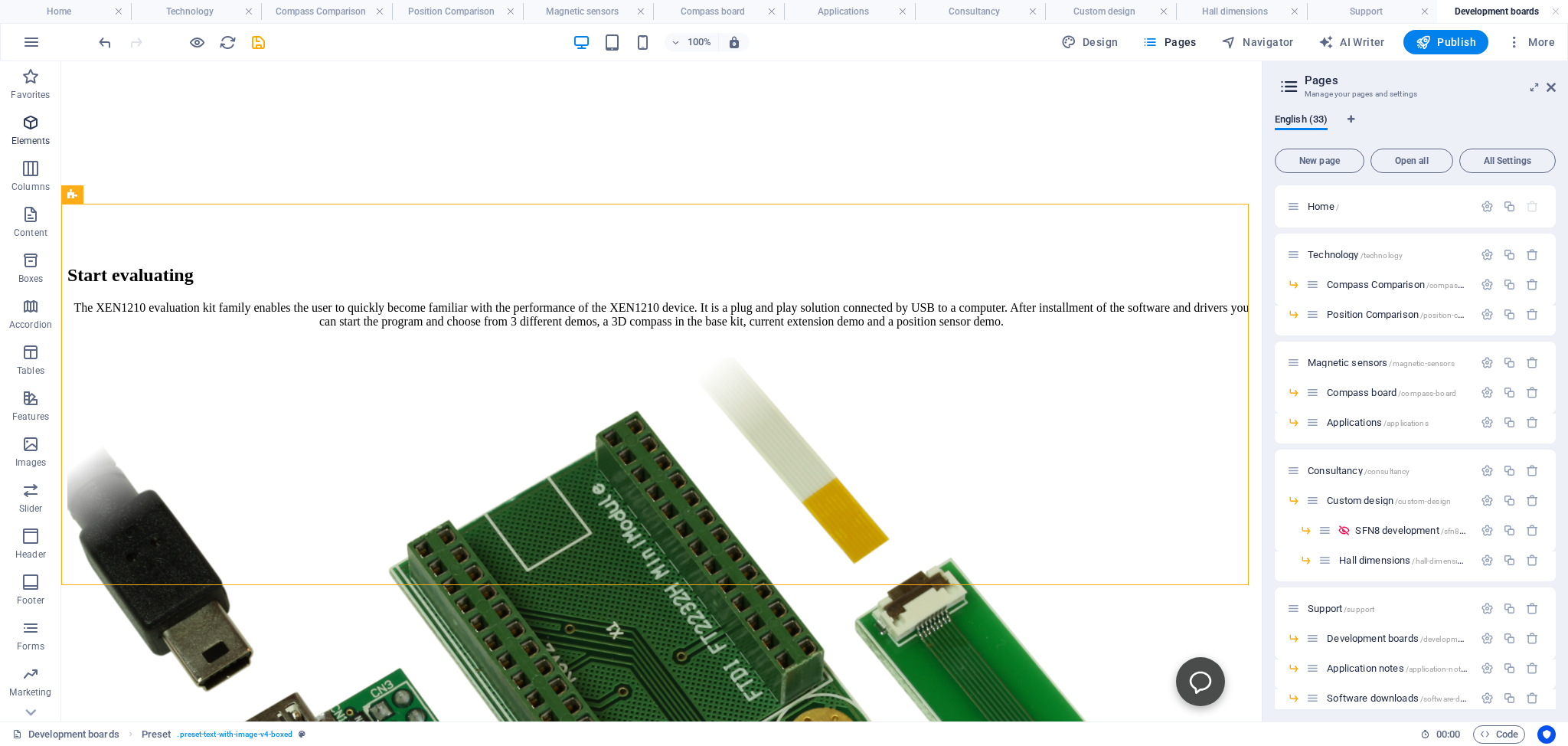
click at [31, 121] on icon "button" at bounding box center [30, 122] width 19 height 19
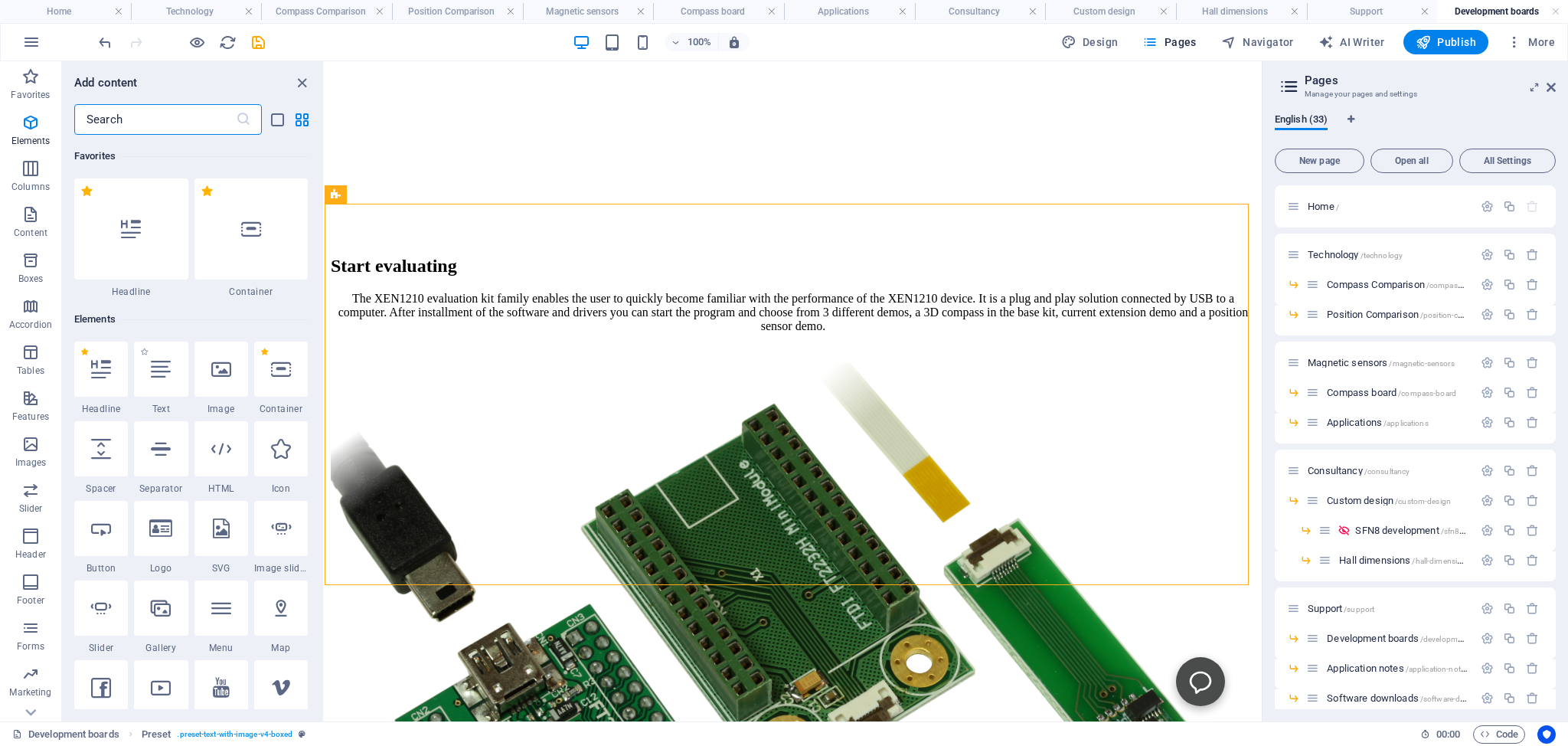
scroll to position [163, 0]
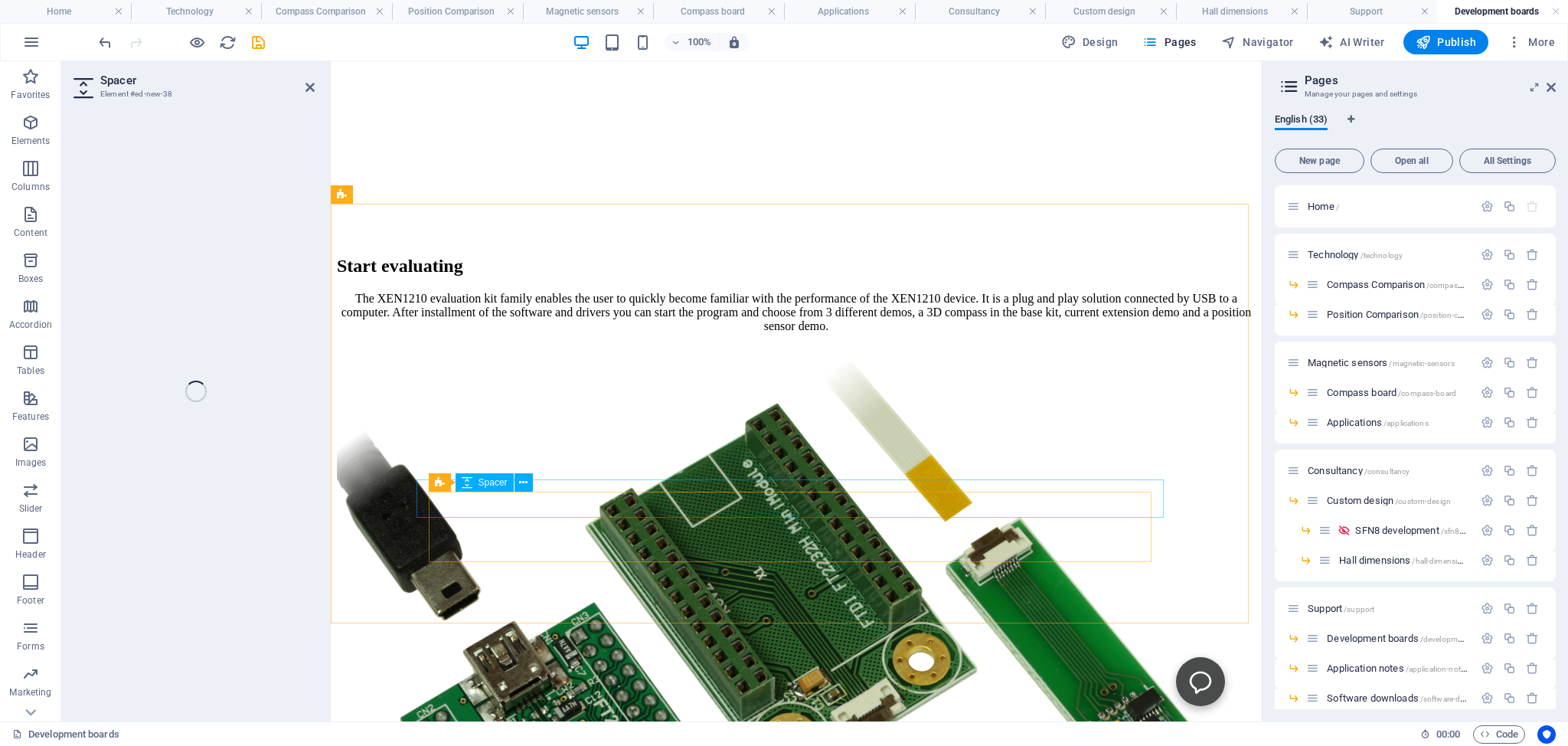
select select "px"
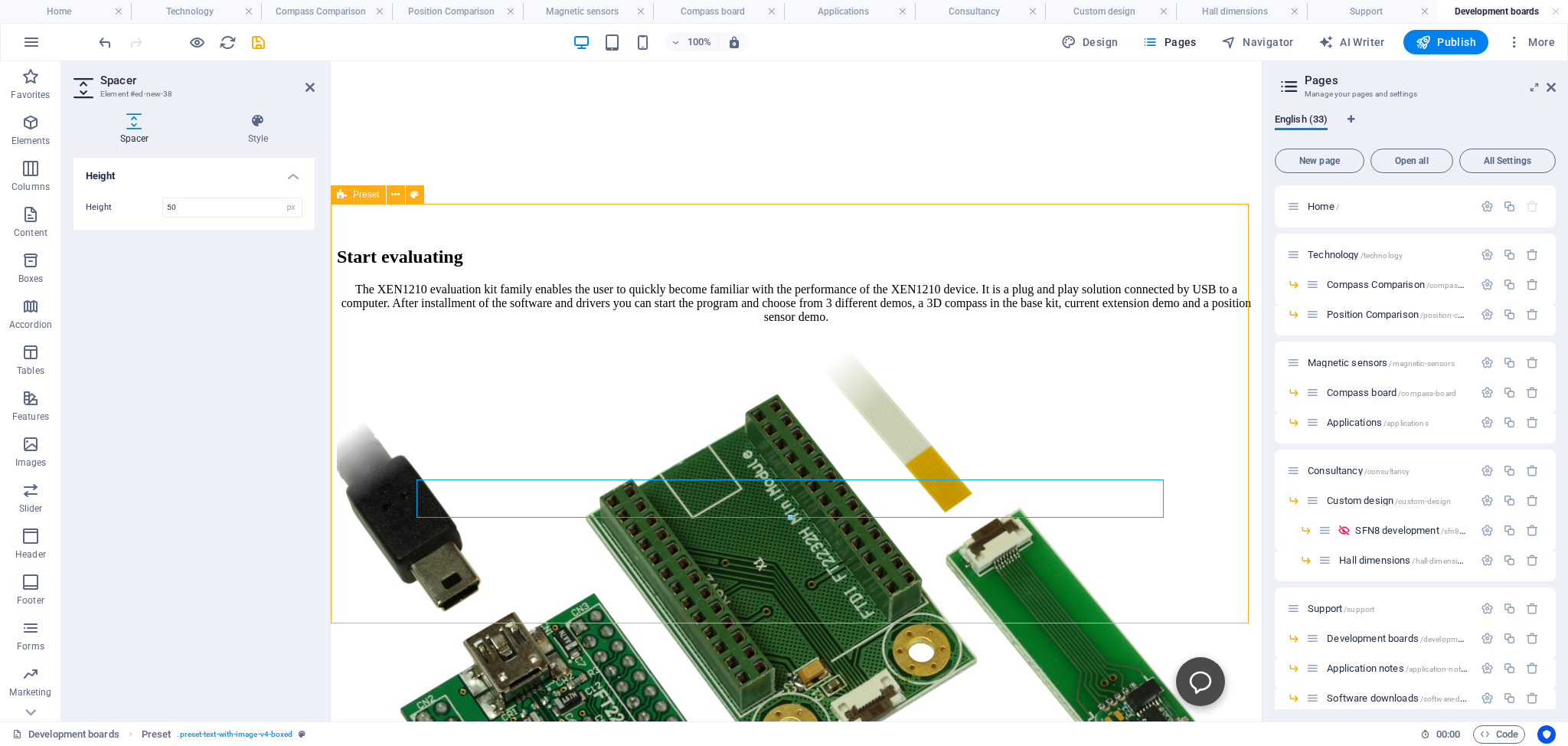
scroll to position [809, 0]
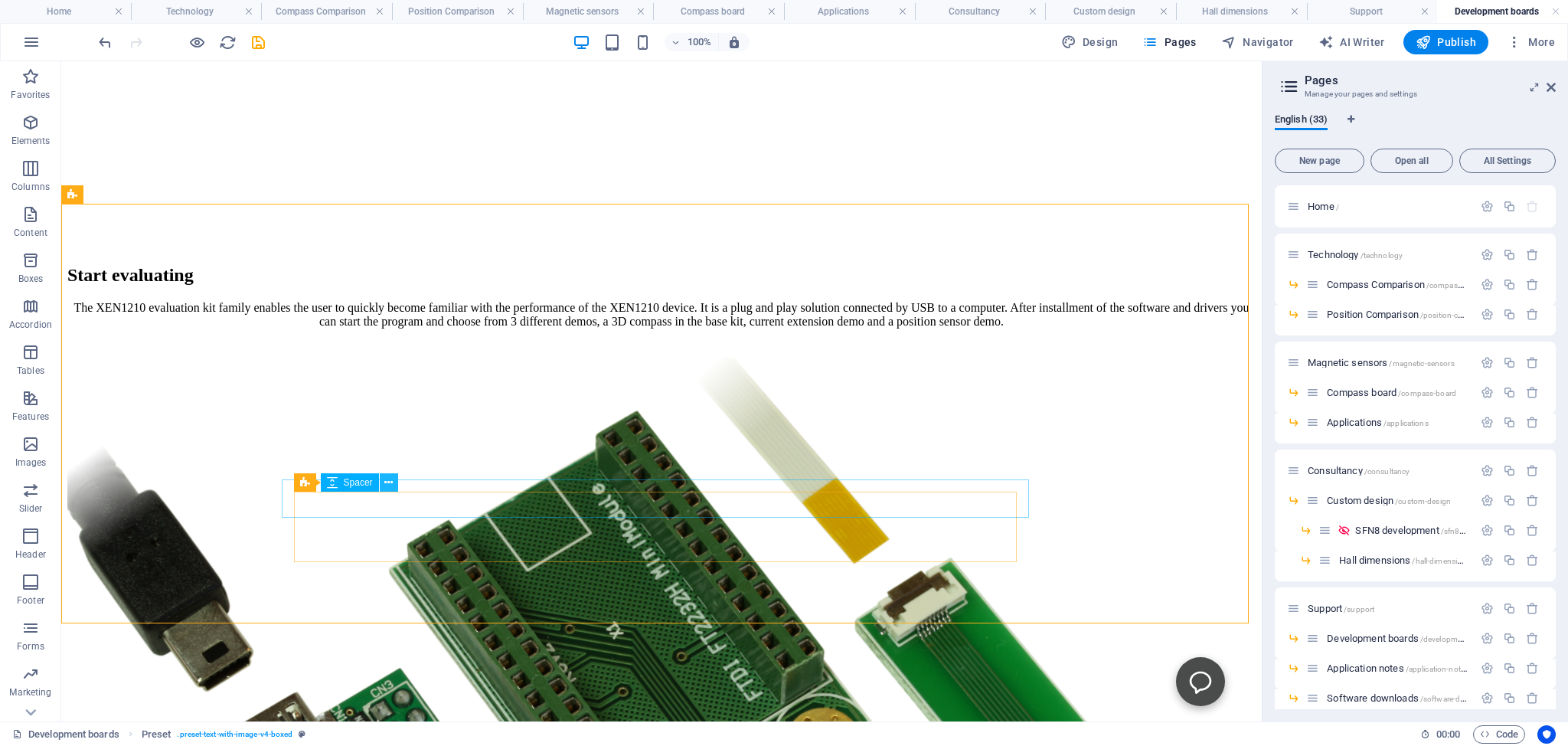
click at [390, 483] on icon at bounding box center [389, 483] width 9 height 16
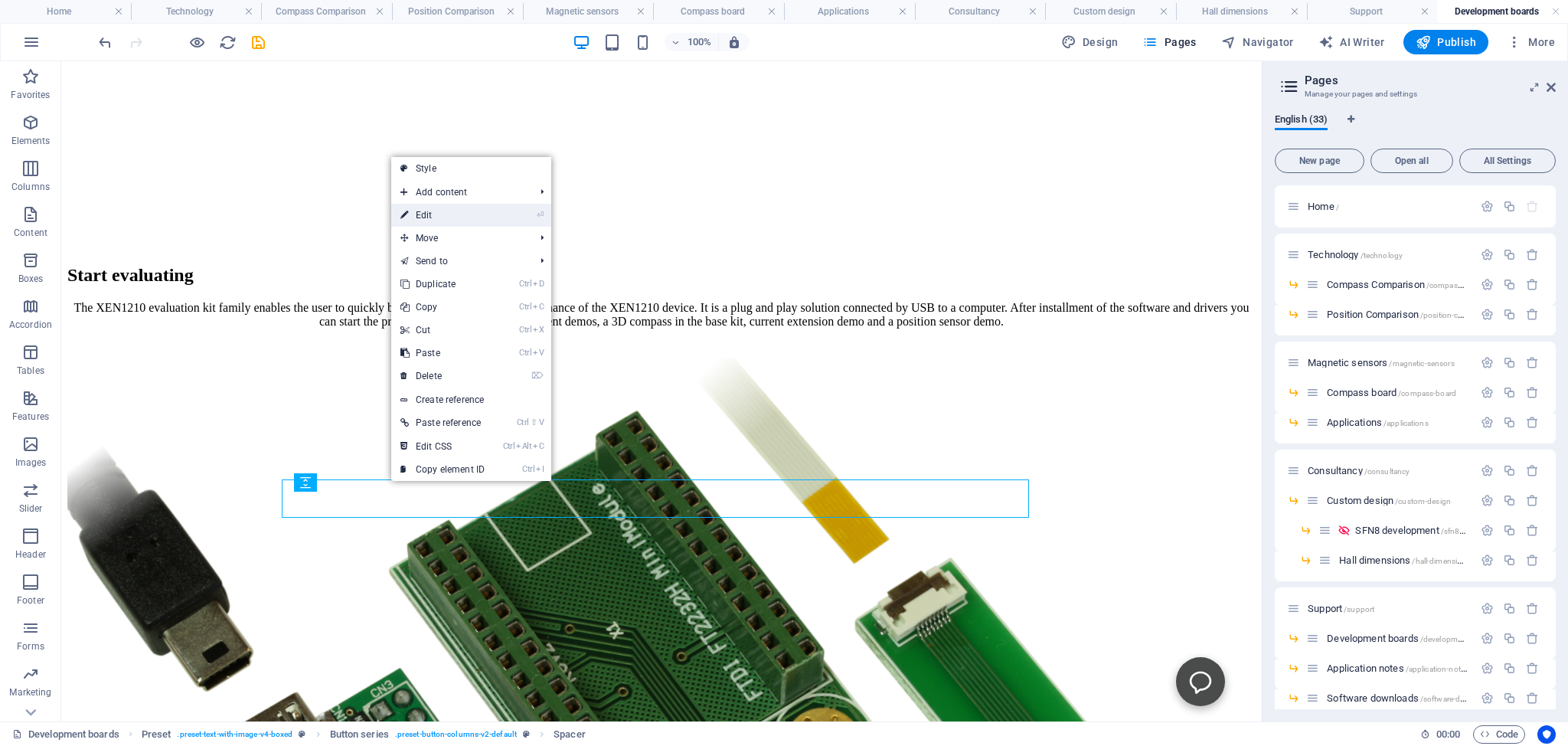
click at [424, 210] on link "⏎ Edit" at bounding box center [443, 214] width 103 height 23
select select "px"
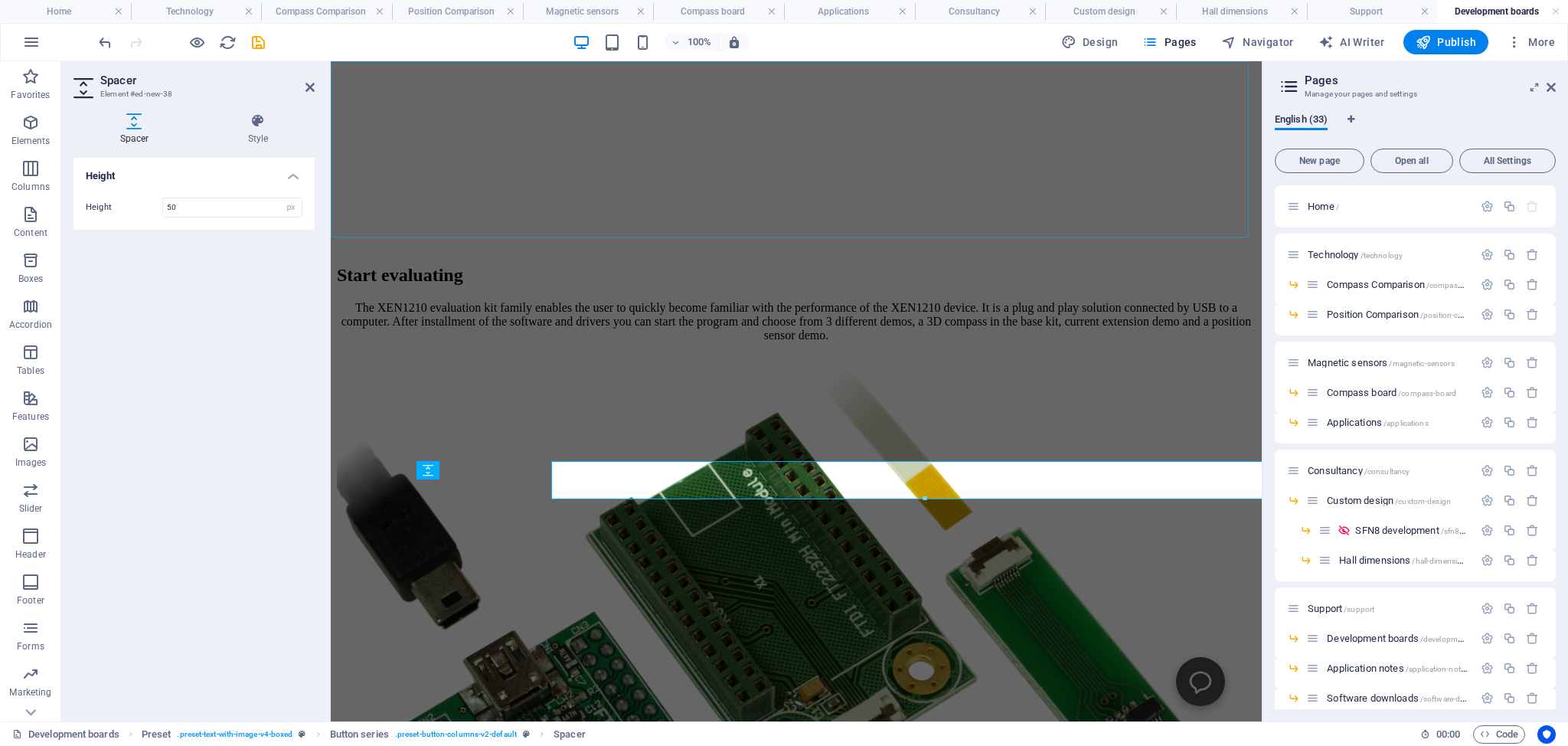
scroll to position [827, 0]
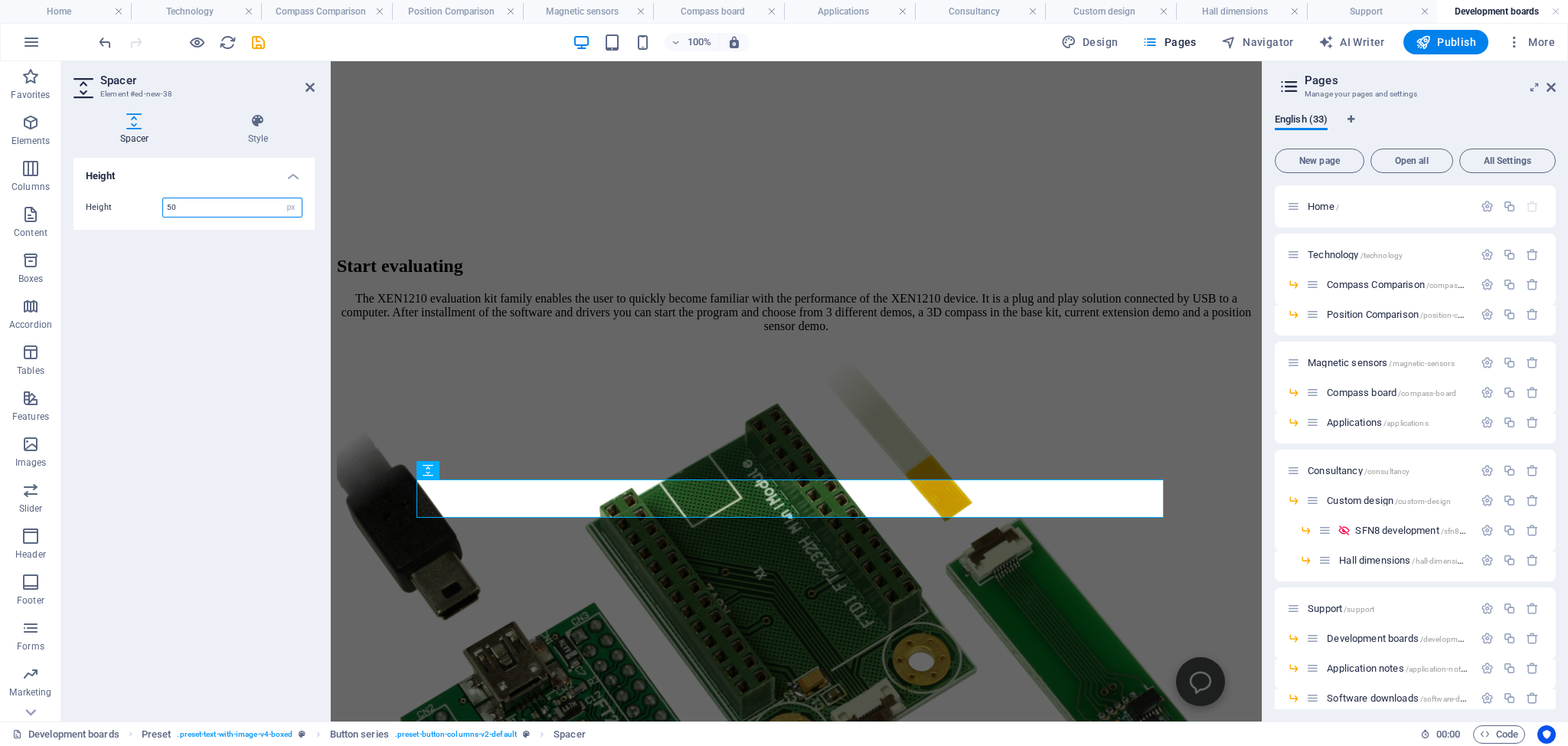
drag, startPoint x: 191, startPoint y: 204, endPoint x: 166, endPoint y: 207, distance: 25.2
click at [166, 207] on input "50" at bounding box center [233, 208] width 139 height 19
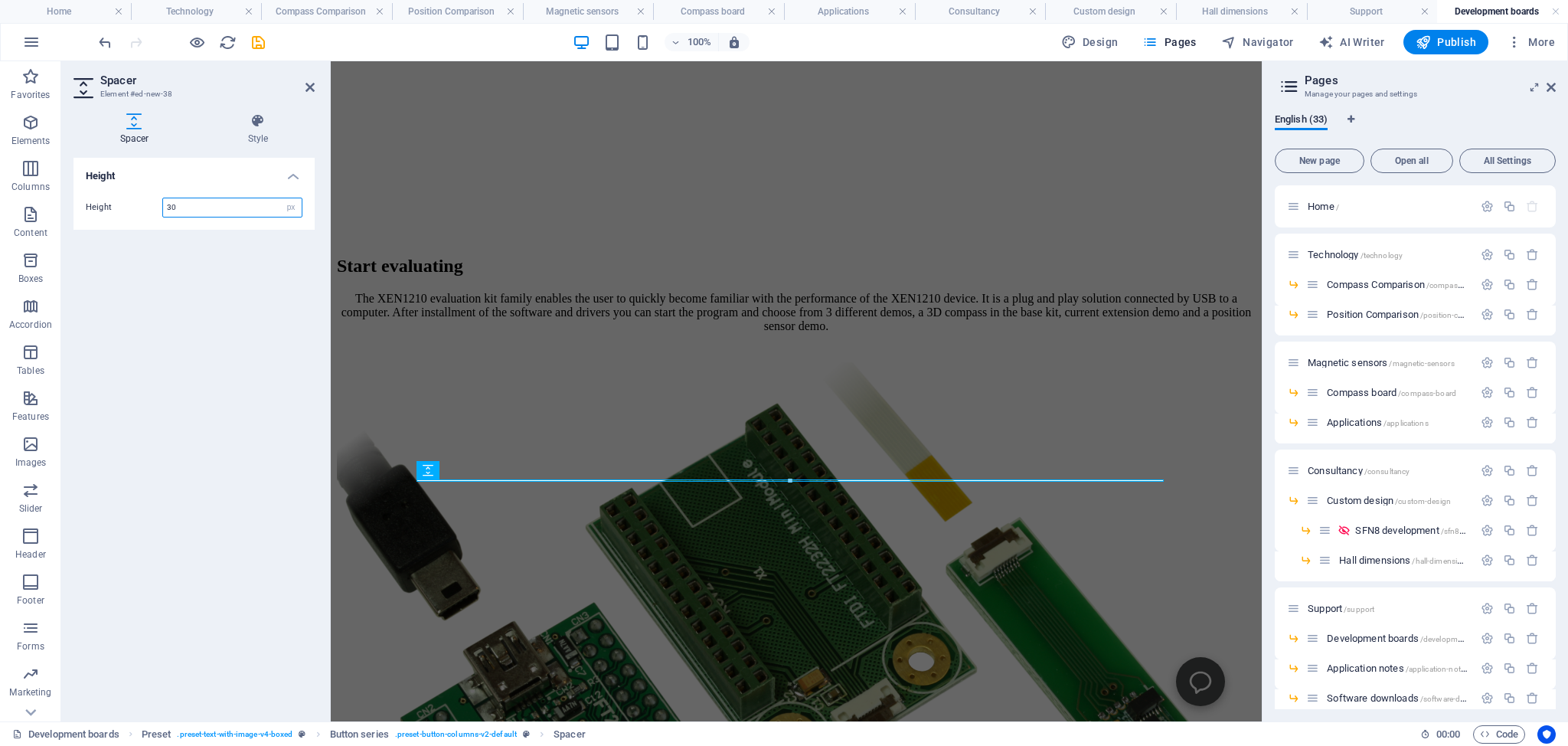
type input "30"
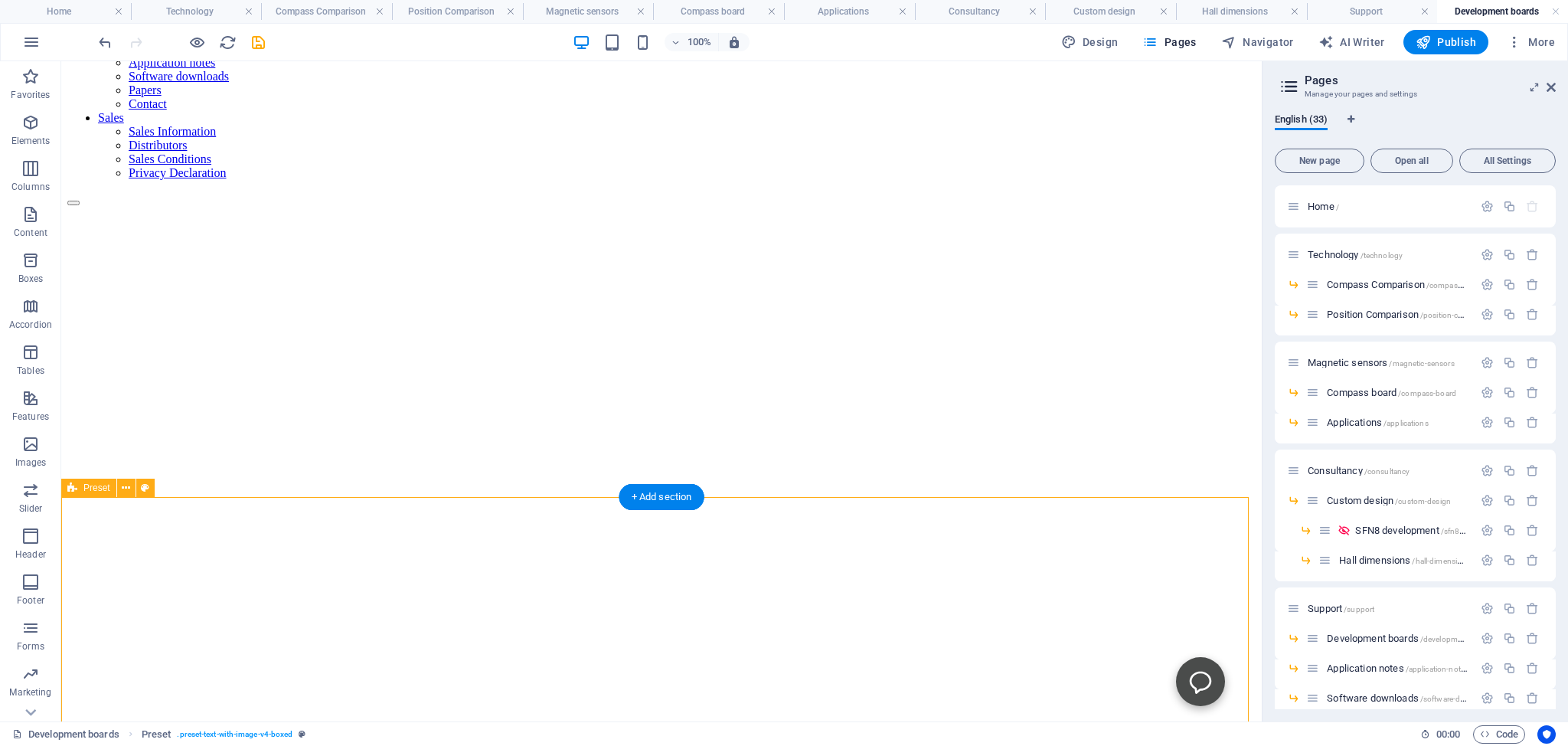
scroll to position [323, 0]
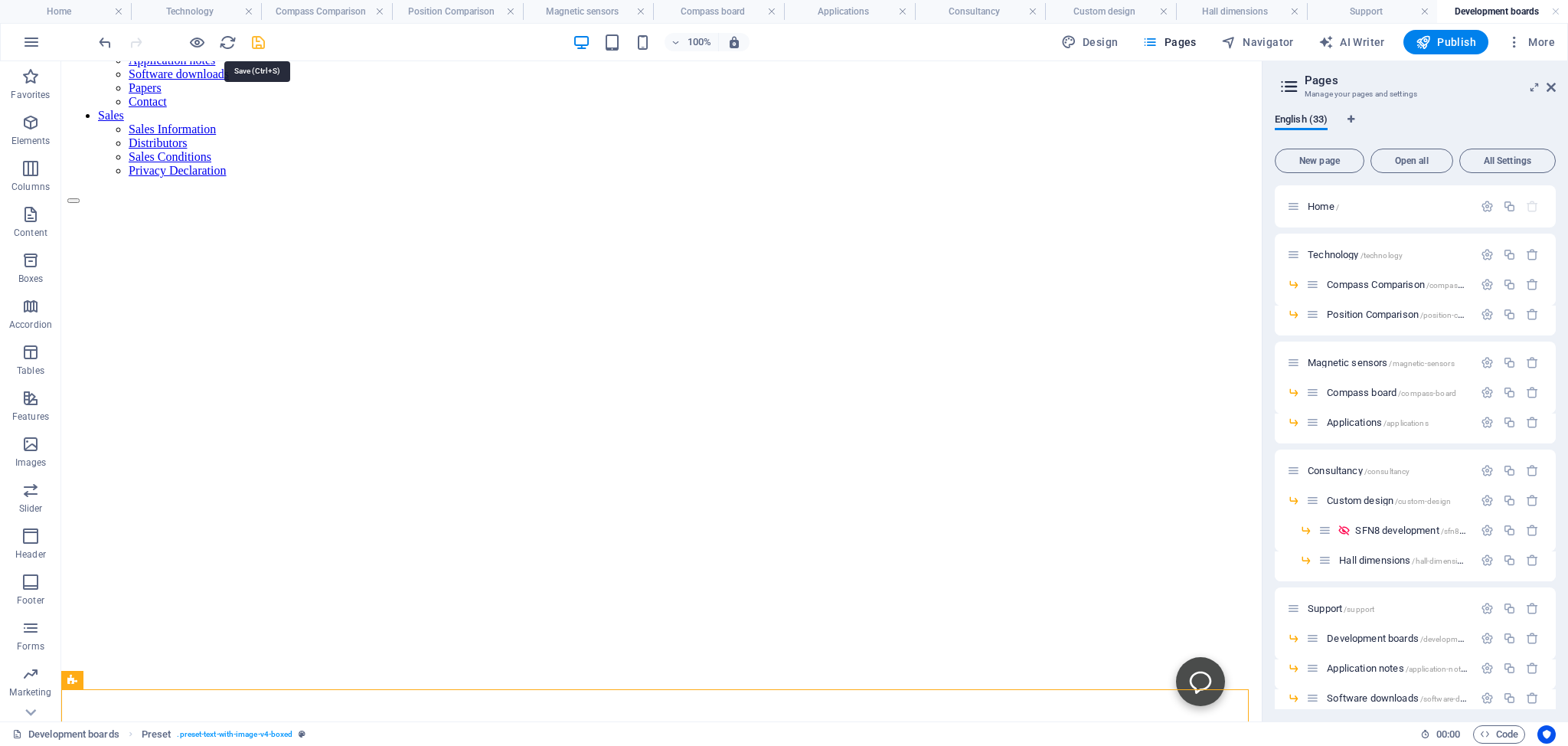
click at [261, 41] on icon "save" at bounding box center [259, 42] width 18 height 18
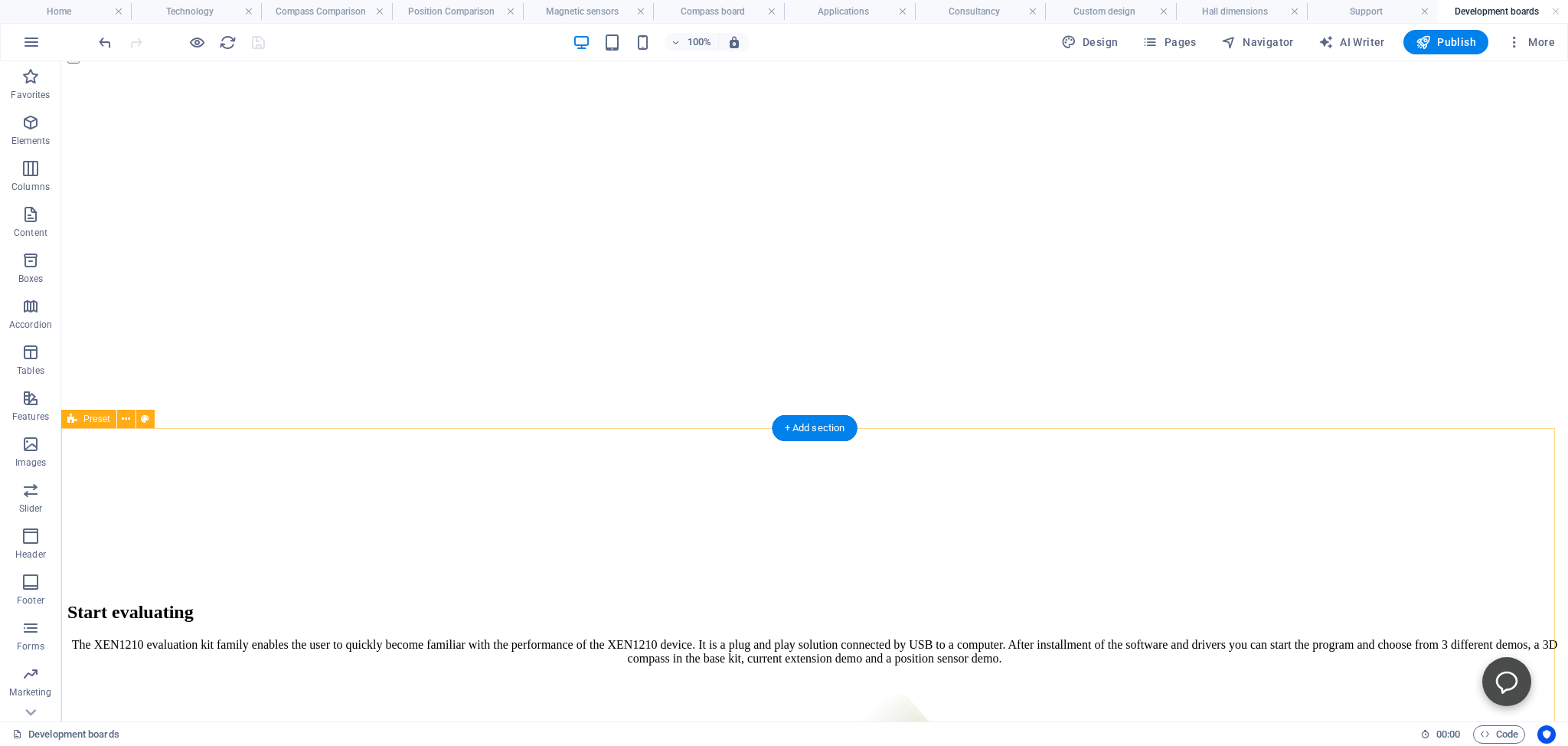
scroll to position [566, 0]
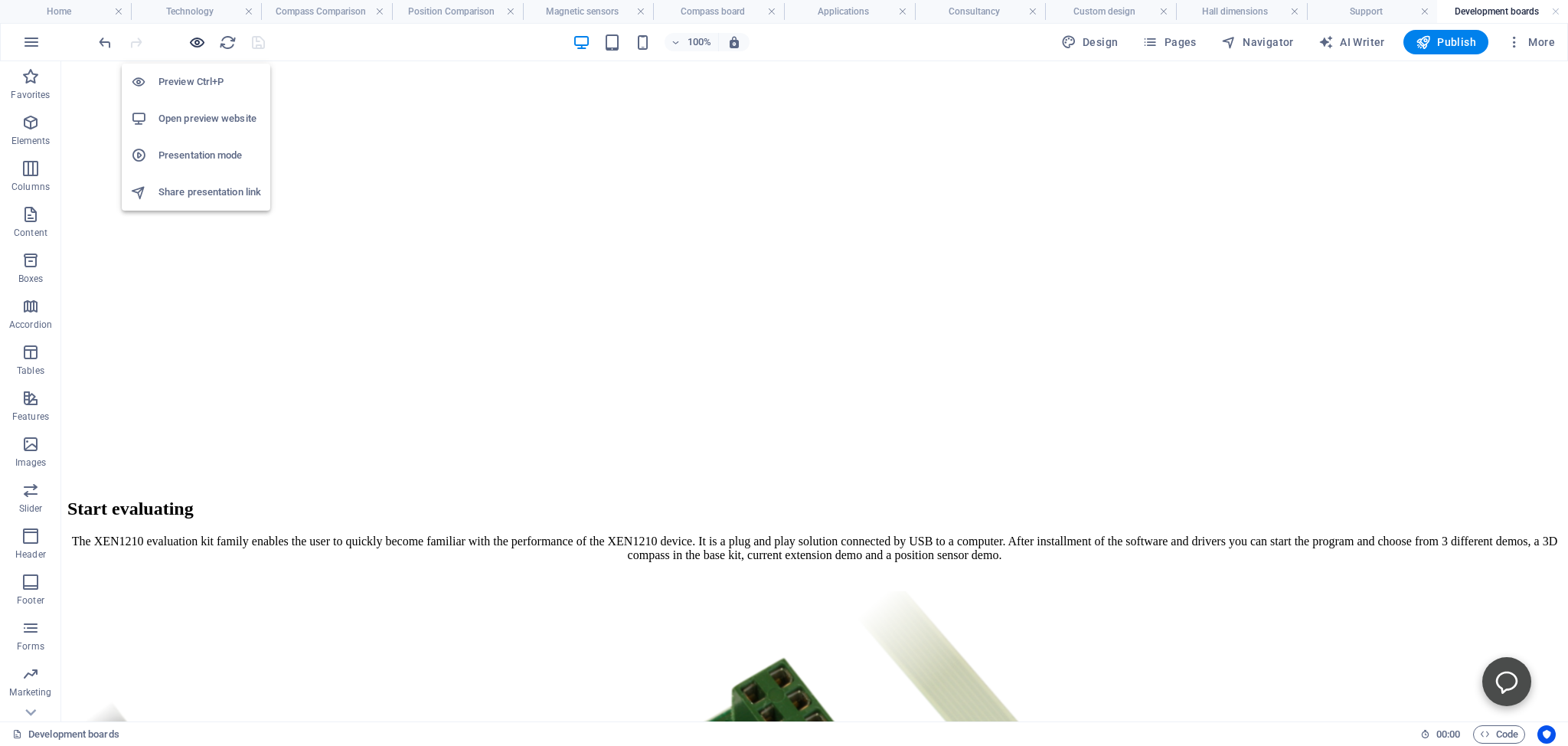
click at [193, 40] on icon "button" at bounding box center [197, 42] width 18 height 18
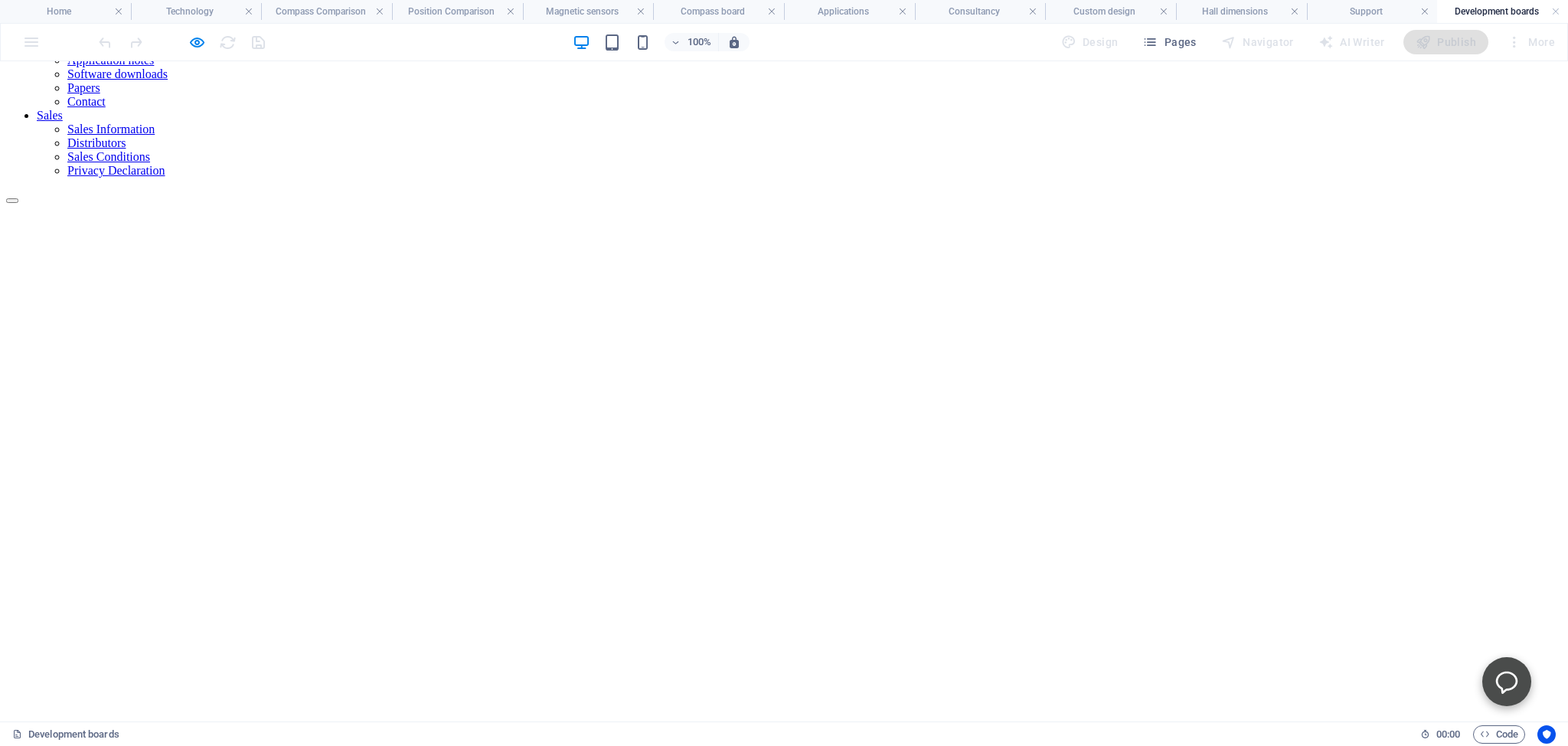
scroll to position [0, 0]
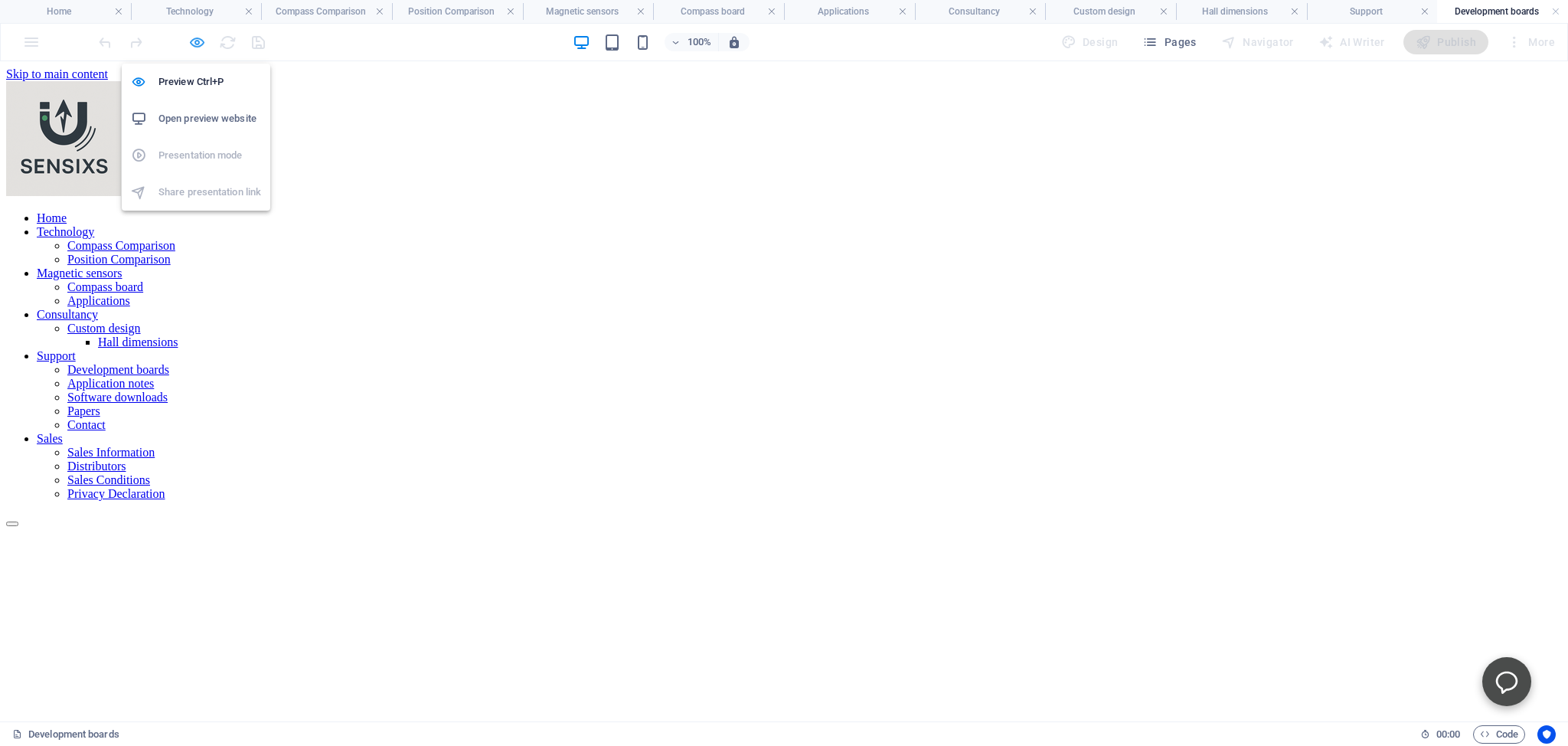
click at [198, 37] on icon "button" at bounding box center [197, 42] width 18 height 18
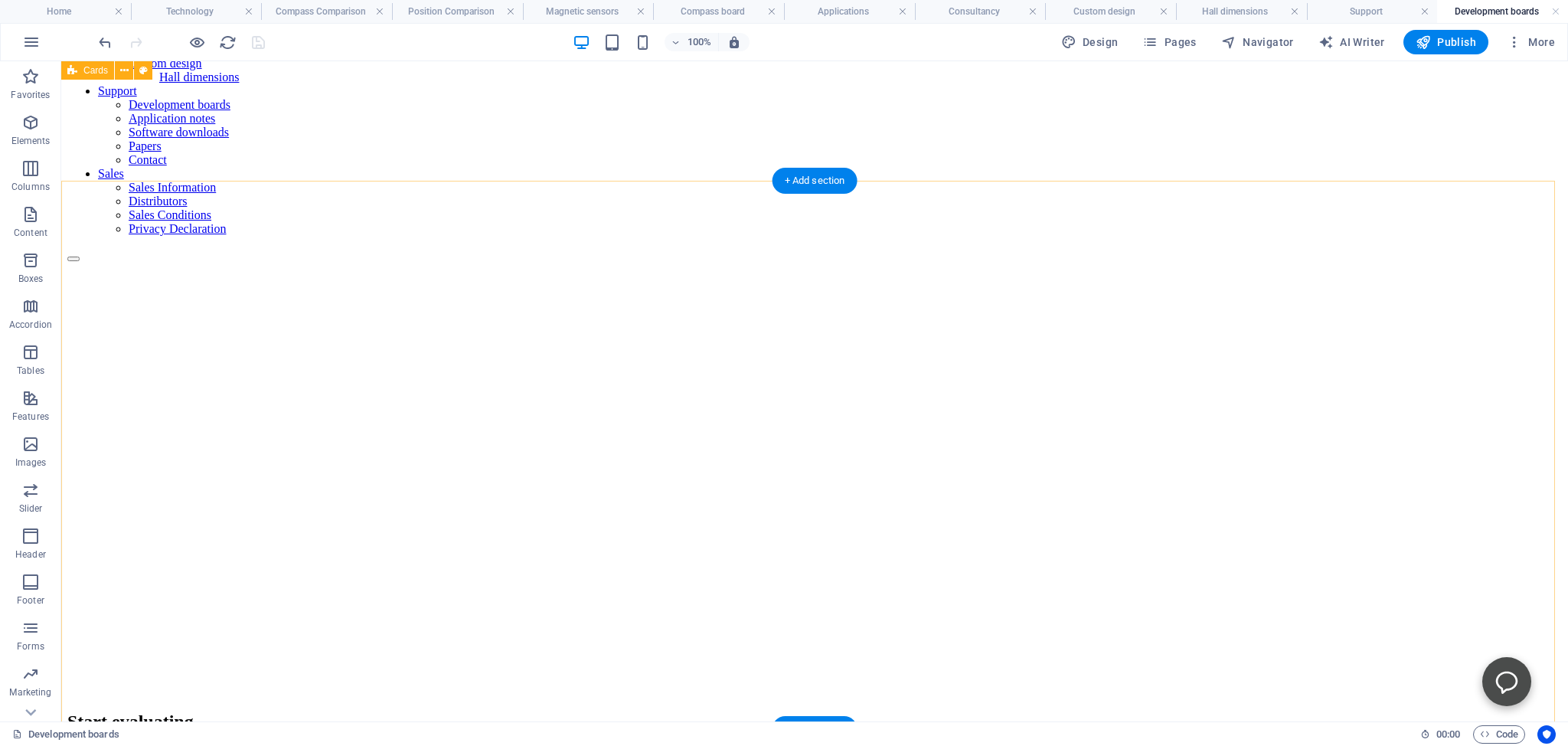
scroll to position [242, 0]
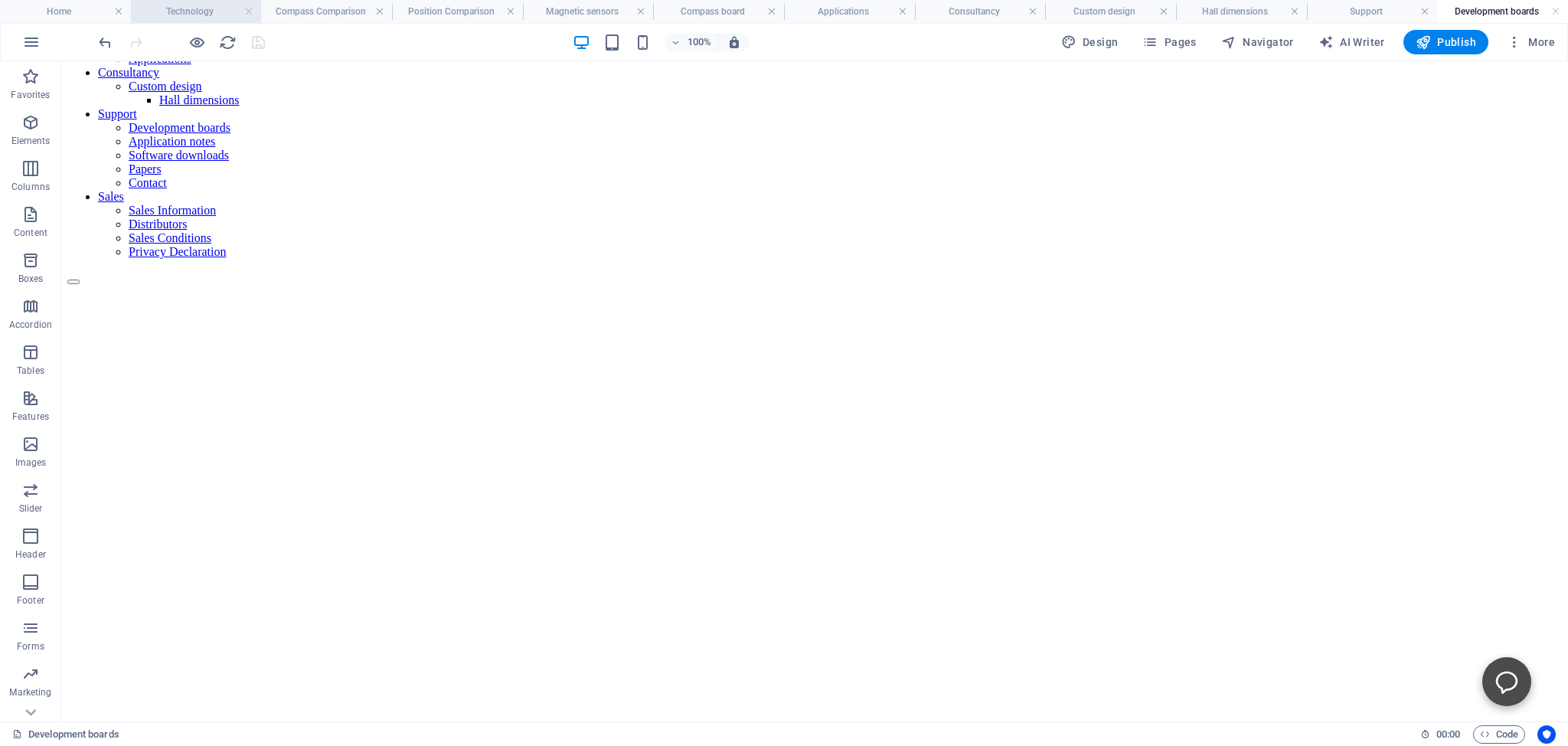
click at [195, 11] on h4 "Technology" at bounding box center [197, 11] width 131 height 17
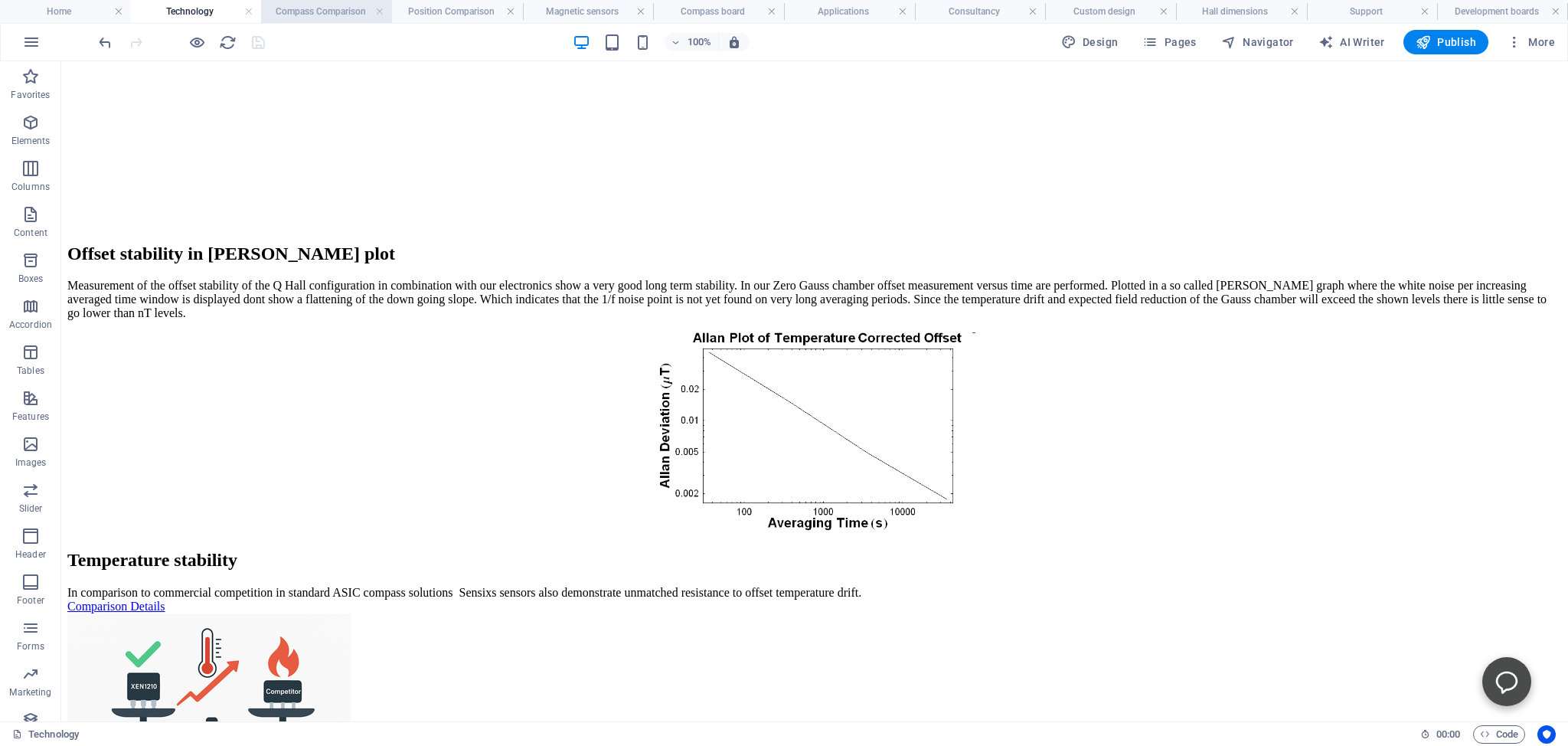
scroll to position [2486, 0]
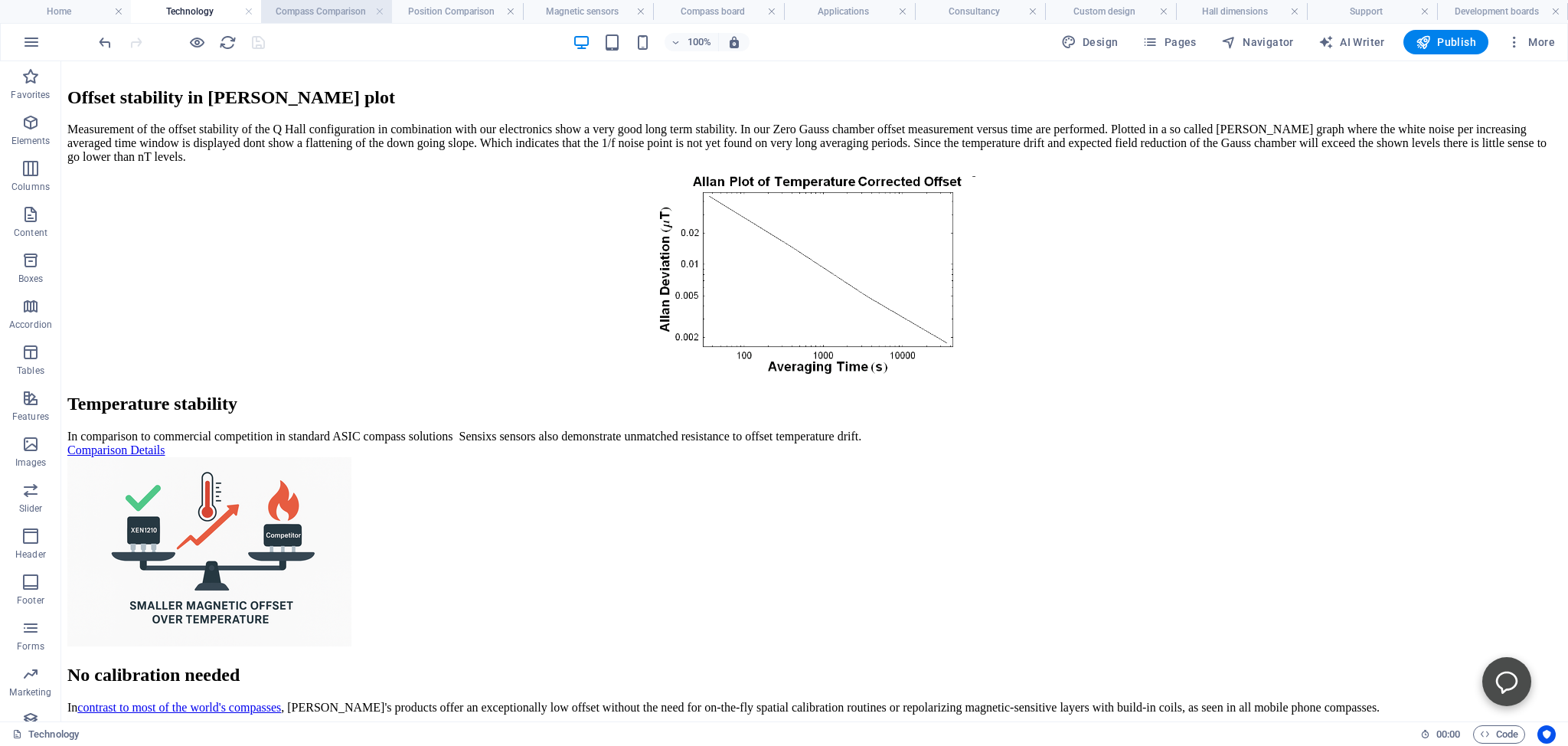
click at [314, 11] on h4 "Compass Comparison" at bounding box center [327, 11] width 131 height 17
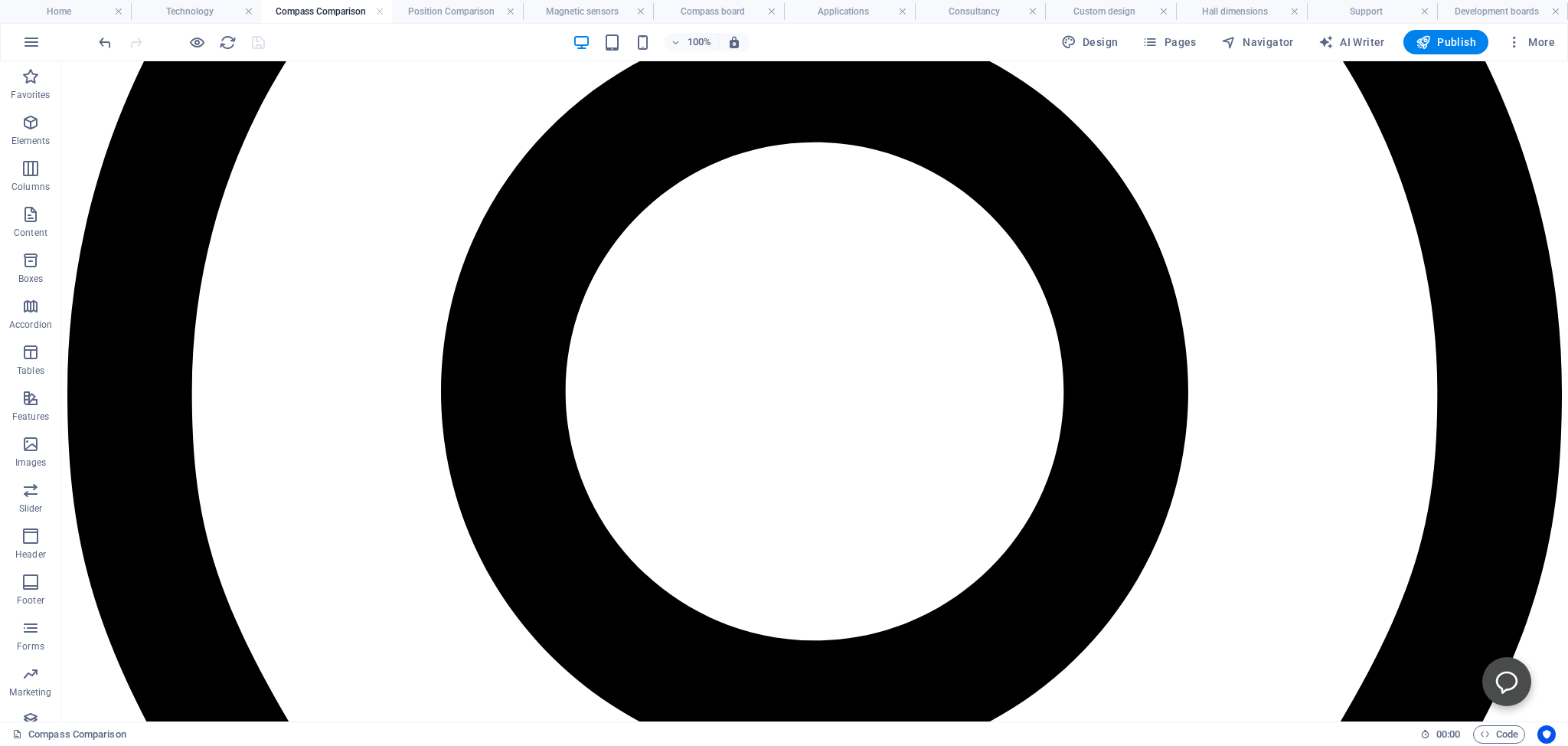
scroll to position [1777, 0]
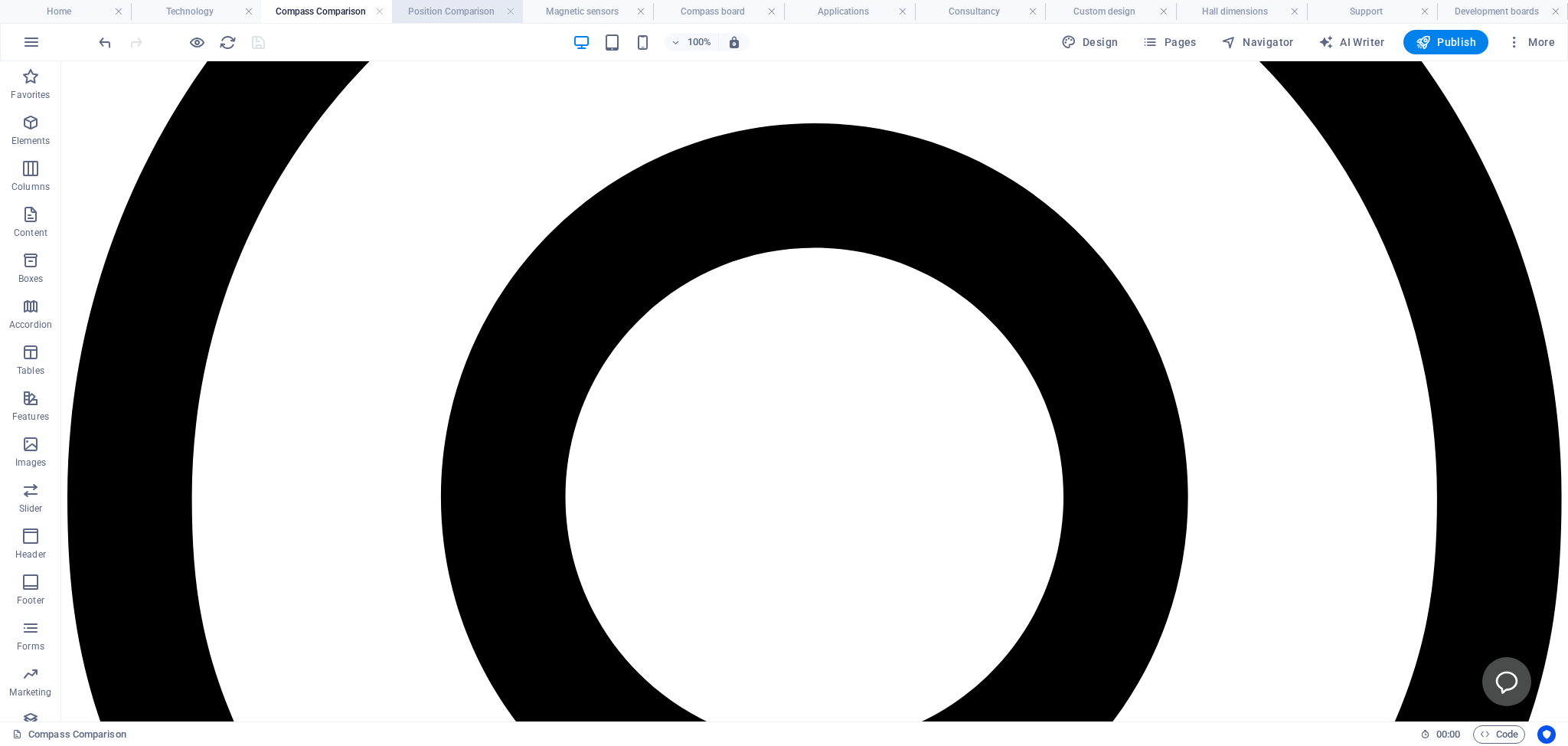
click at [441, 11] on h4 "Position Comparison" at bounding box center [457, 11] width 131 height 17
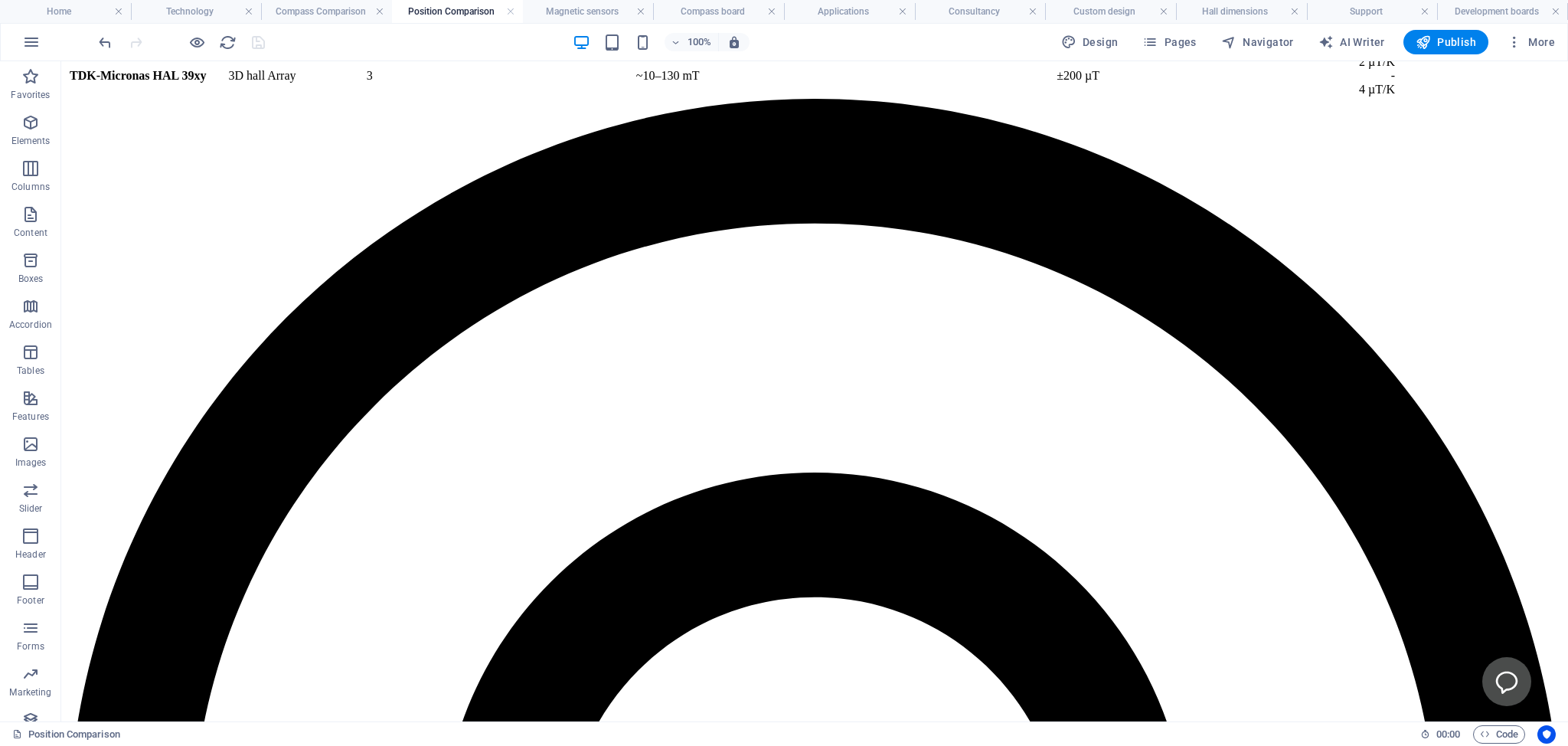
scroll to position [1197, 0]
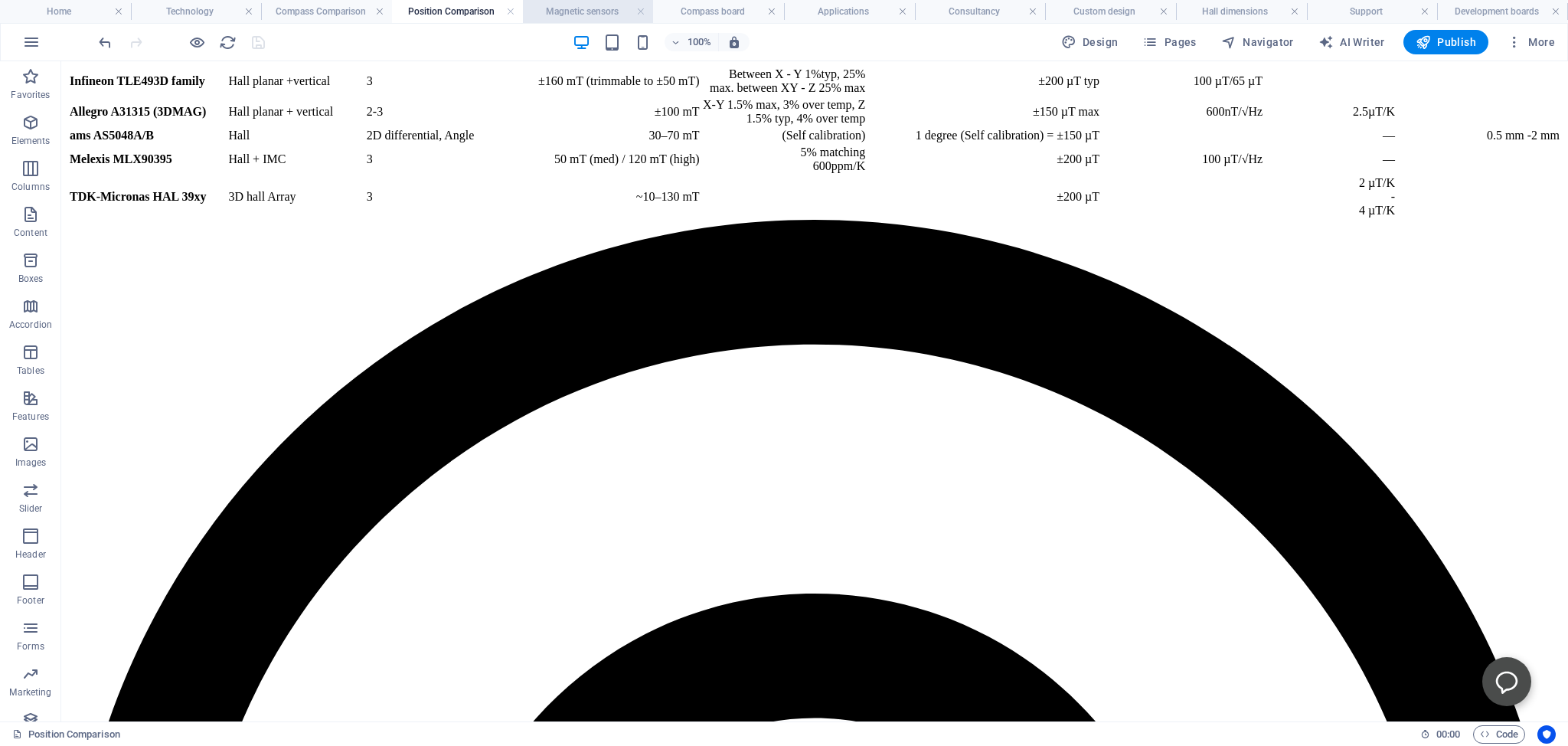
click at [589, 11] on h4 "Magnetic sensors" at bounding box center [589, 11] width 131 height 17
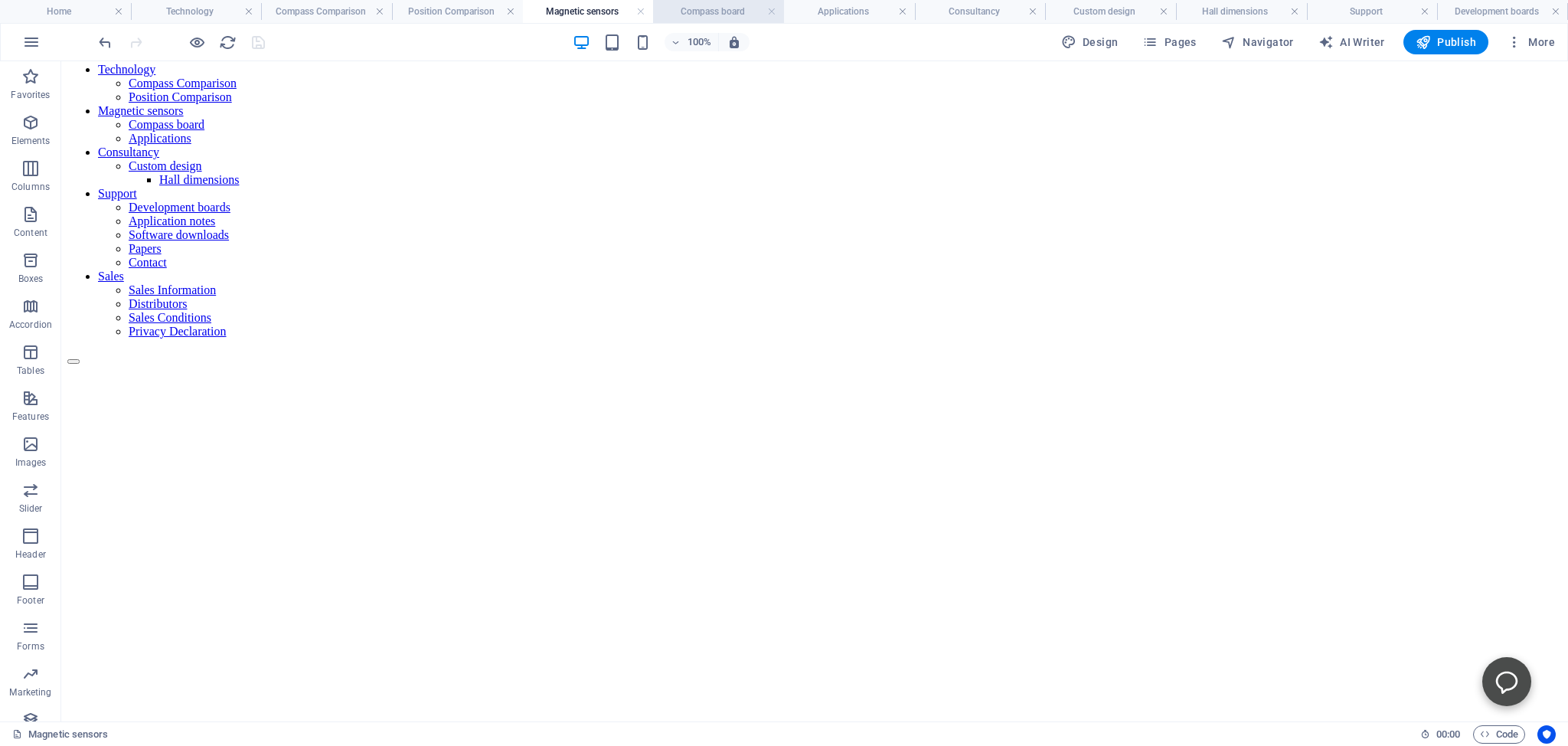
click at [708, 16] on h4 "Compass board" at bounding box center [719, 11] width 131 height 17
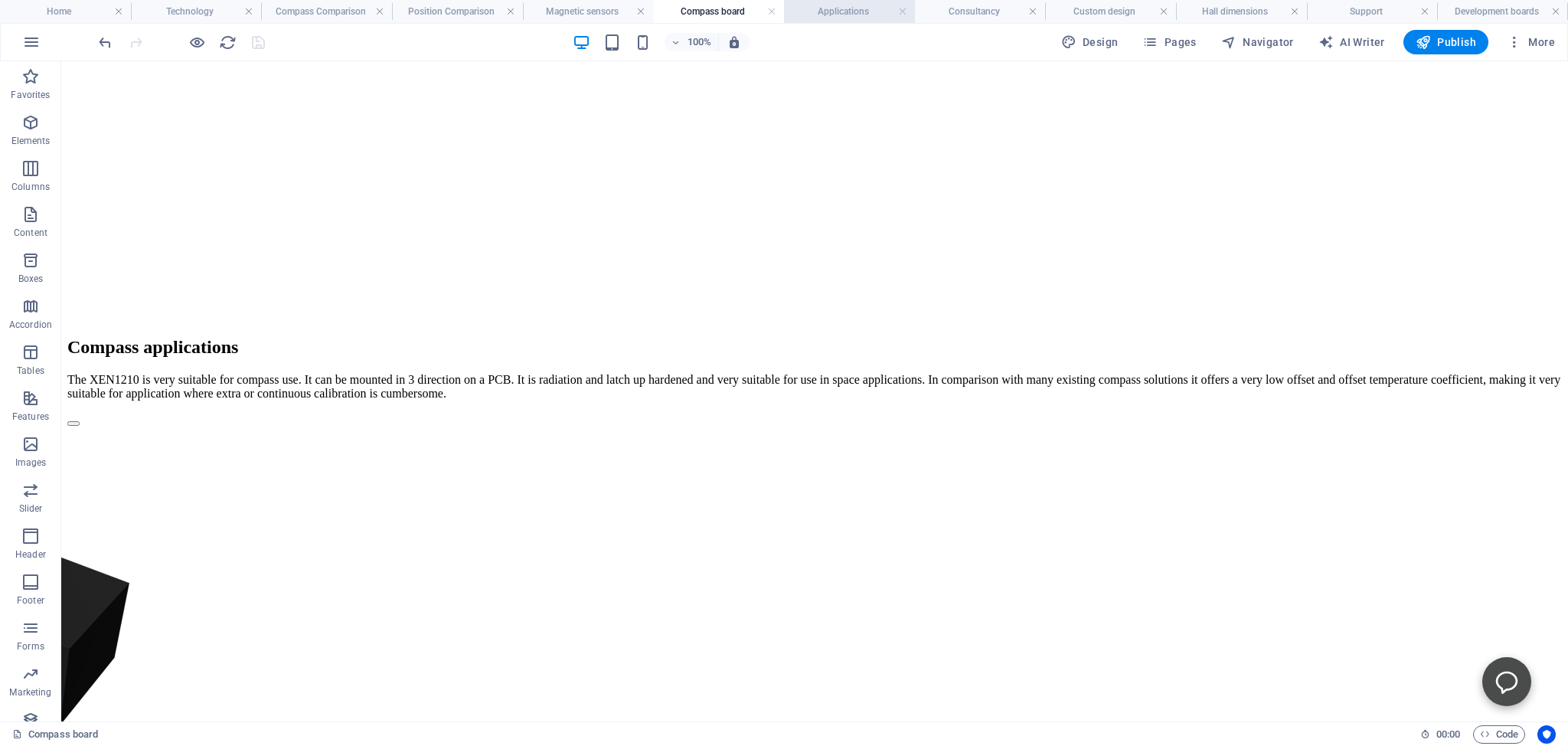
scroll to position [723, 0]
click at [847, 15] on h4 "Applications" at bounding box center [850, 11] width 131 height 17
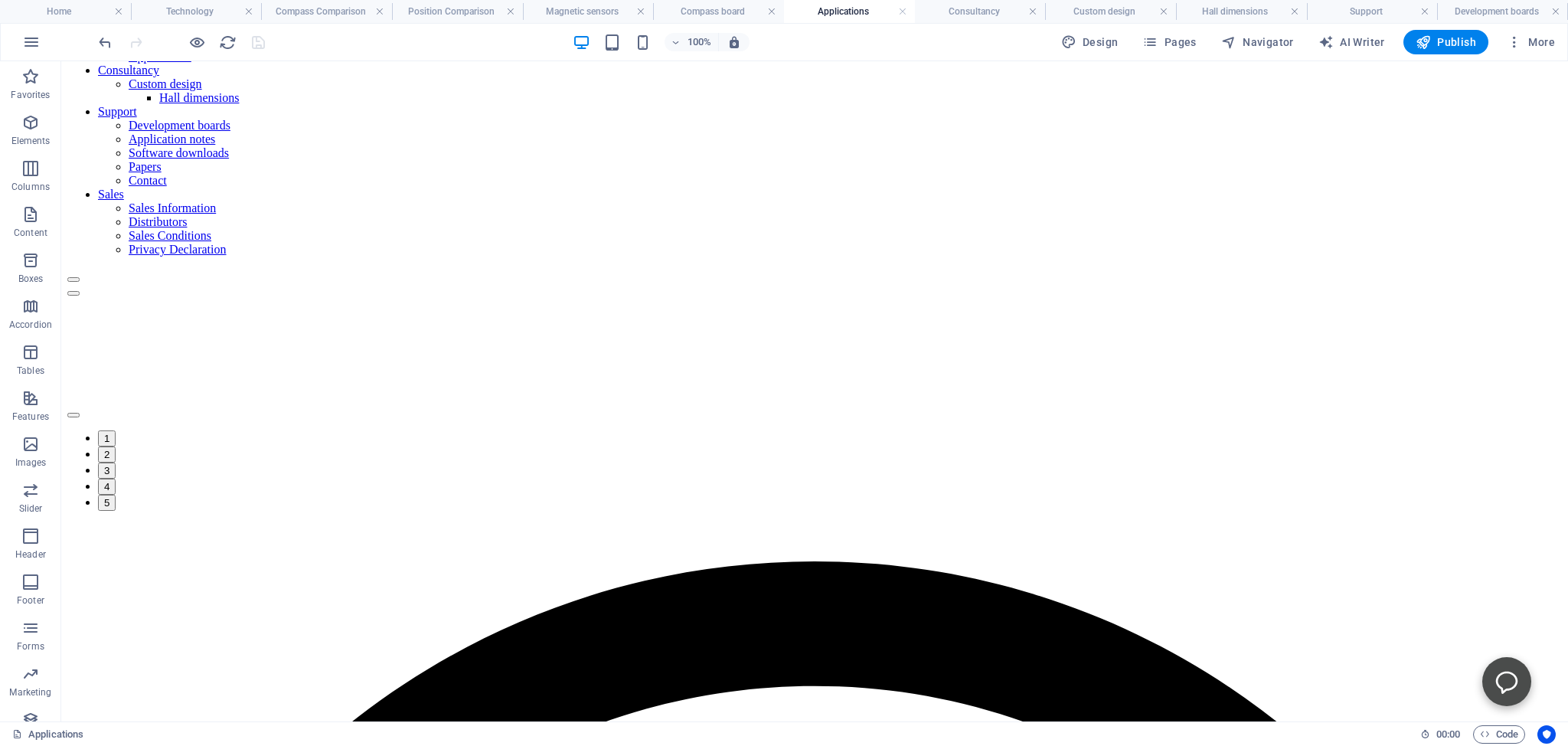
scroll to position [239, 0]
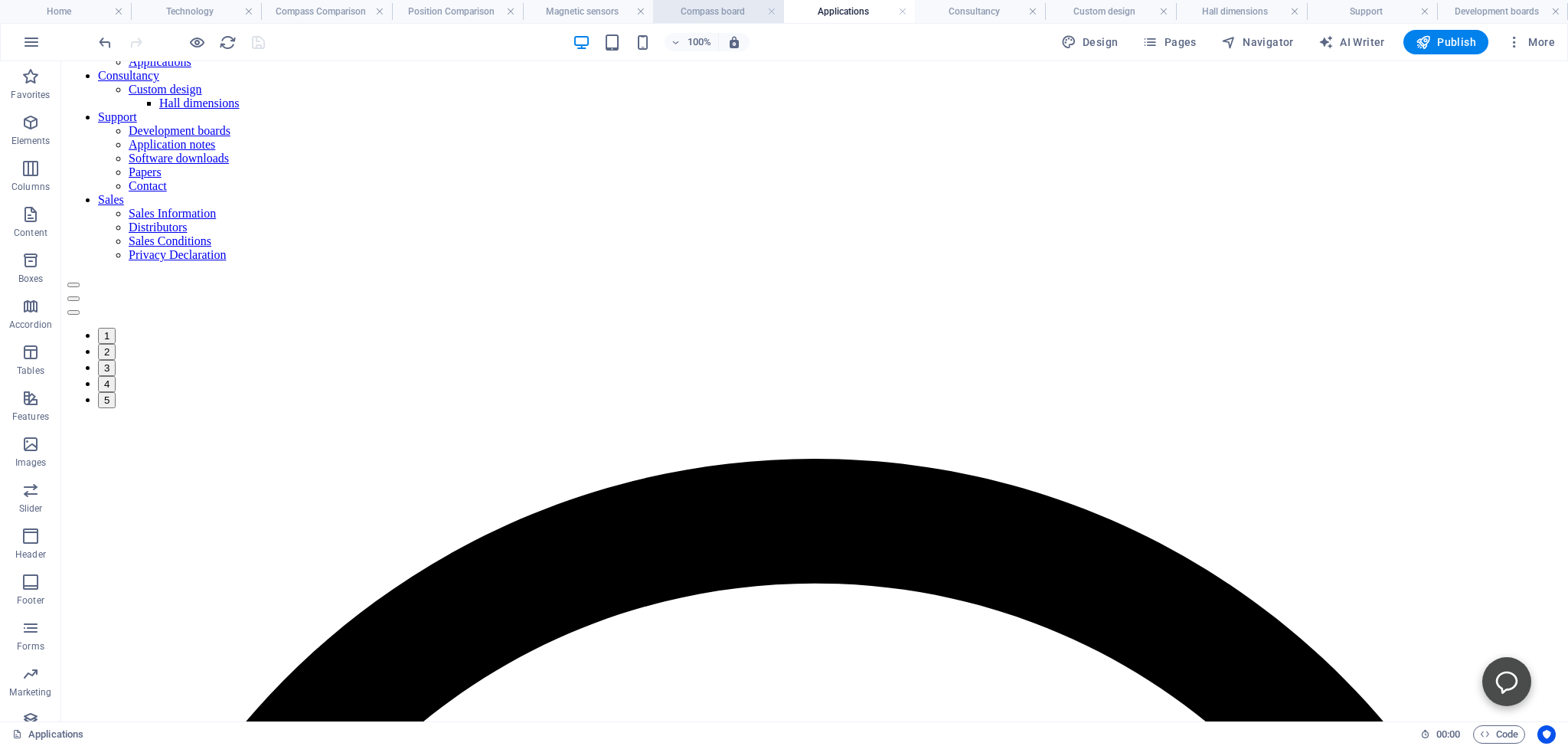
click at [739, 9] on h4 "Compass board" at bounding box center [719, 11] width 131 height 17
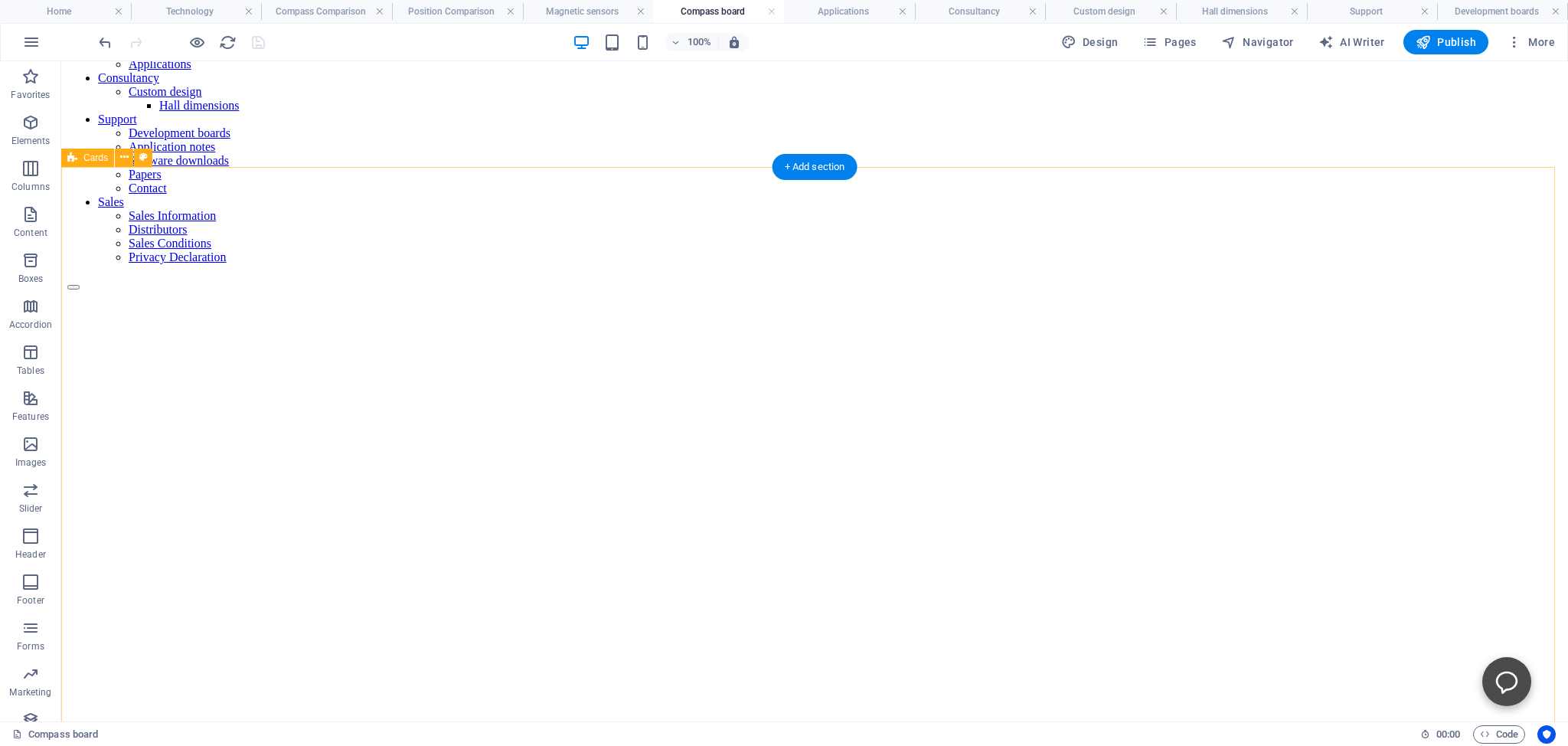
scroll to position [236, 0]
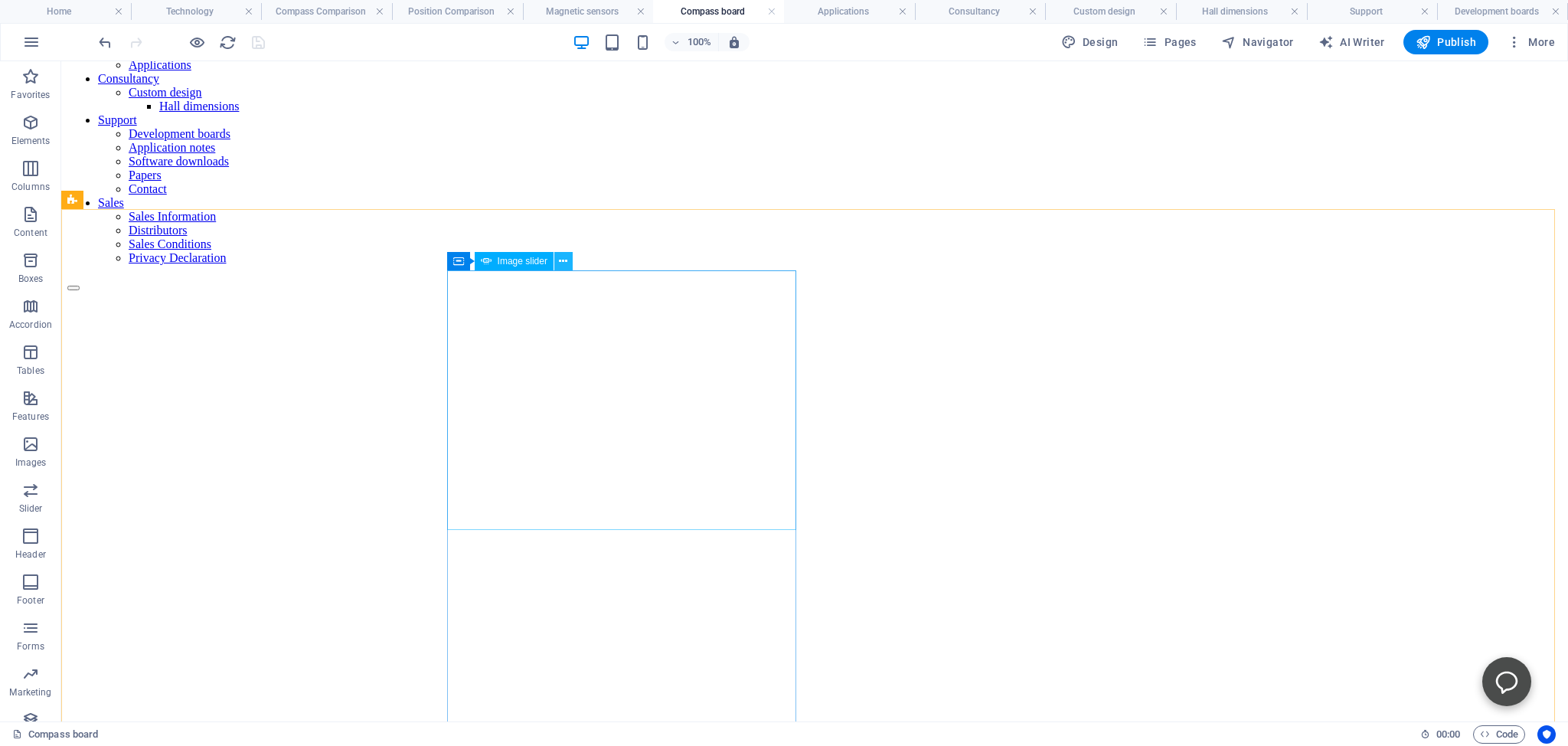
click at [562, 259] on icon at bounding box center [563, 261] width 9 height 16
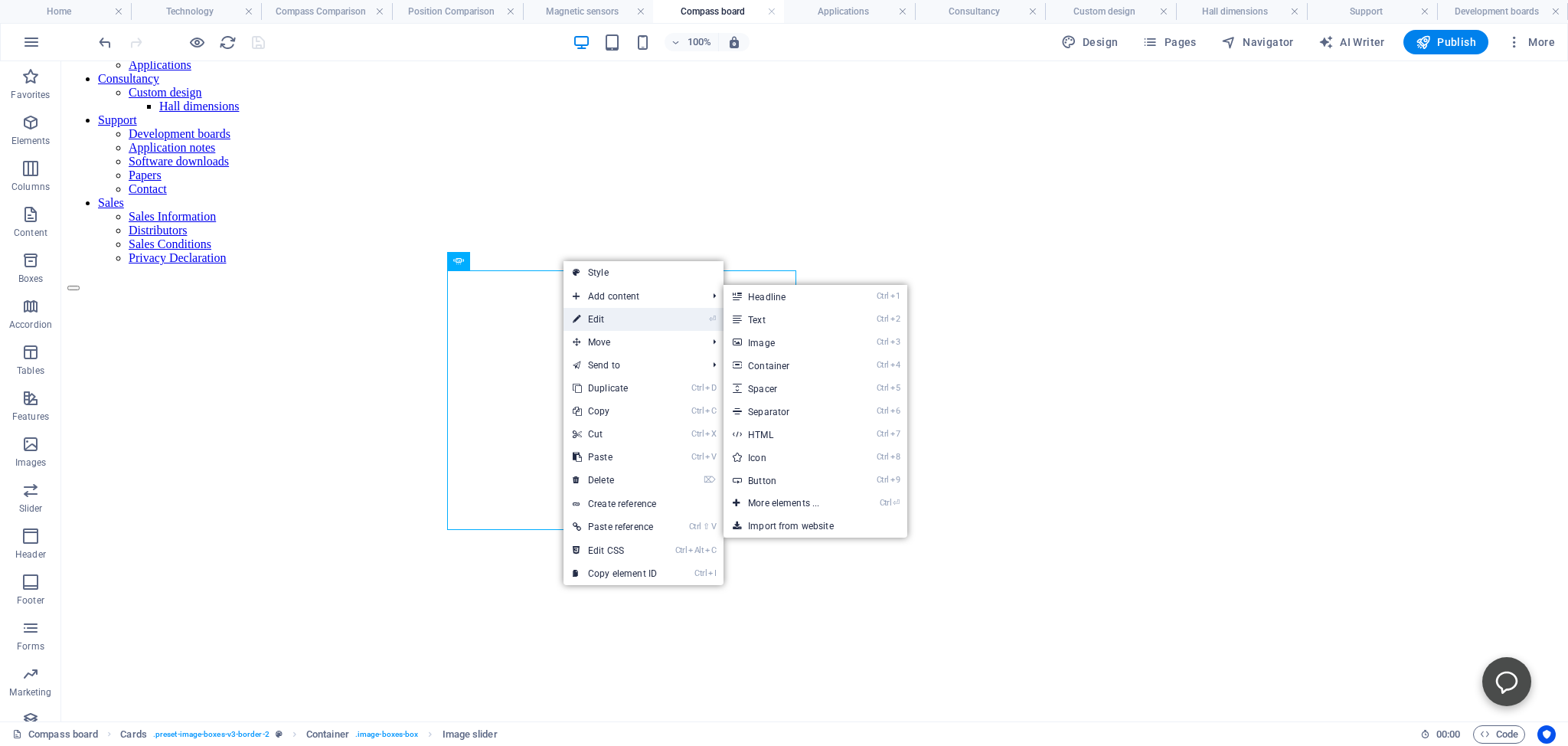
click at [592, 320] on link "⏎ Edit" at bounding box center [615, 318] width 103 height 23
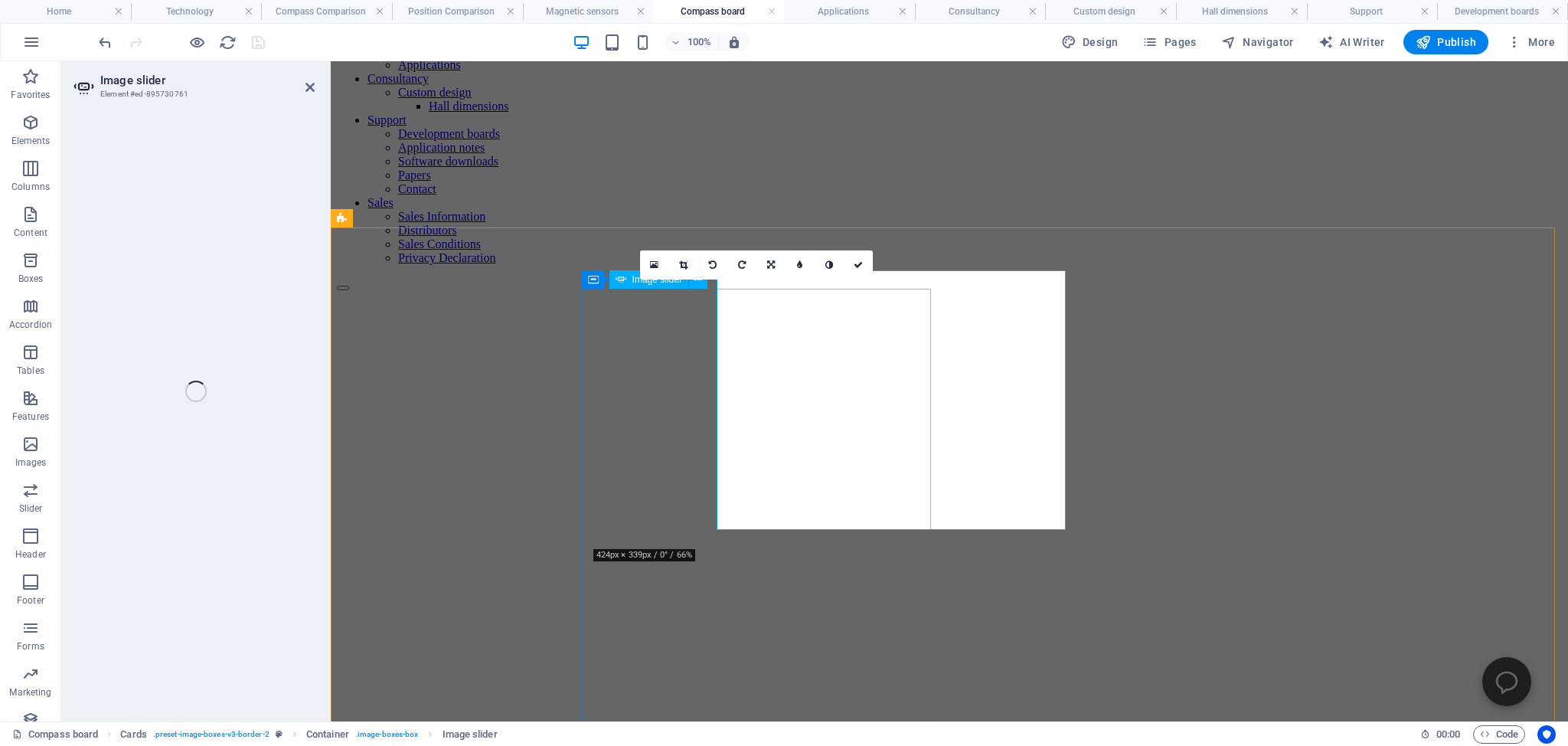
select select "ms"
select select "s"
select select "progressive"
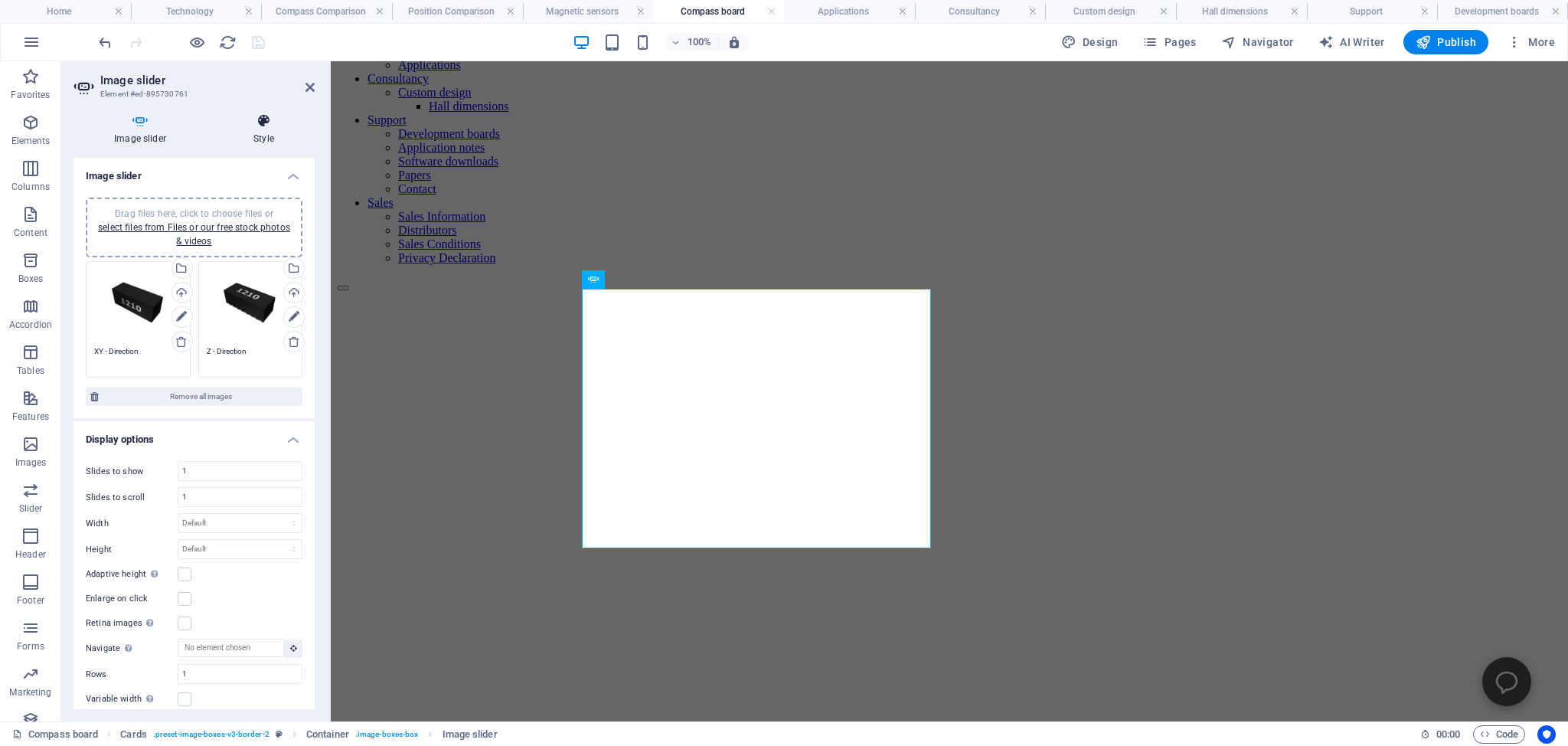
click at [265, 117] on icon at bounding box center [263, 121] width 102 height 16
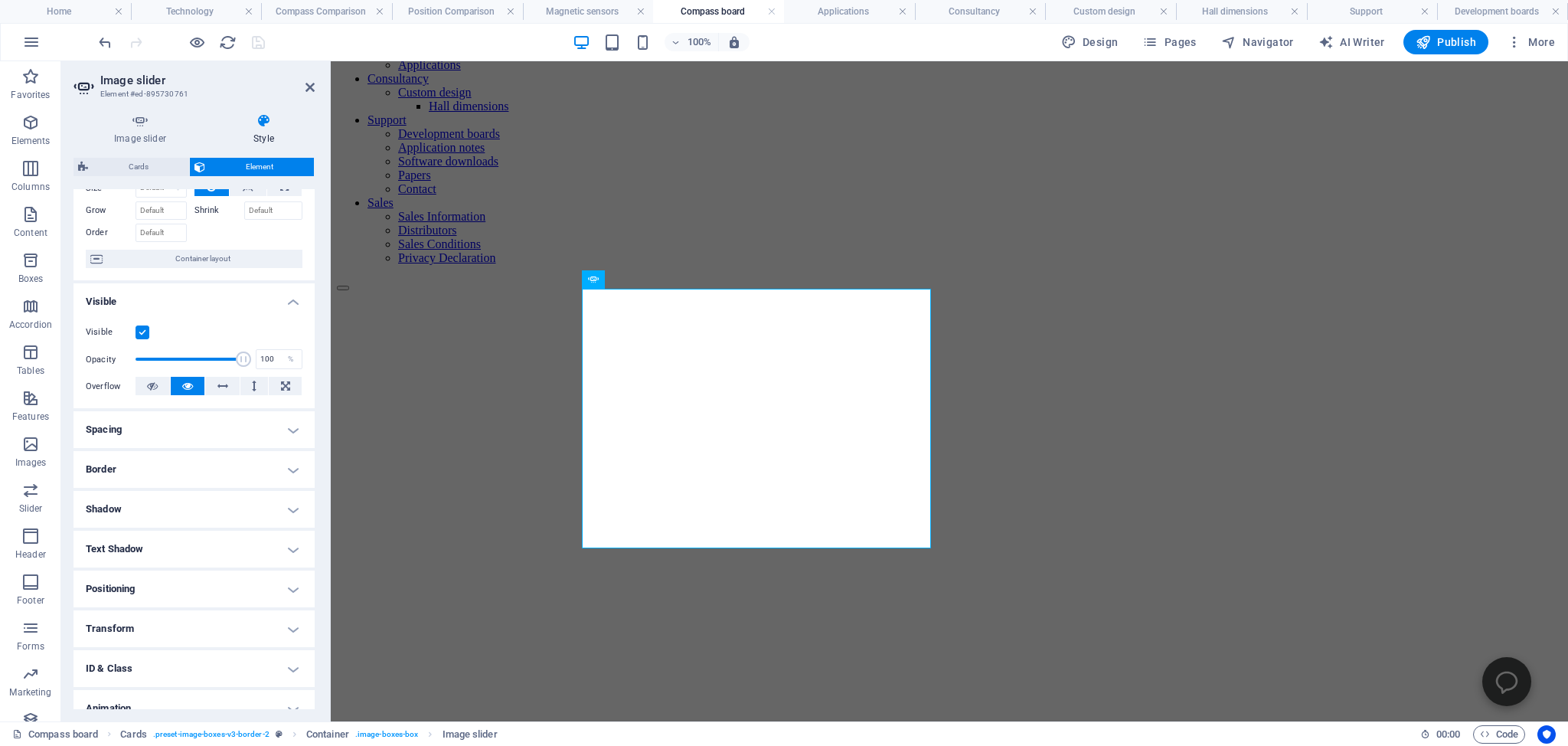
scroll to position [139, 0]
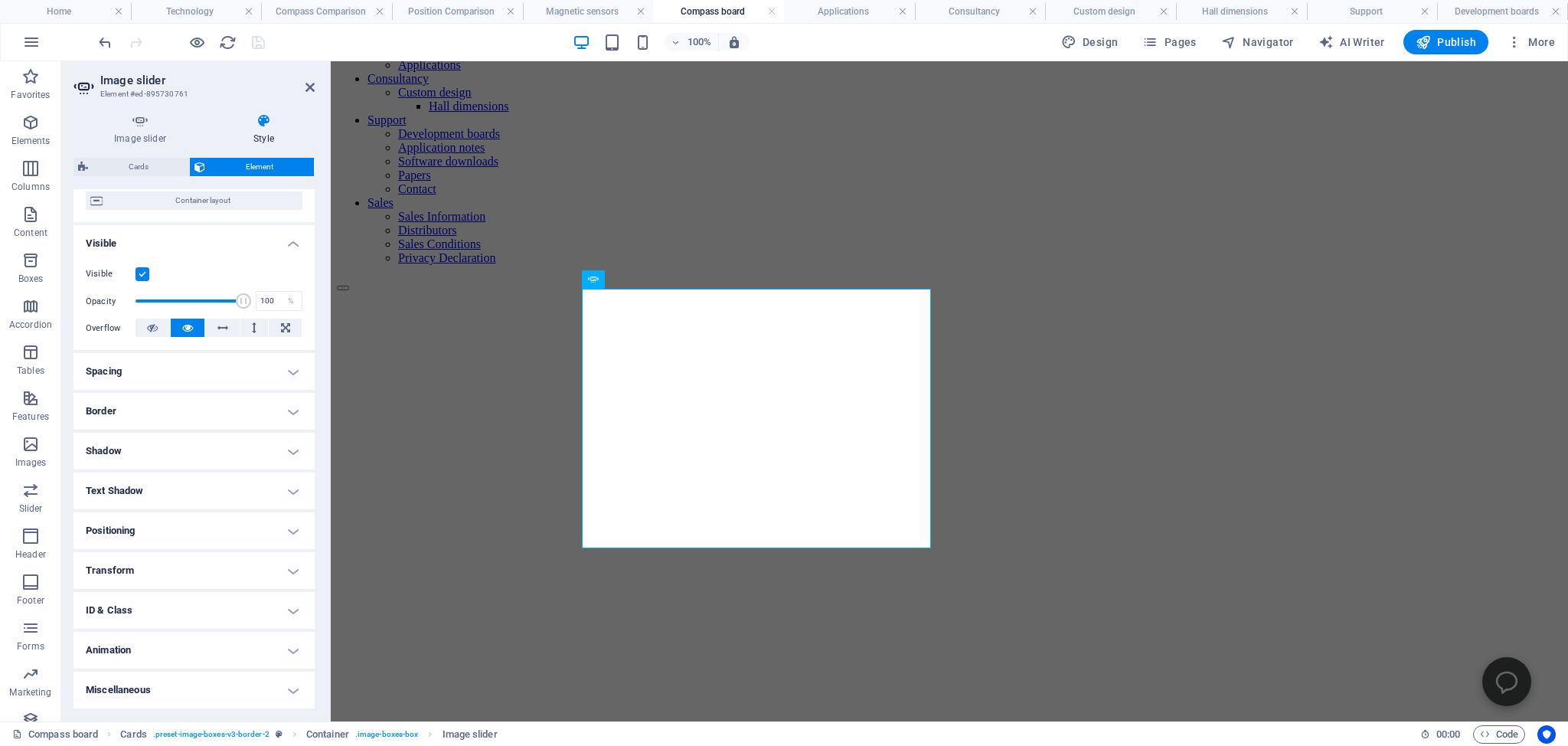
click at [141, 493] on h4 "Text Shadow" at bounding box center [194, 490] width 241 height 37
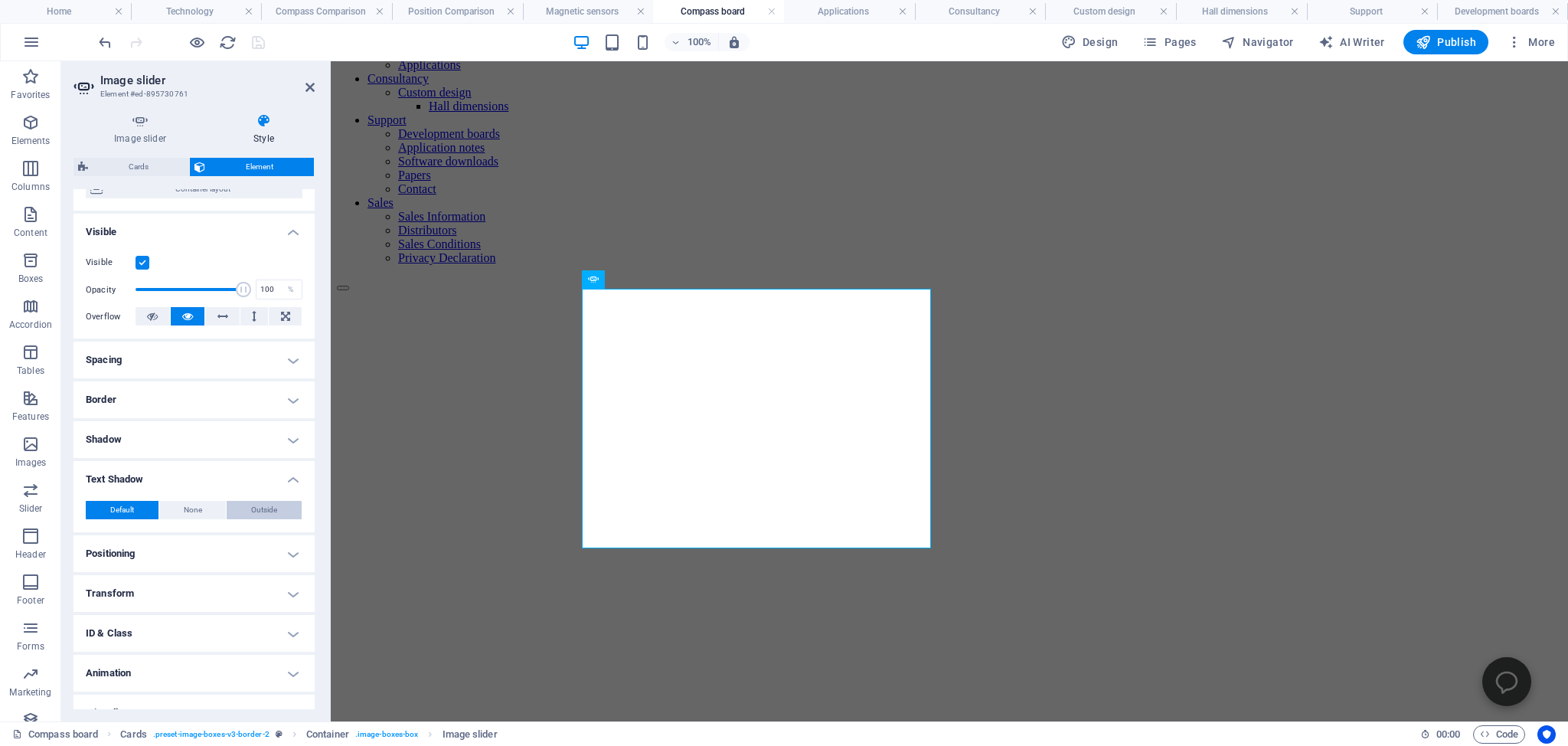
click at [252, 519] on span "Outside" at bounding box center [263, 509] width 26 height 19
type input "2"
type input "4"
click at [187, 519] on span "None" at bounding box center [193, 509] width 19 height 19
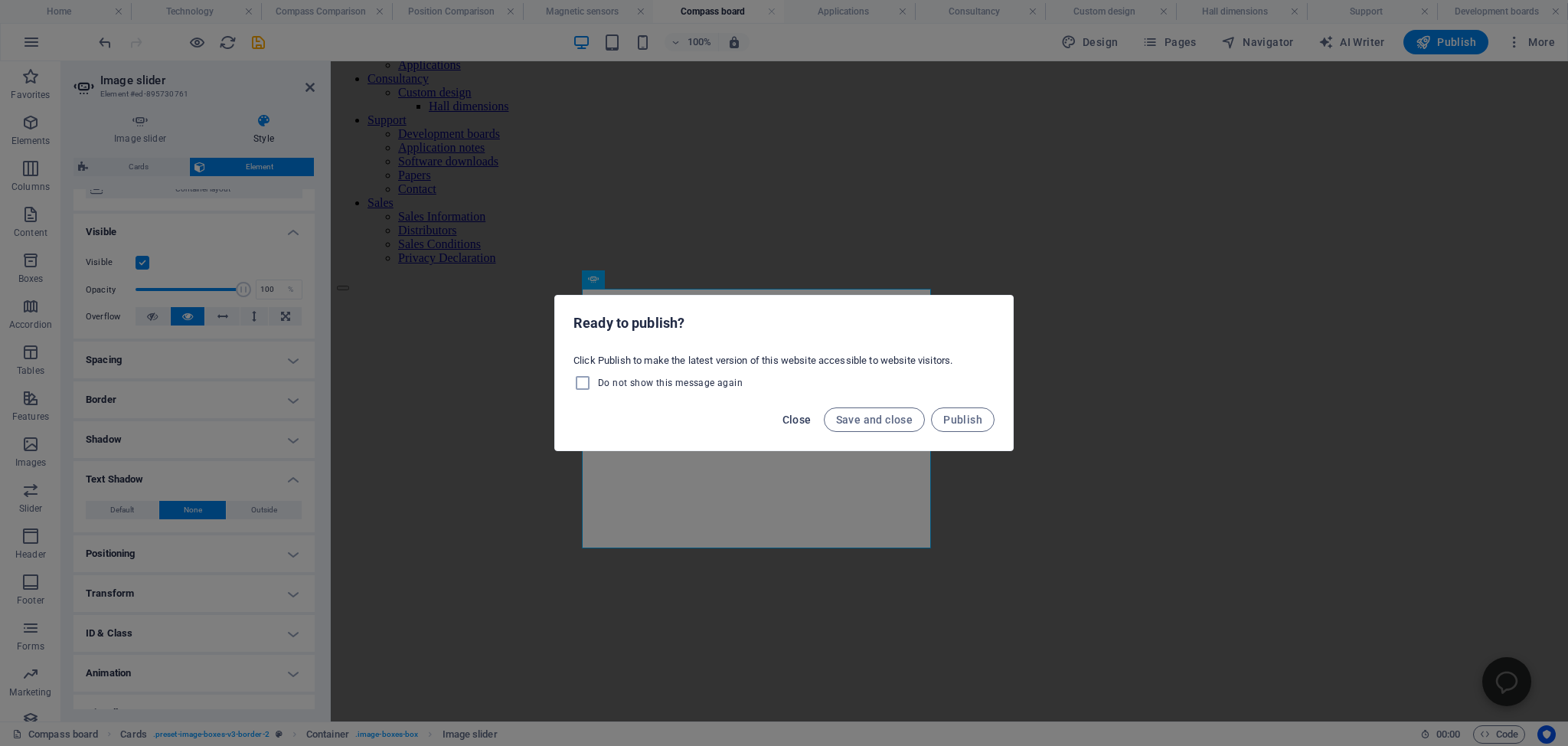
click at [800, 420] on span "Close" at bounding box center [797, 419] width 29 height 13
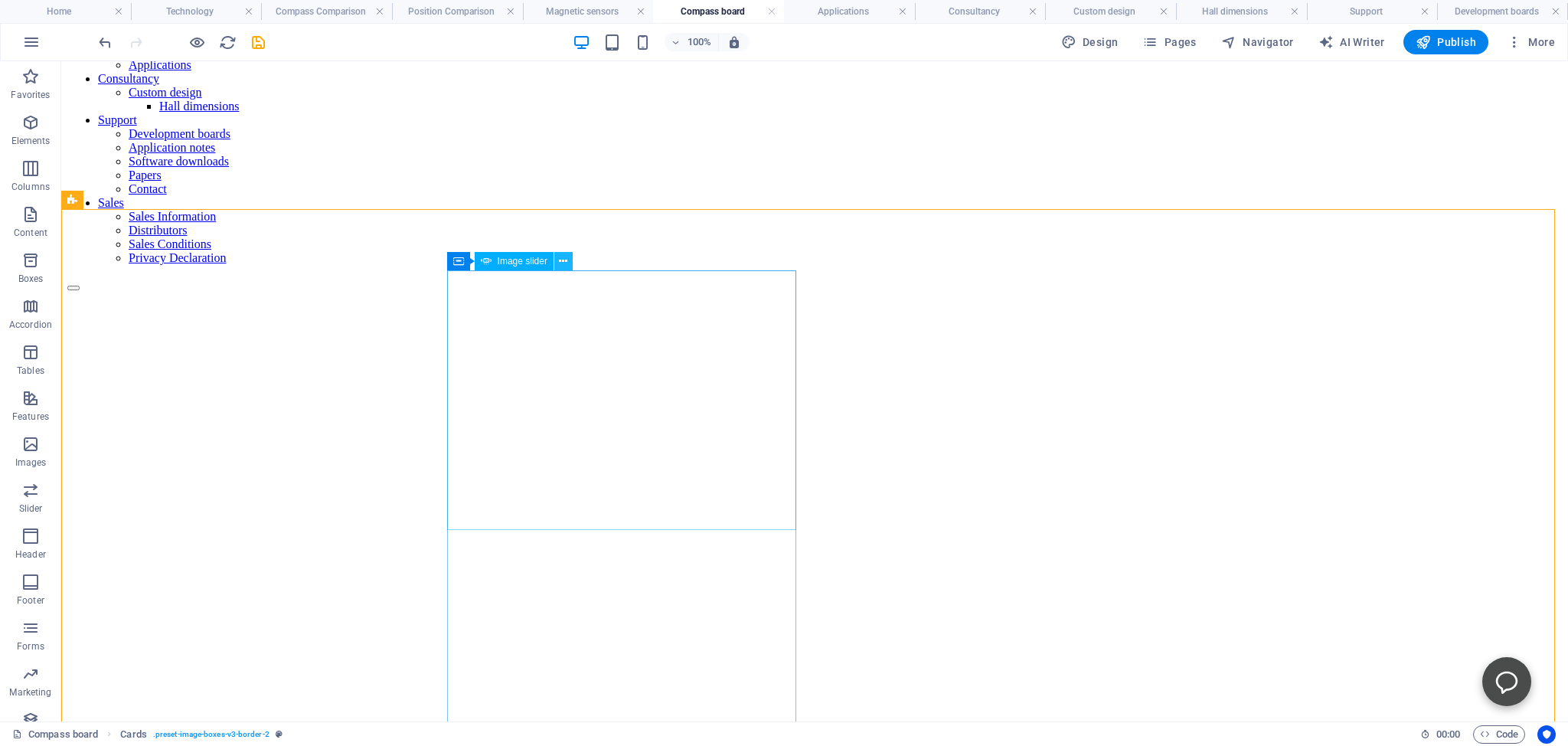
click at [564, 261] on icon at bounding box center [563, 261] width 9 height 16
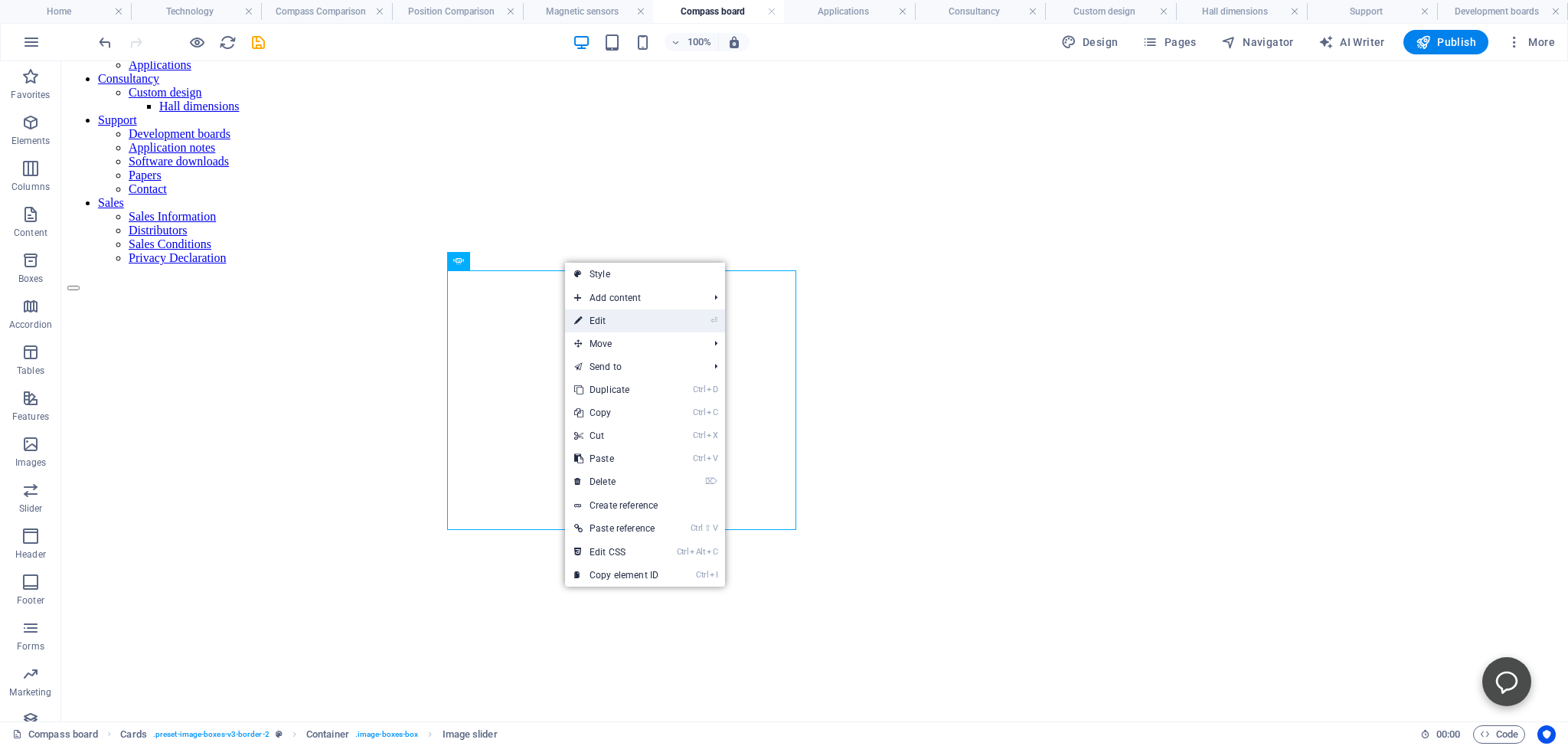
click at [595, 318] on link "⏎ Edit" at bounding box center [616, 320] width 103 height 23
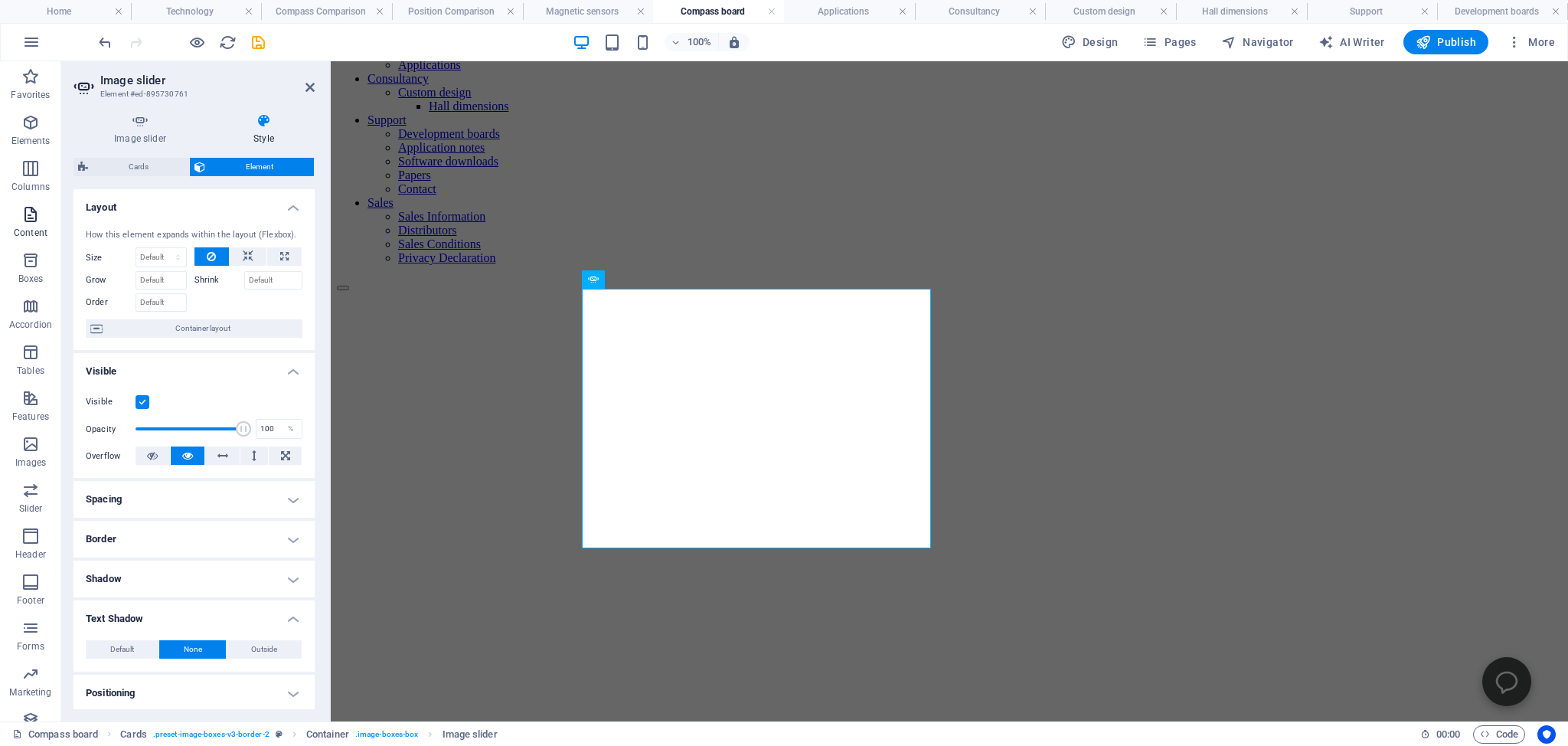
click at [33, 212] on icon "button" at bounding box center [30, 214] width 19 height 19
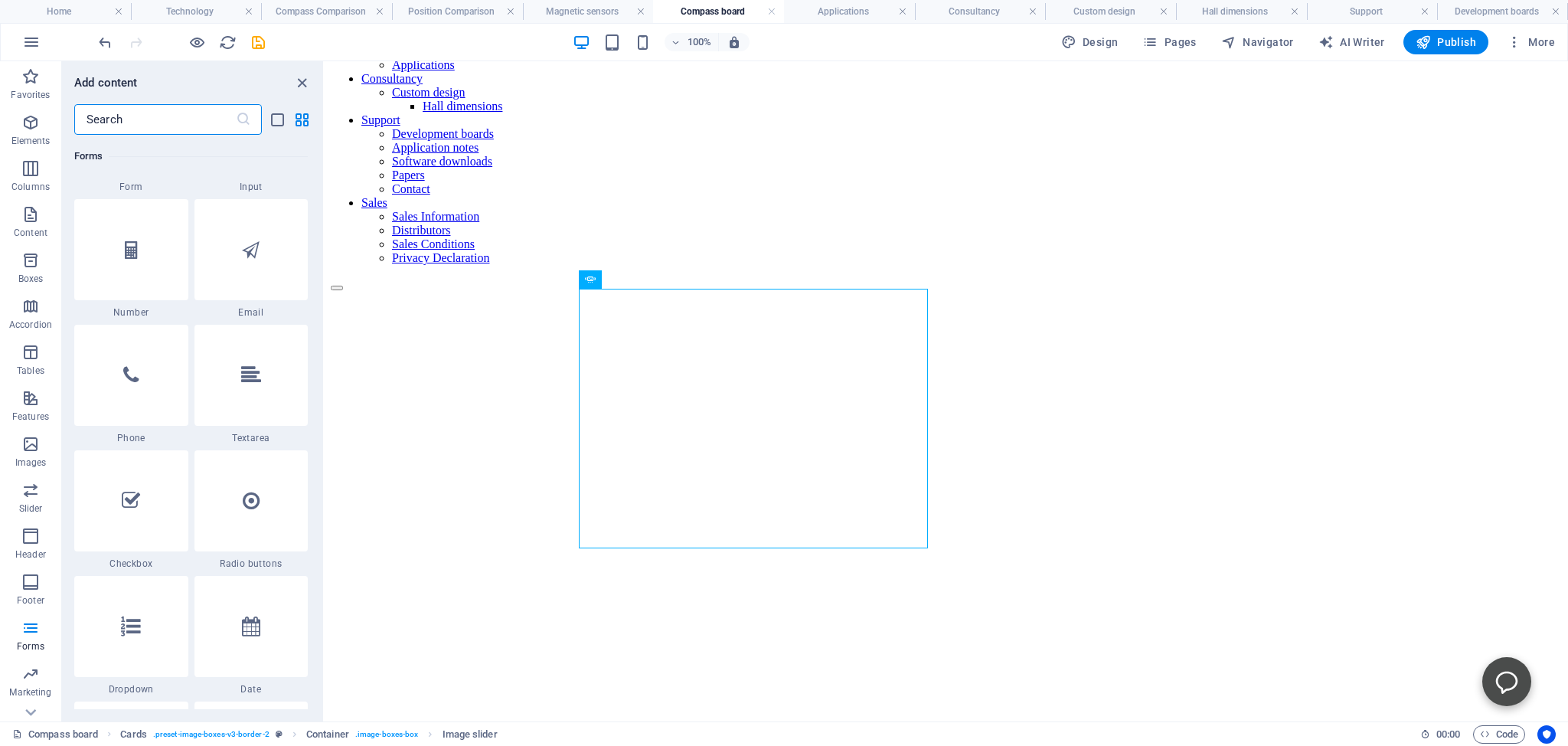
scroll to position [11938, 0]
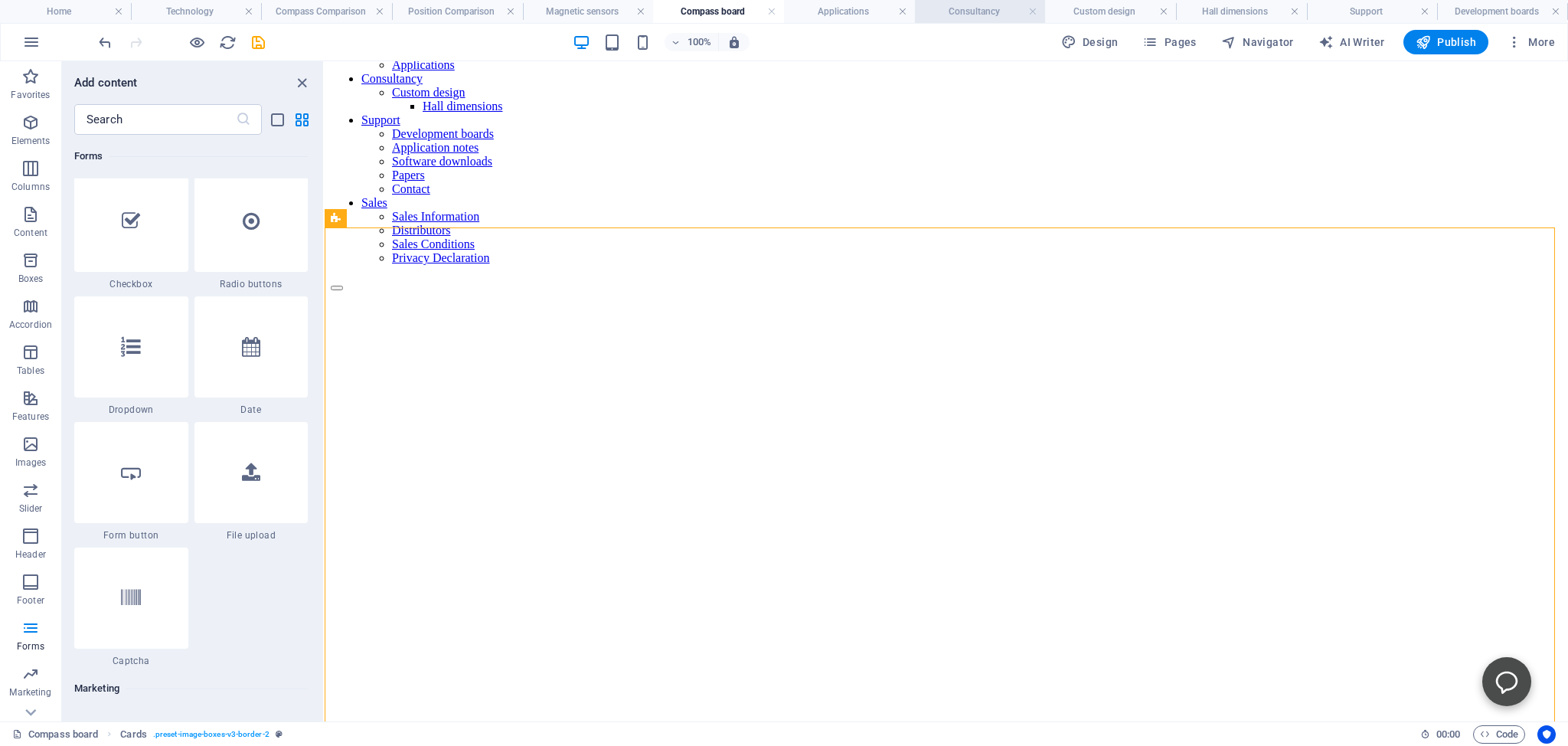
click at [972, 8] on h4 "Consultancy" at bounding box center [980, 11] width 131 height 17
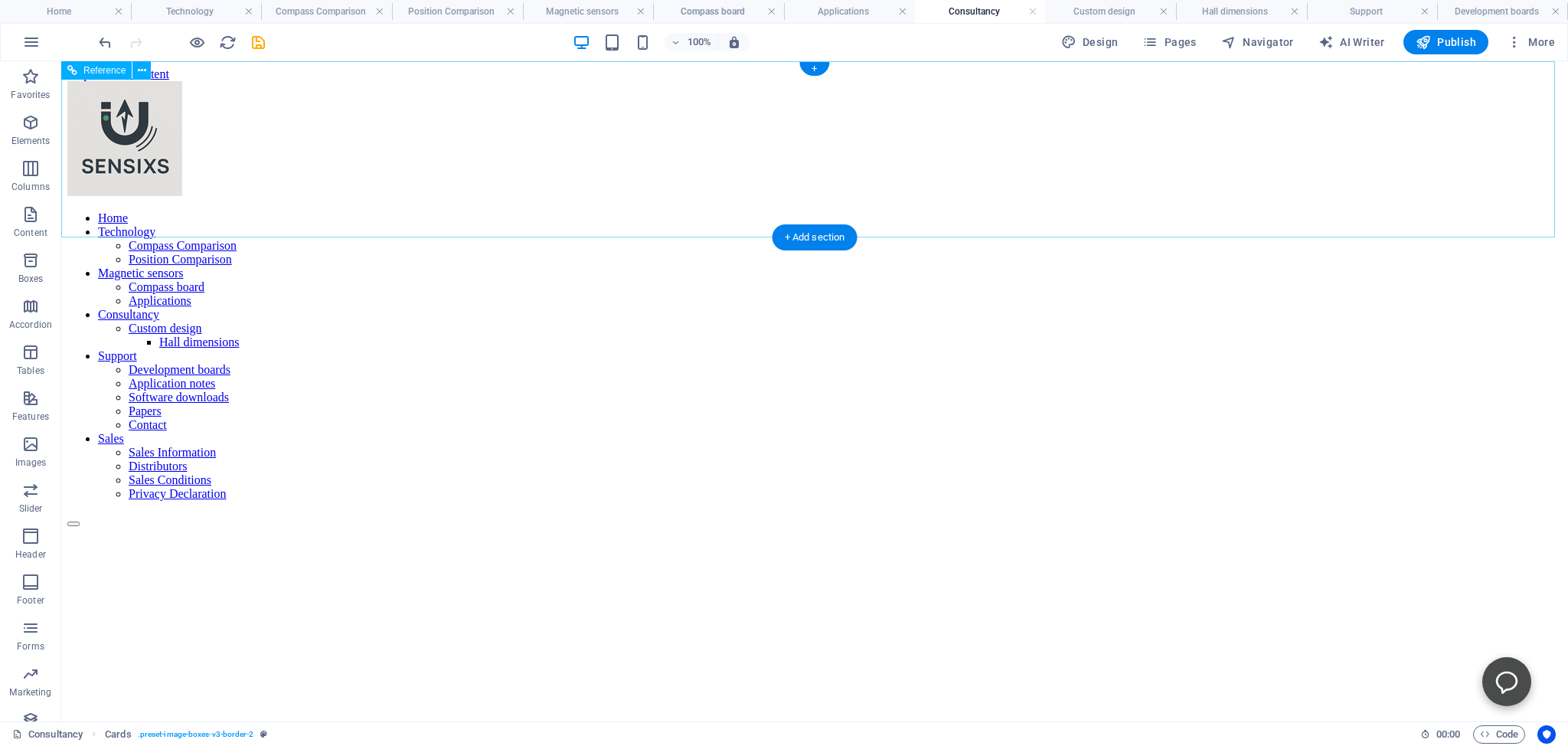
click at [1045, 211] on nav "Home Technology Compass Comparison Position Comparison Magnetic sensors Compass…" at bounding box center [815, 356] width 1495 height 290
click at [1037, 211] on nav "Home Technology Compass Comparison Position Comparison Magnetic sensors Compass…" at bounding box center [815, 356] width 1495 height 290
click at [207, 446] on figure at bounding box center [815, 446] width 1495 height 0
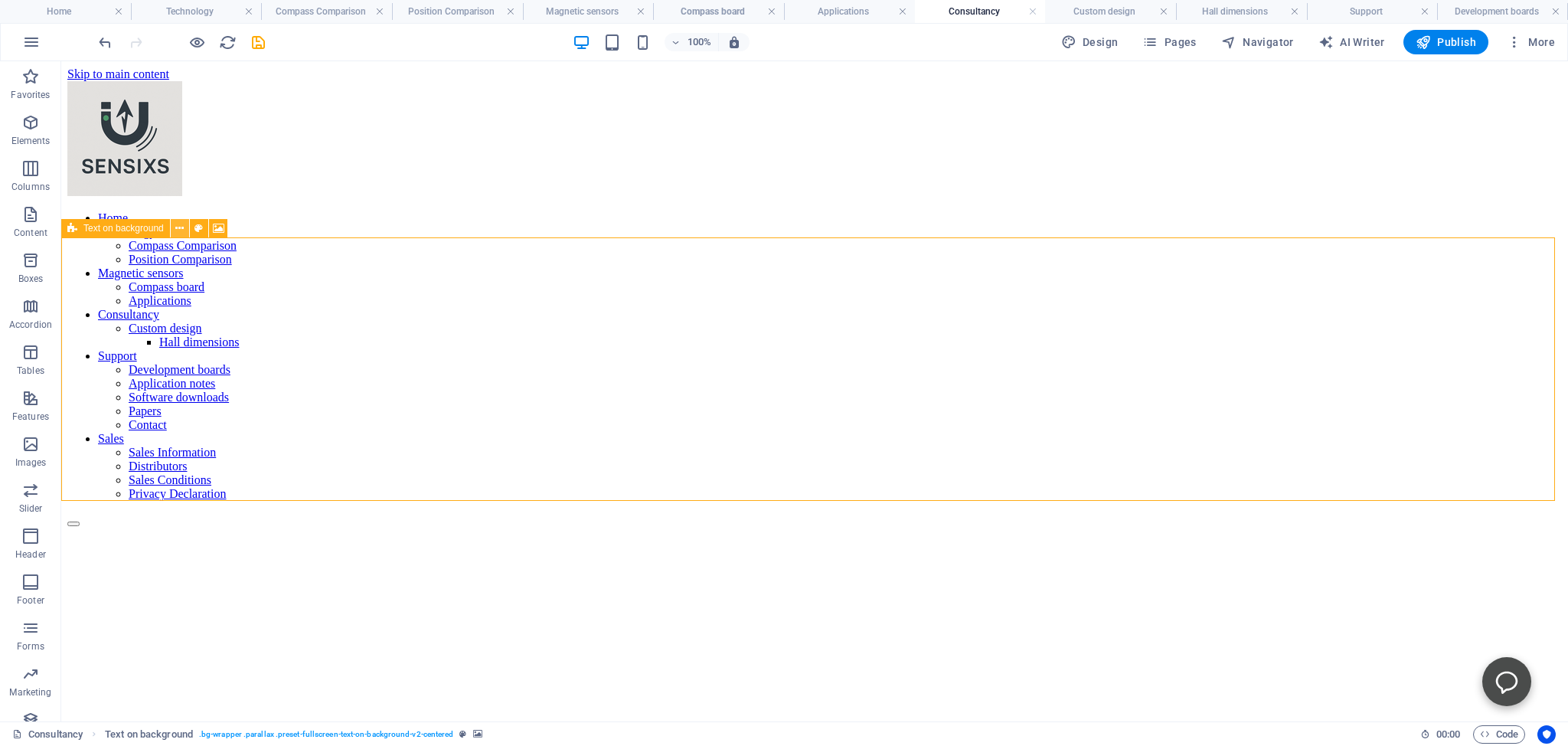
click at [177, 228] on icon at bounding box center [179, 228] width 9 height 16
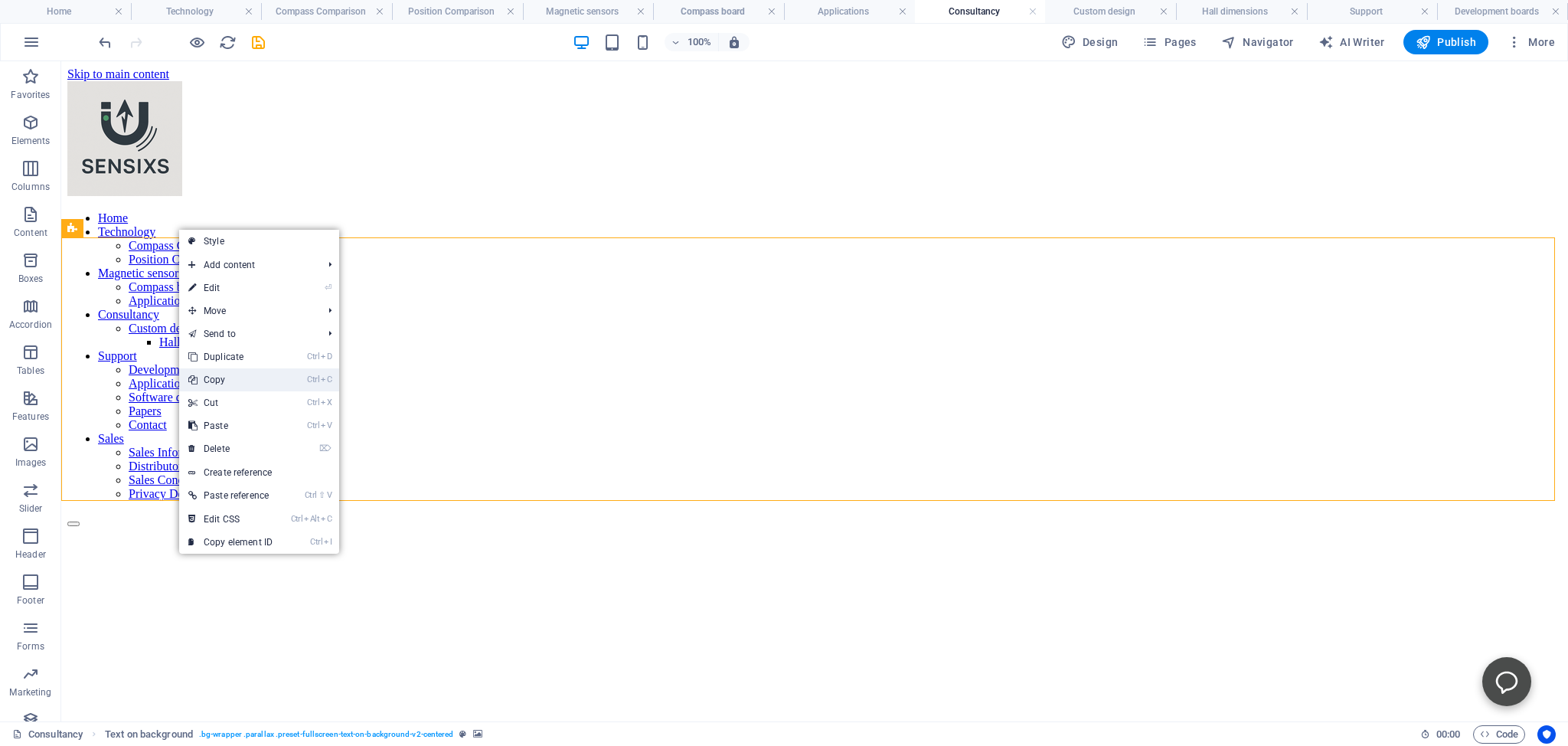
click at [216, 377] on link "Ctrl C Copy" at bounding box center [230, 379] width 103 height 23
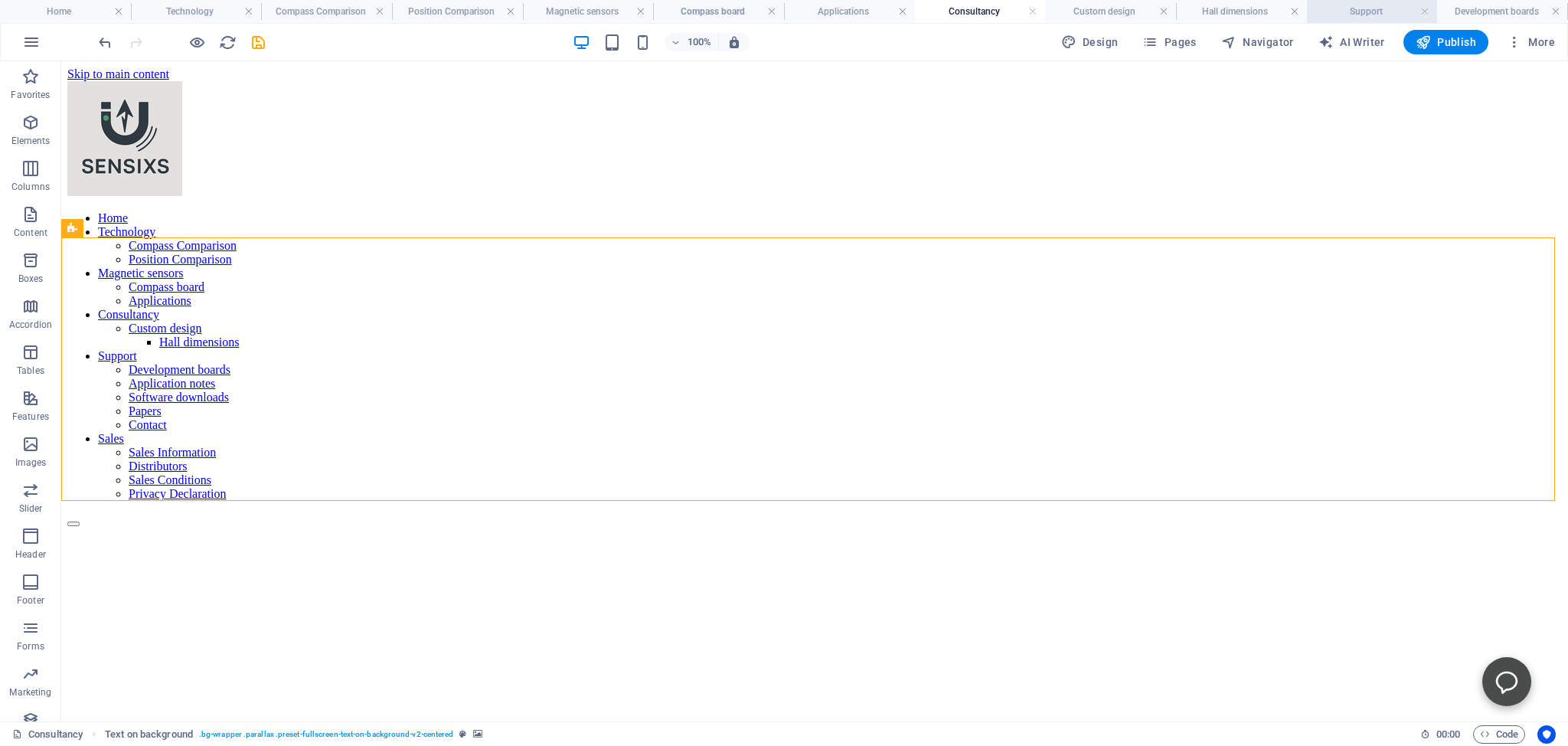
click at [1361, 9] on h4 "Support" at bounding box center [1373, 11] width 131 height 17
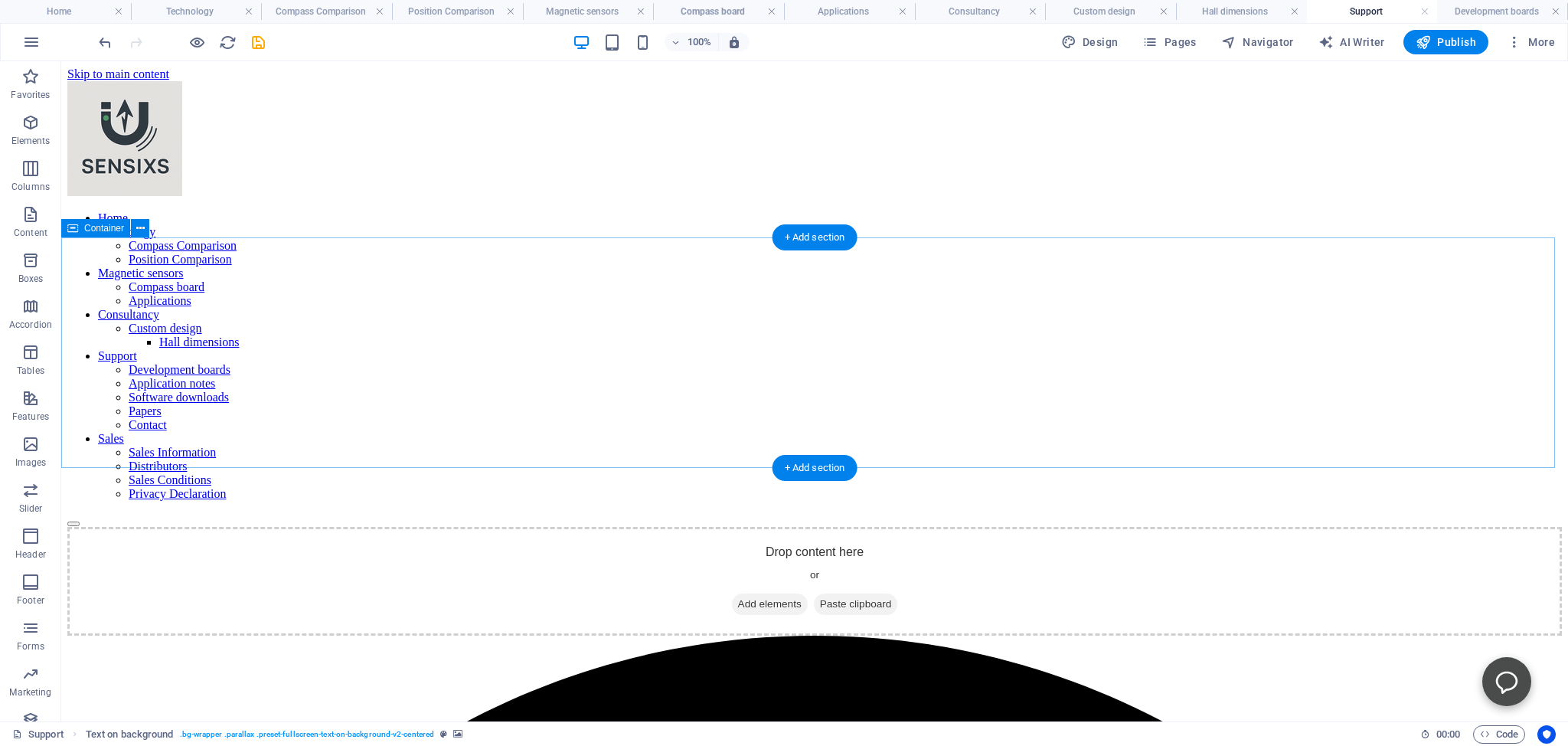
click at [255, 527] on div "Drop content here or Add elements Paste clipboard" at bounding box center [815, 581] width 1495 height 109
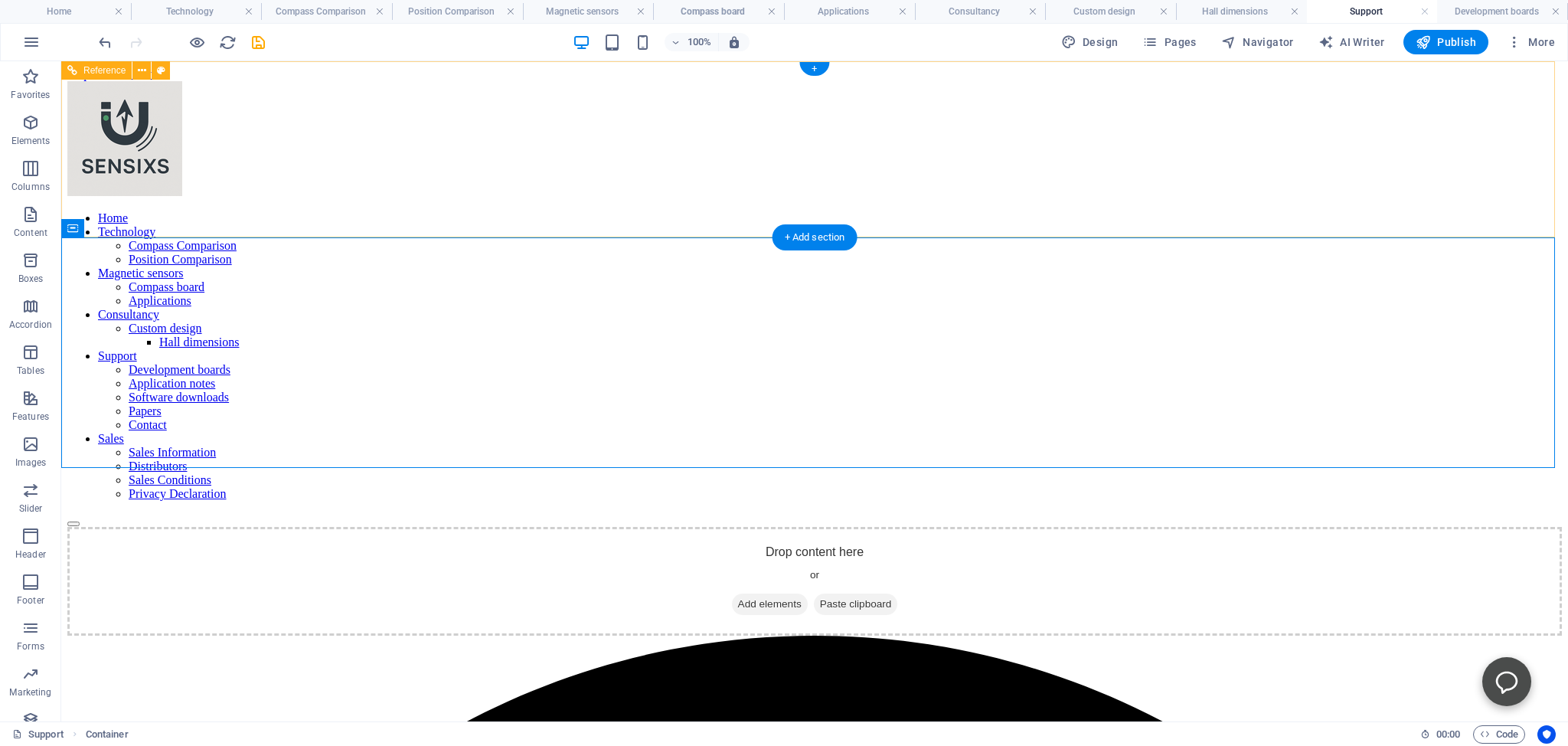
click at [182, 233] on div "Home Technology Compass Comparison Position Comparison Magnetic sensors Compass…" at bounding box center [815, 303] width 1495 height 445
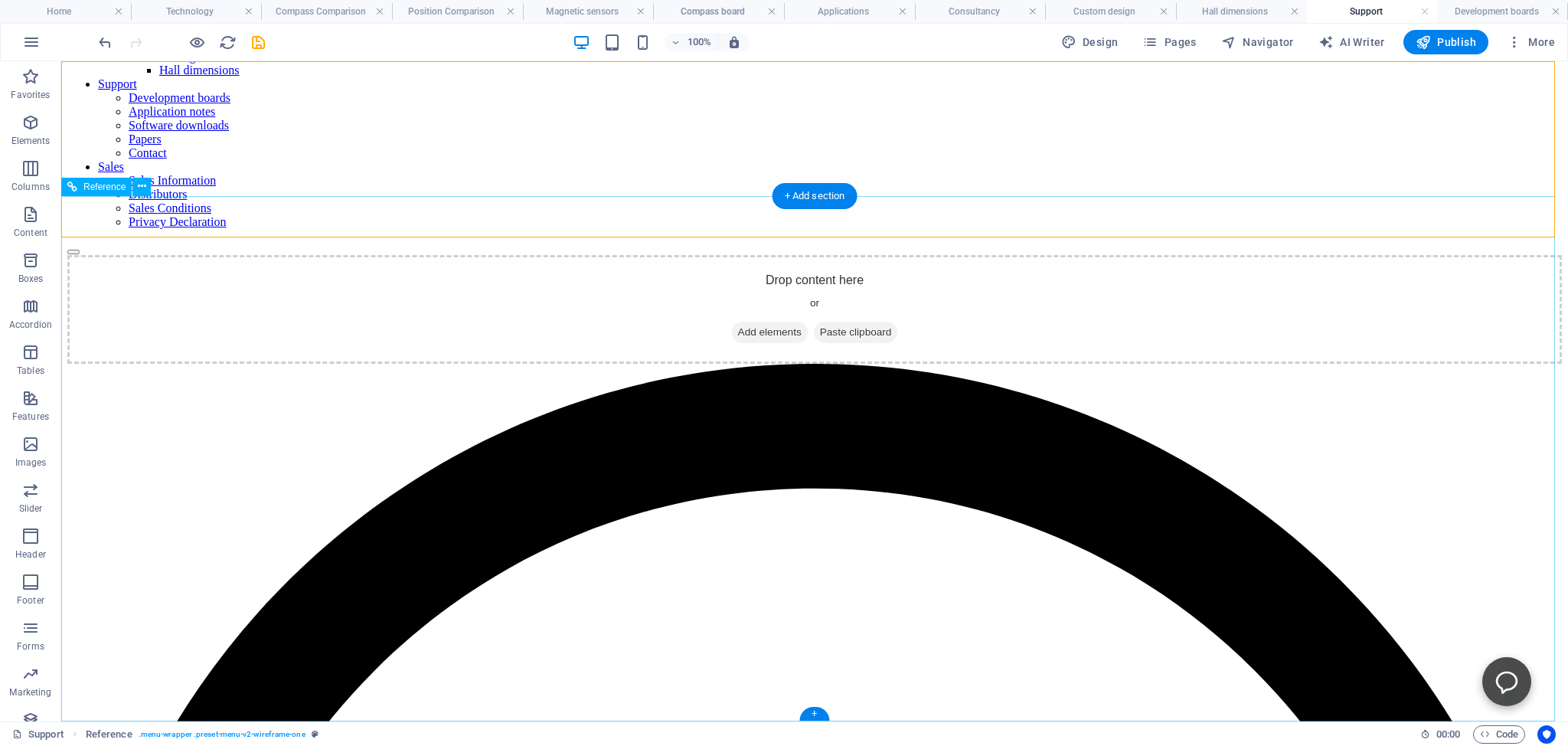
scroll to position [0, 0]
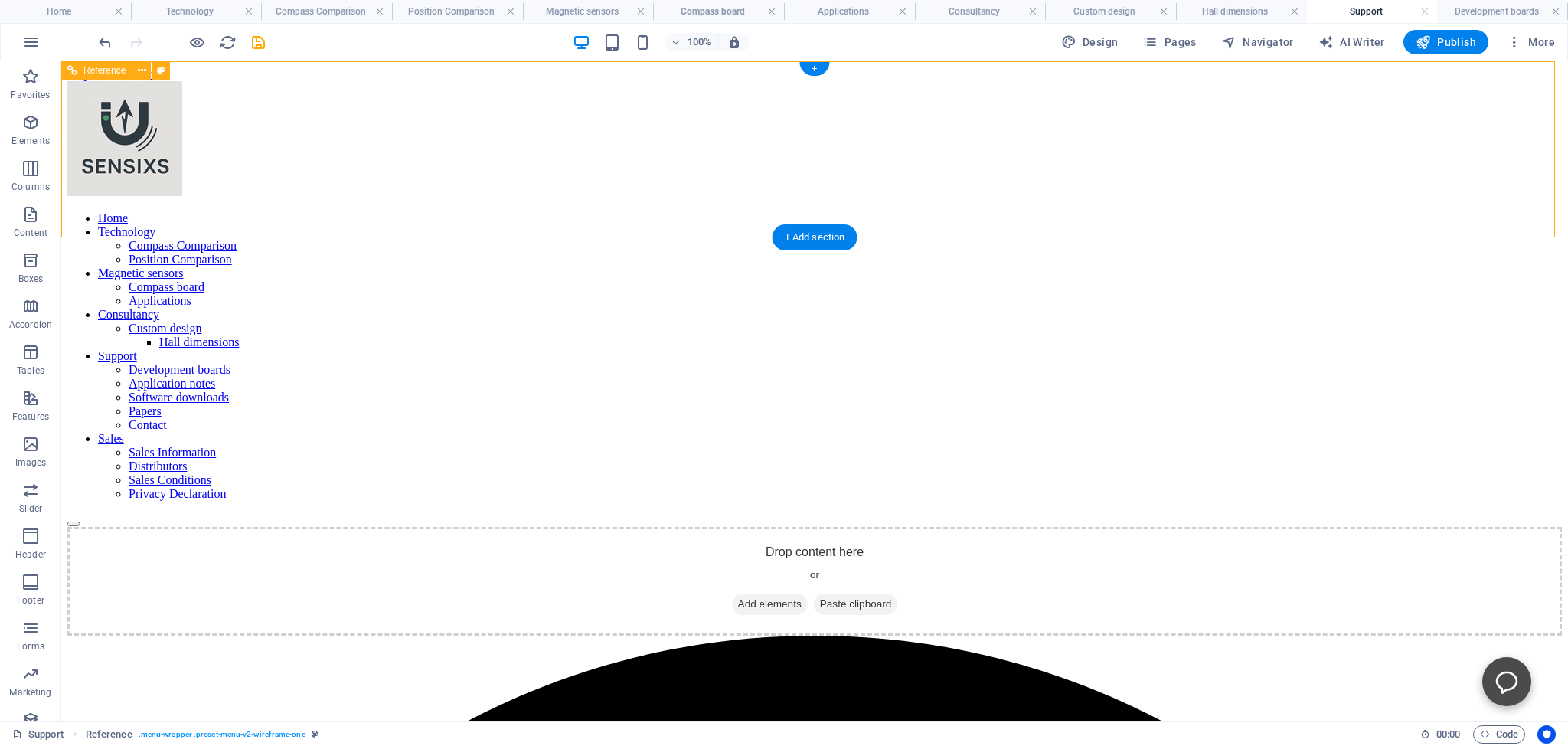
click at [191, 233] on div "Home Technology Compass Comparison Position Comparison Magnetic sensors Compass…" at bounding box center [815, 303] width 1495 height 445
click at [187, 527] on div "Drop content here or Add elements Paste clipboard" at bounding box center [815, 581] width 1495 height 109
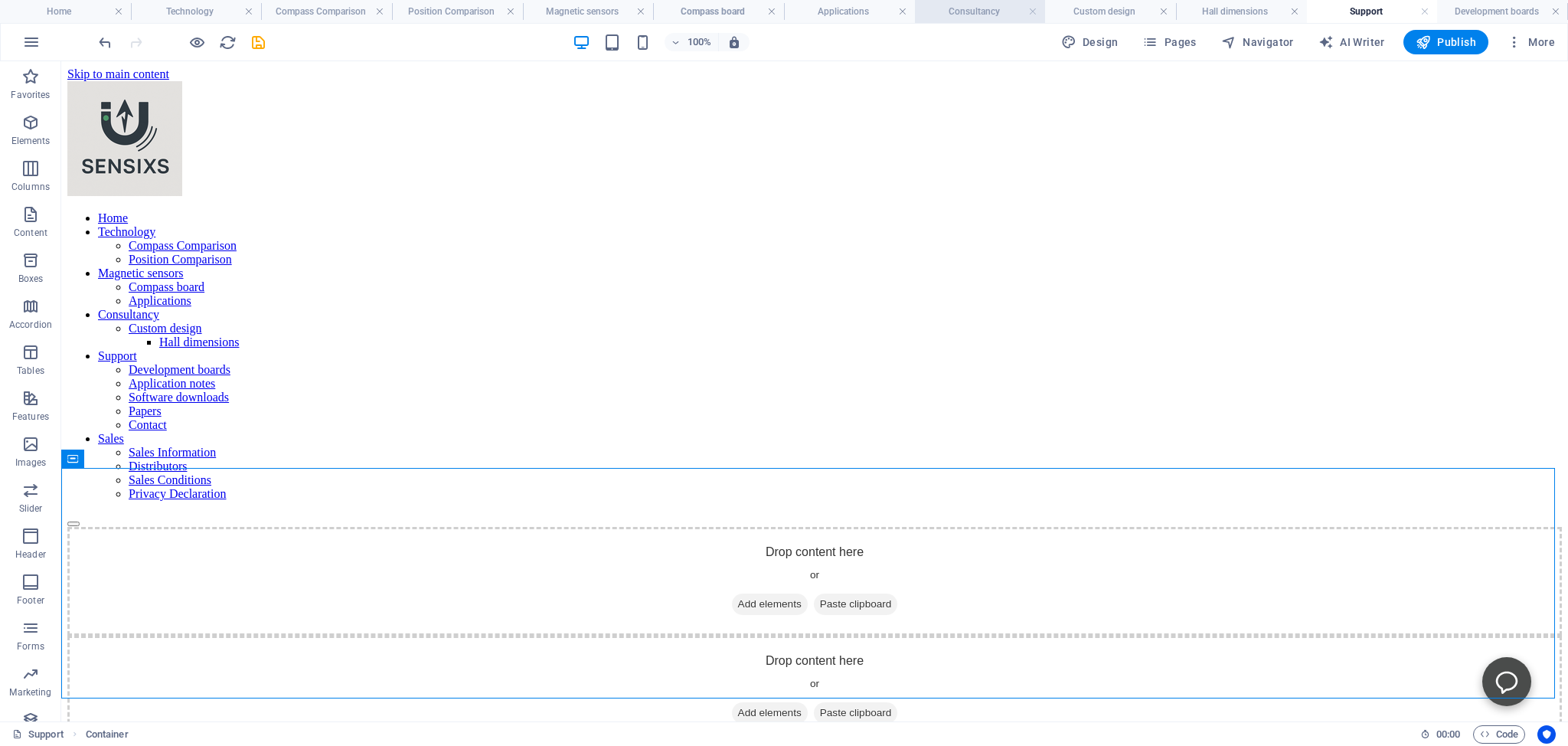
click at [974, 13] on h4 "Consultancy" at bounding box center [980, 11] width 131 height 17
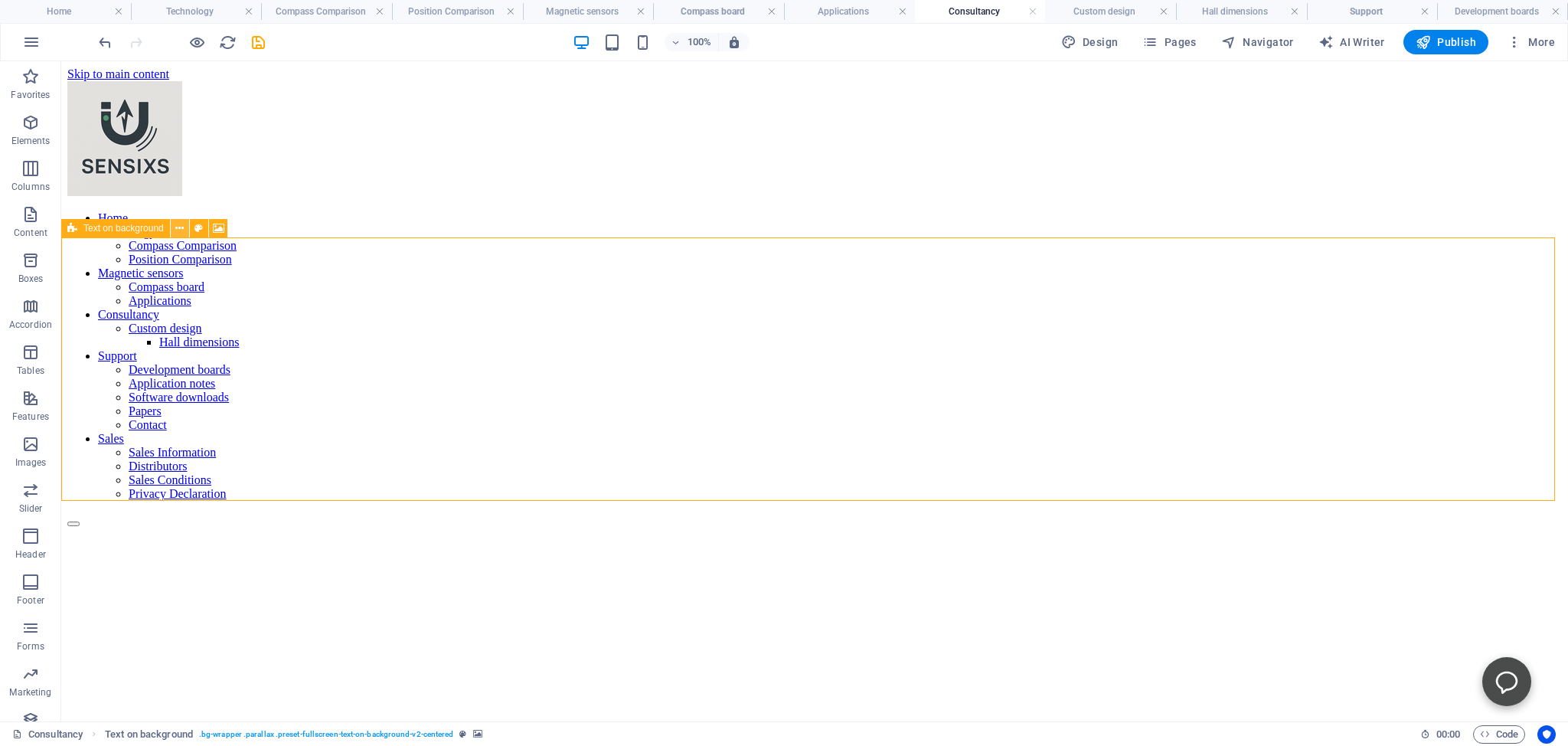
click at [179, 228] on icon at bounding box center [179, 228] width 9 height 16
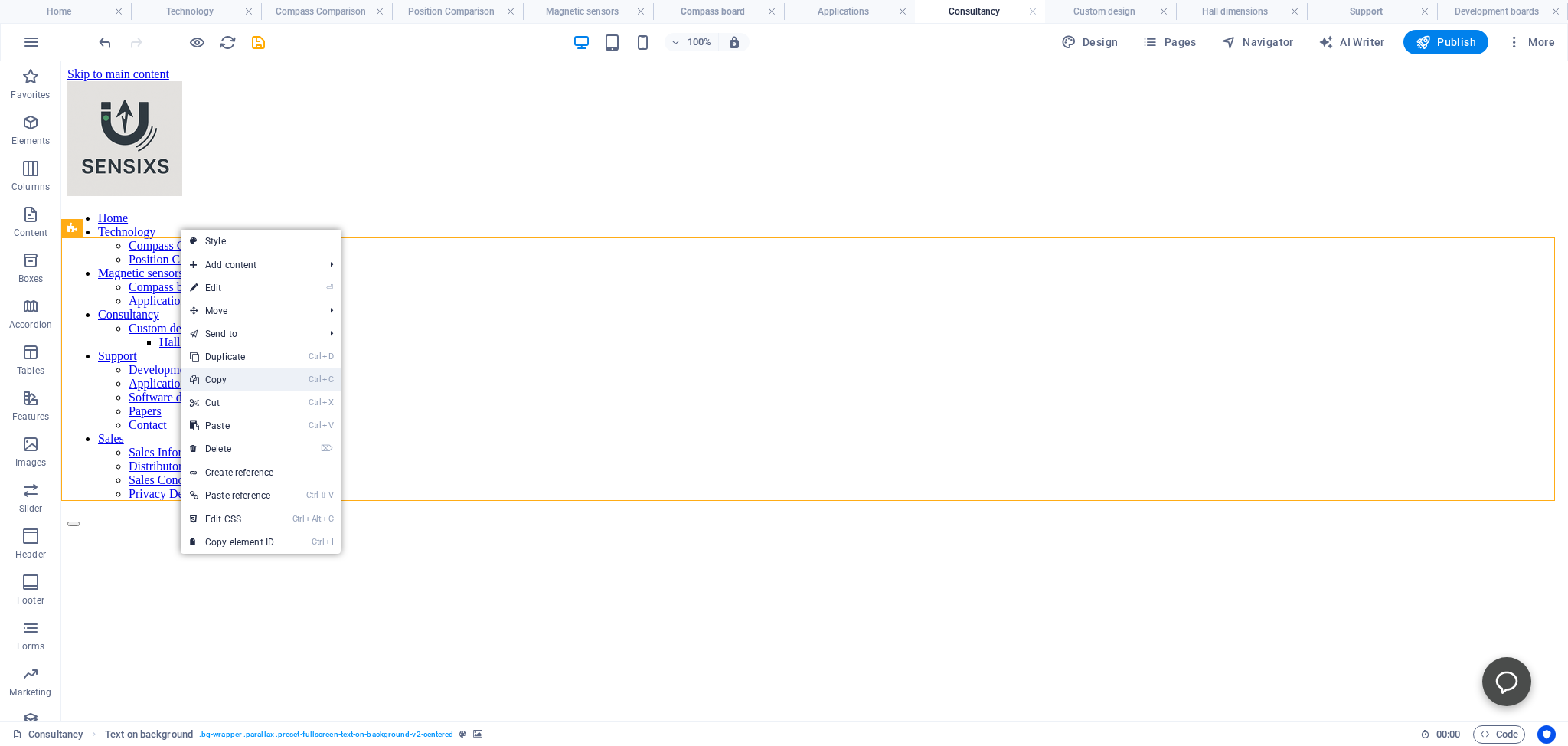
click at [216, 378] on link "Ctrl C Copy" at bounding box center [232, 379] width 103 height 23
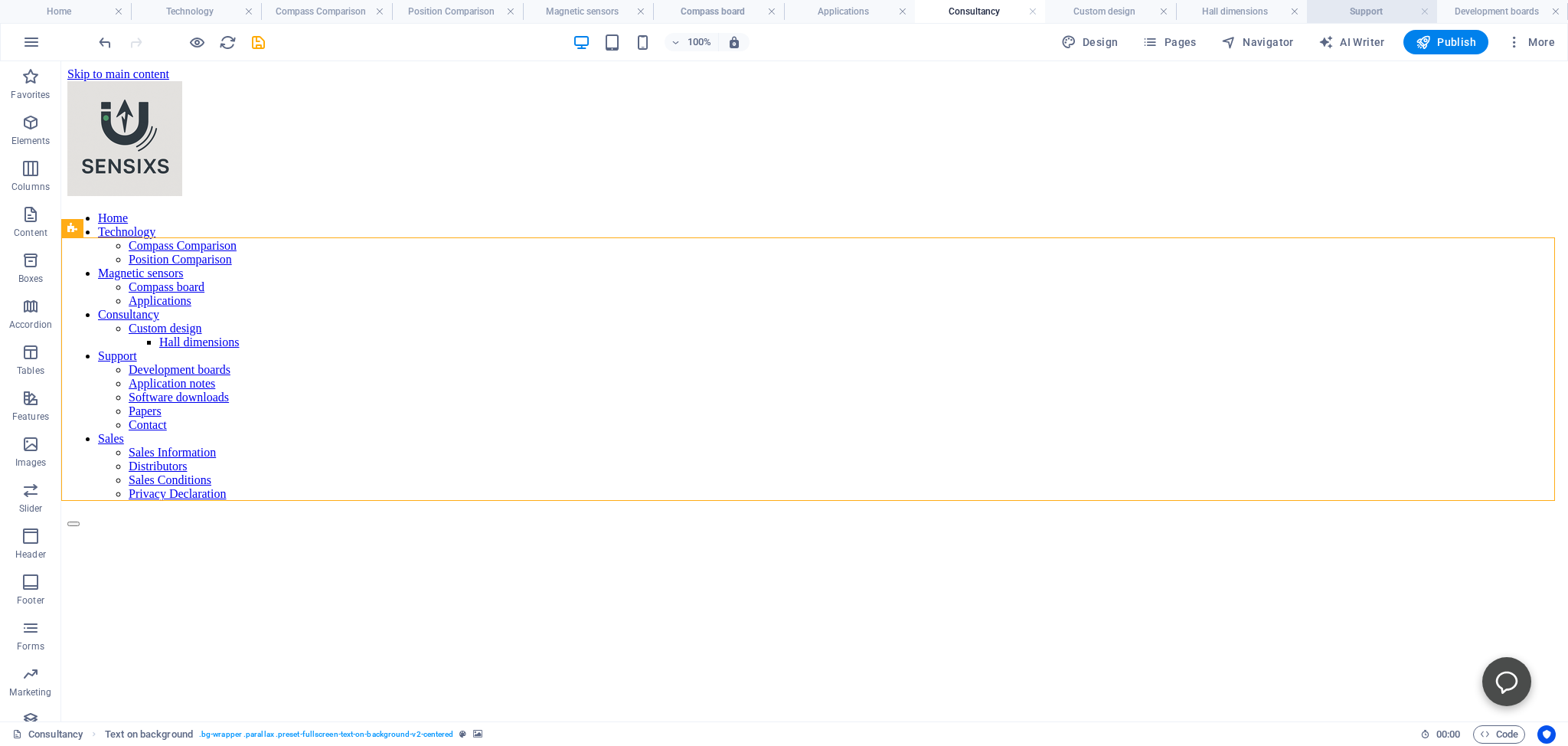
click at [1357, 9] on h4 "Support" at bounding box center [1373, 11] width 131 height 17
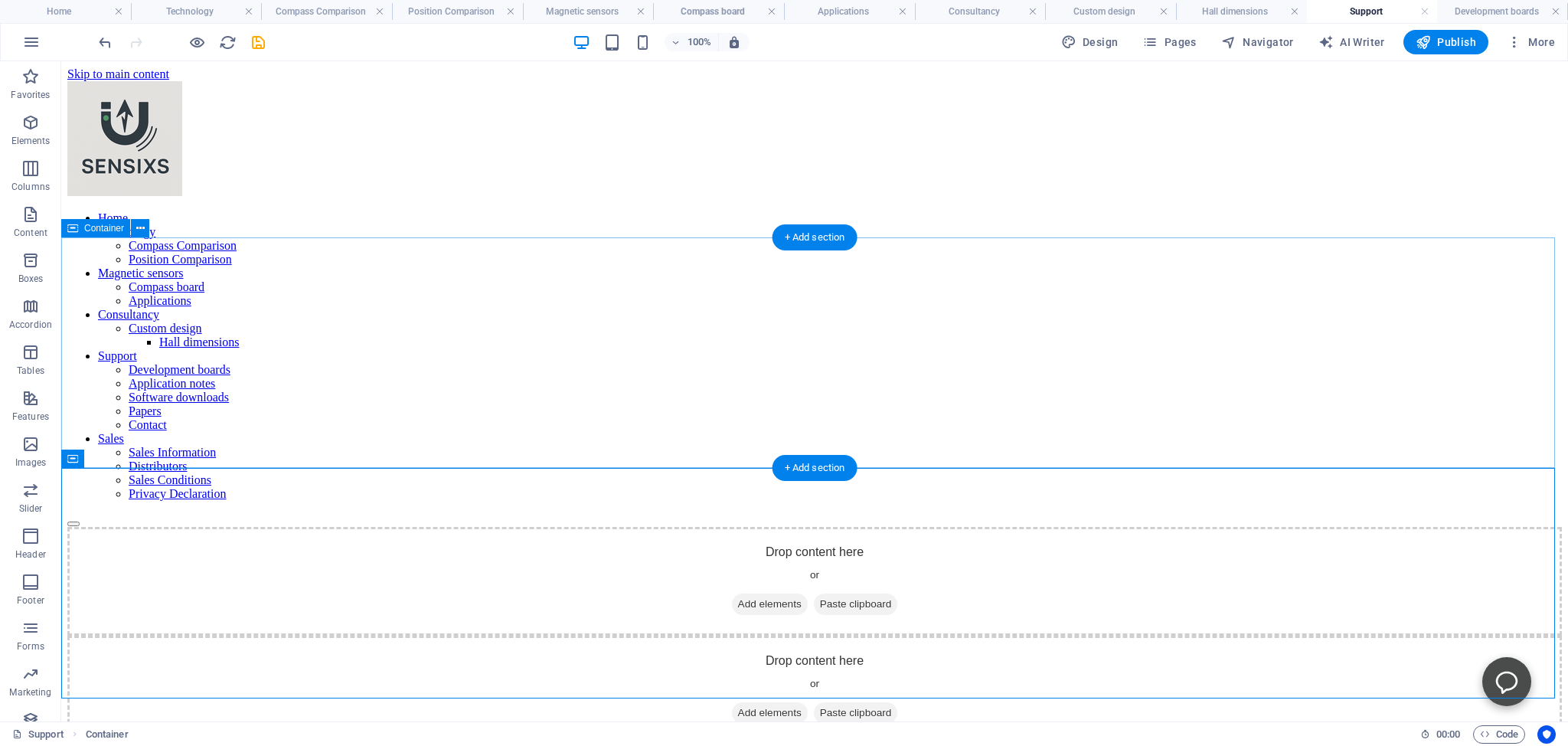
click at [163, 527] on div "Drop content here or Add elements Paste clipboard" at bounding box center [815, 581] width 1495 height 109
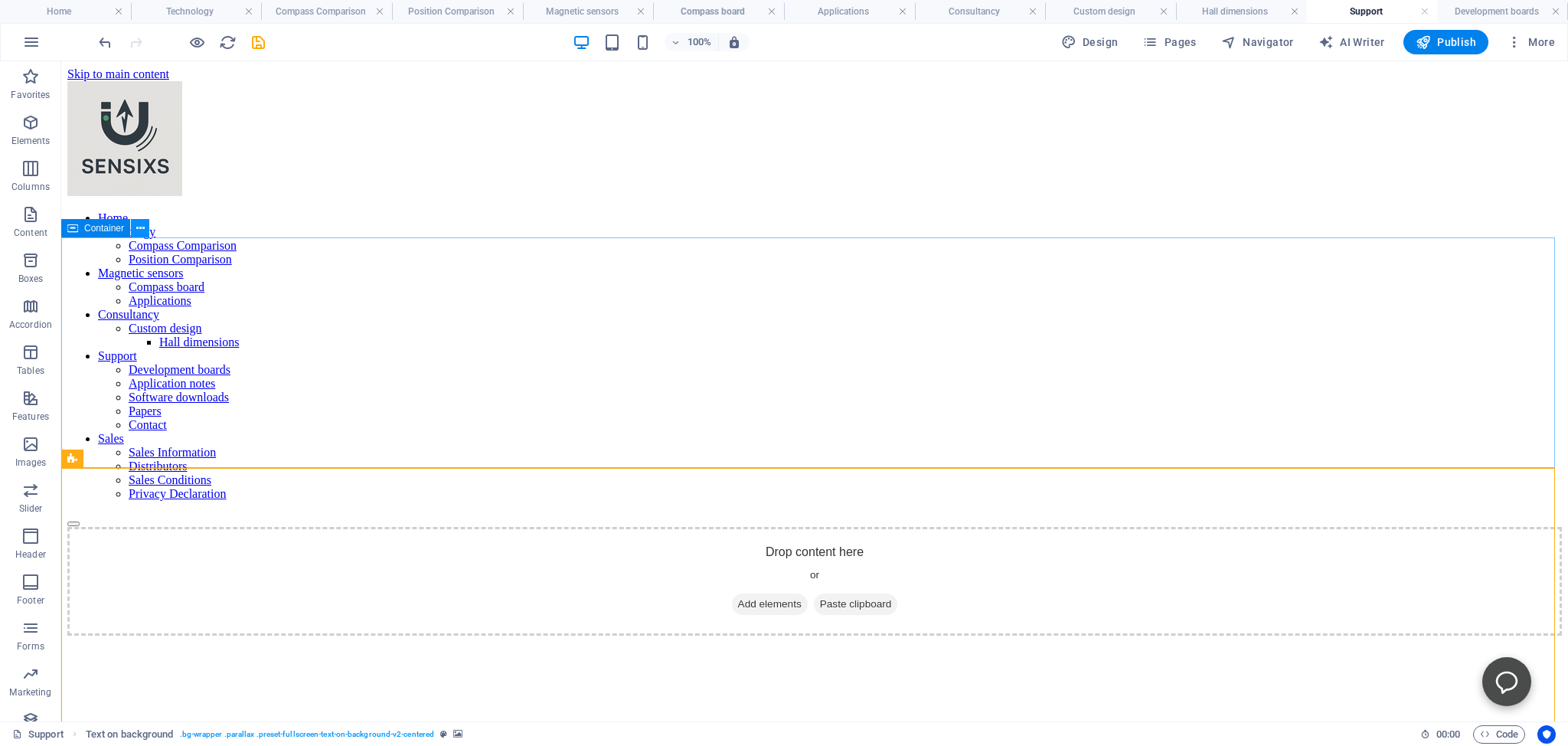
click at [136, 229] on icon at bounding box center [140, 228] width 9 height 16
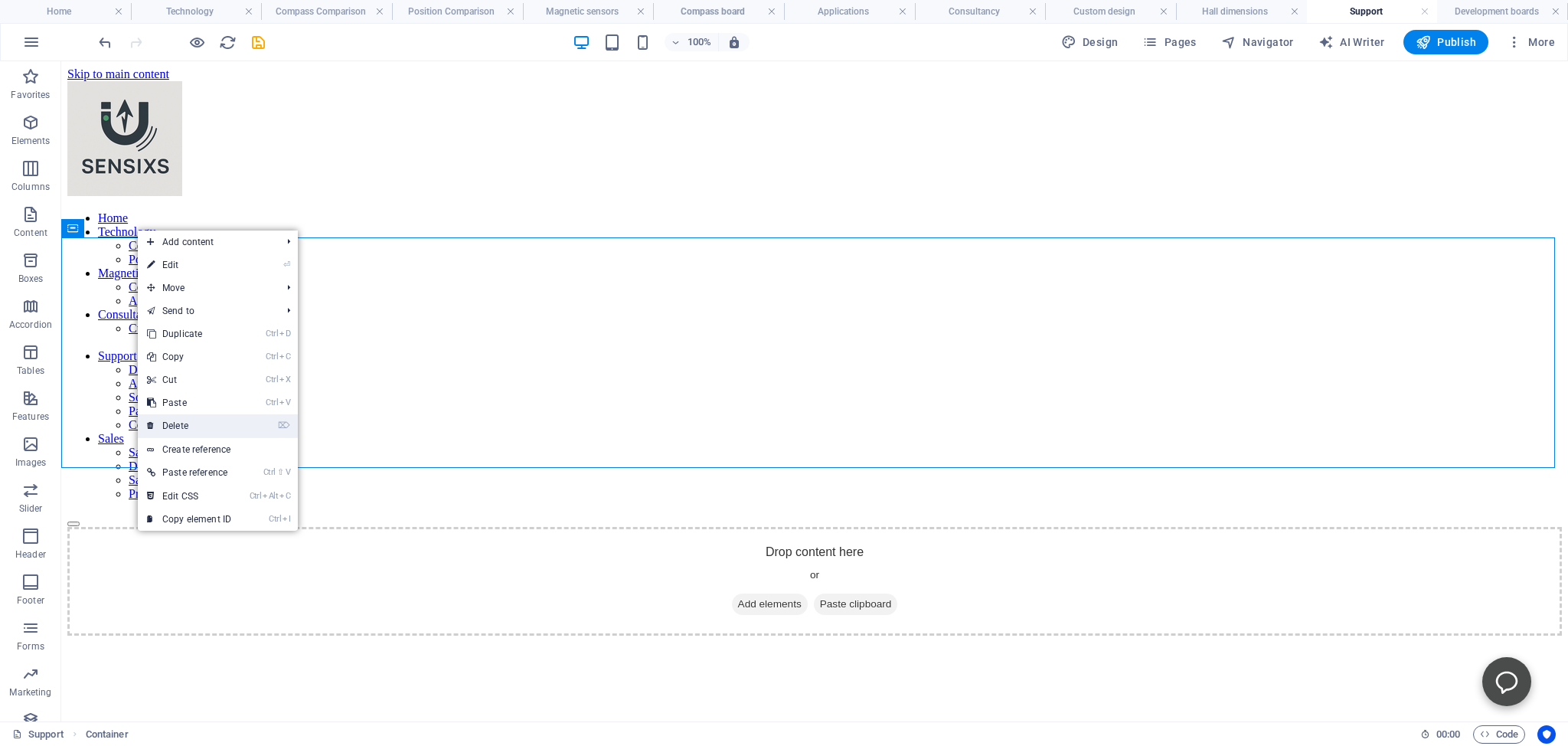
click at [177, 422] on link "⌦ Delete" at bounding box center [189, 425] width 103 height 23
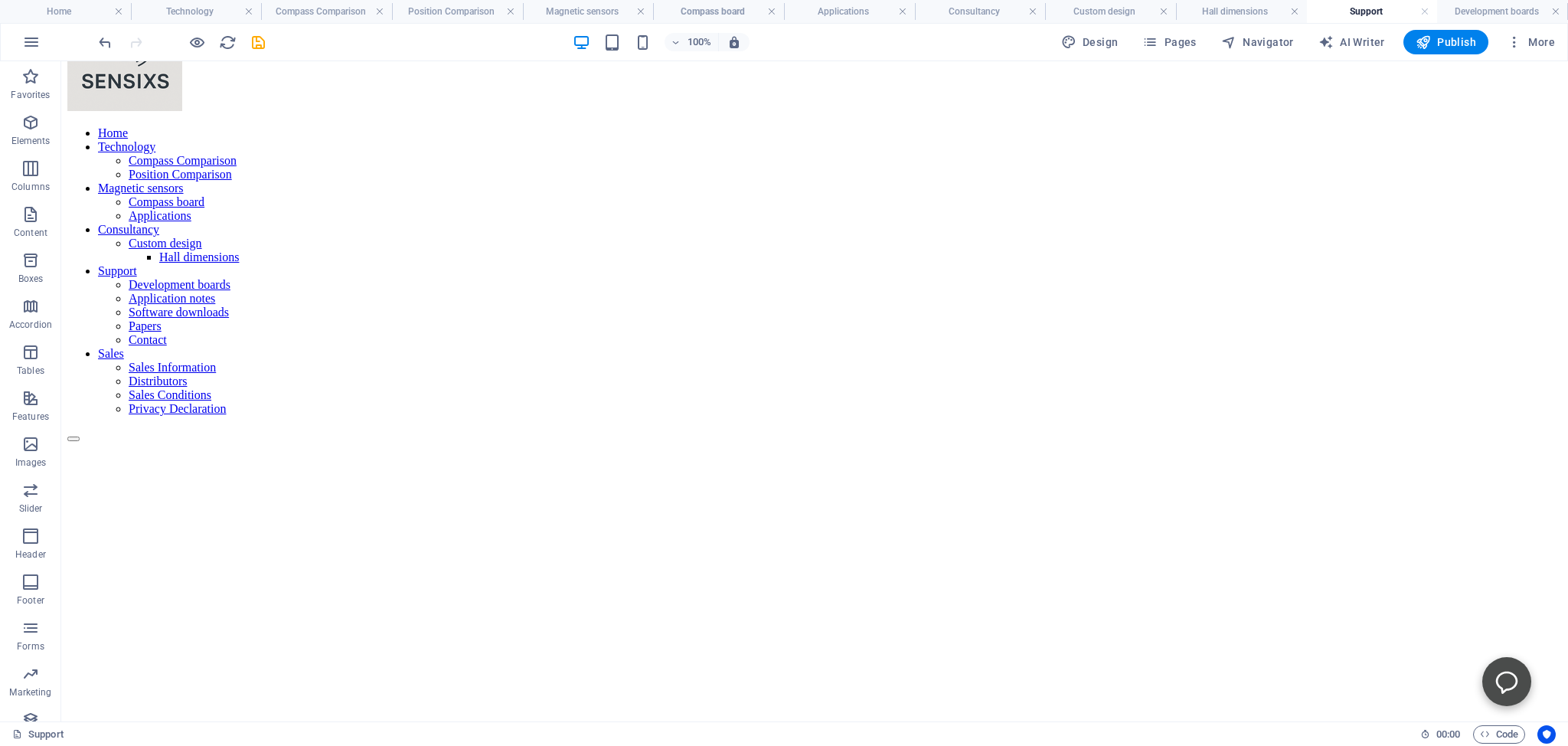
scroll to position [162, 0]
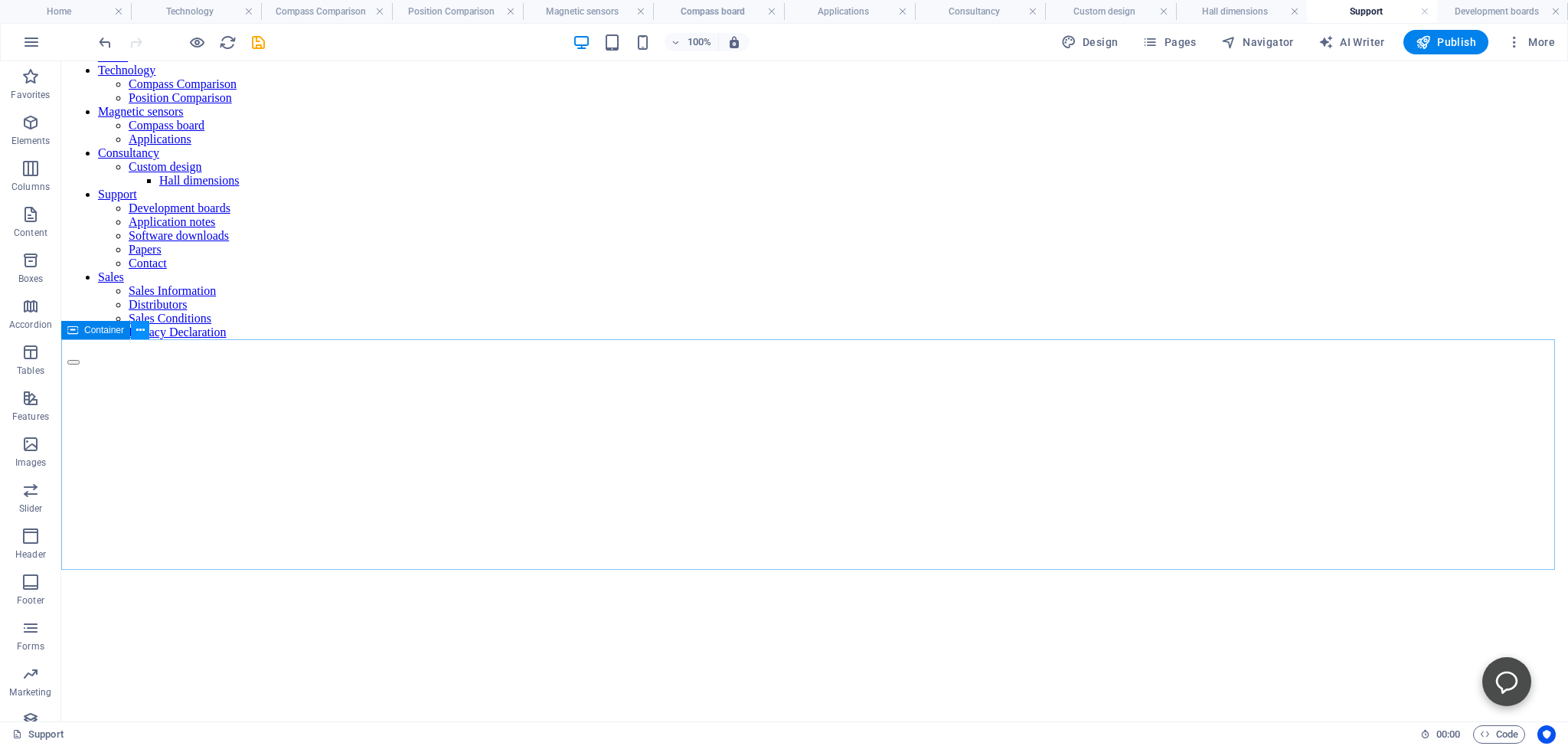
click at [140, 335] on icon at bounding box center [140, 330] width 9 height 16
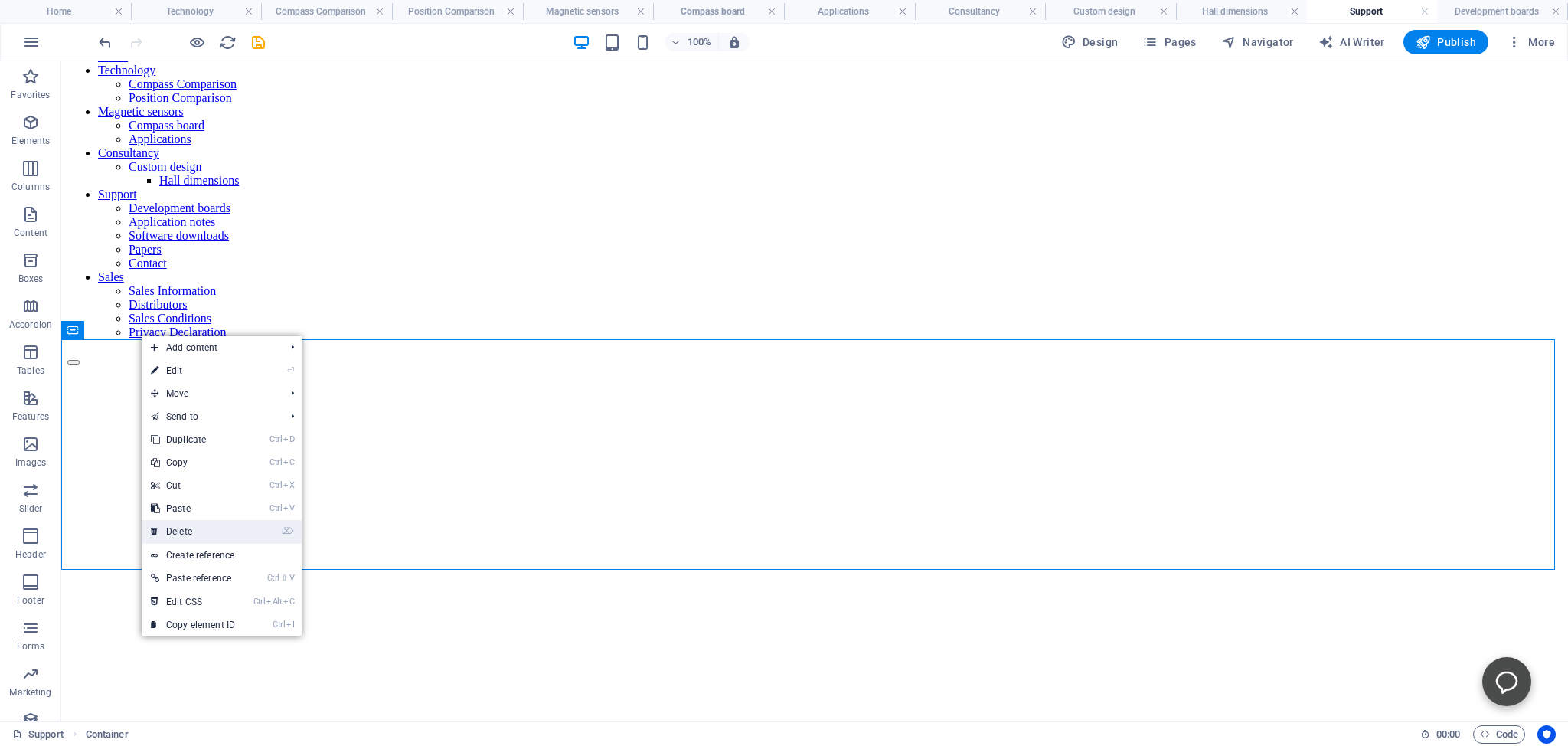
click at [177, 530] on link "⌦ Delete" at bounding box center [193, 531] width 103 height 23
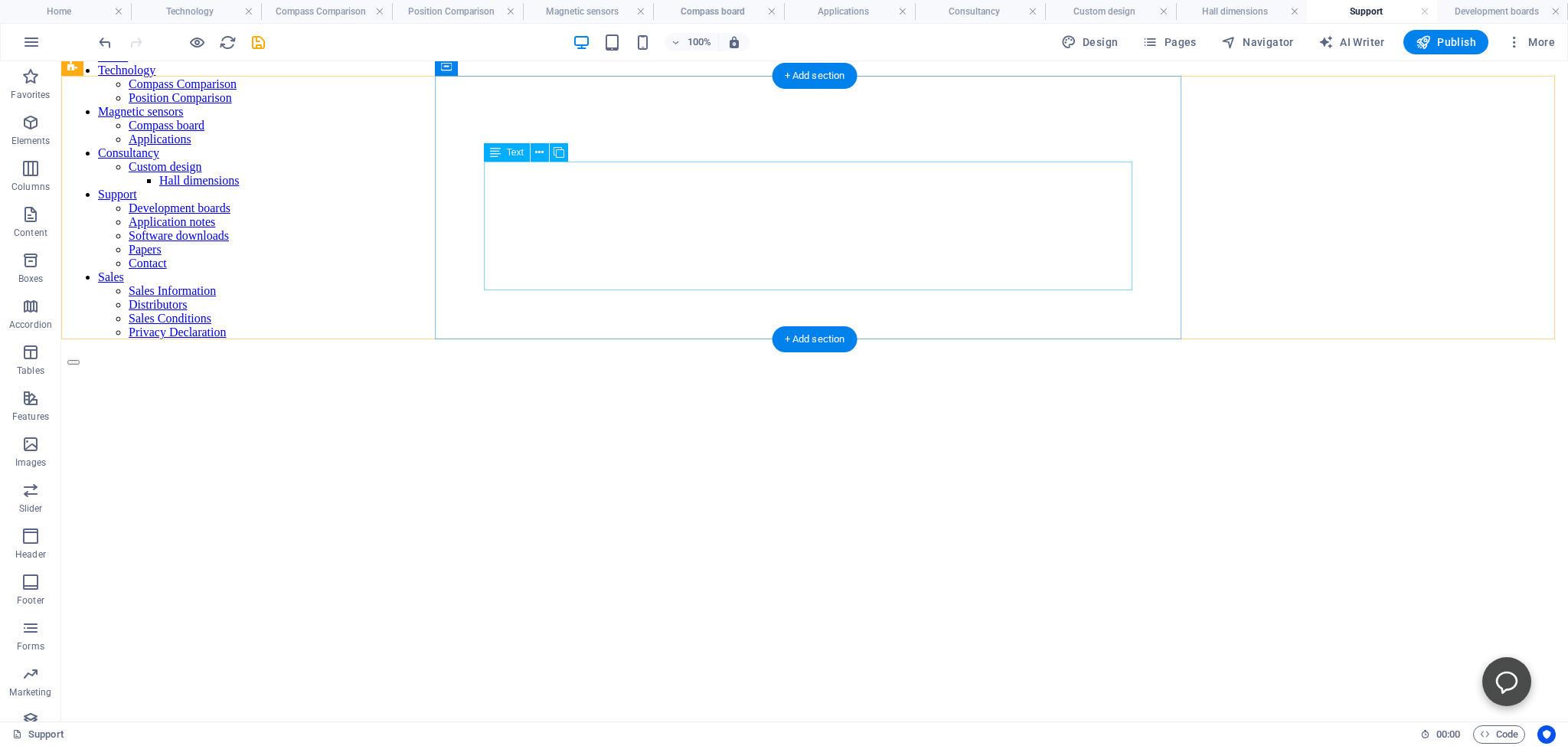
scroll to position [0, 0]
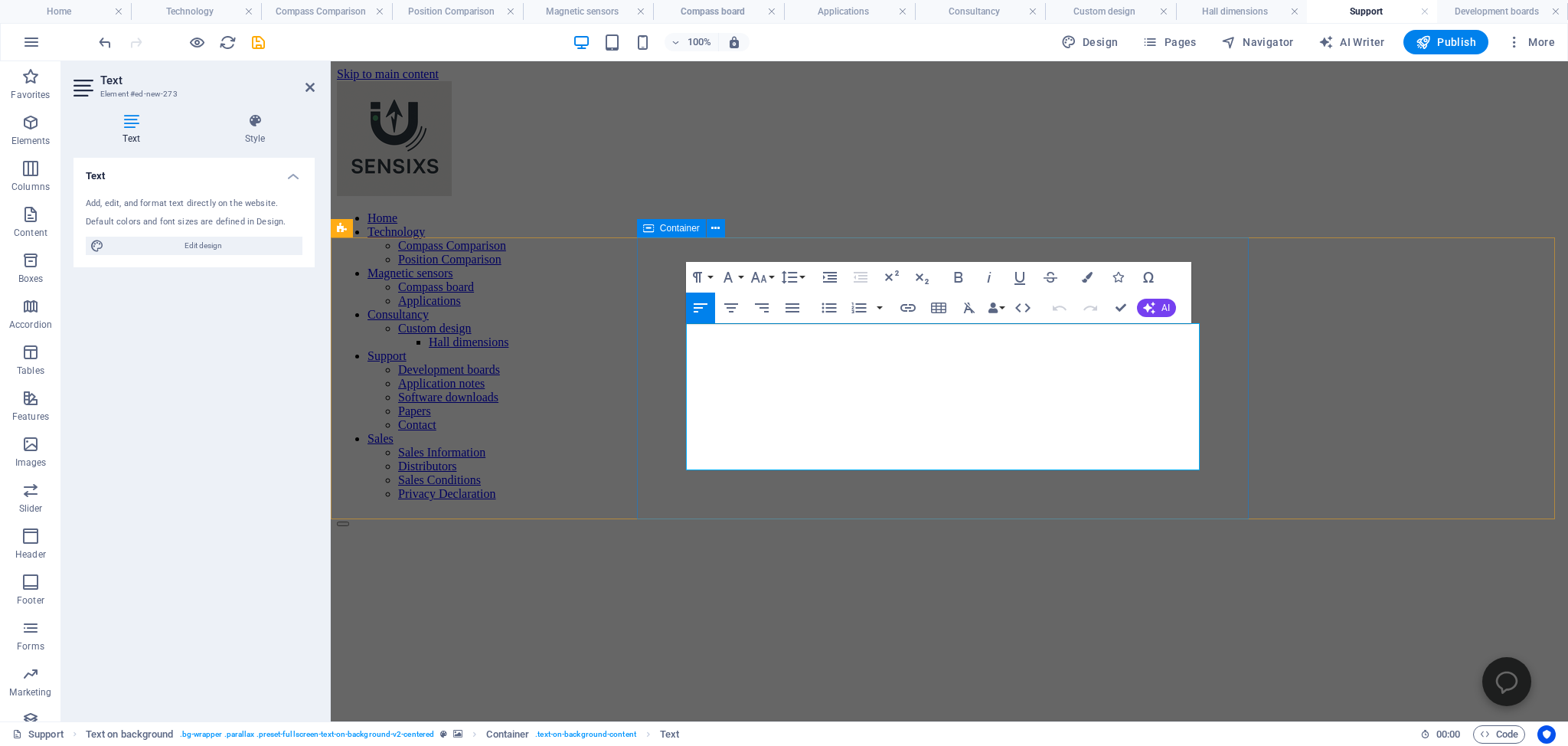
drag, startPoint x: 1007, startPoint y: 460, endPoint x: 686, endPoint y: 331, distance: 346.0
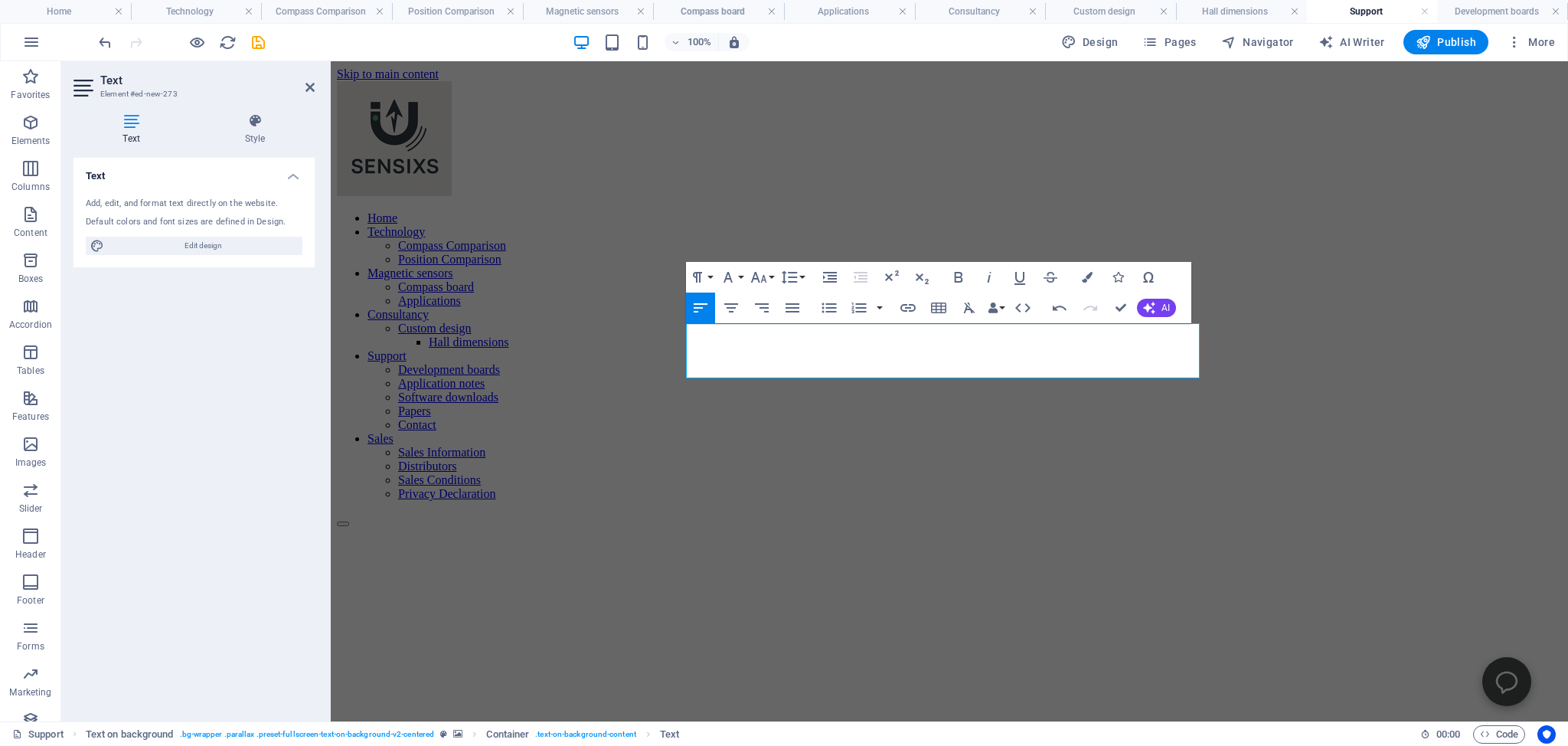
click at [374, 439] on figure at bounding box center [949, 439] width 1225 height 0
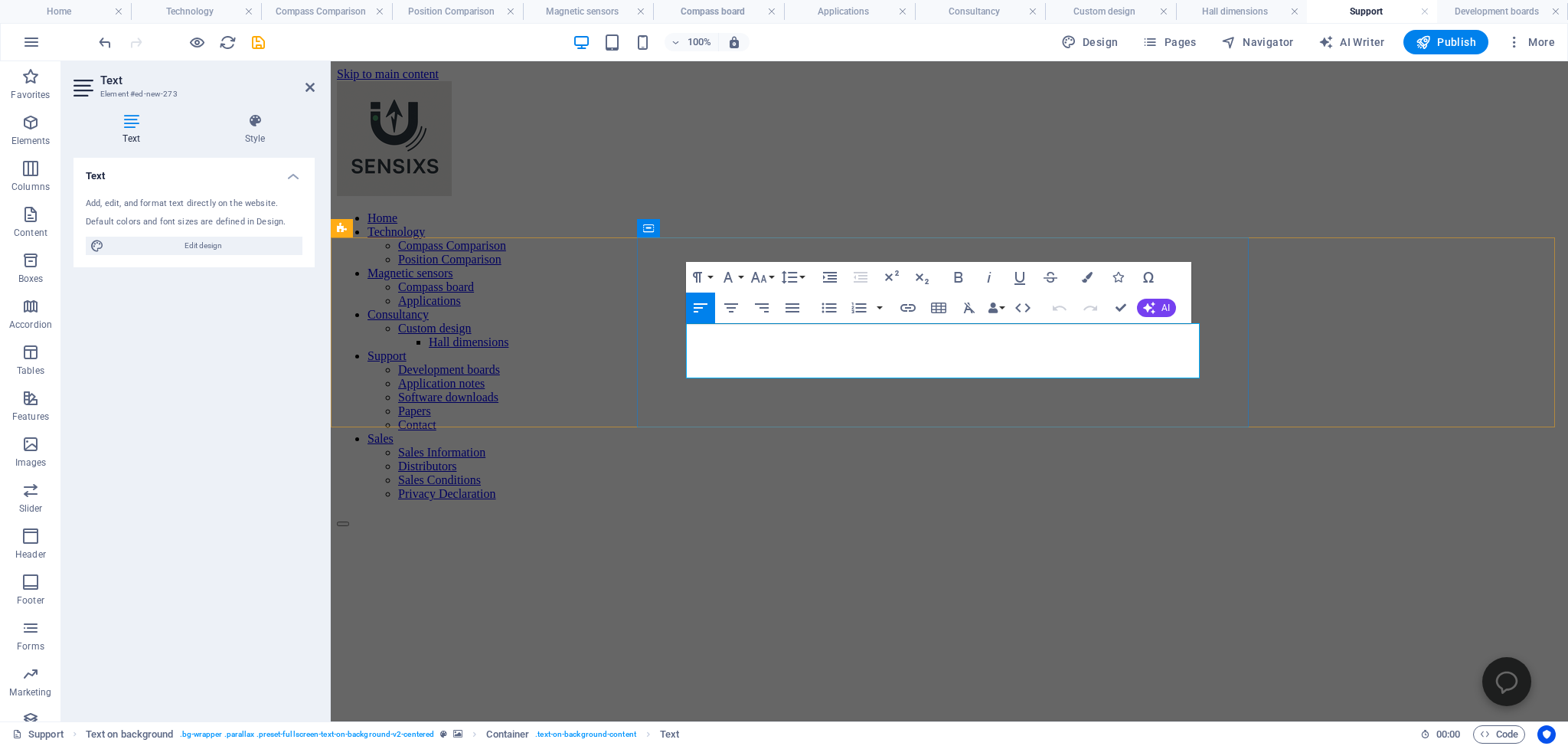
drag, startPoint x: 971, startPoint y: 350, endPoint x: 1049, endPoint y: 377, distance: 82.5
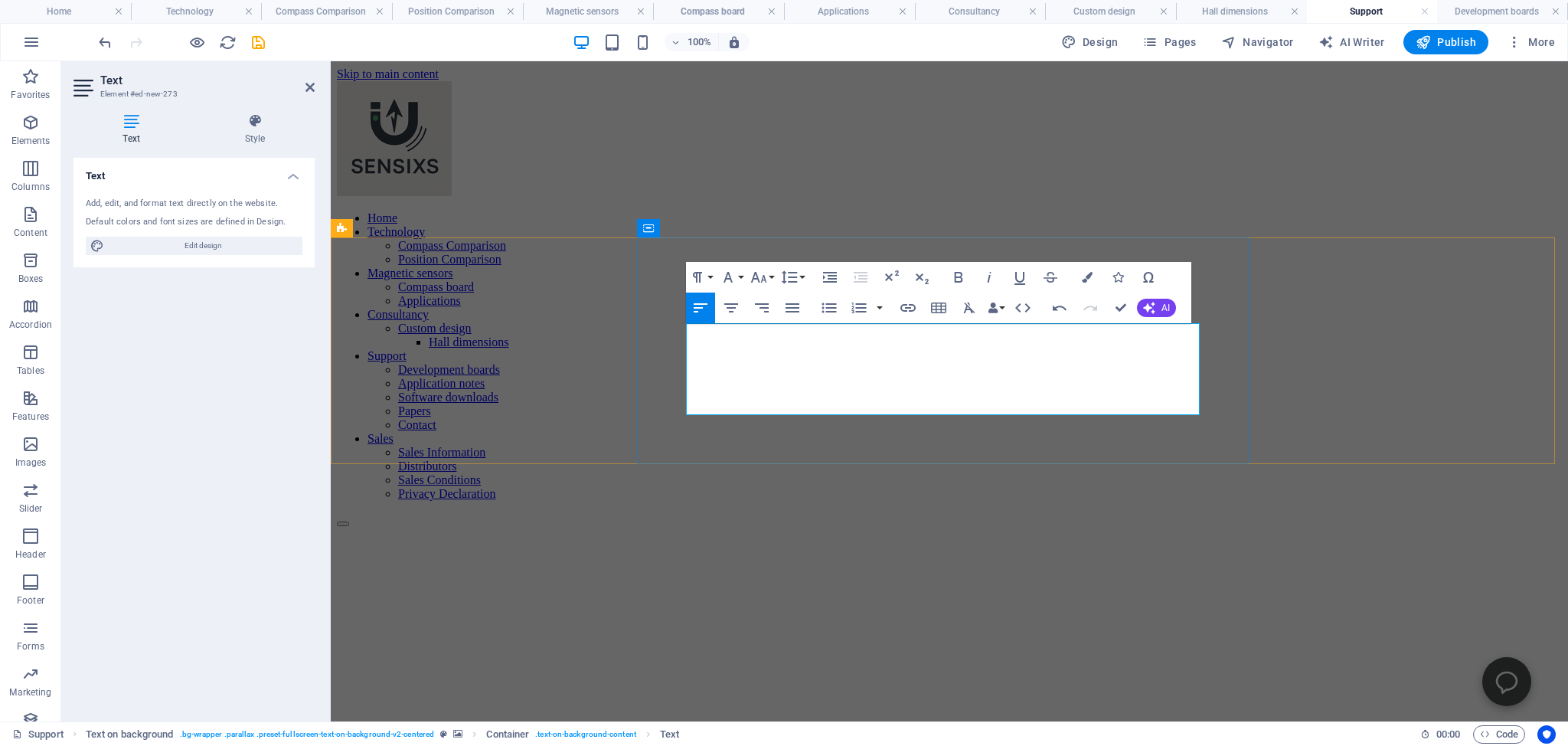
drag, startPoint x: 1148, startPoint y: 351, endPoint x: 973, endPoint y: 352, distance: 175.0
click at [385, 439] on figure at bounding box center [949, 439] width 1225 height 0
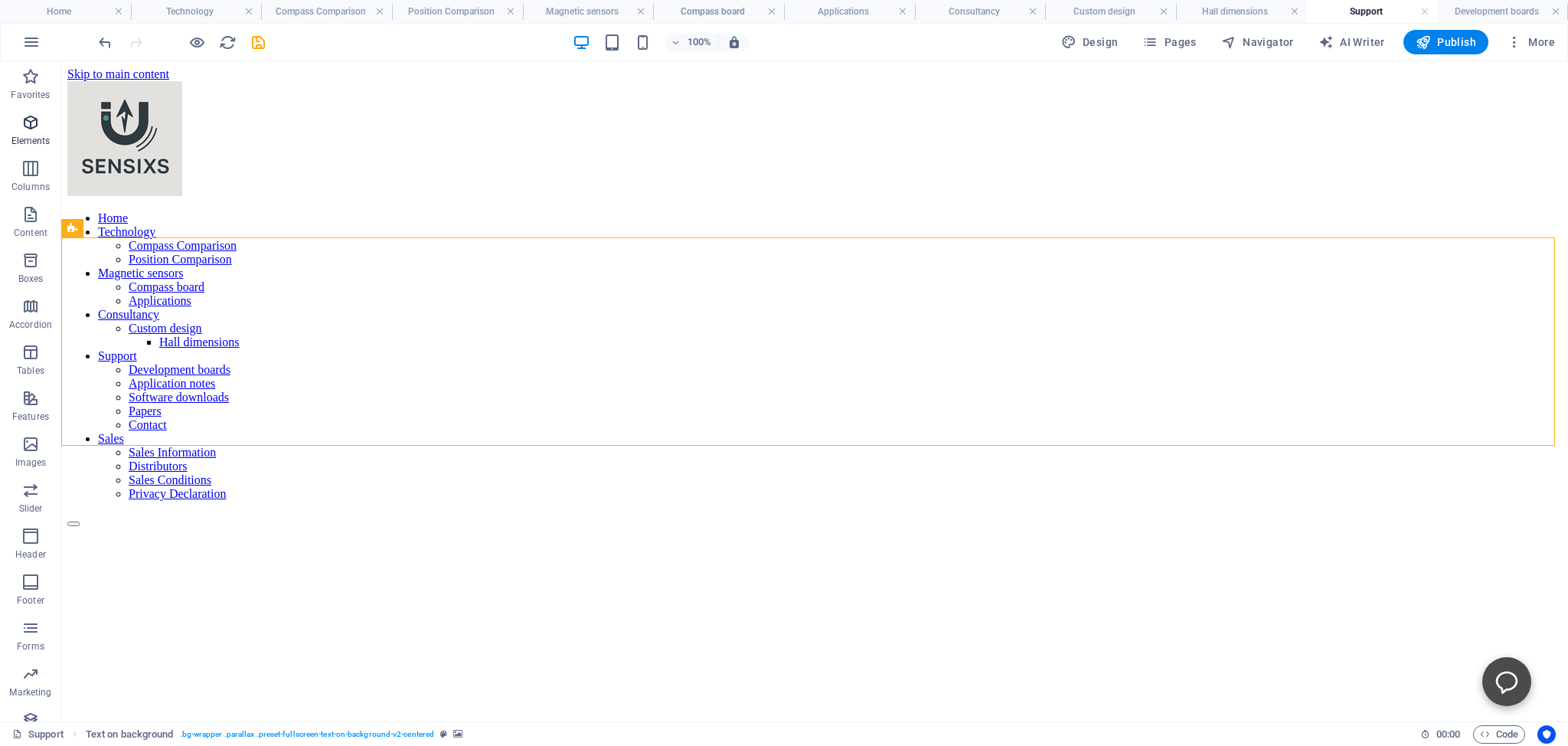
click at [29, 124] on icon "button" at bounding box center [30, 122] width 19 height 19
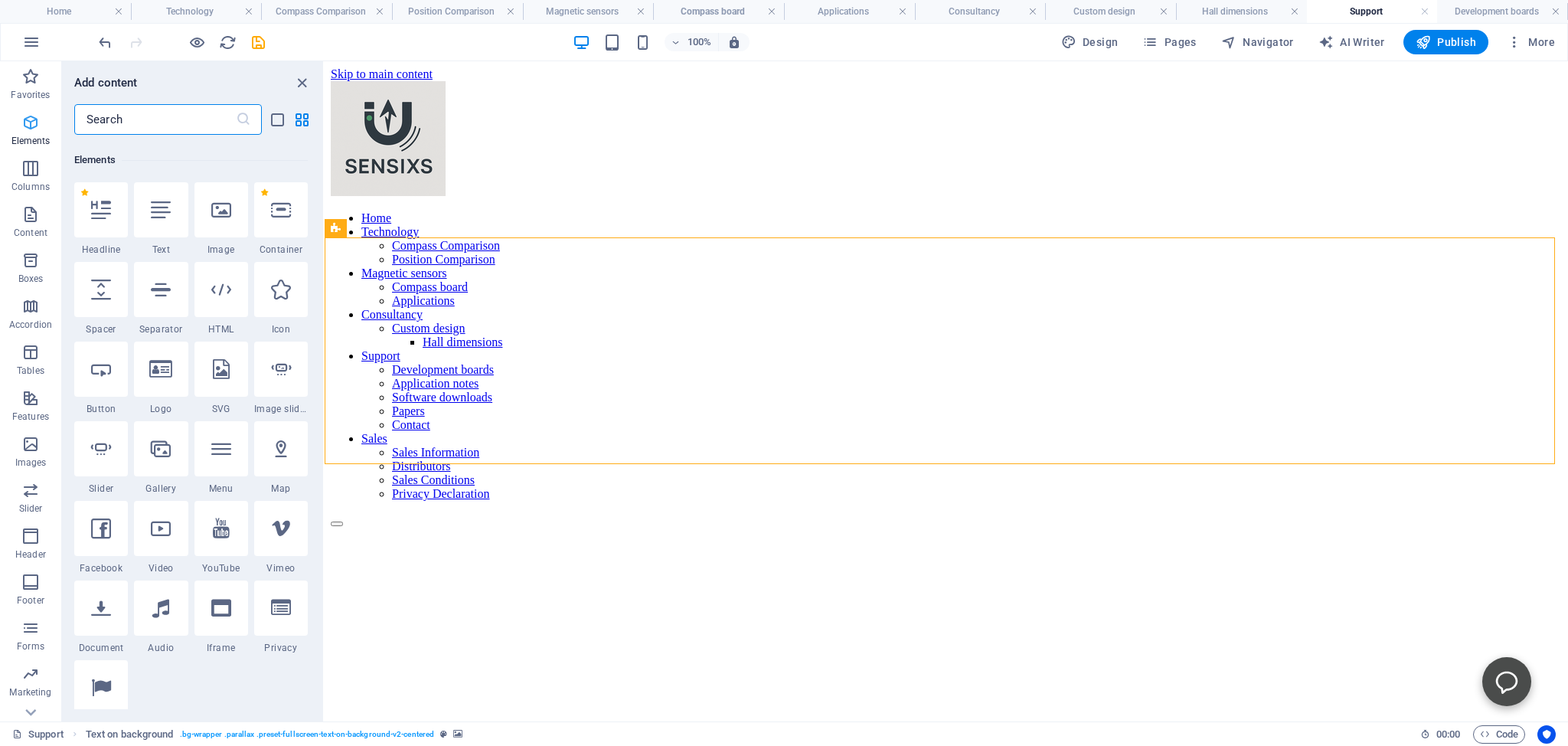
scroll to position [163, 0]
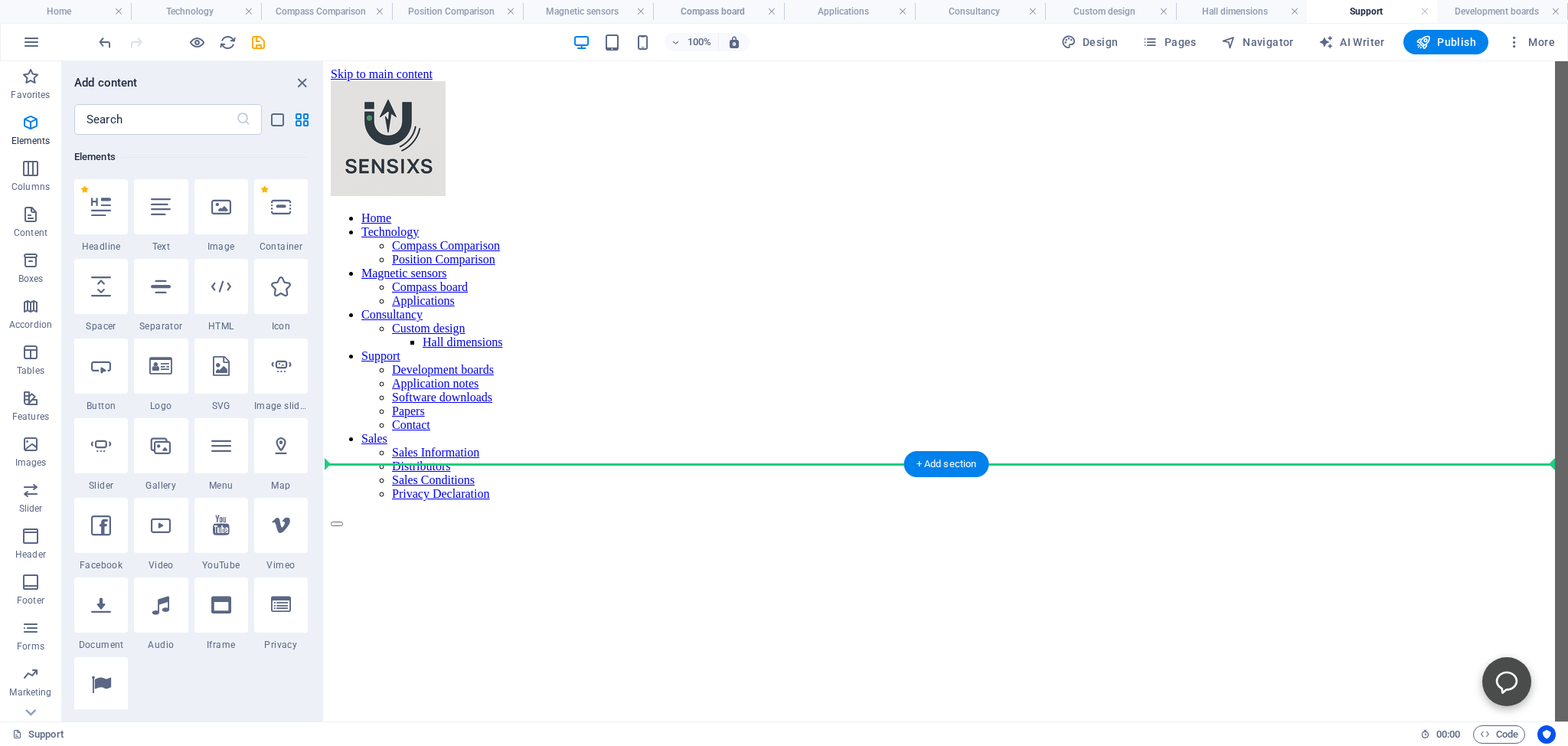
select select "px"
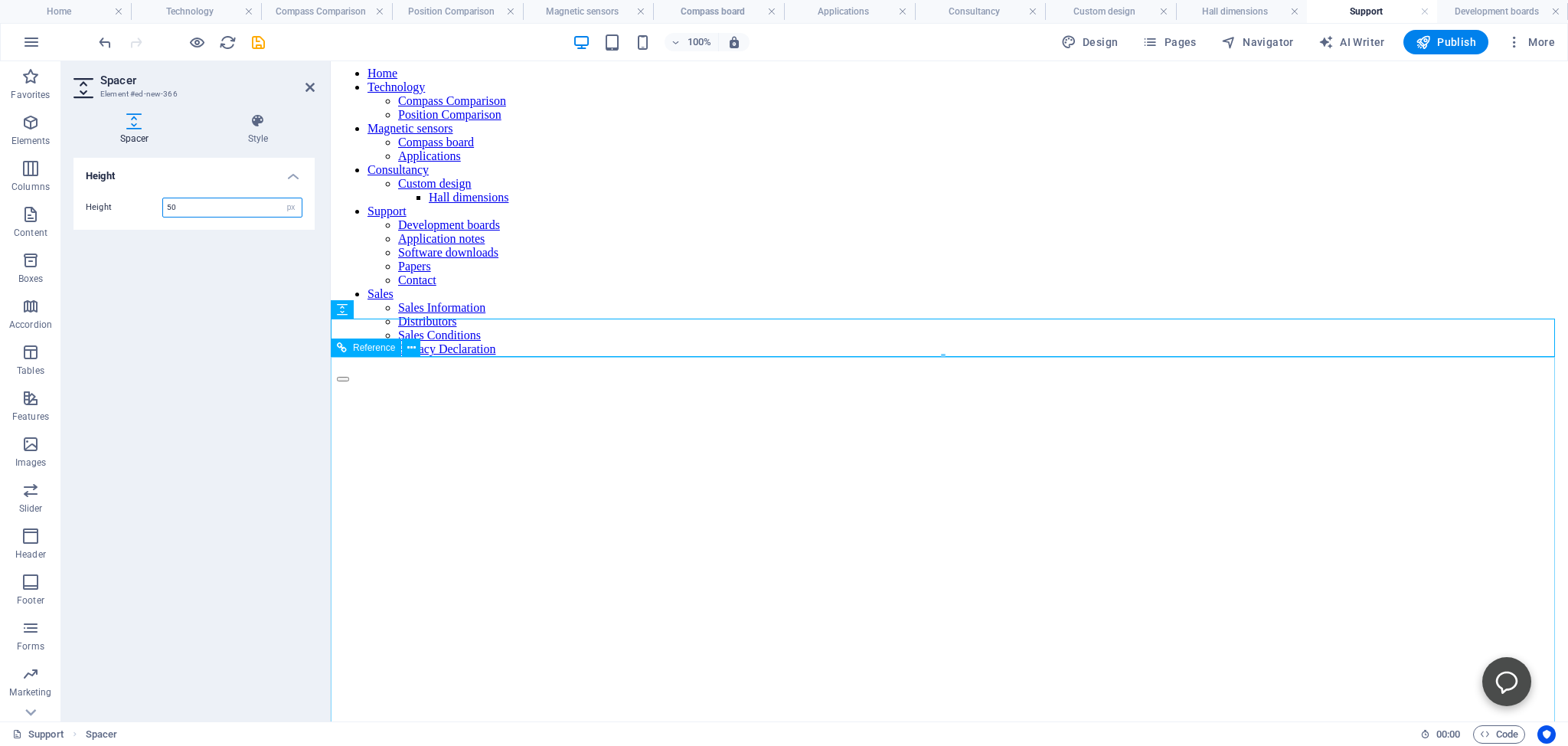
scroll to position [0, 0]
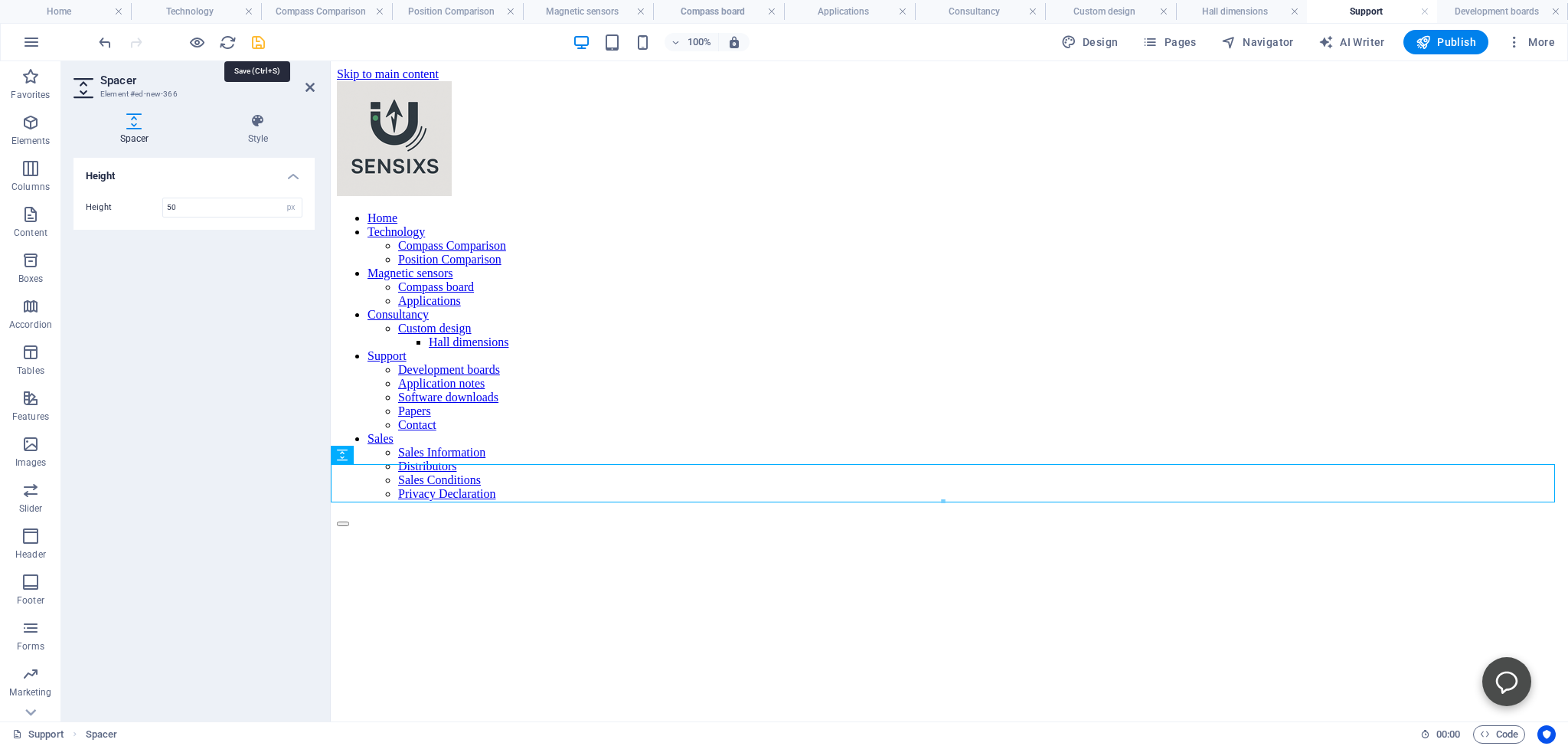
click at [260, 38] on icon "save" at bounding box center [259, 42] width 18 height 18
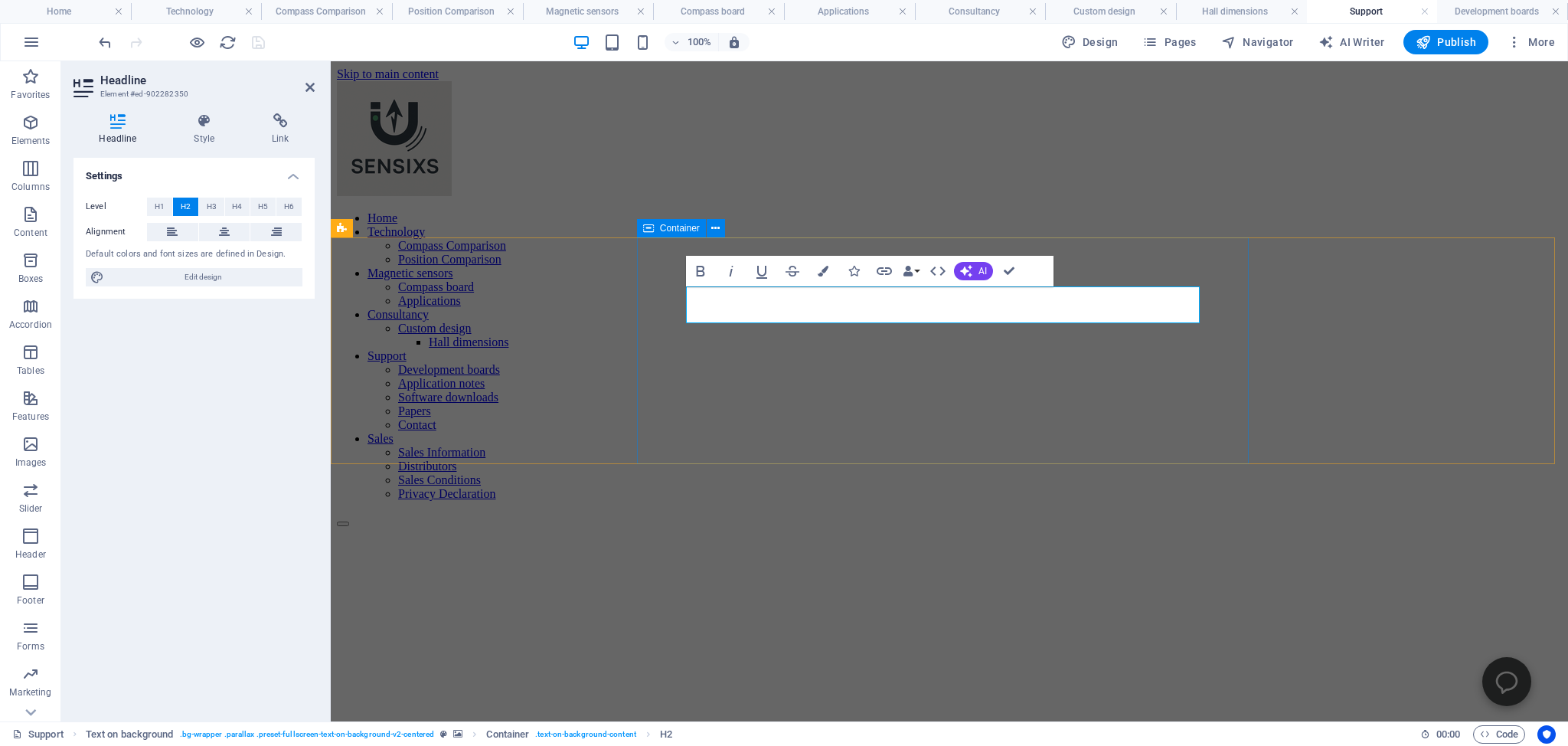
drag, startPoint x: 894, startPoint y: 306, endPoint x: 778, endPoint y: 307, distance: 116.0
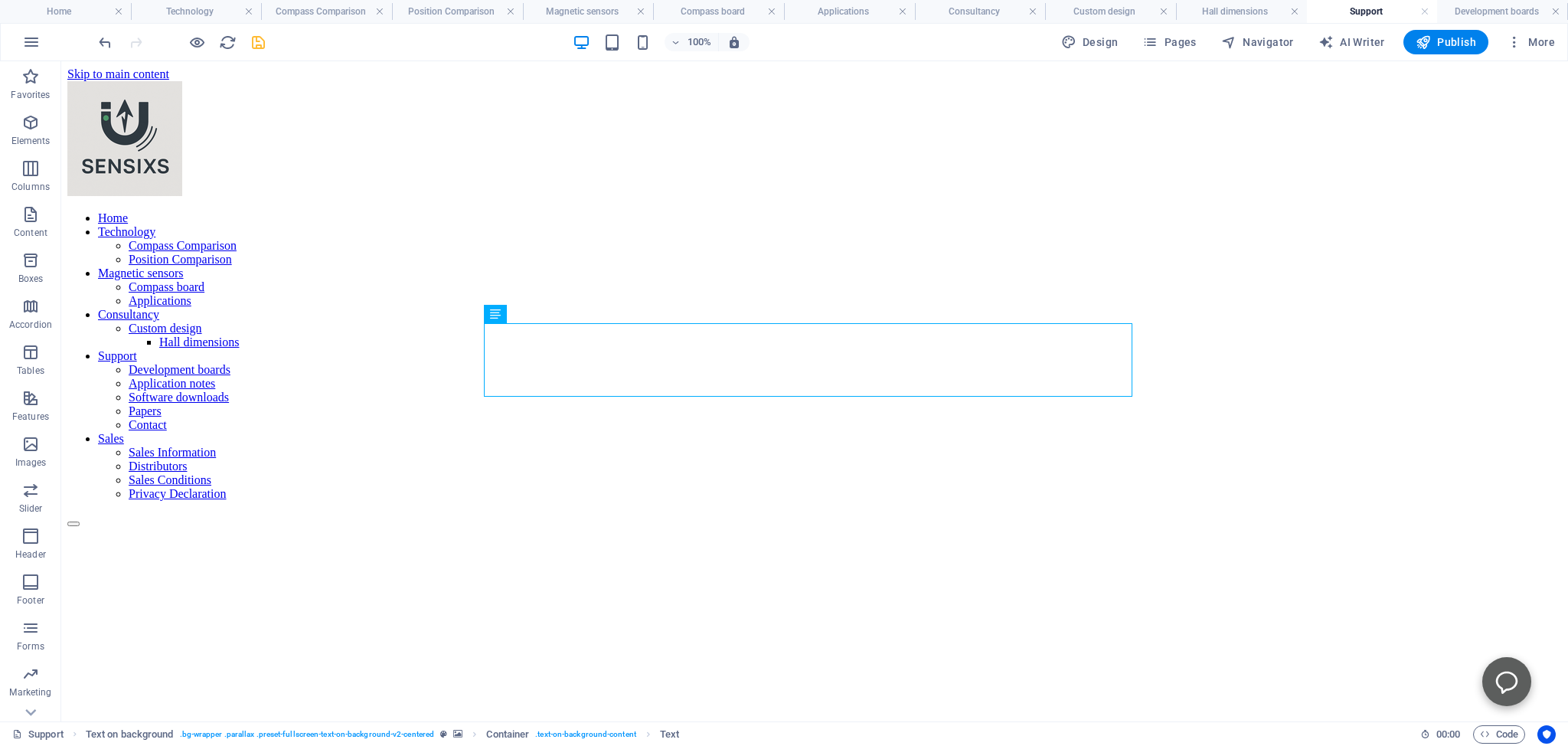
click at [1497, 676] on icon "Open chatbot window" at bounding box center [1506, 680] width 24 height 24
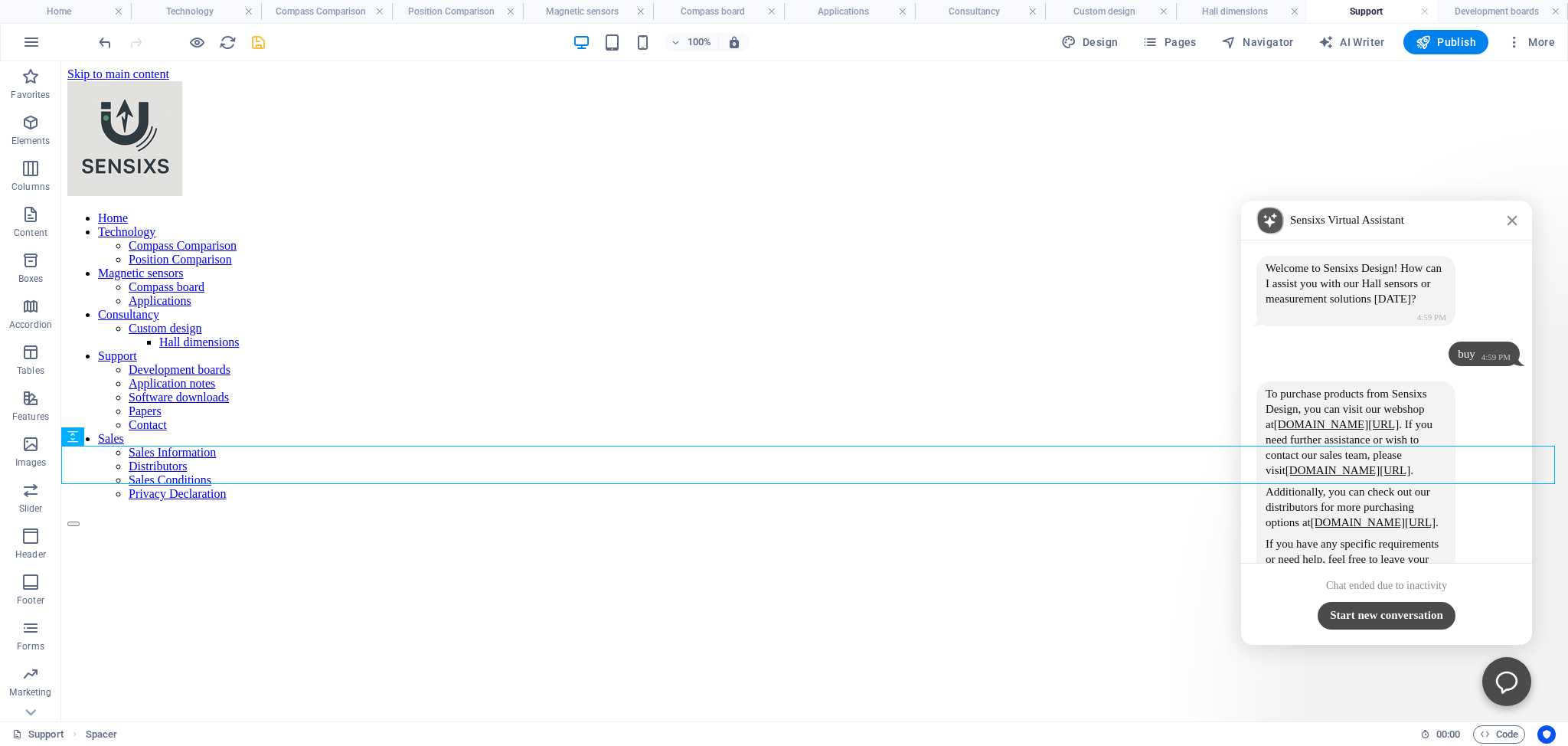
drag, startPoint x: 1501, startPoint y: 215, endPoint x: 1481, endPoint y: 225, distance: 22.4
click at [1506, 215] on icon "Close chatbot window" at bounding box center [1512, 220] width 13 height 13
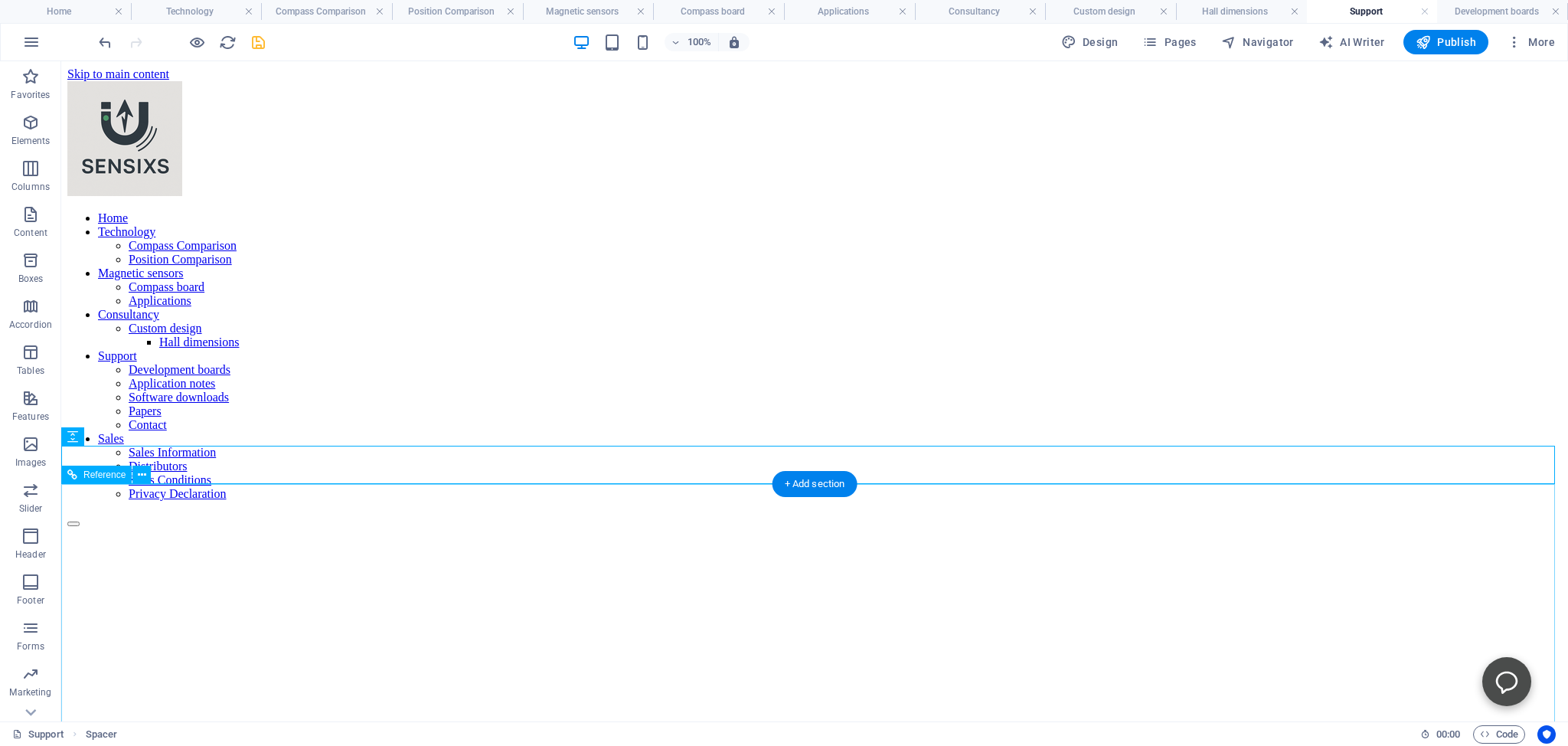
scroll to position [162, 0]
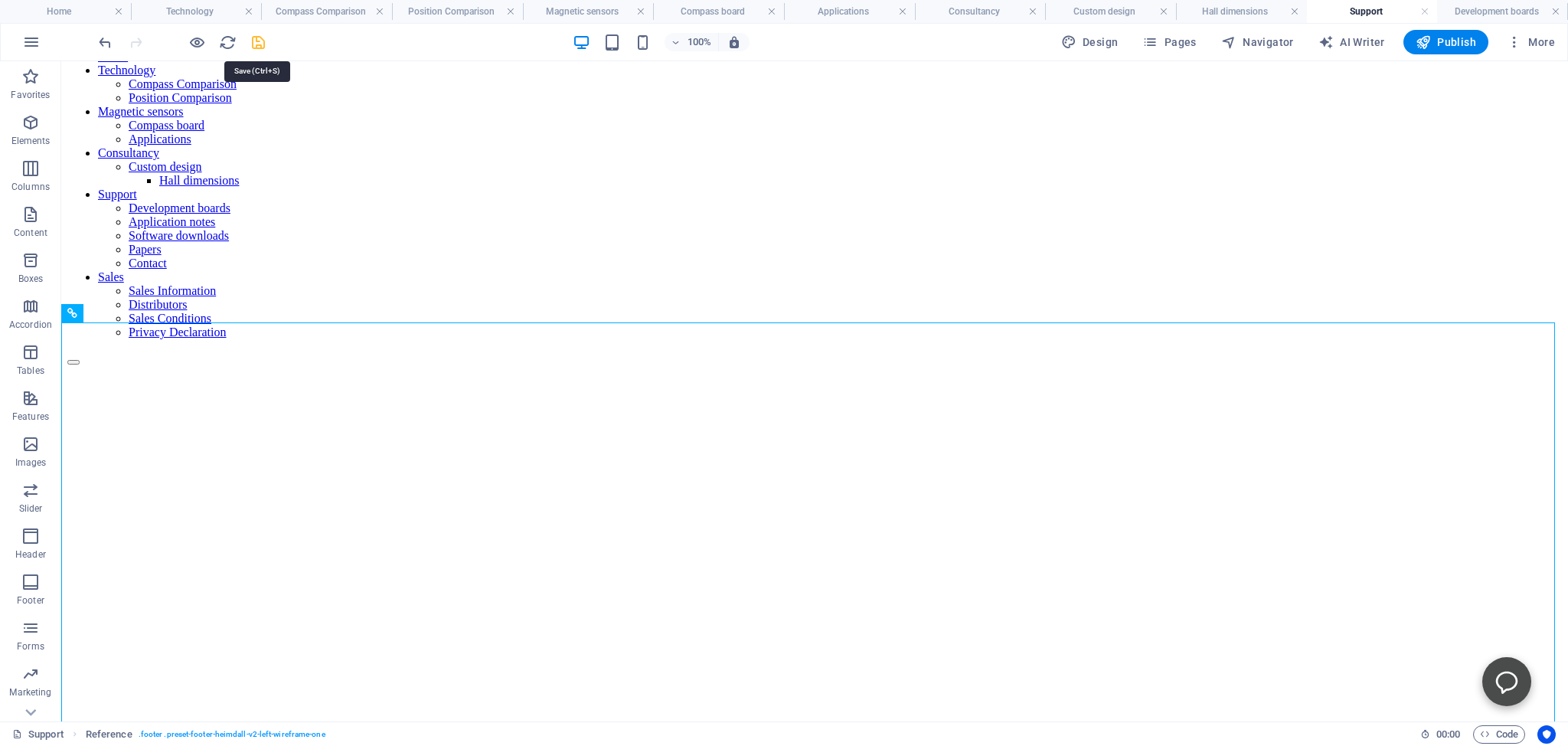
drag, startPoint x: 256, startPoint y: 44, endPoint x: 274, endPoint y: 324, distance: 280.6
click at [256, 44] on icon "save" at bounding box center [259, 42] width 18 height 18
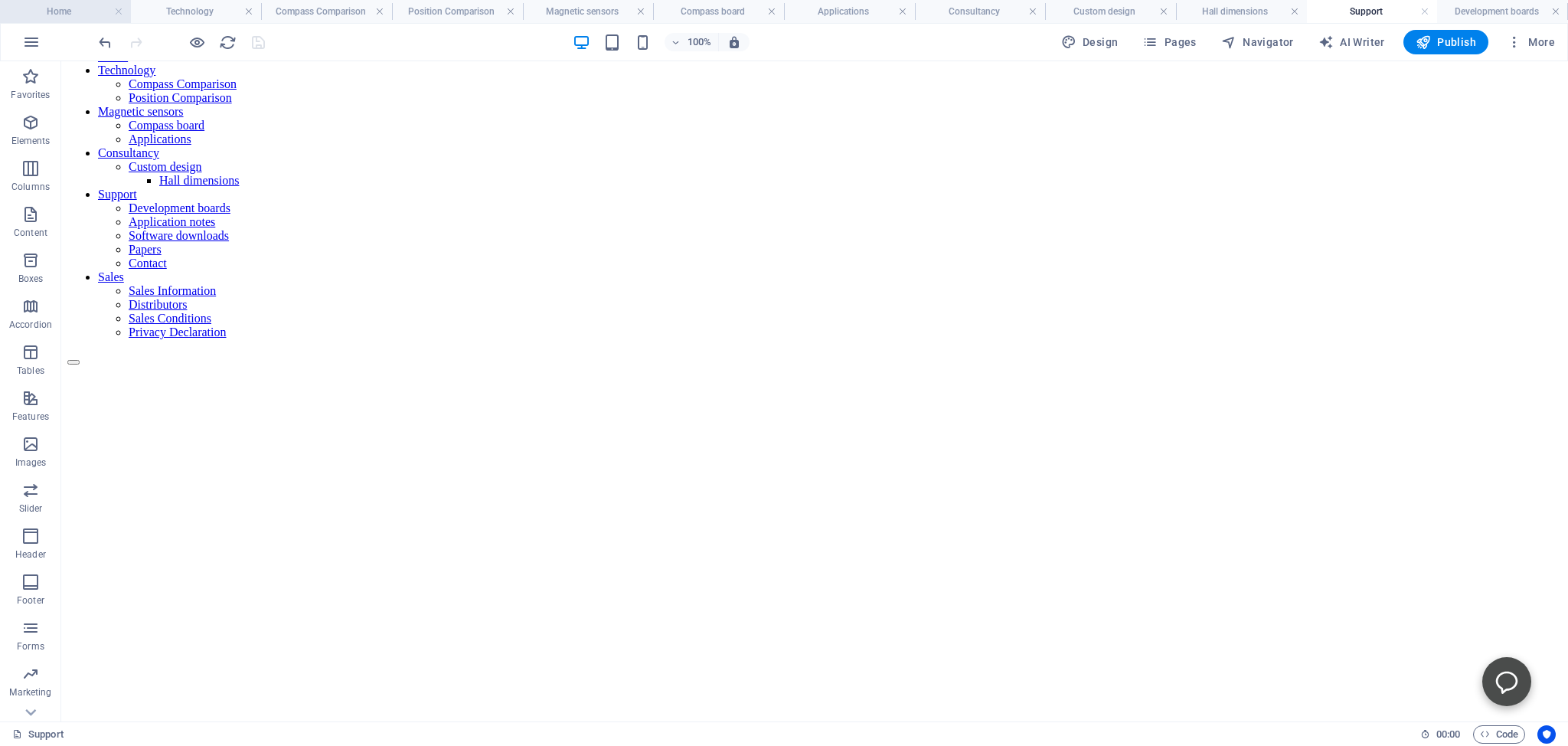
click at [68, 9] on h4 "Home" at bounding box center [66, 11] width 131 height 17
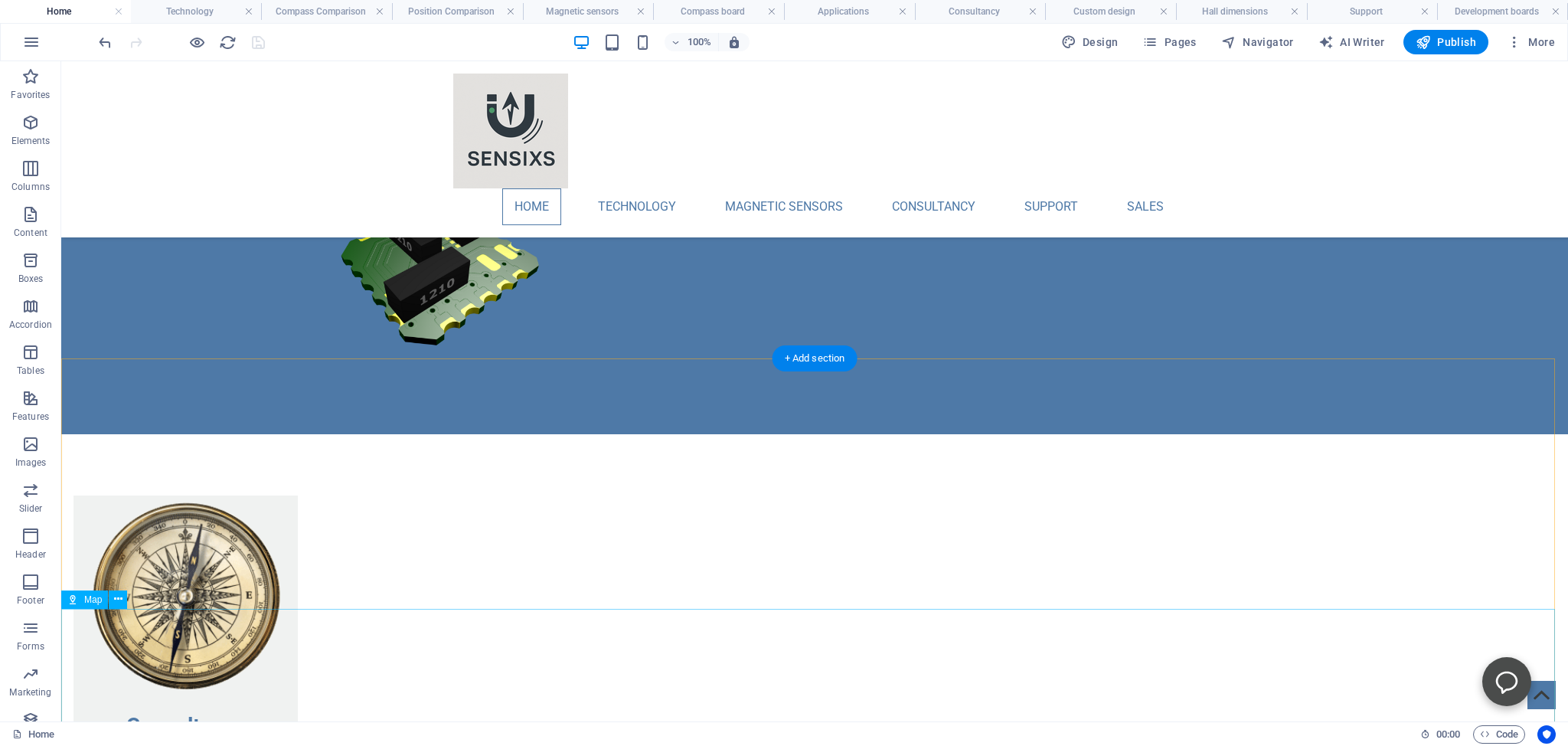
scroll to position [1436, 0]
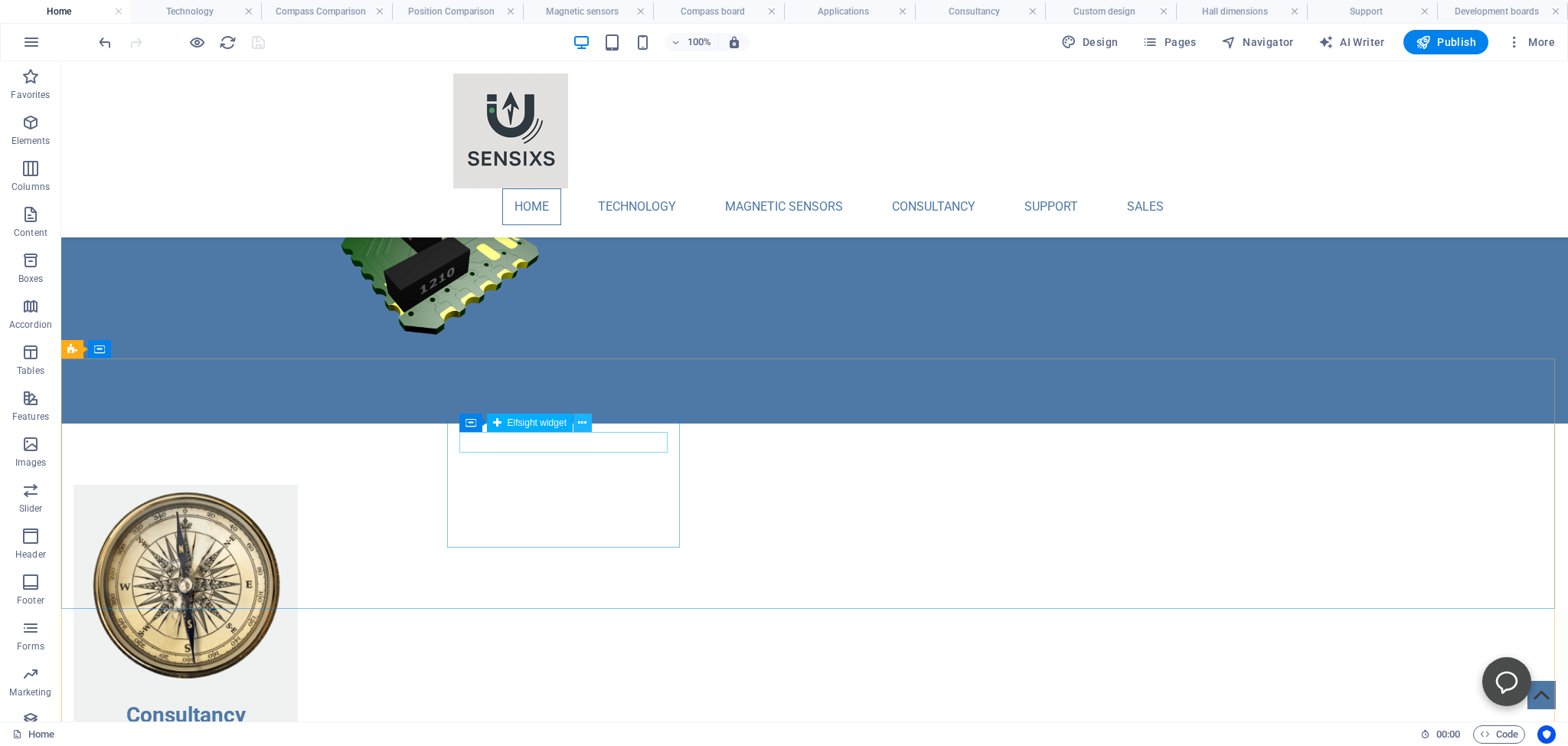
click at [582, 423] on icon at bounding box center [582, 423] width 9 height 16
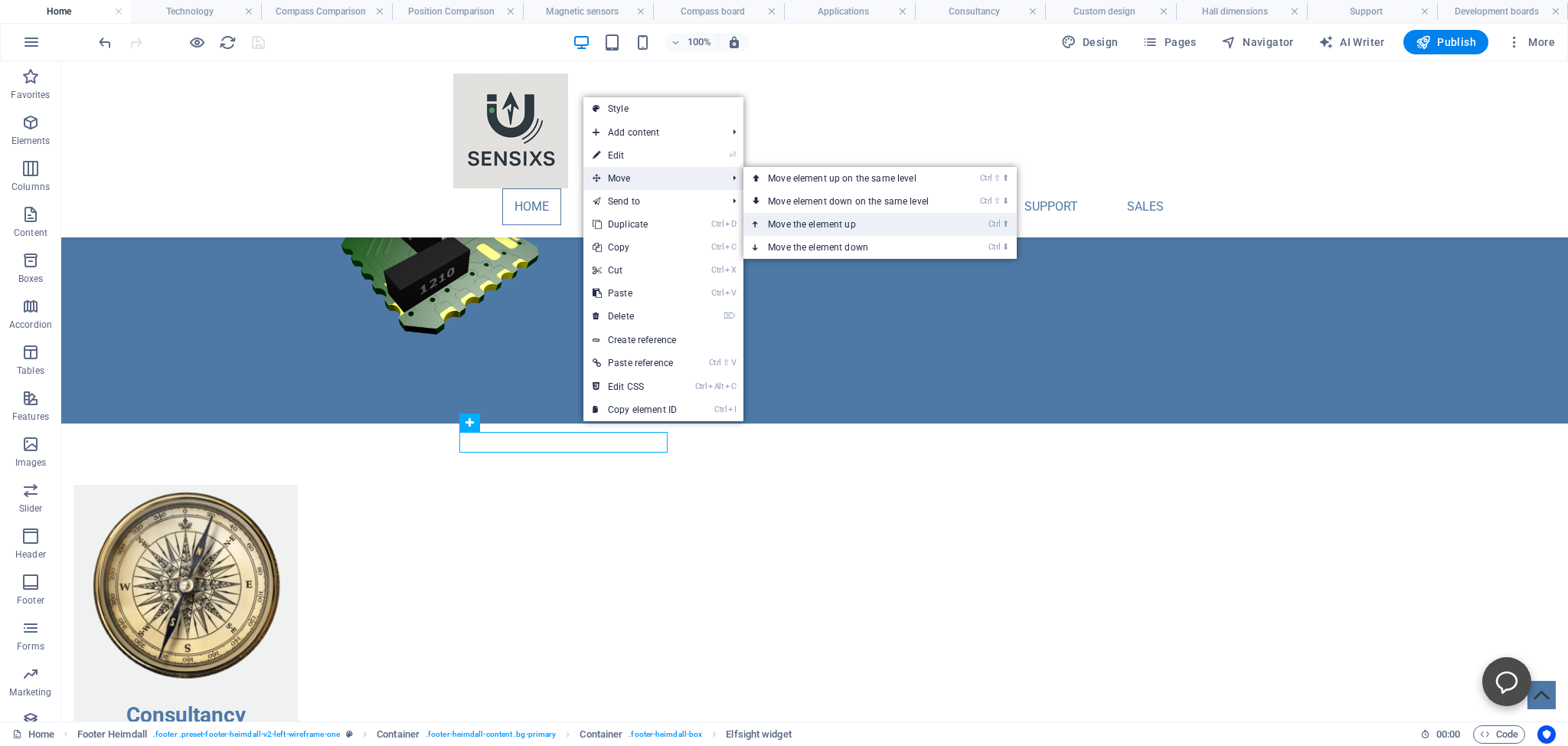
click at [783, 222] on link "Ctrl ⬆ Move the element up" at bounding box center [851, 223] width 216 height 23
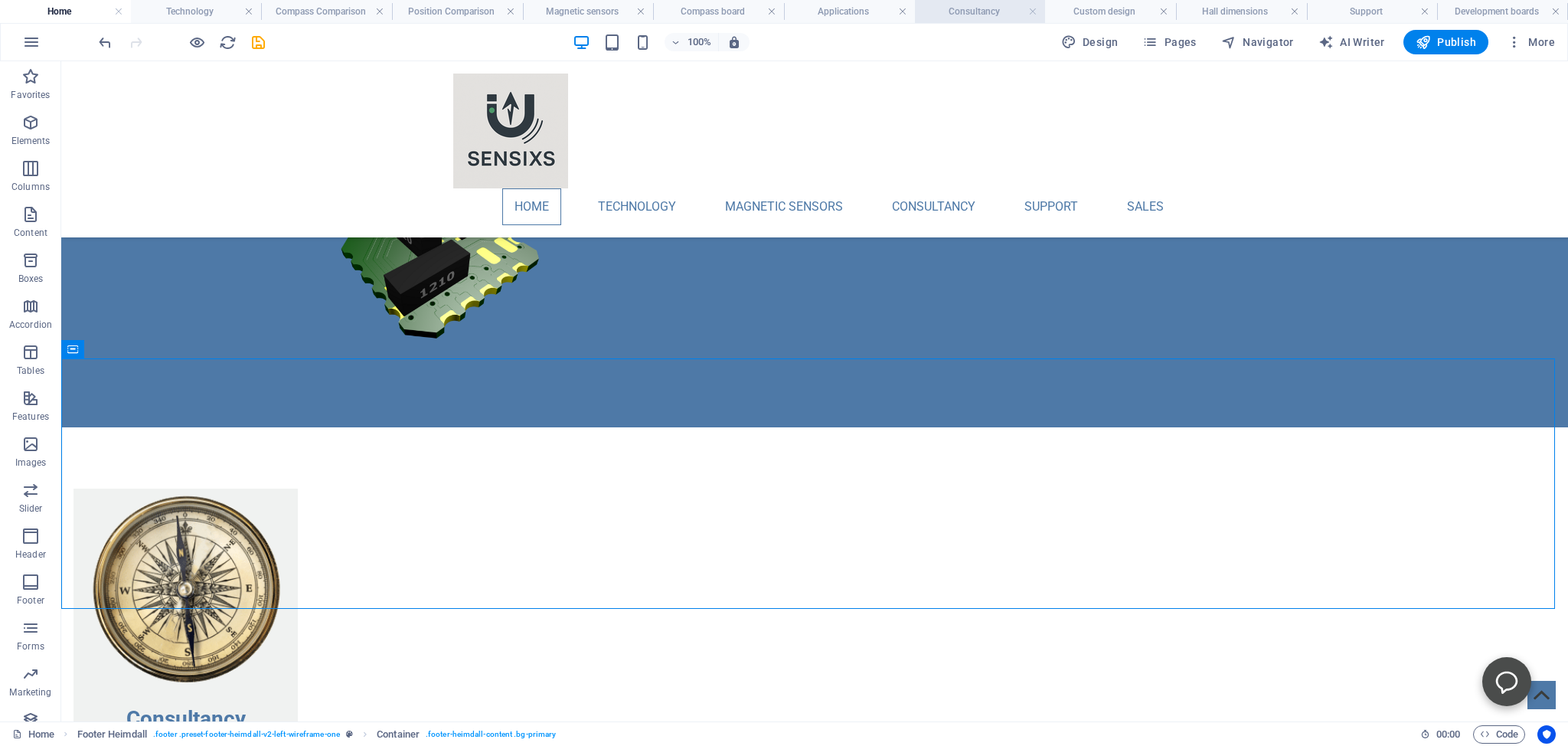
click at [970, 11] on h4 "Consultancy" at bounding box center [980, 11] width 131 height 17
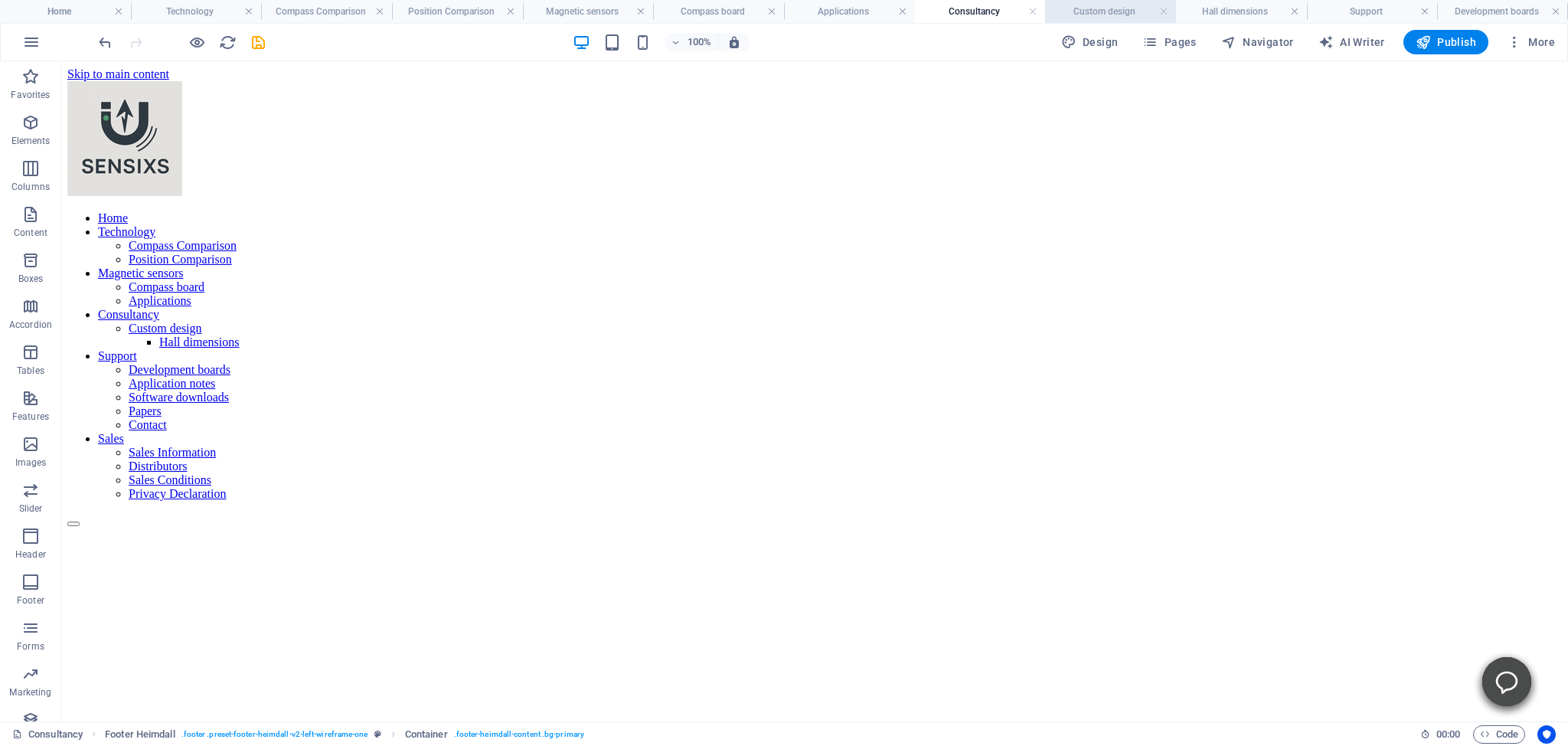
click at [1080, 9] on h4 "Custom design" at bounding box center [1111, 11] width 131 height 17
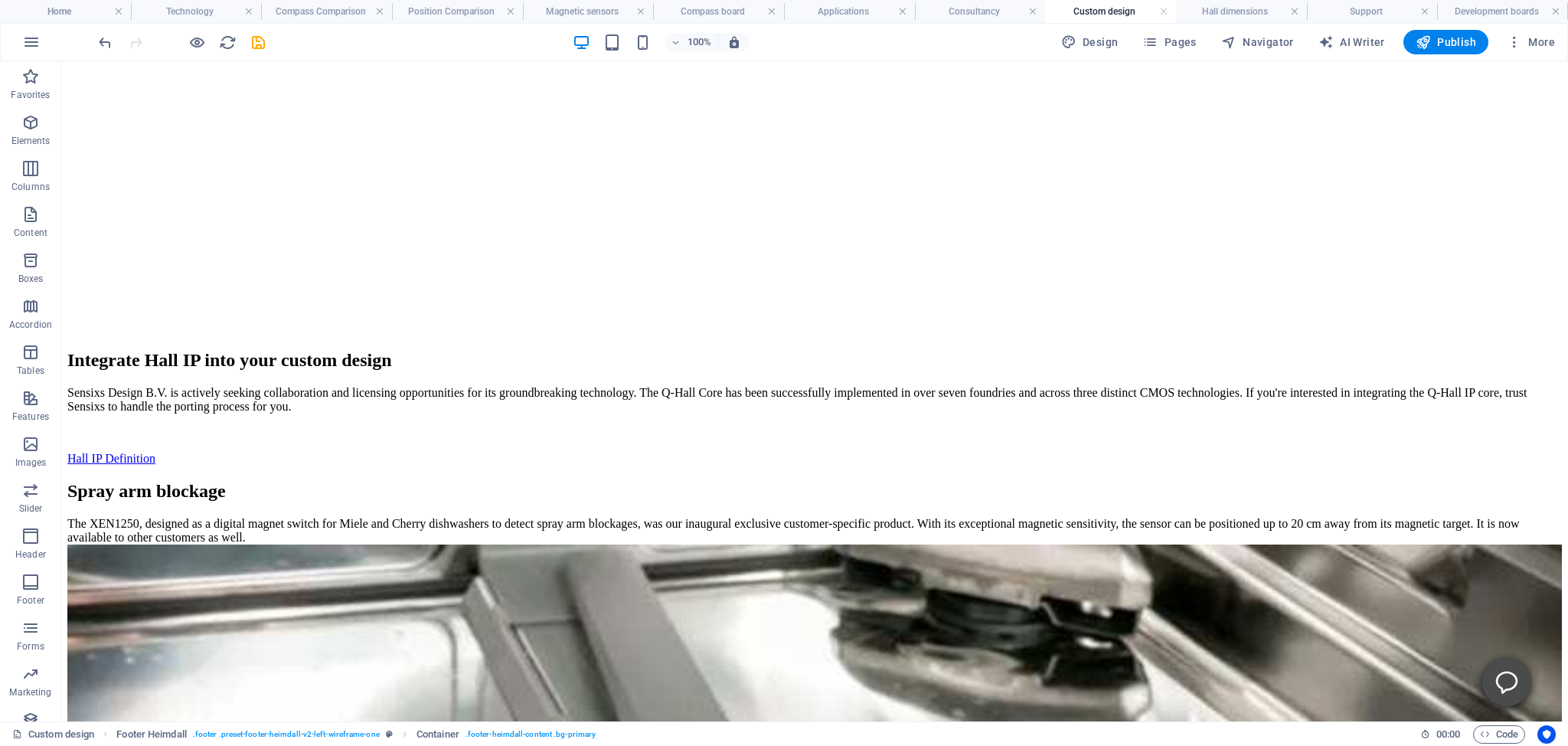
scroll to position [727, 0]
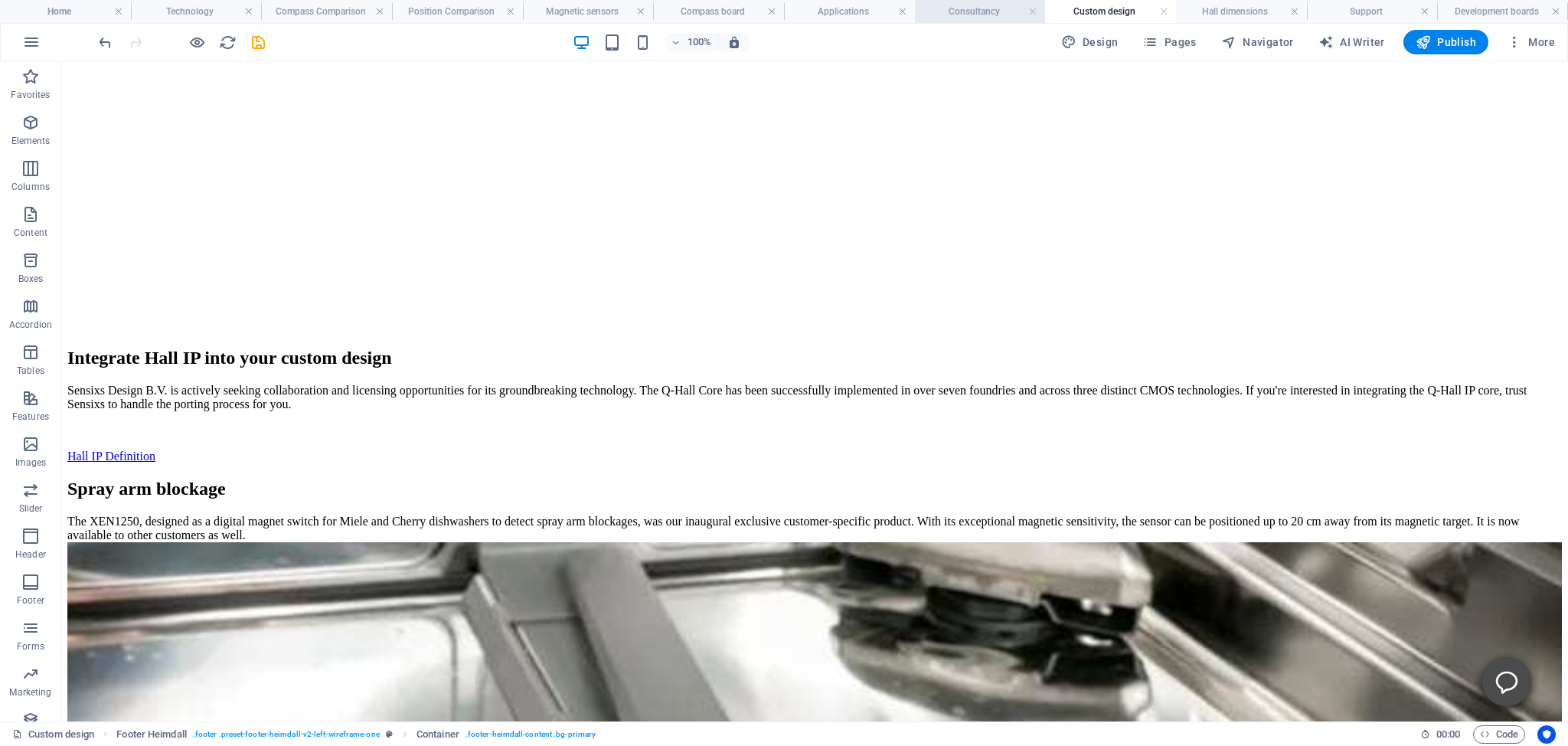
click at [975, 13] on h4 "Consultancy" at bounding box center [980, 11] width 131 height 17
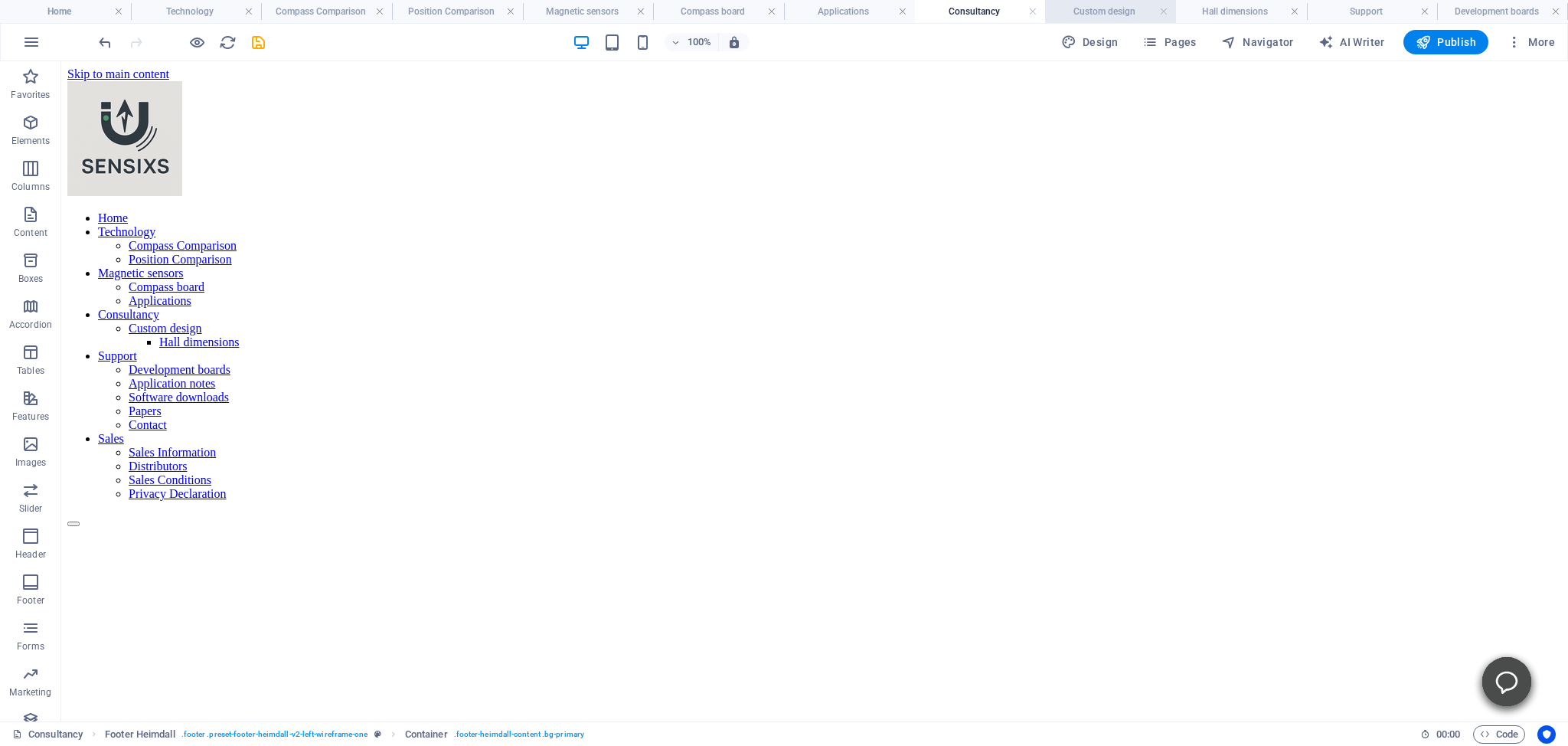
click at [1100, 11] on h4 "Custom design" at bounding box center [1111, 11] width 131 height 17
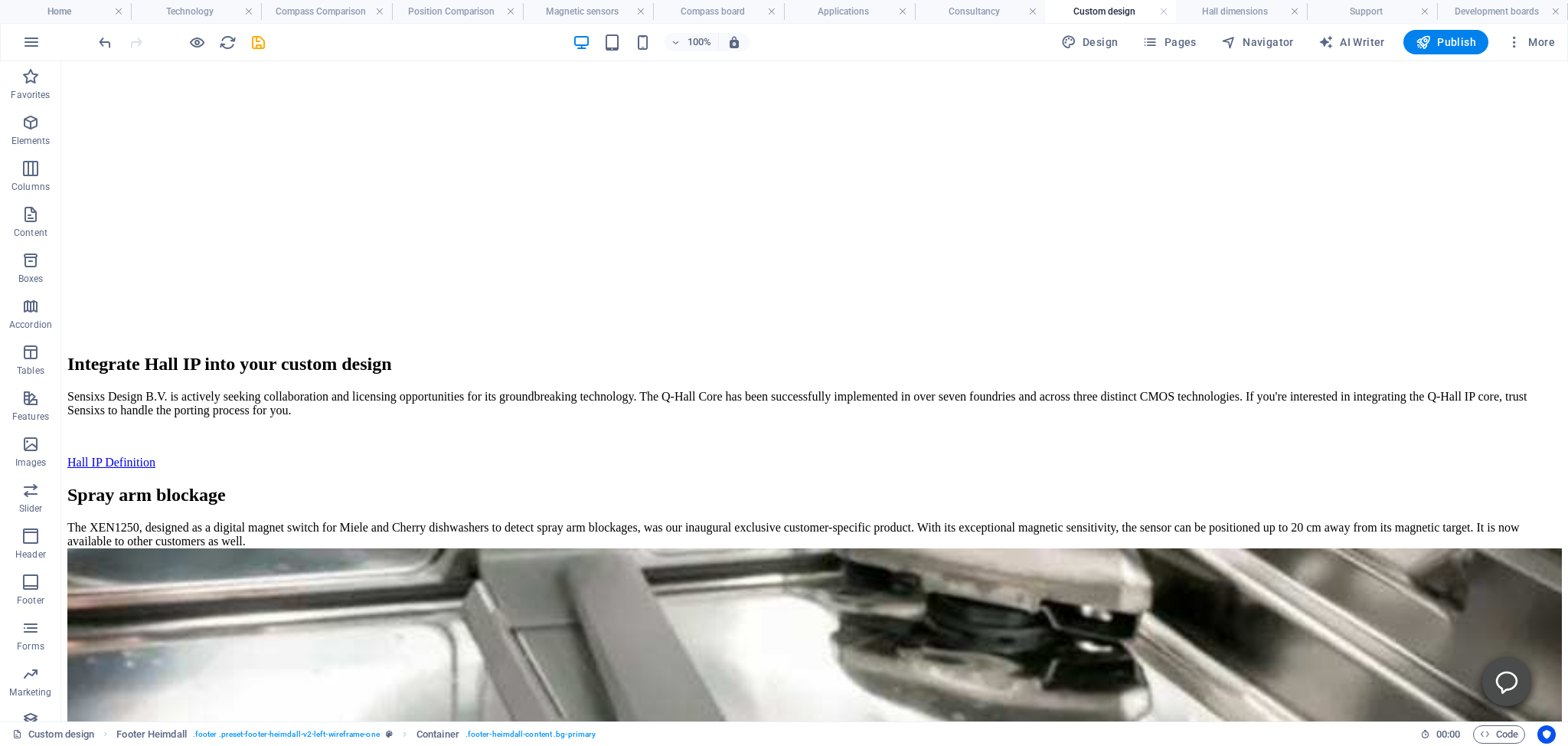
scroll to position [725, 0]
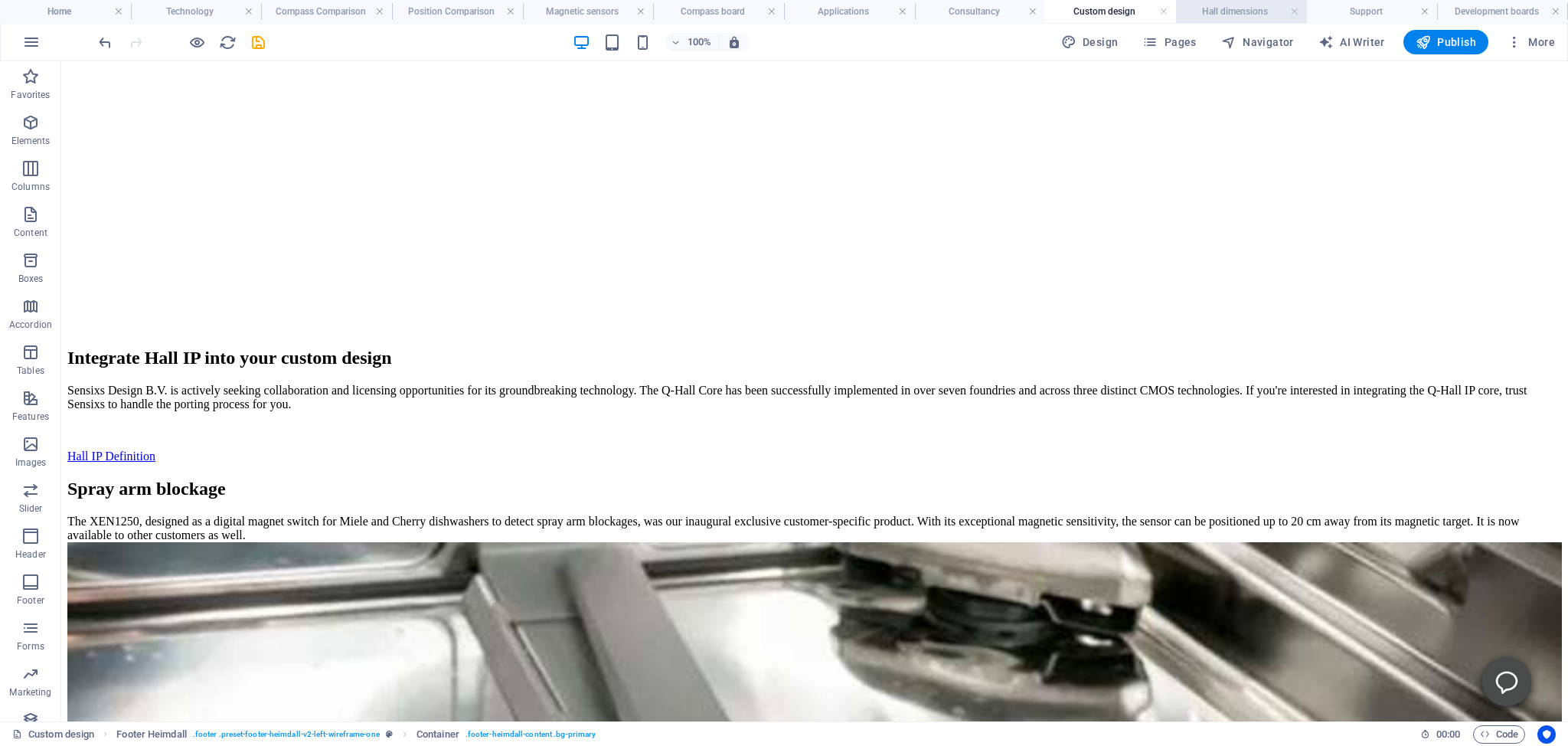
click at [1235, 12] on h4 "Hall dimensions" at bounding box center [1242, 11] width 131 height 17
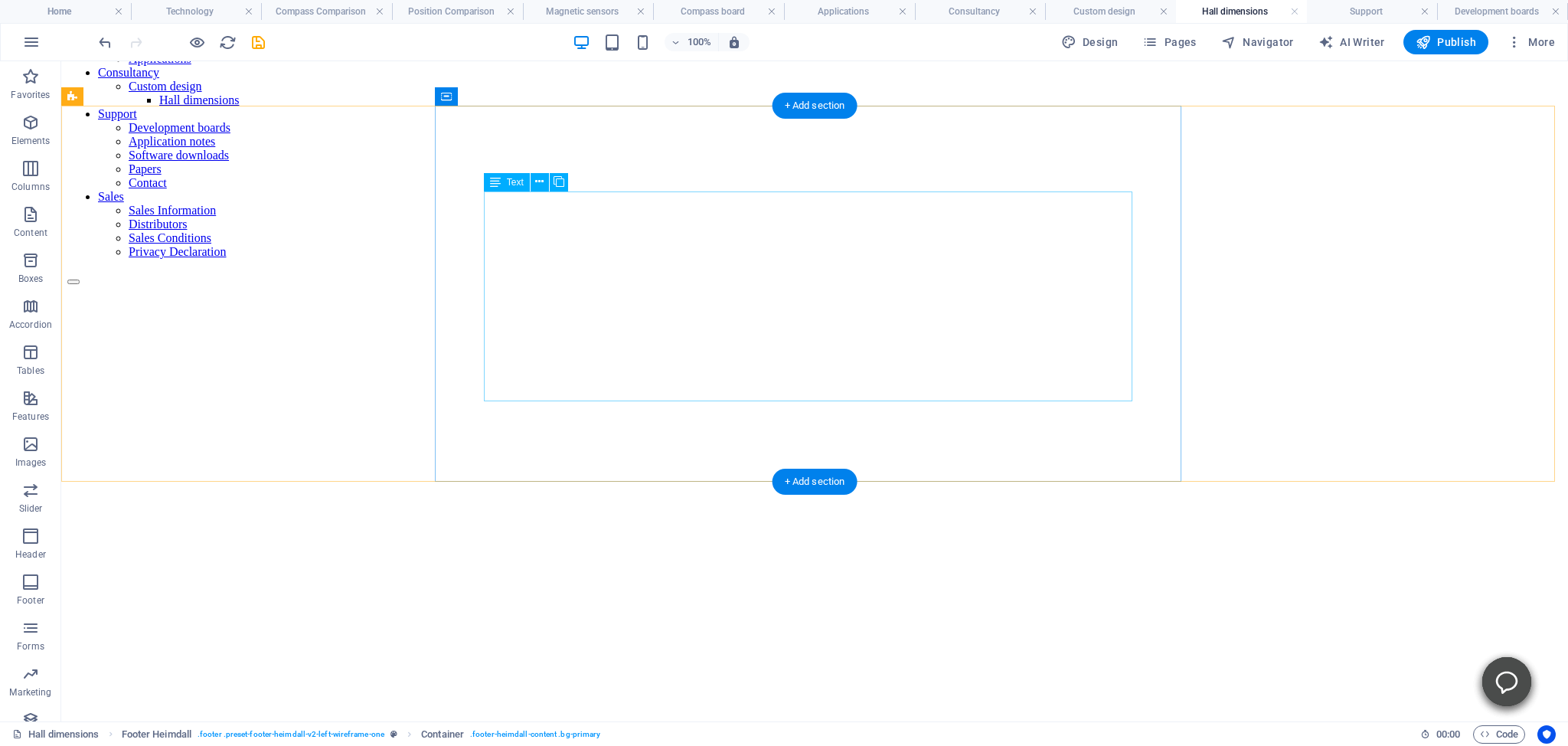
scroll to position [0, 0]
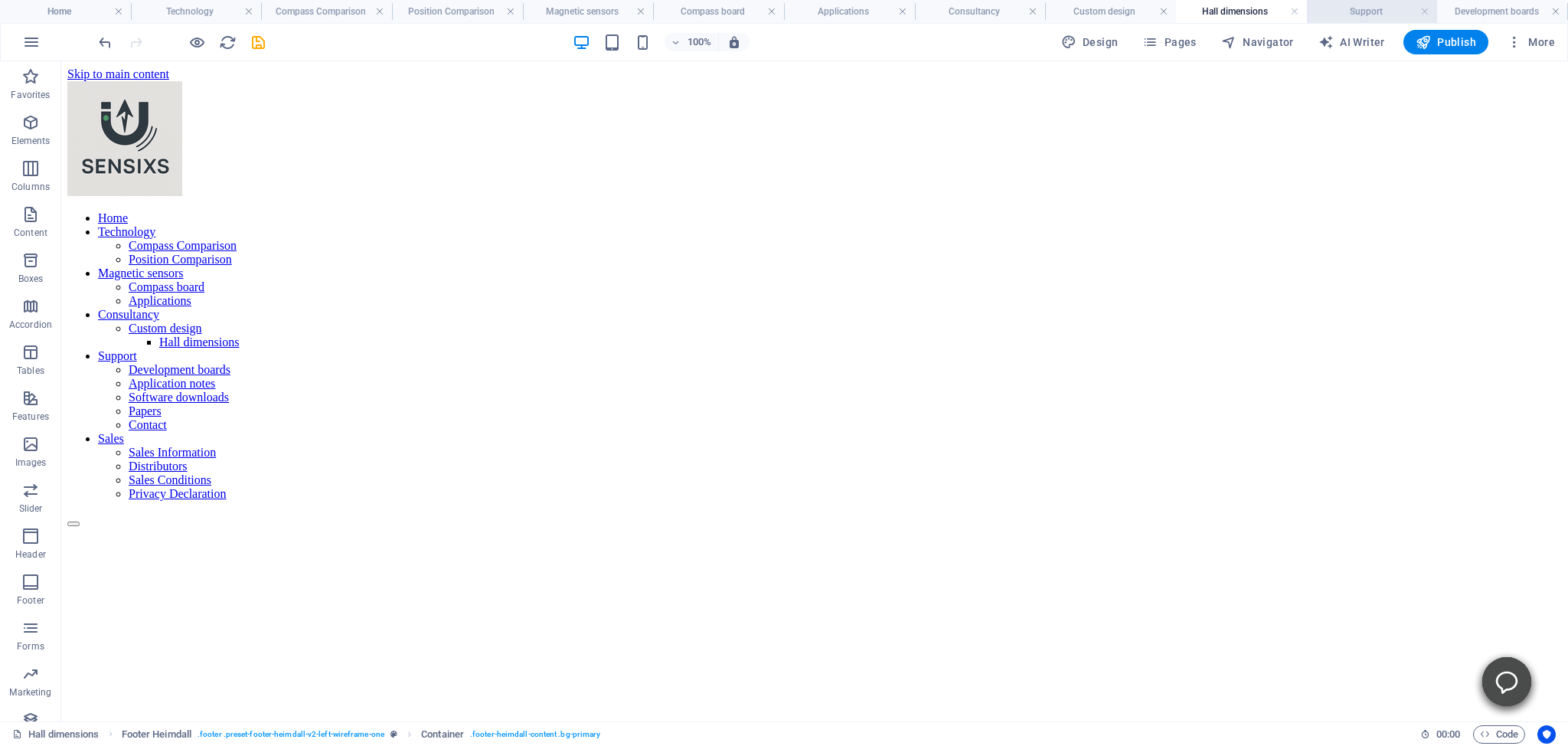
click at [1352, 13] on h4 "Support" at bounding box center [1373, 11] width 131 height 17
click at [1446, 44] on span "Publish" at bounding box center [1447, 42] width 61 height 16
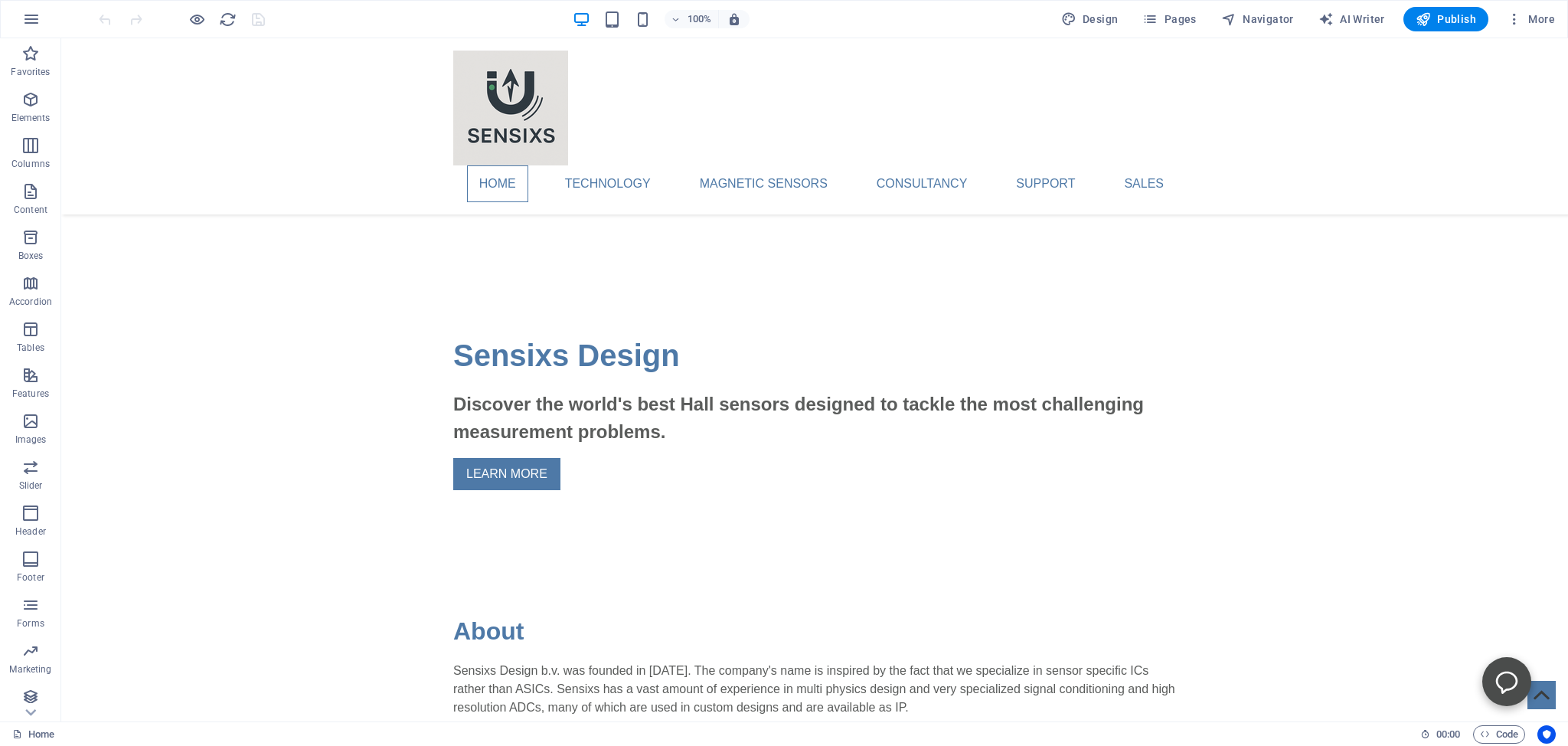
scroll to position [404, 0]
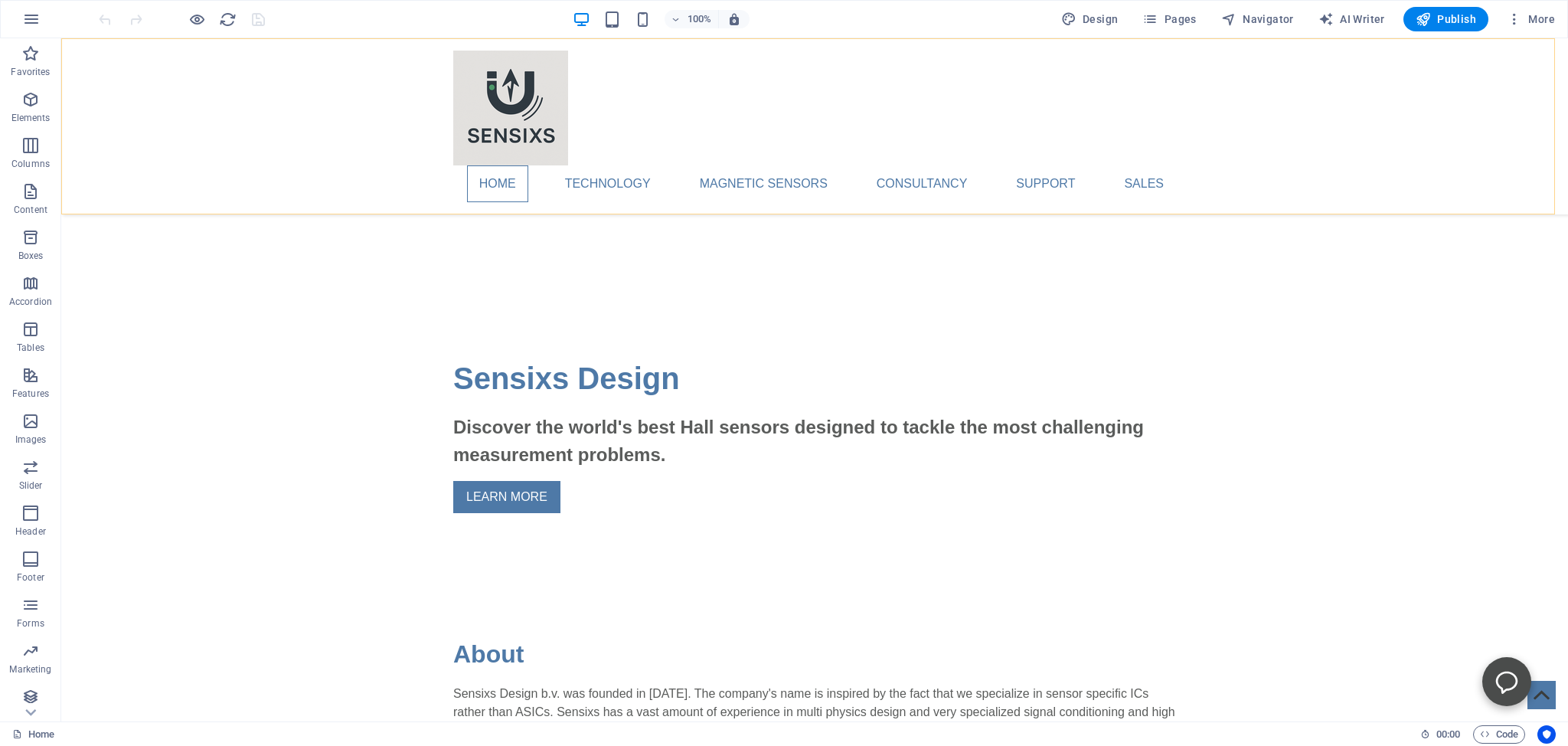
click at [1490, 133] on div "Home Technology Compass Comparison Position Comparison Magnetic sensors Compass…" at bounding box center [815, 126] width 1507 height 176
click at [1170, 19] on span "Pages" at bounding box center [1169, 20] width 54 height 16
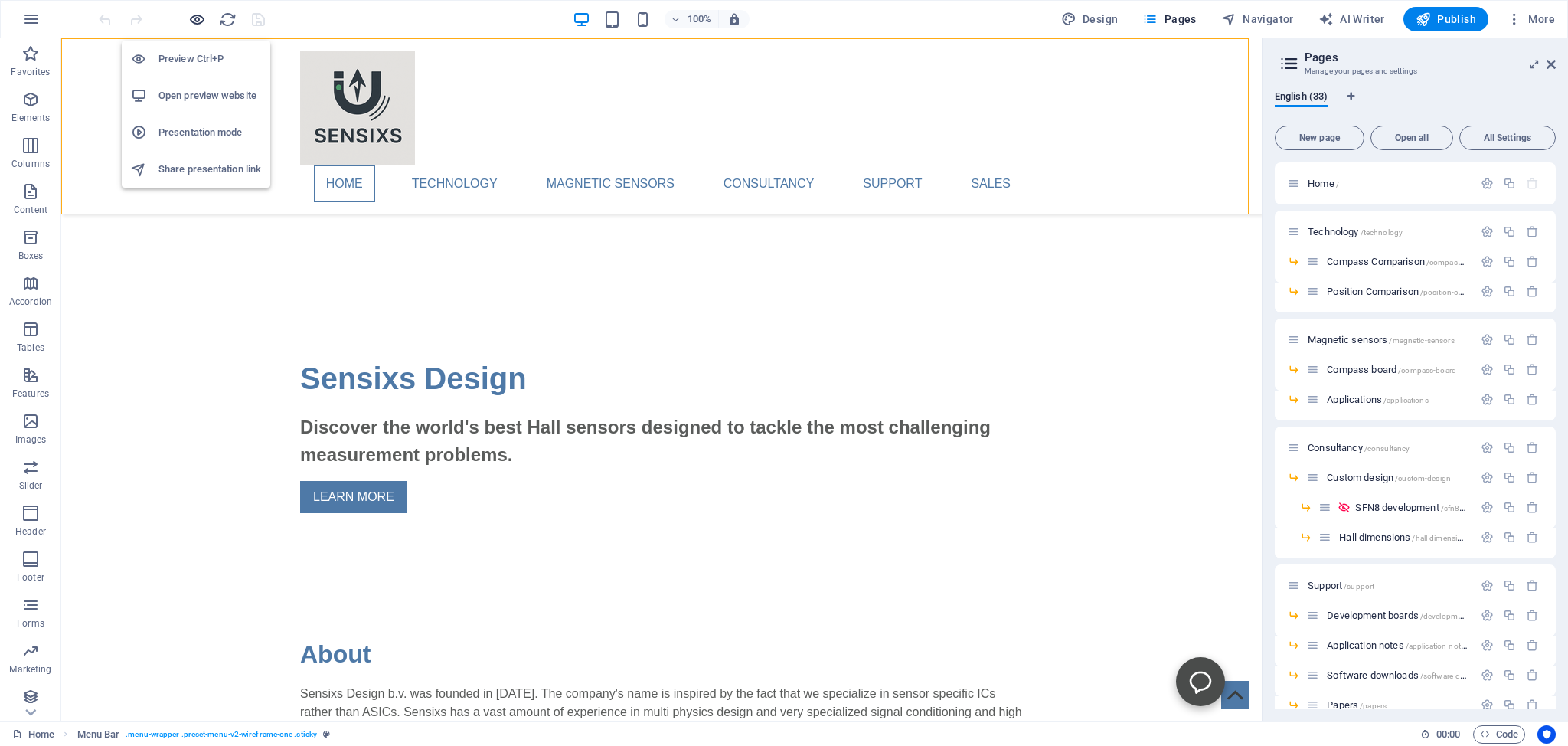
click at [199, 20] on icon "button" at bounding box center [197, 20] width 18 height 18
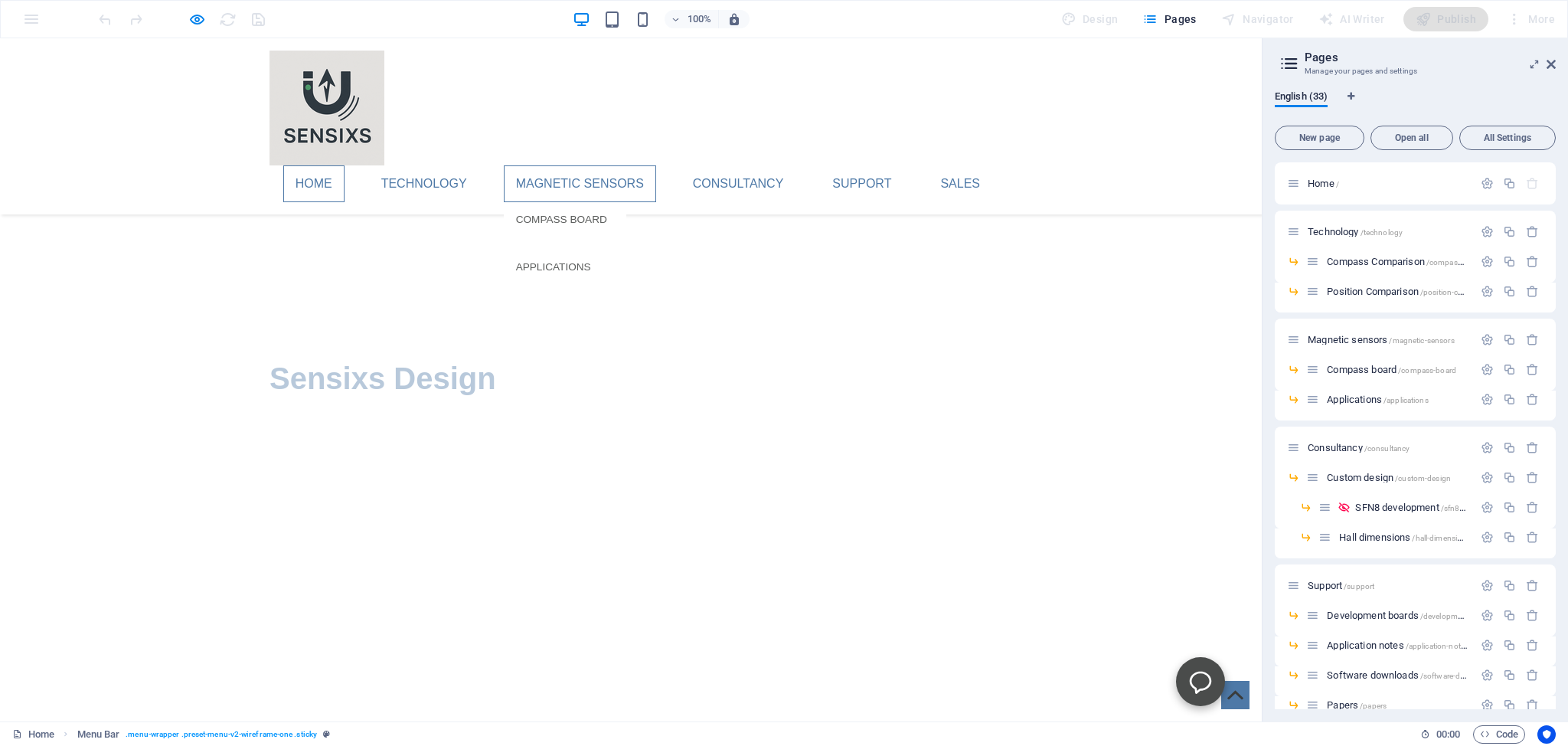
click at [584, 184] on link "Magnetic sensors" at bounding box center [581, 184] width 153 height 37
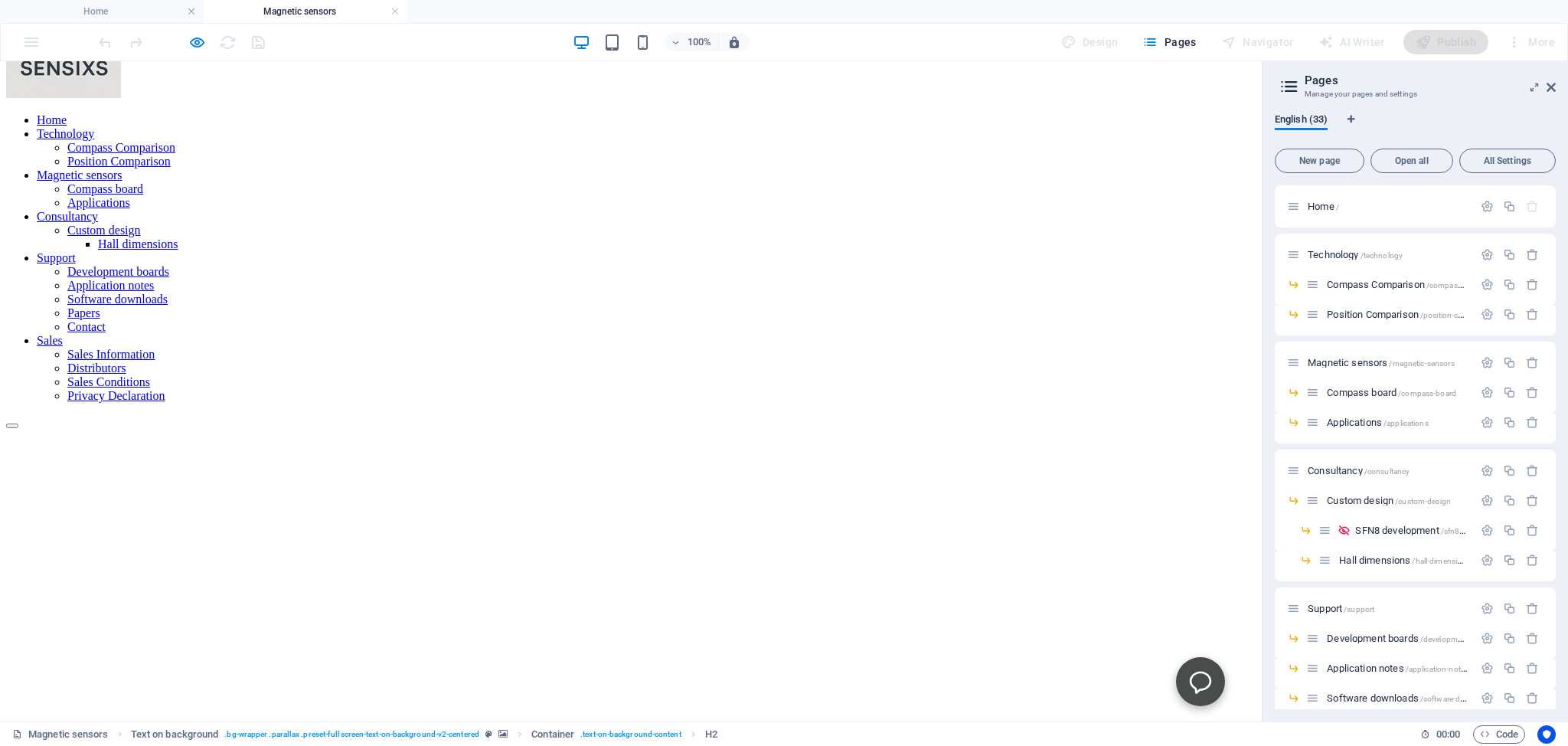
scroll to position [323, 0]
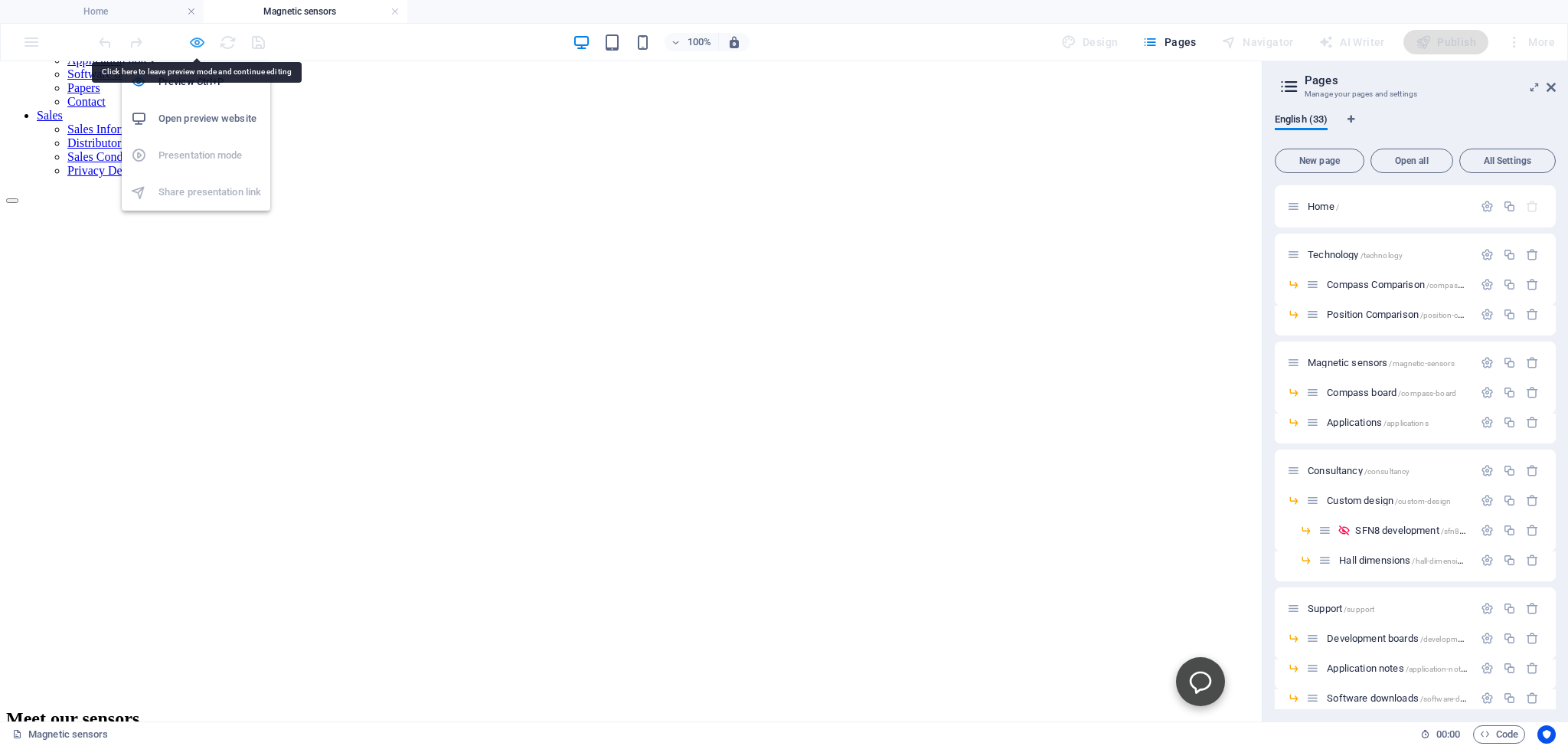
click at [196, 41] on icon "button" at bounding box center [197, 42] width 18 height 18
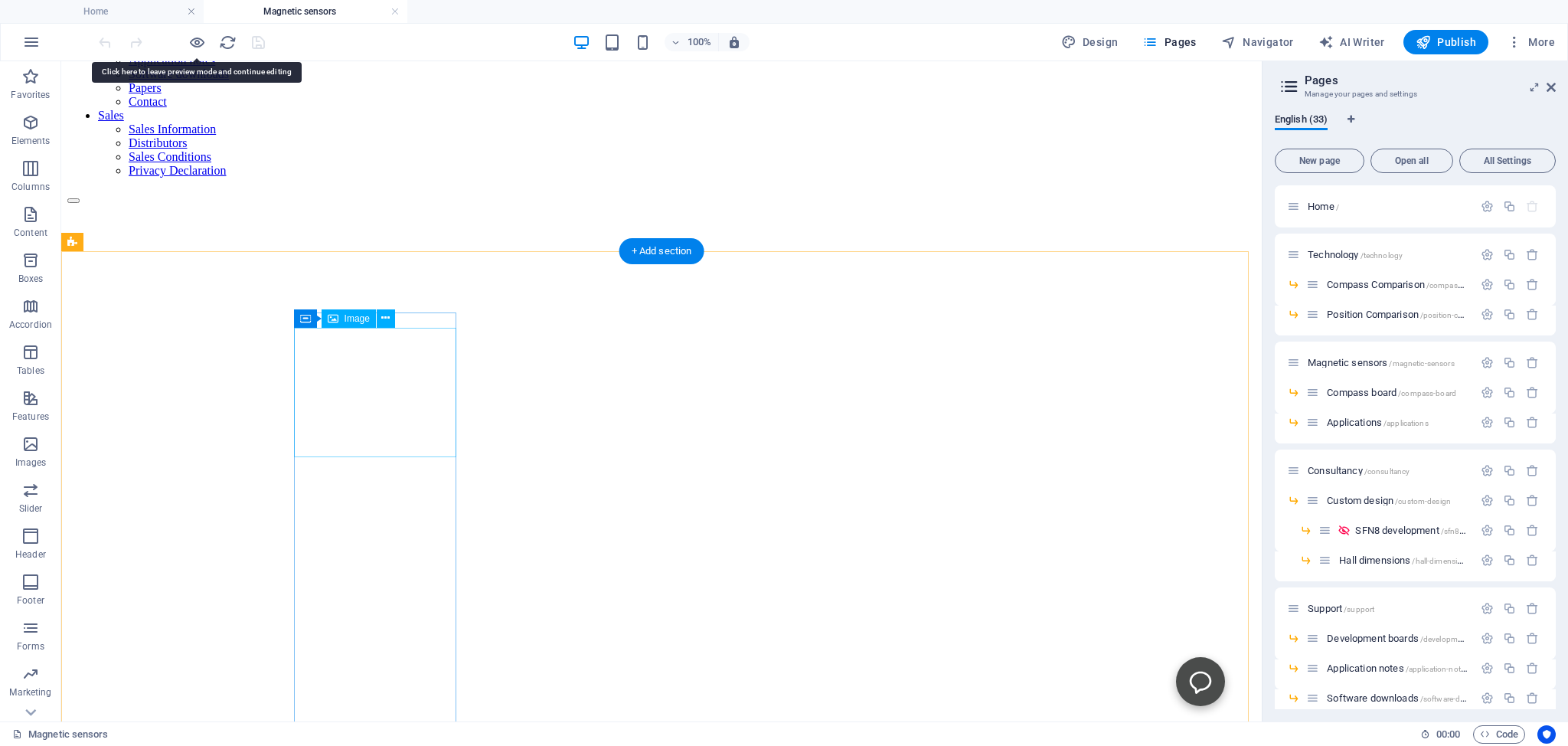
click at [383, 316] on icon at bounding box center [385, 318] width 9 height 16
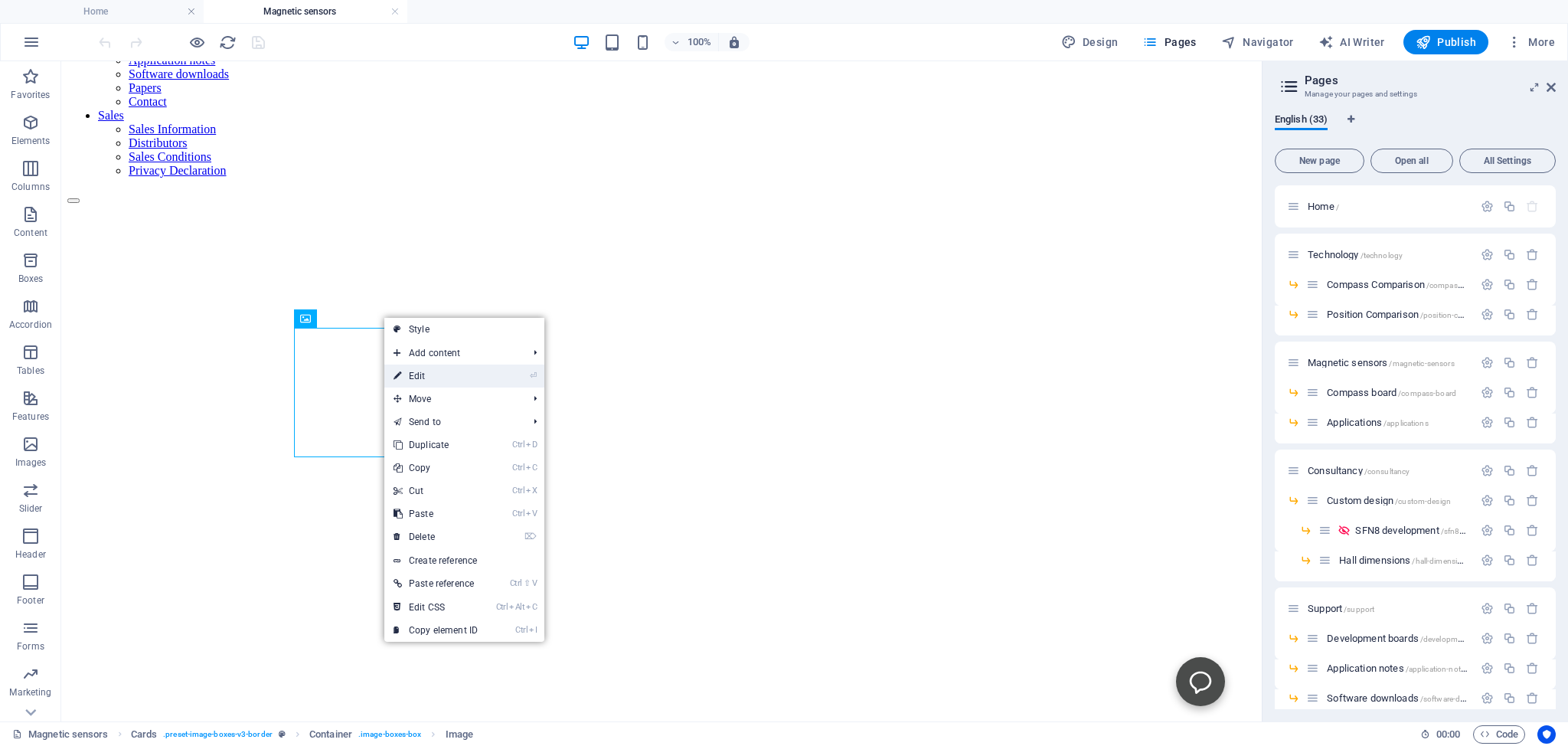
click at [414, 374] on link "⏎ Edit" at bounding box center [436, 375] width 103 height 23
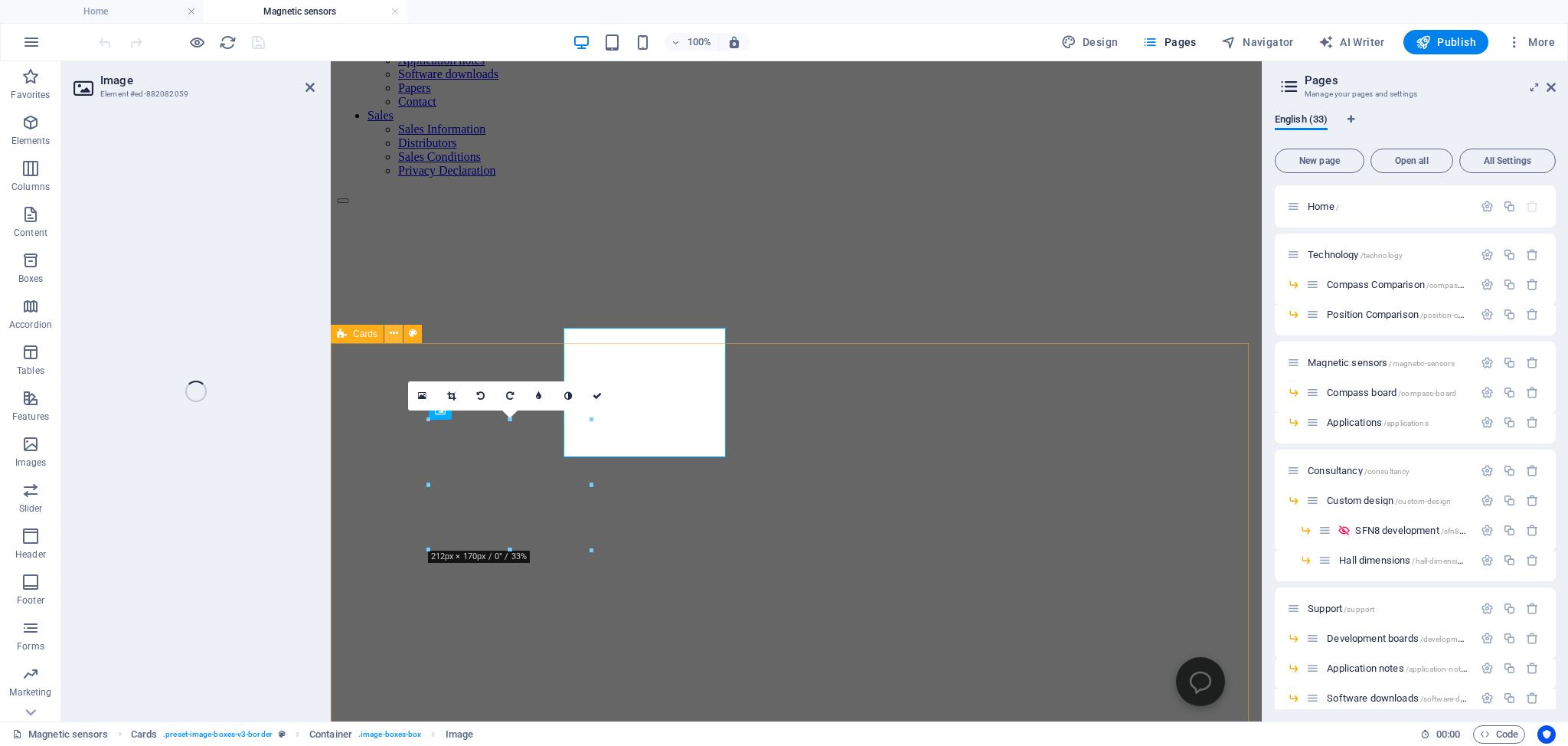
select select "%"
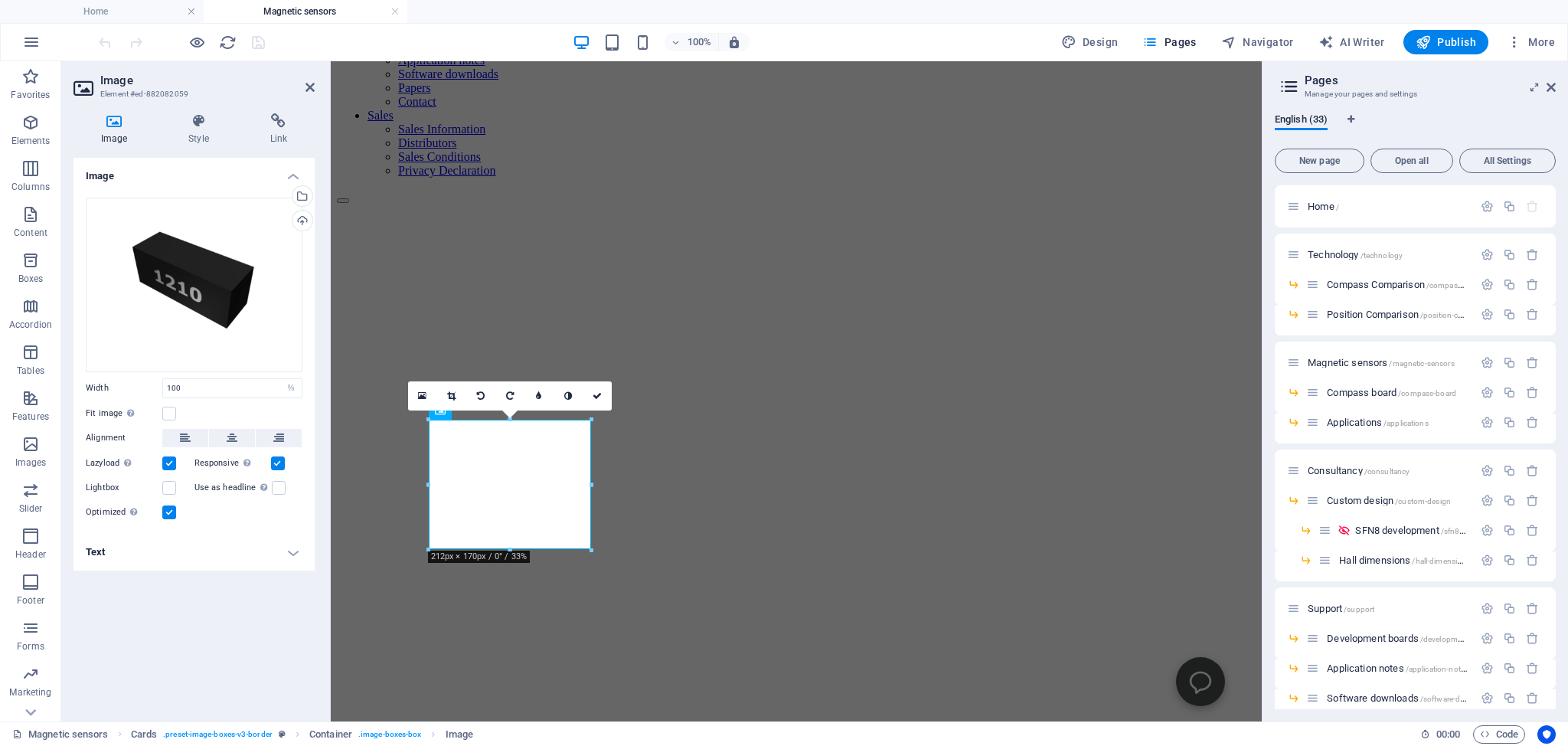
click at [281, 113] on div "Image Style Link Image Drag files here, click to choose files or select files f…" at bounding box center [194, 410] width 265 height 620
click at [277, 124] on icon at bounding box center [279, 121] width 72 height 16
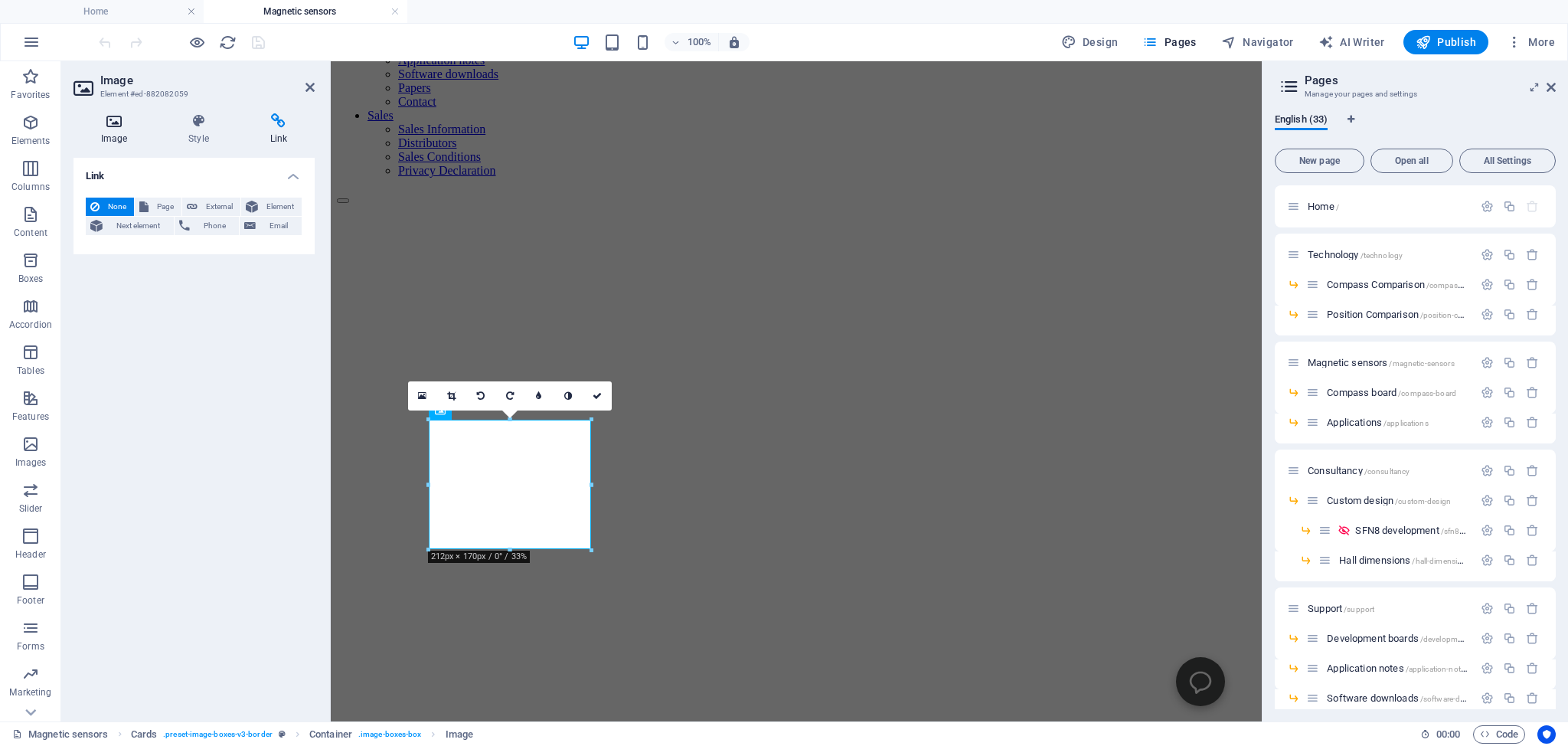
click at [111, 121] on icon at bounding box center [114, 121] width 81 height 16
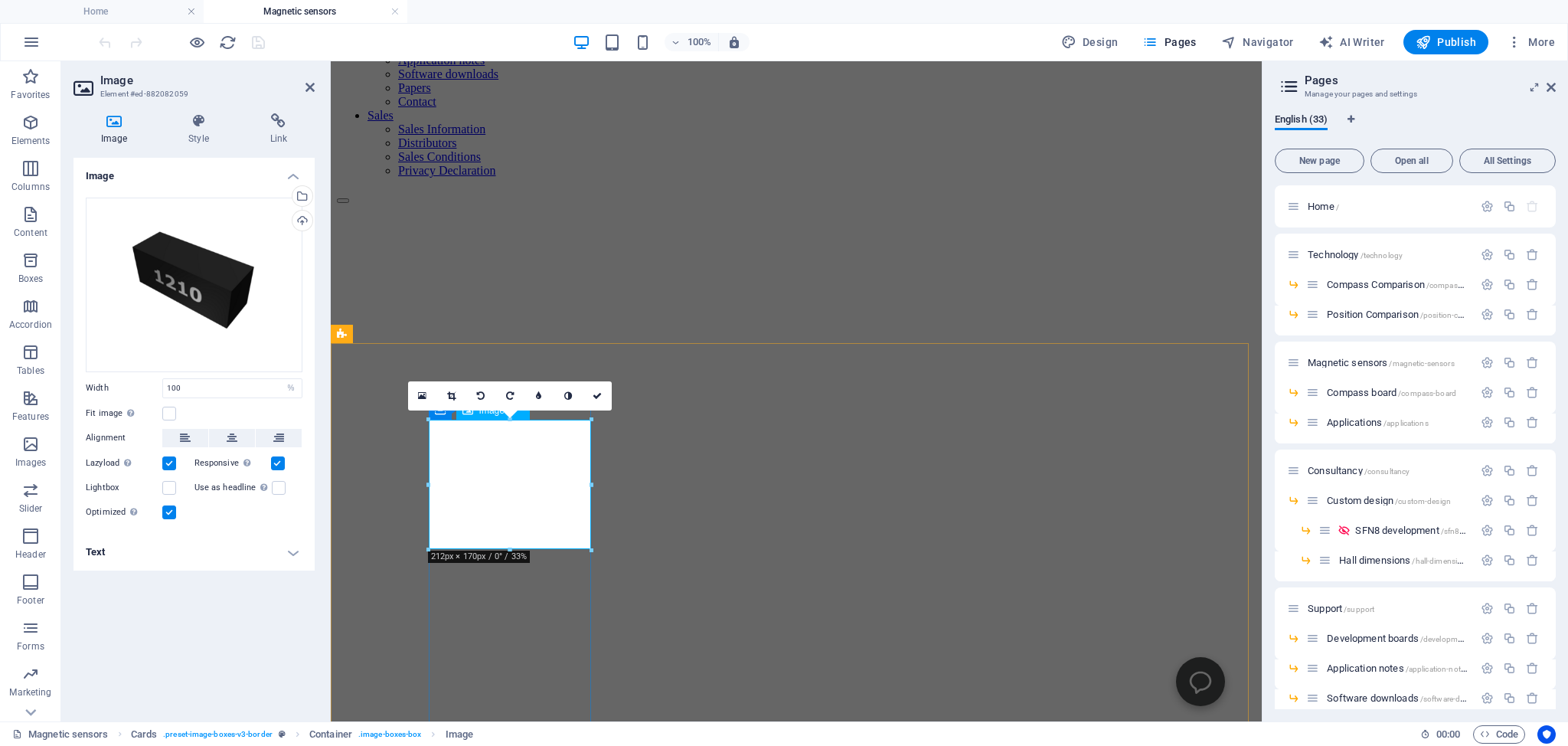
click at [421, 394] on icon at bounding box center [422, 396] width 9 height 11
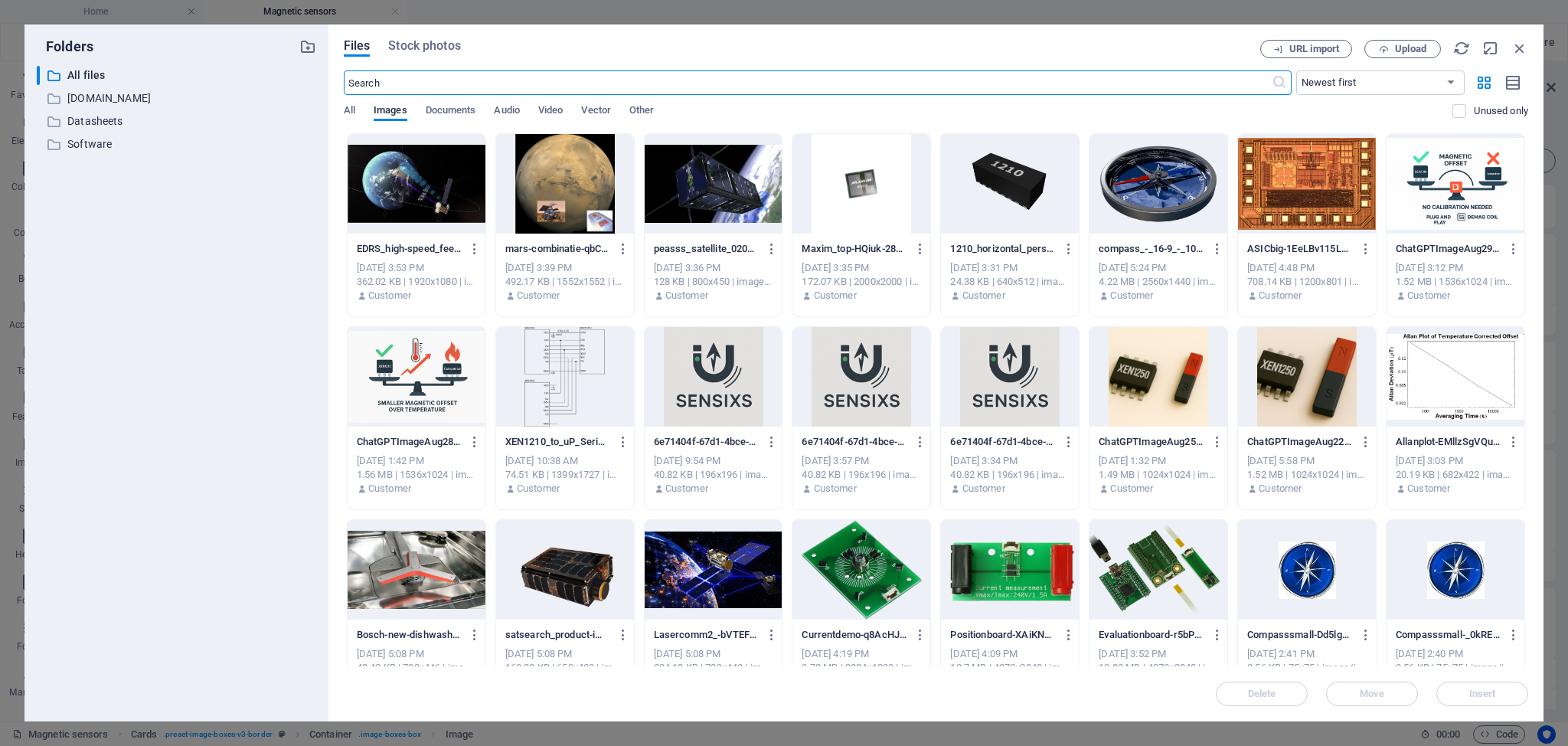
scroll to position [771, 0]
click at [1521, 44] on icon "button" at bounding box center [1520, 48] width 17 height 17
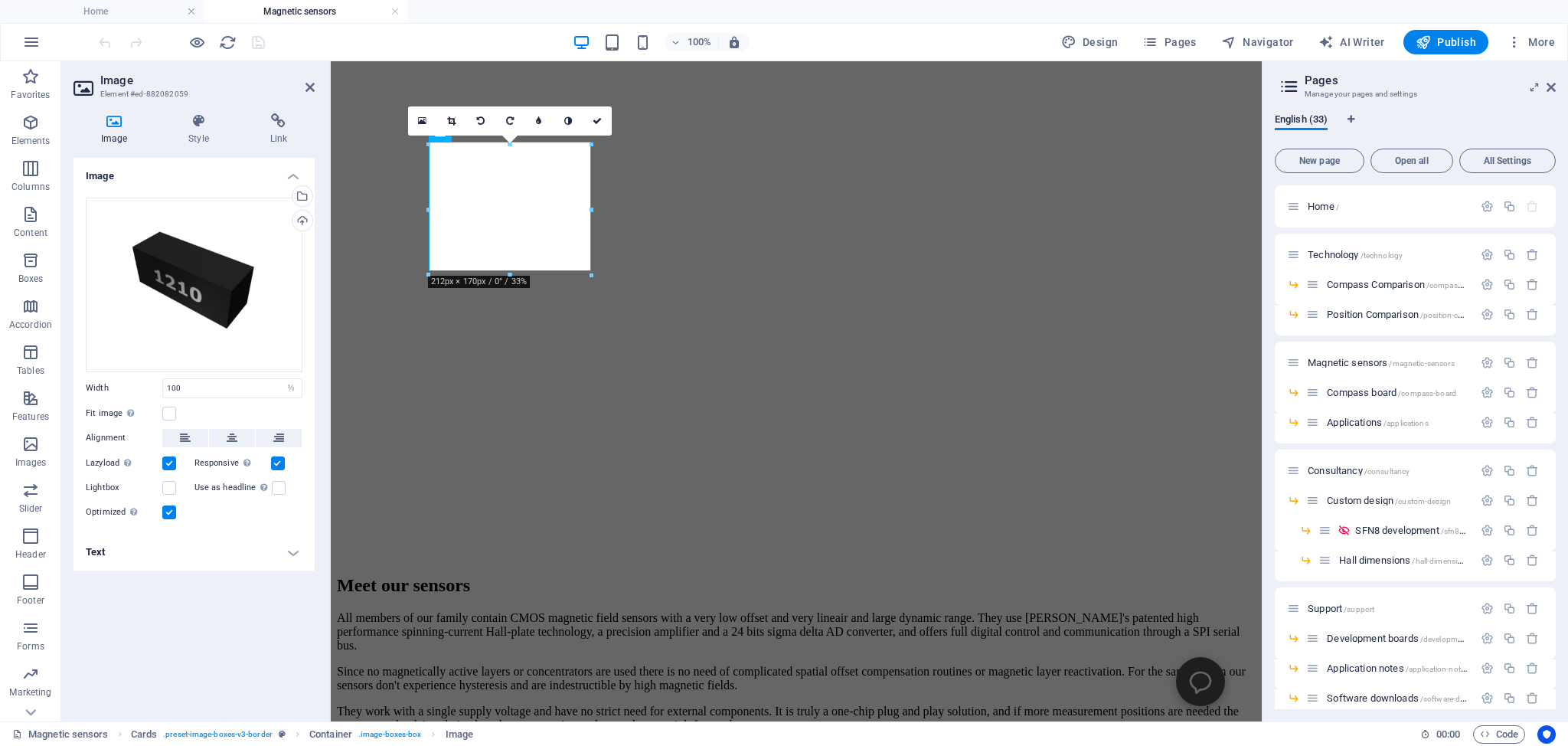
scroll to position [600, 0]
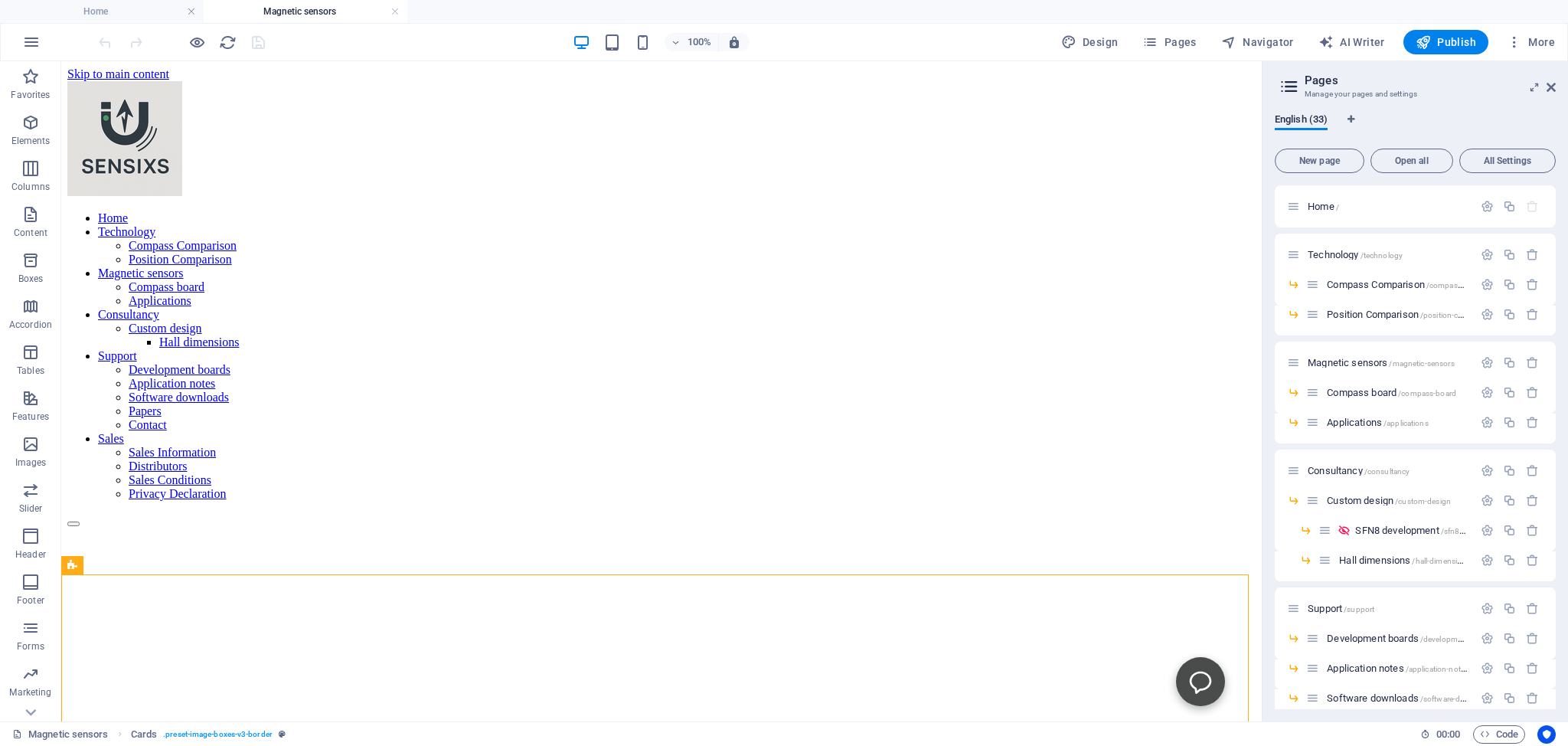
scroll to position [80, 0]
